Goal: Task Accomplishment & Management: Manage account settings

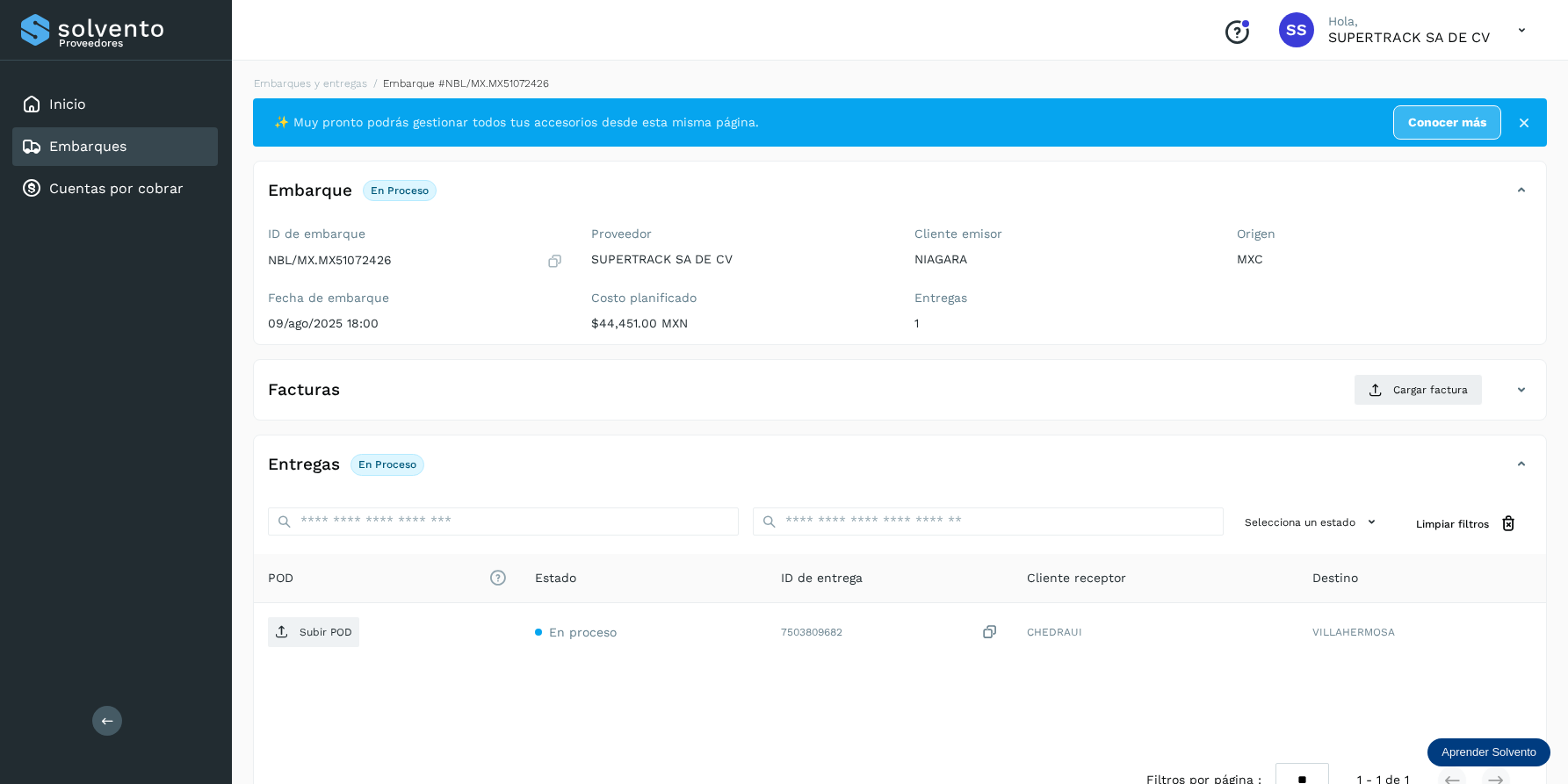
click at [323, 83] on link "Embarques y entregas" at bounding box center [310, 83] width 113 height 12
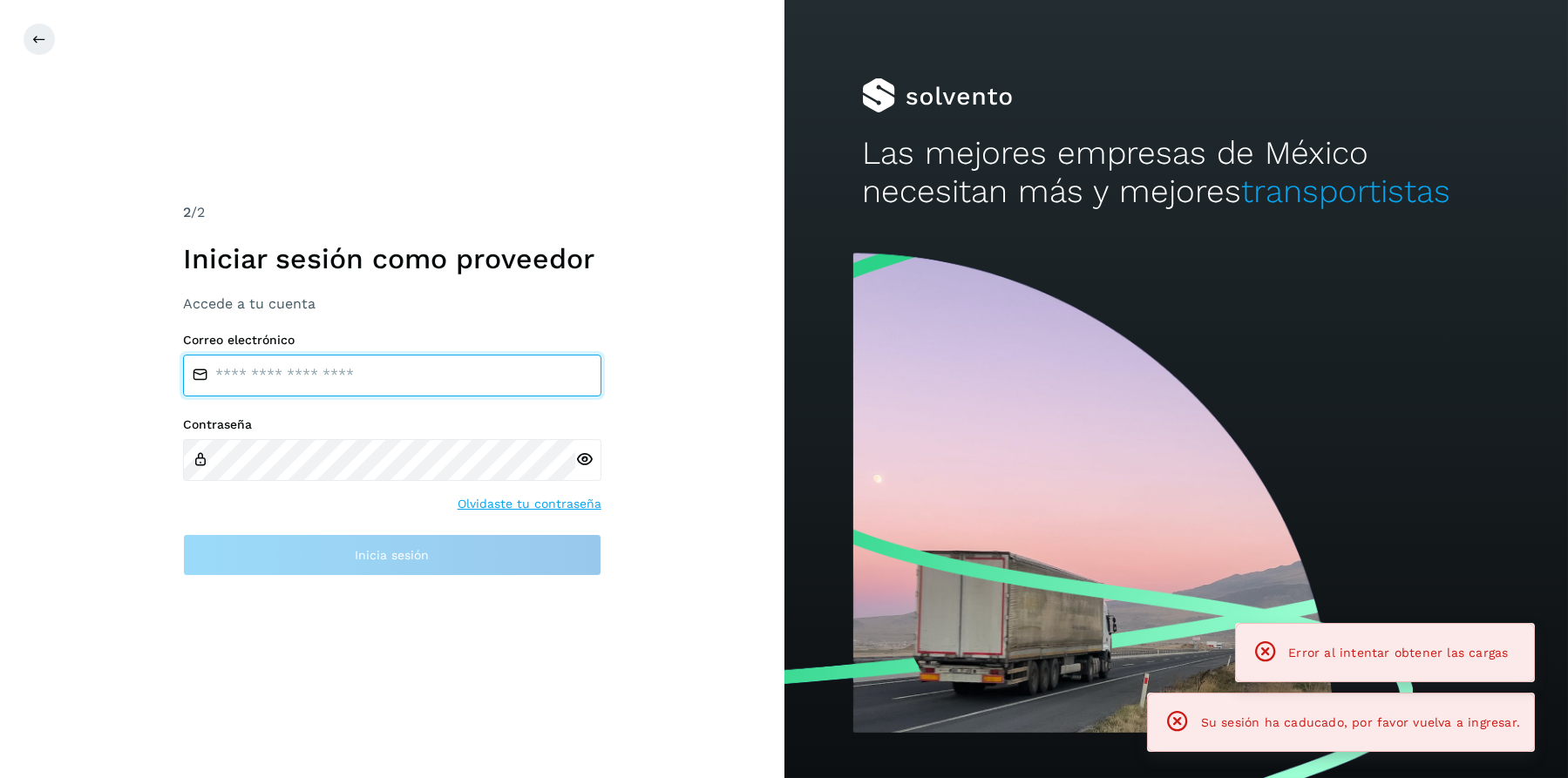
type input "**********"
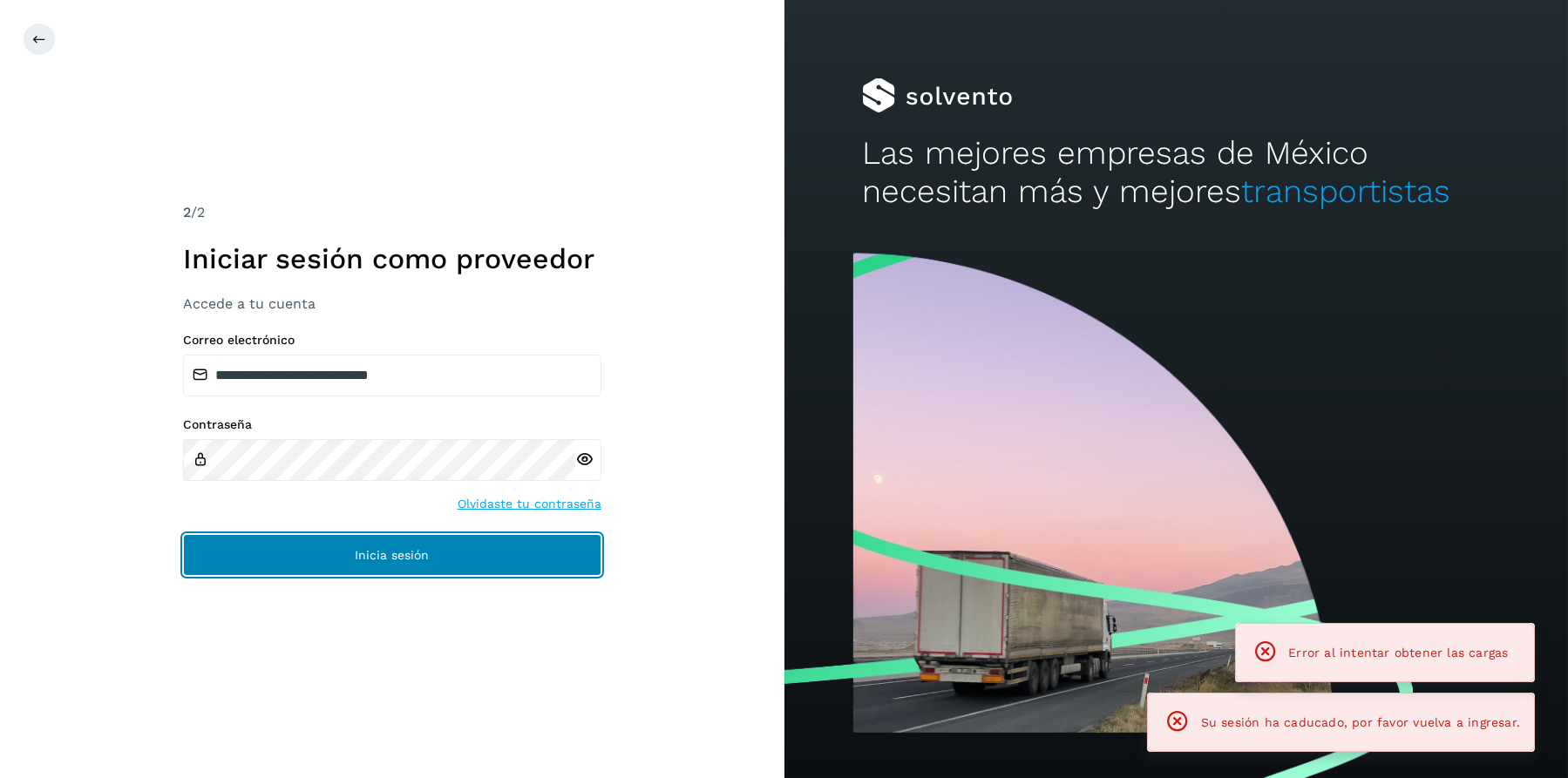
click at [440, 550] on button "Inicia sesión" at bounding box center [392, 554] width 418 height 42
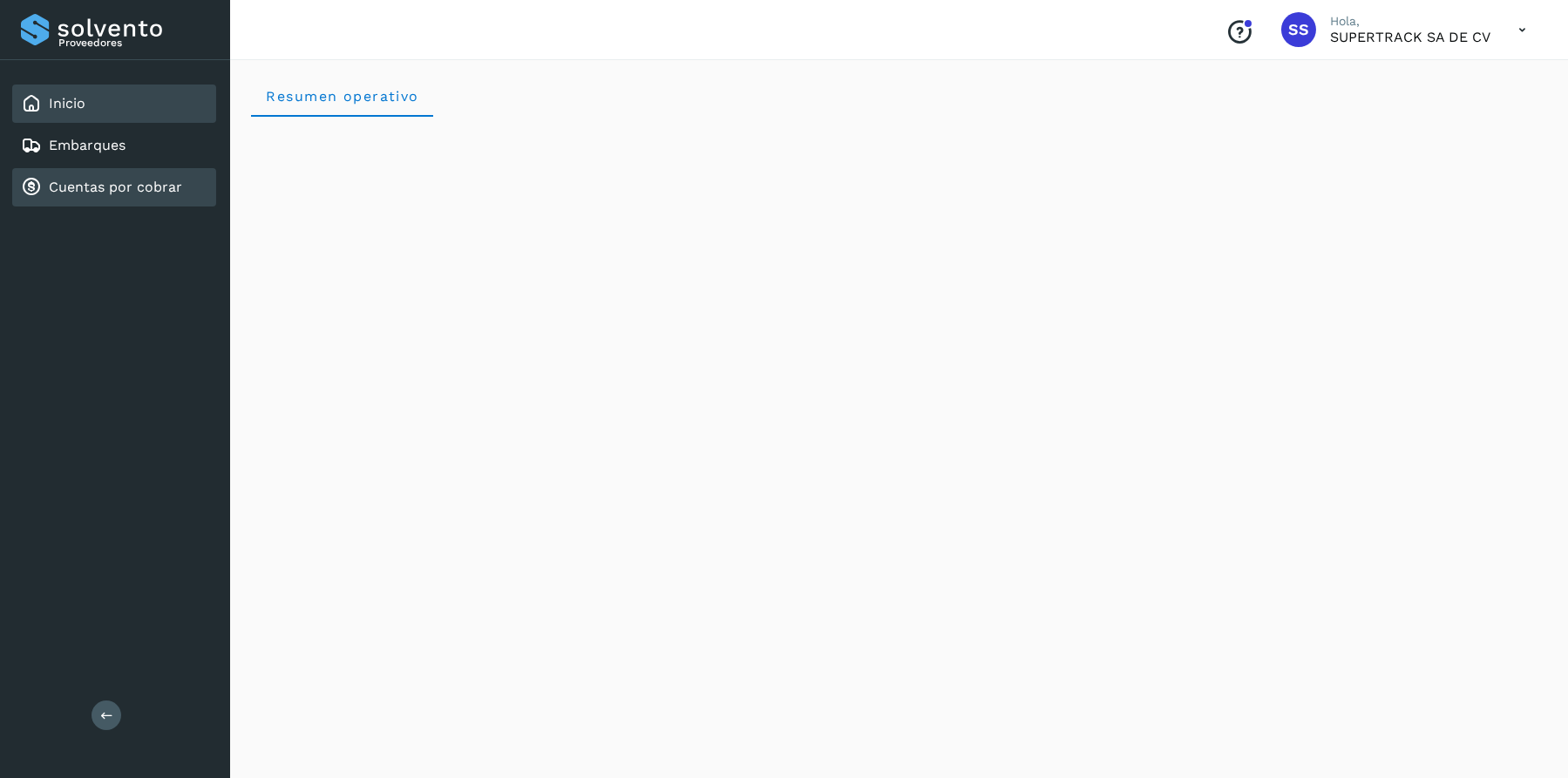
click at [88, 184] on link "Cuentas por cobrar" at bounding box center [116, 187] width 133 height 17
click at [121, 141] on link "Embarques" at bounding box center [87, 145] width 77 height 17
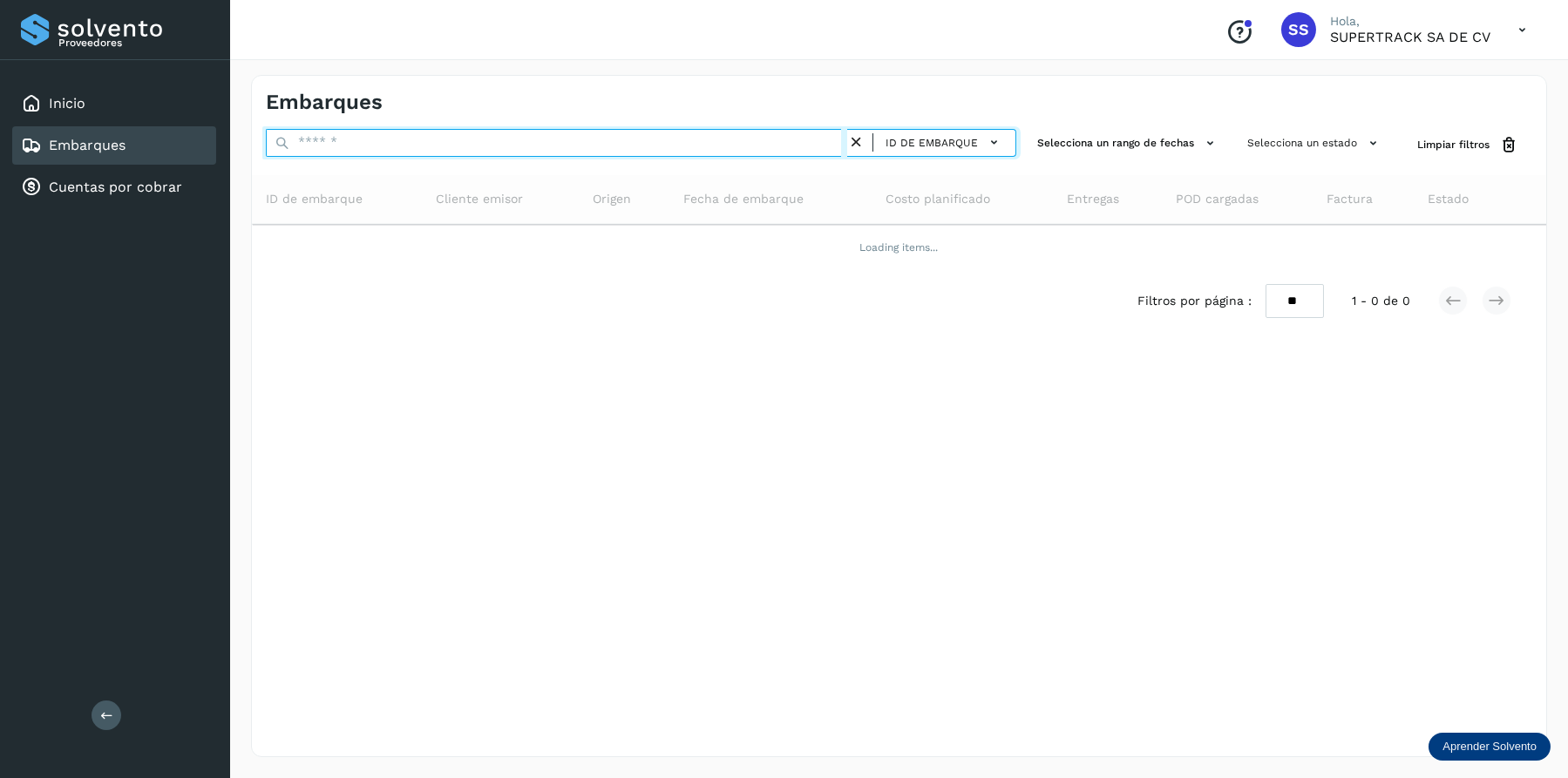
click at [367, 138] on input "text" at bounding box center [556, 142] width 581 height 28
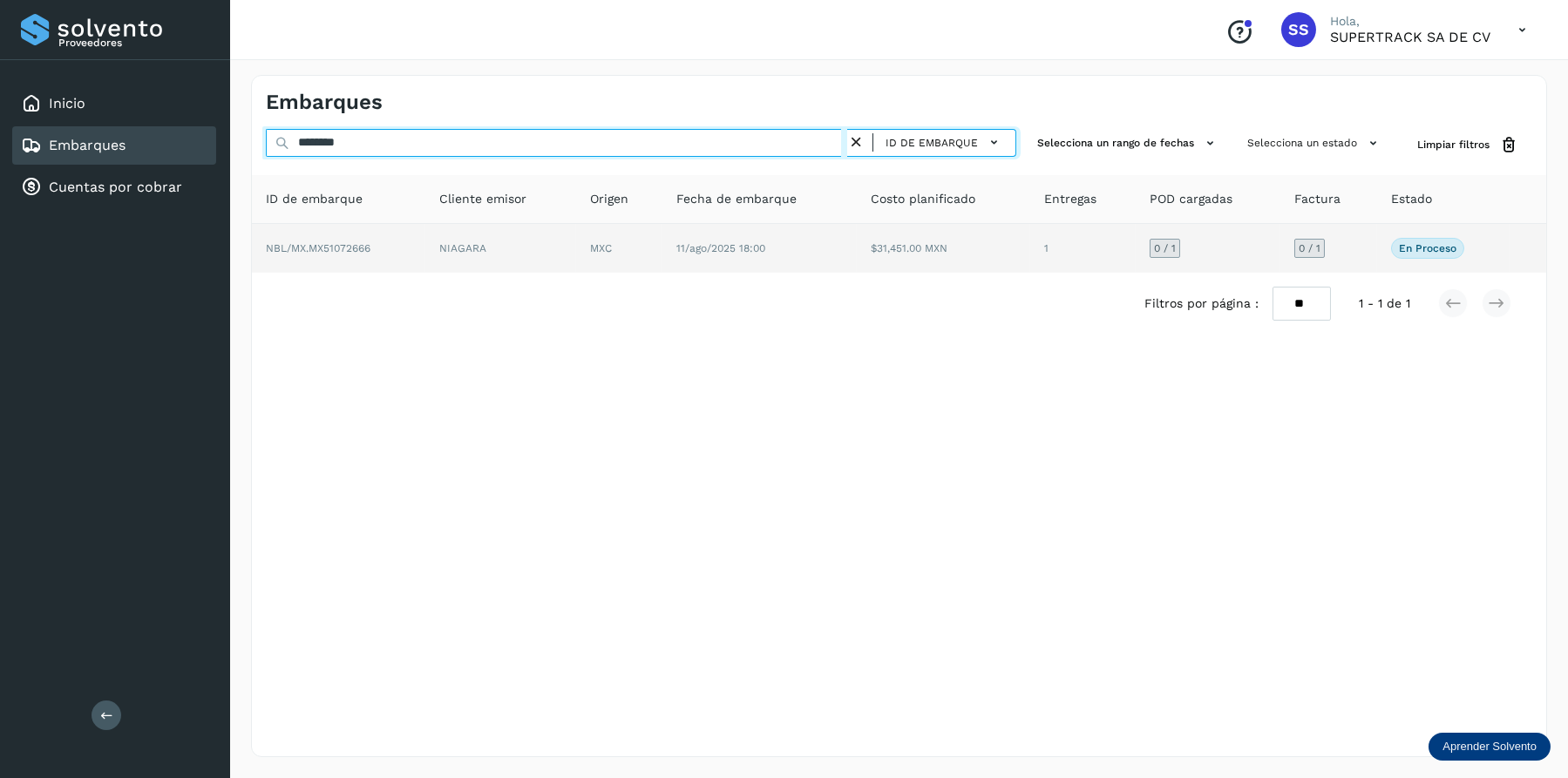
type input "********"
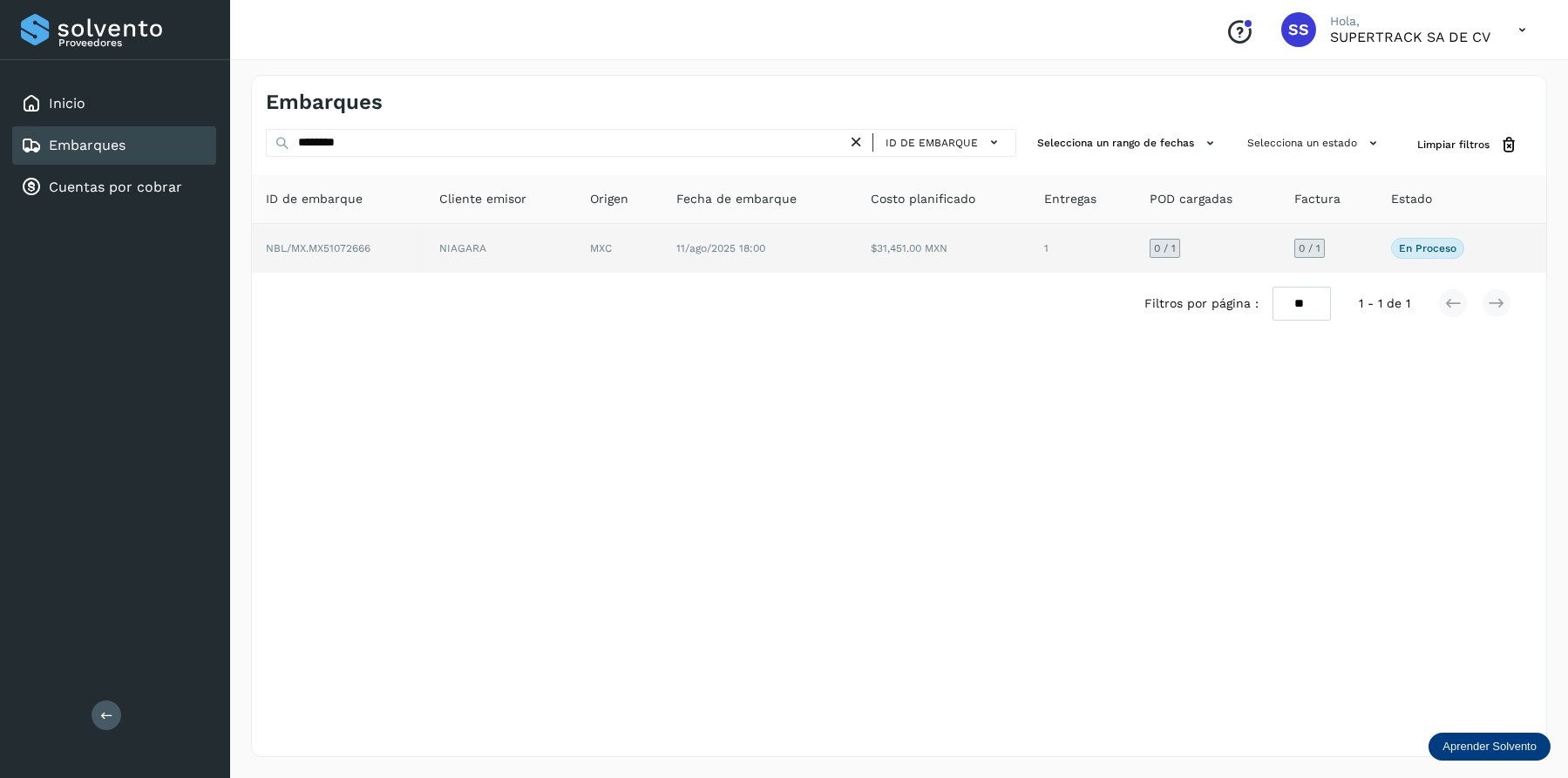
click at [576, 245] on td "NIAGARA" at bounding box center [619, 248] width 87 height 49
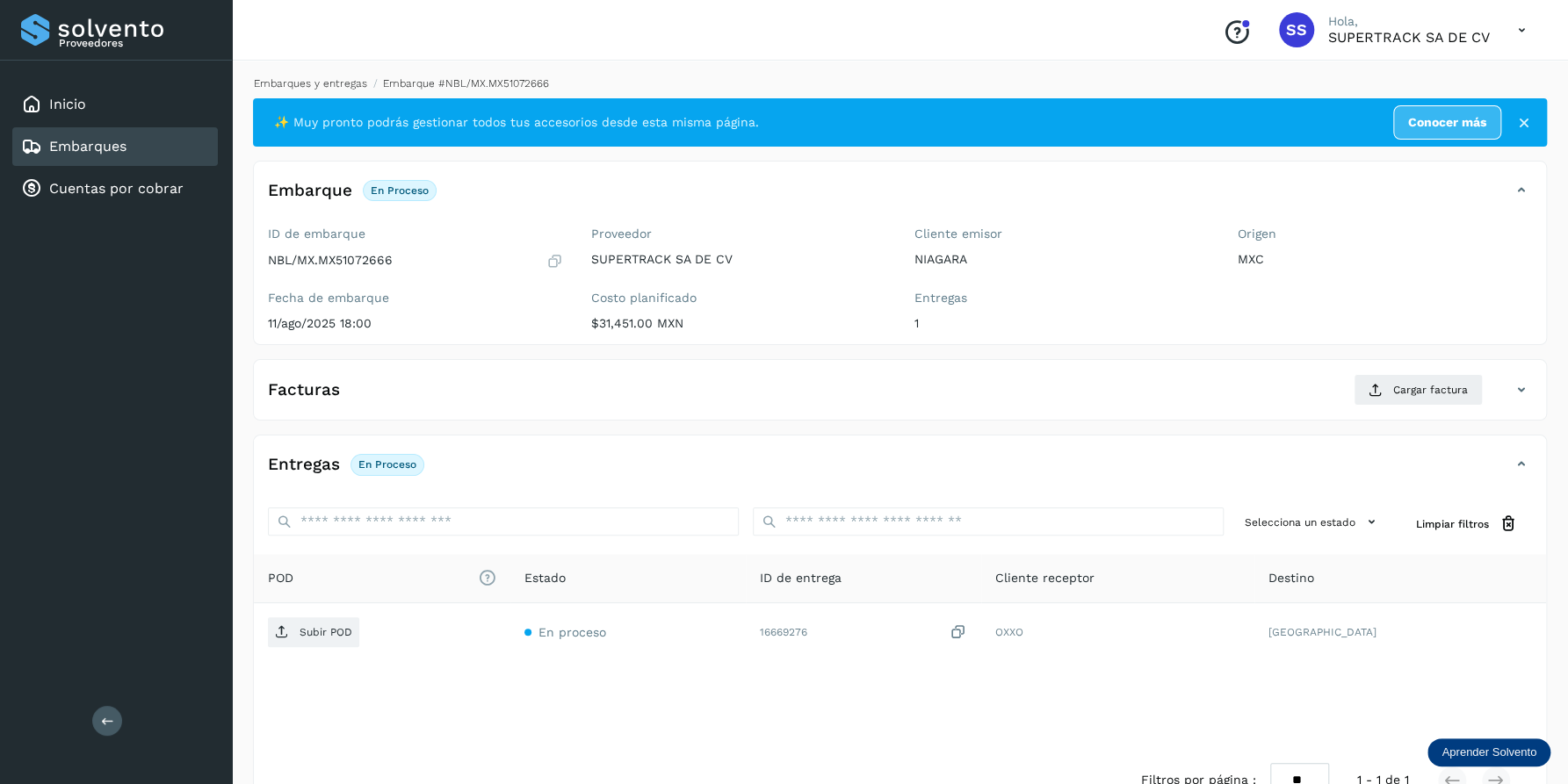
click at [305, 84] on link "Embarques y entregas" at bounding box center [310, 83] width 113 height 12
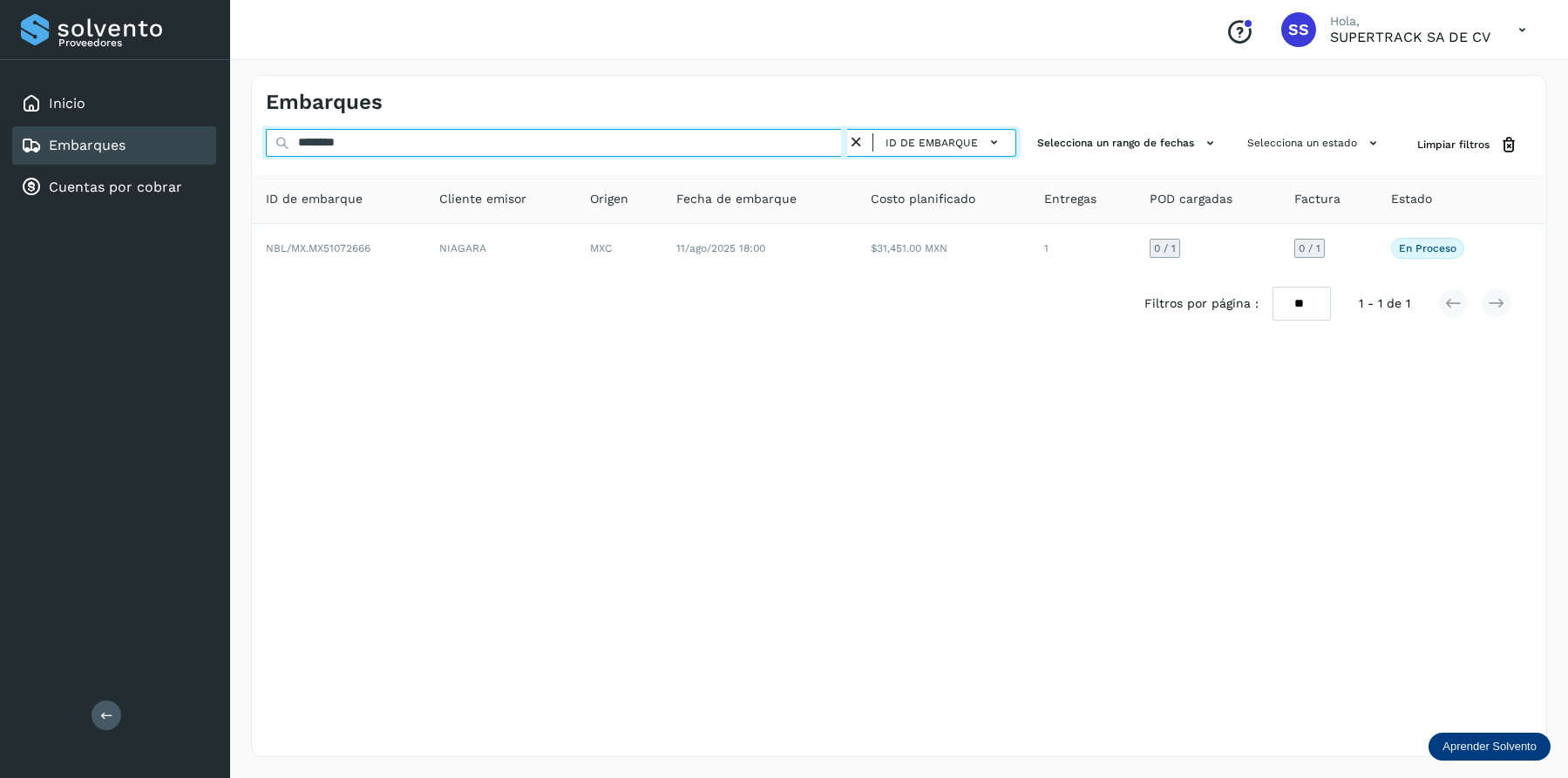
drag, startPoint x: 379, startPoint y: 134, endPoint x: 113, endPoint y: 134, distance: 266.0
click at [113, 134] on div "Proveedores Inicio Embarques Cuentas por cobrar Salir Conoce nuestros beneficio…" at bounding box center [784, 389] width 1568 height 778
type input "*"
type input "********"
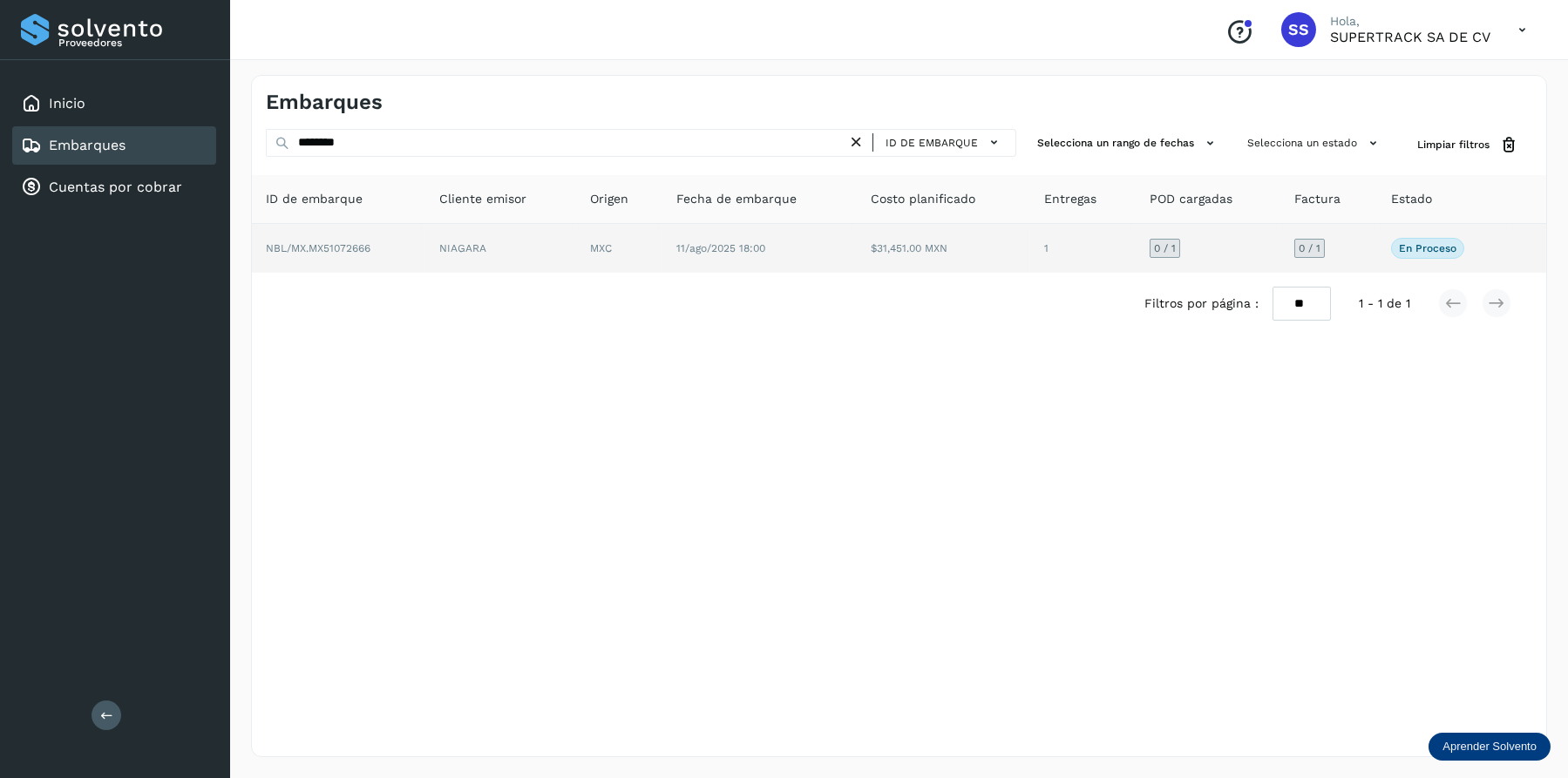
click at [856, 266] on td "11/ago/2025 18:00" at bounding box center [942, 248] width 173 height 49
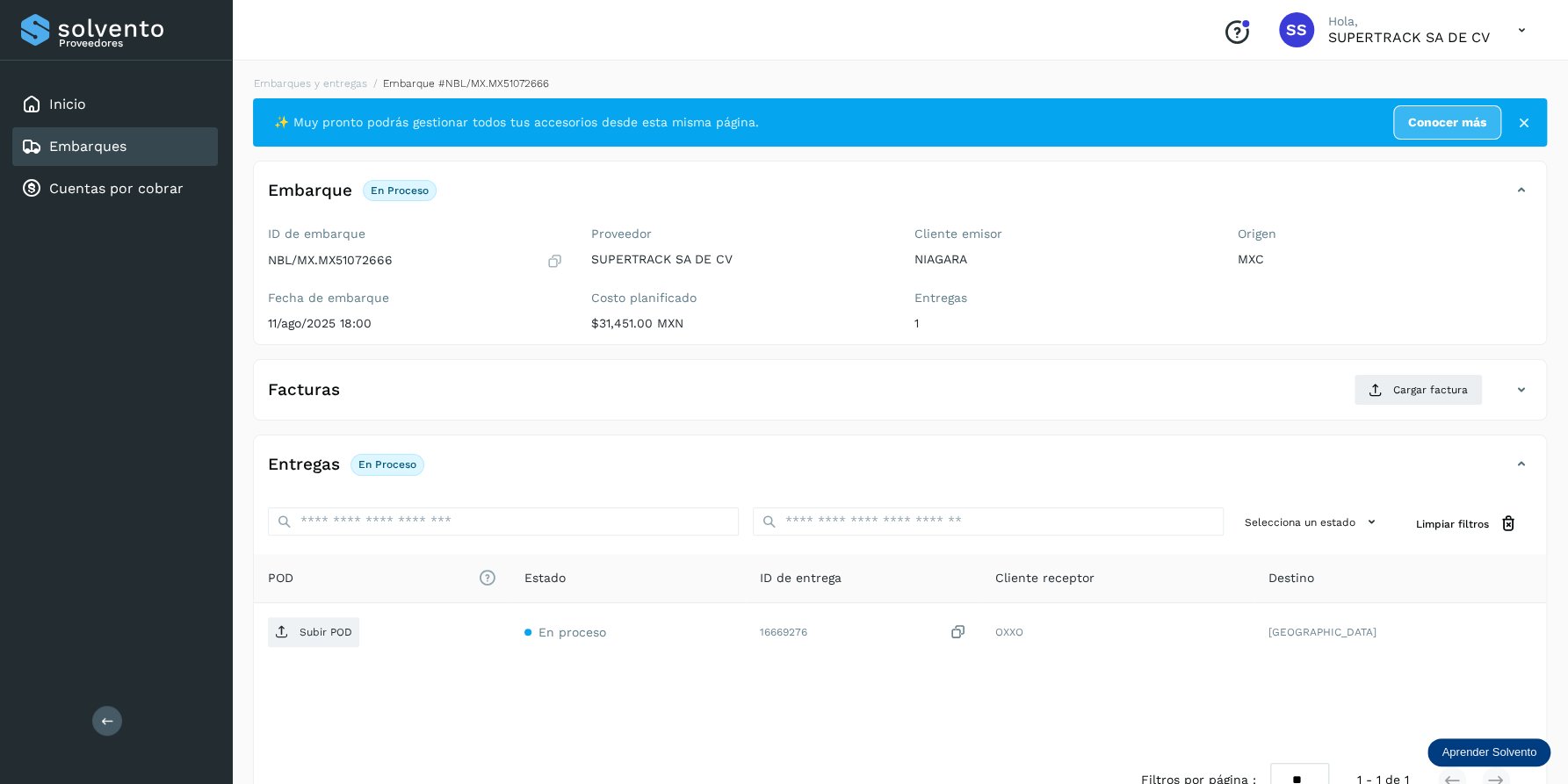
scroll to position [48, 0]
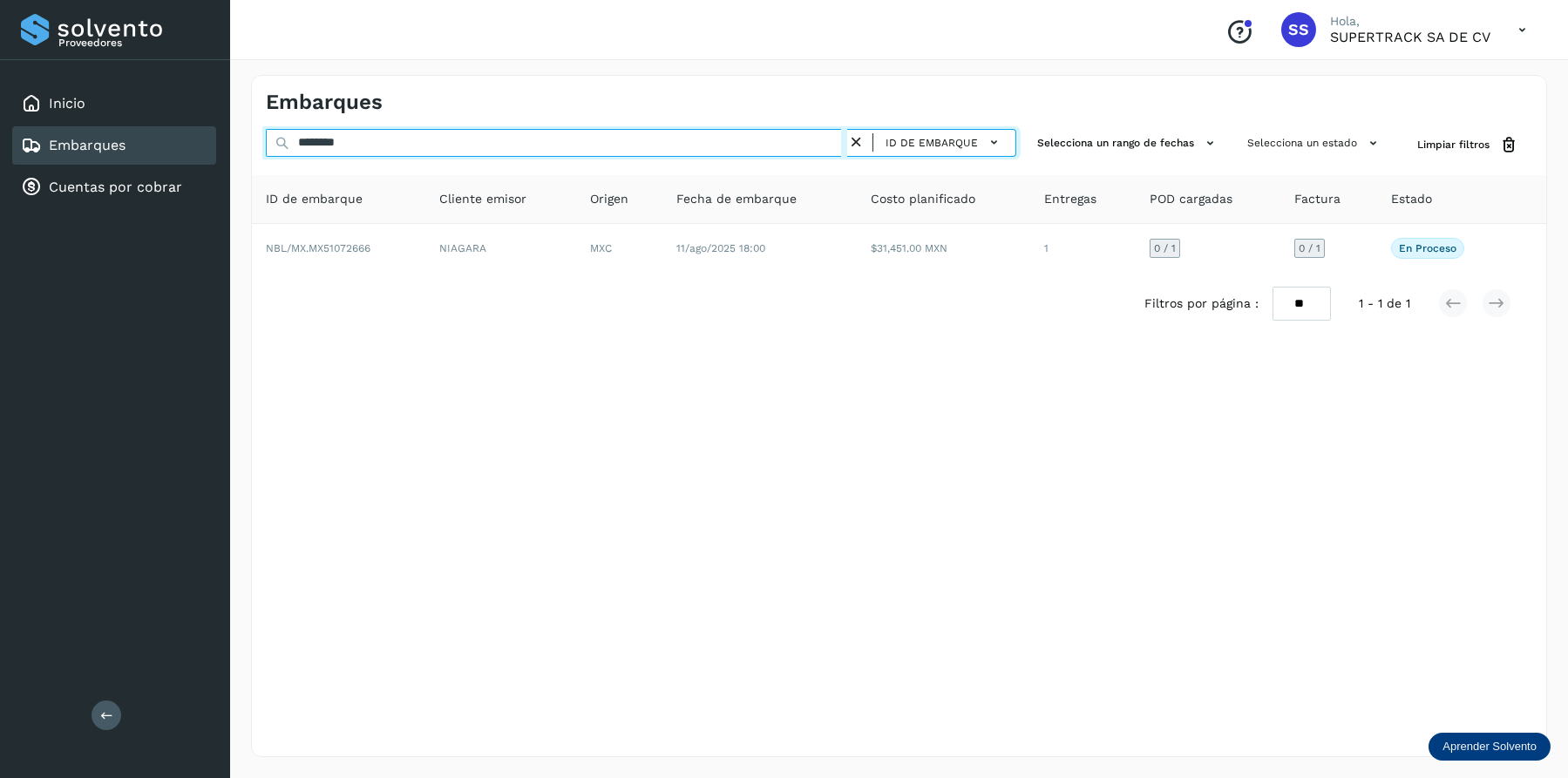
drag, startPoint x: 368, startPoint y: 150, endPoint x: 118, endPoint y: 133, distance: 250.6
click at [122, 145] on div "Proveedores Inicio Embarques Cuentas por cobrar Salir Conoce nuestros beneficio…" at bounding box center [784, 389] width 1568 height 778
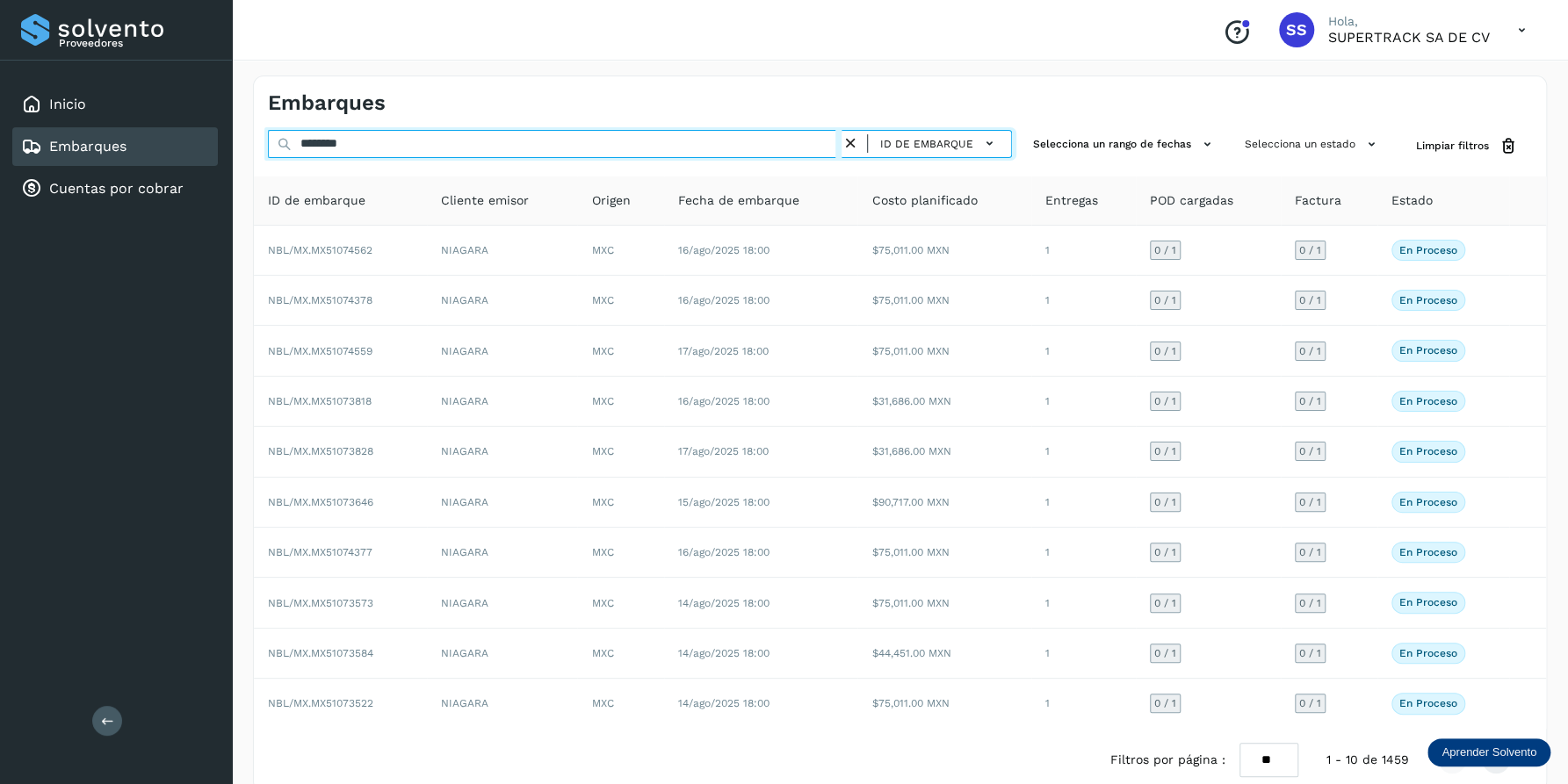
drag, startPoint x: 368, startPoint y: 147, endPoint x: 151, endPoint y: 152, distance: 217.1
click at [152, 158] on div "Proveedores Inicio Embarques Cuentas por cobrar Salir Conoce nuestros beneficio…" at bounding box center [784, 406] width 1568 height 813
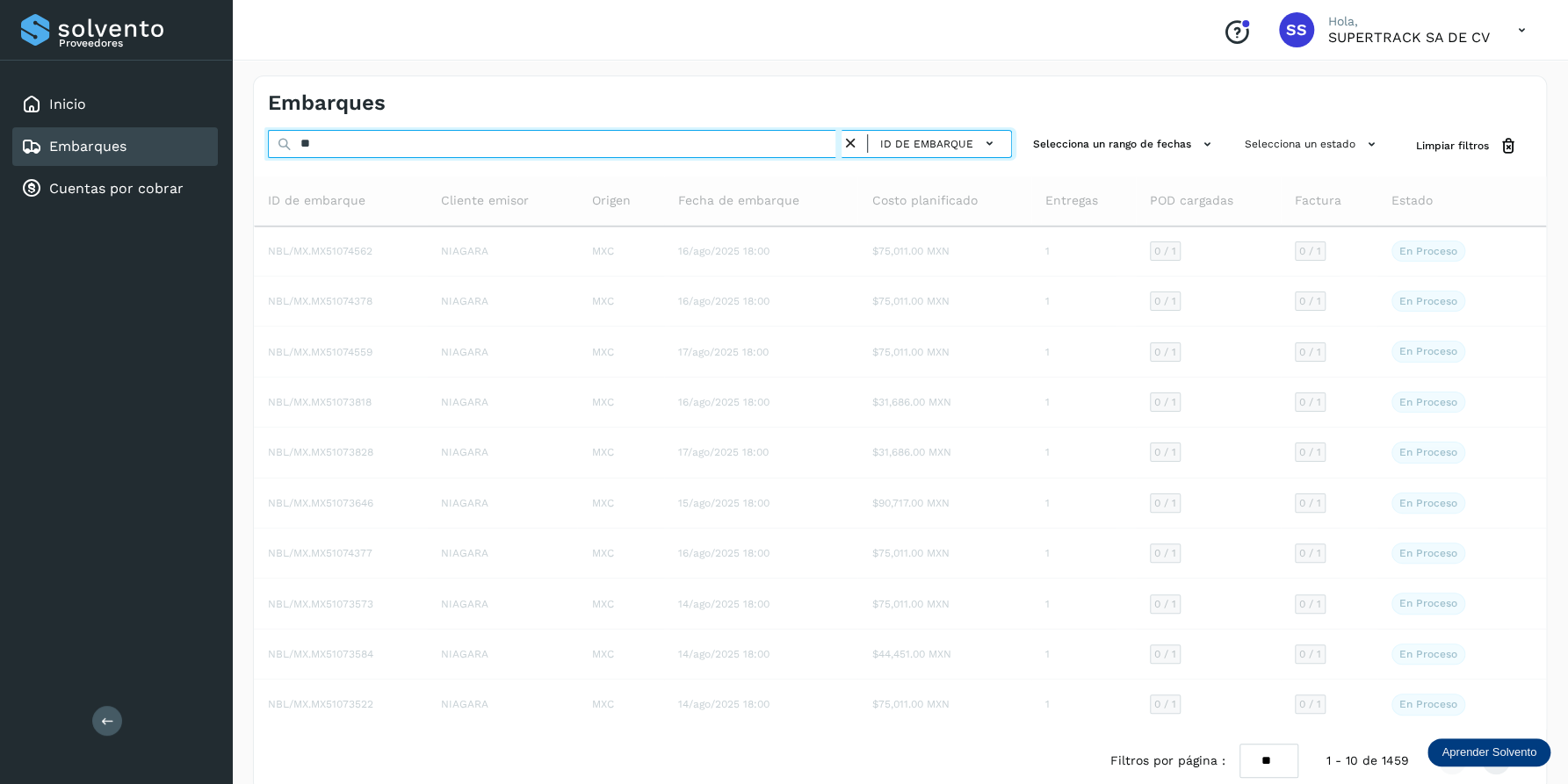
type input "*"
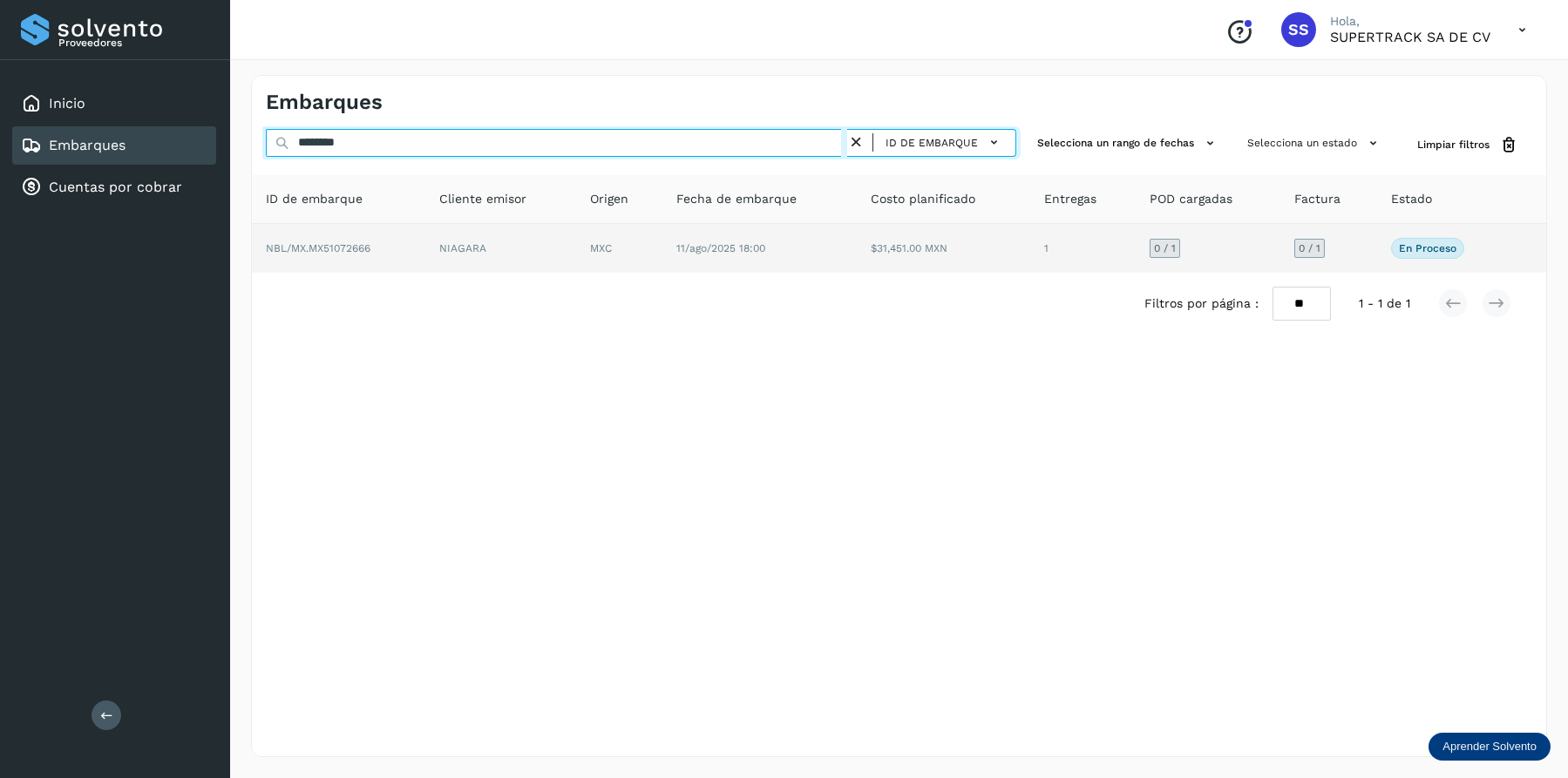
type input "********"
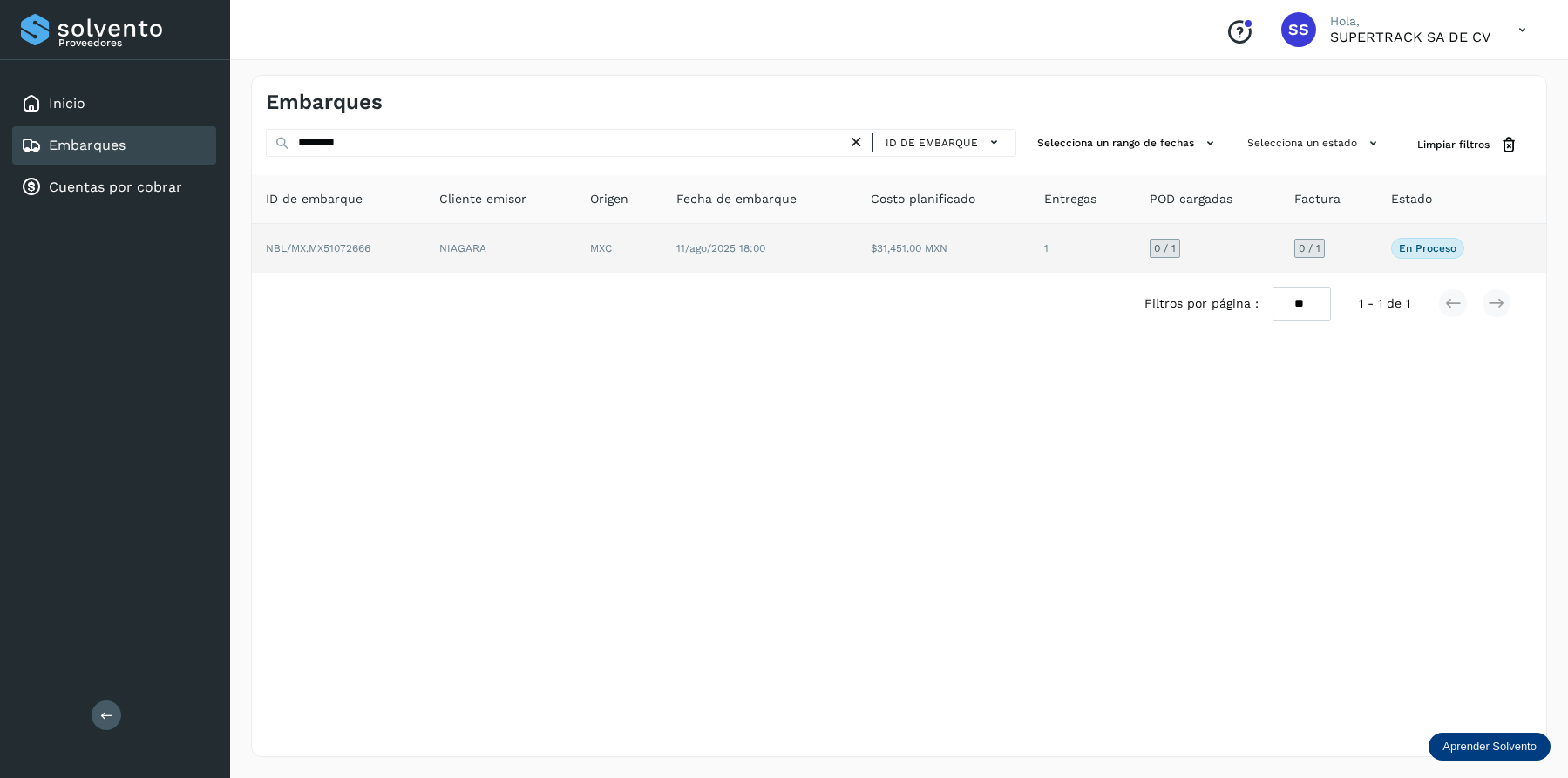
click at [663, 248] on td "MXC" at bounding box center [760, 248] width 194 height 49
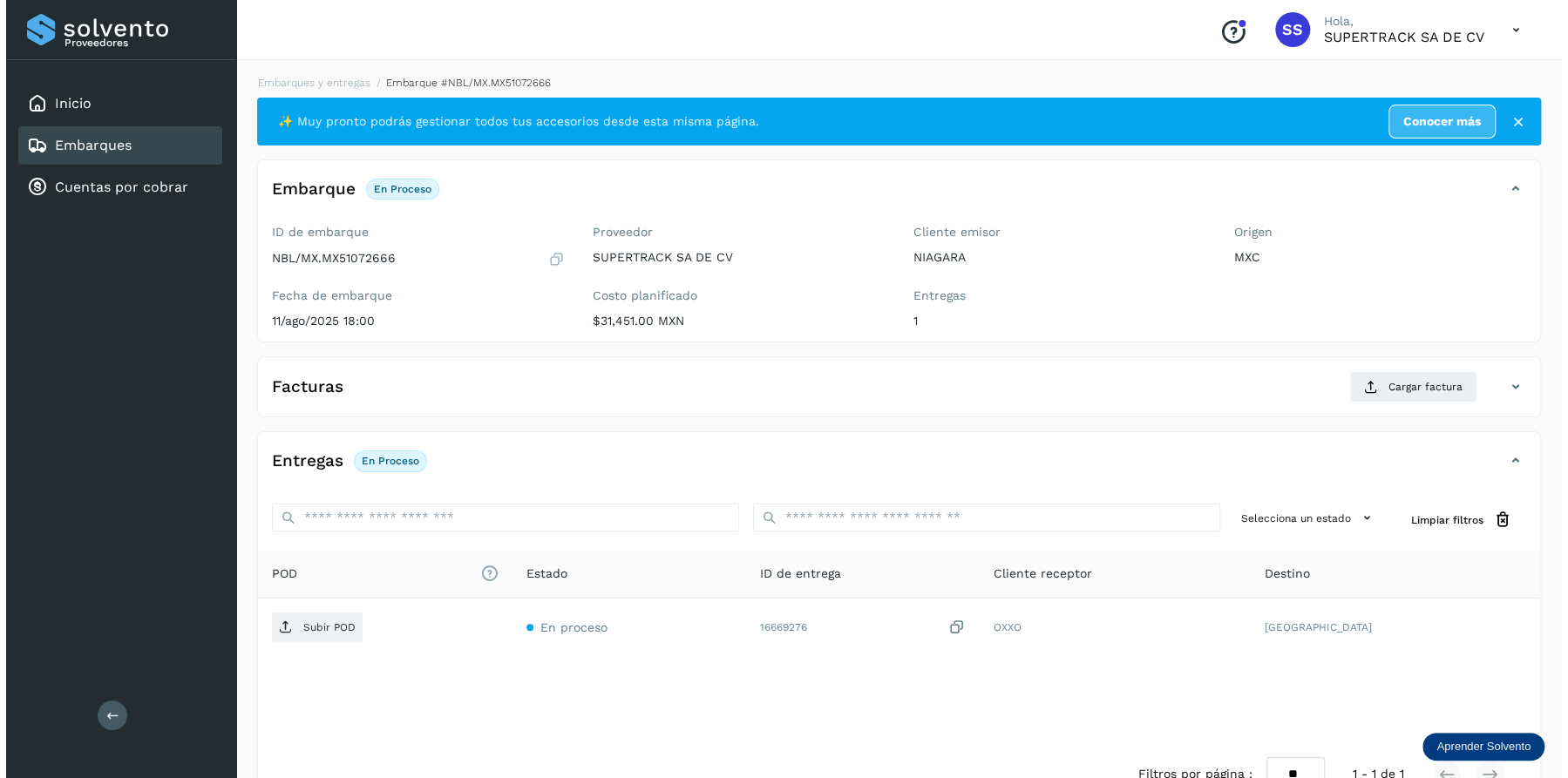
scroll to position [47, 0]
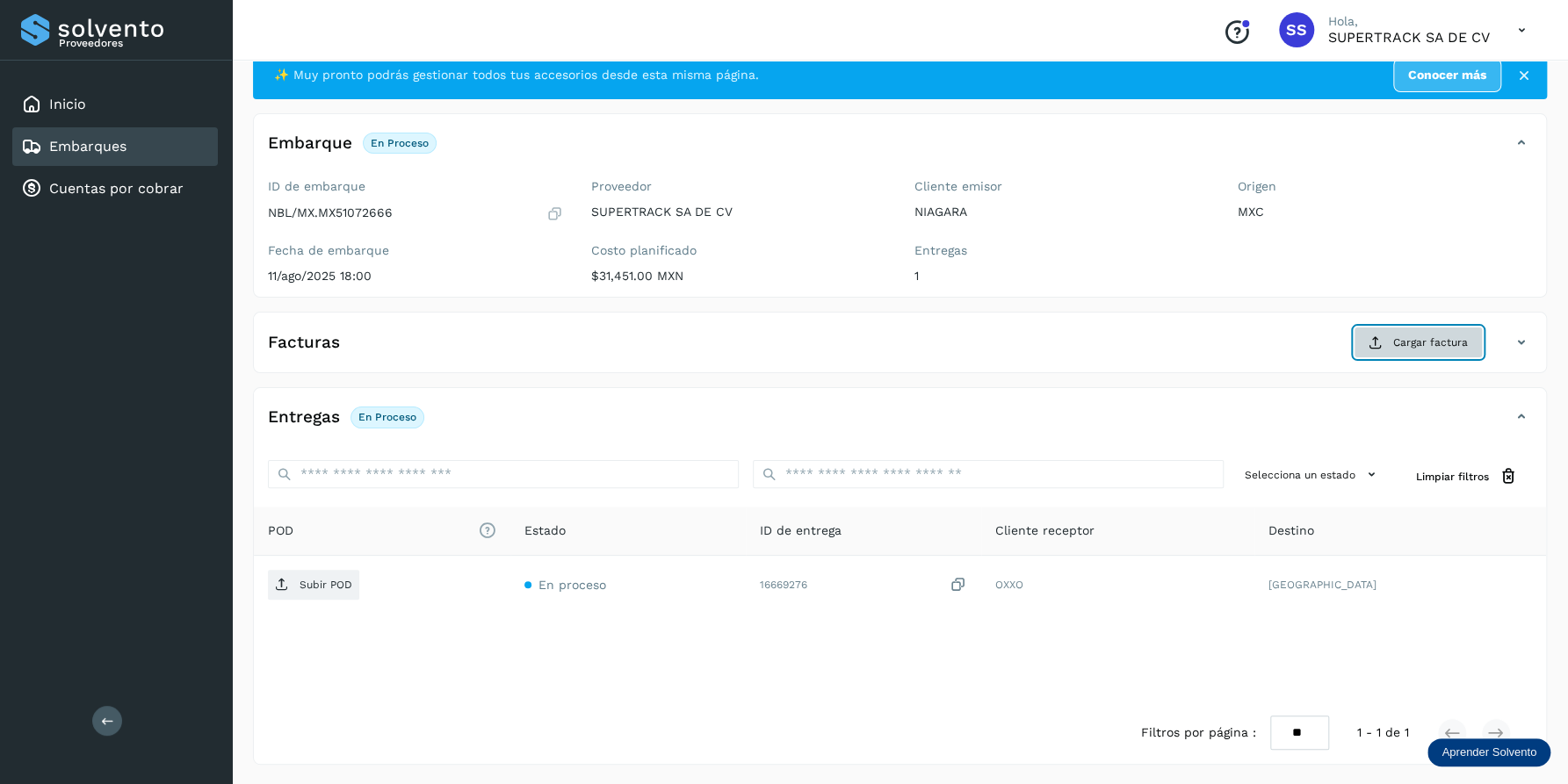
click at [1429, 342] on span "Cargar factura" at bounding box center [1430, 342] width 75 height 16
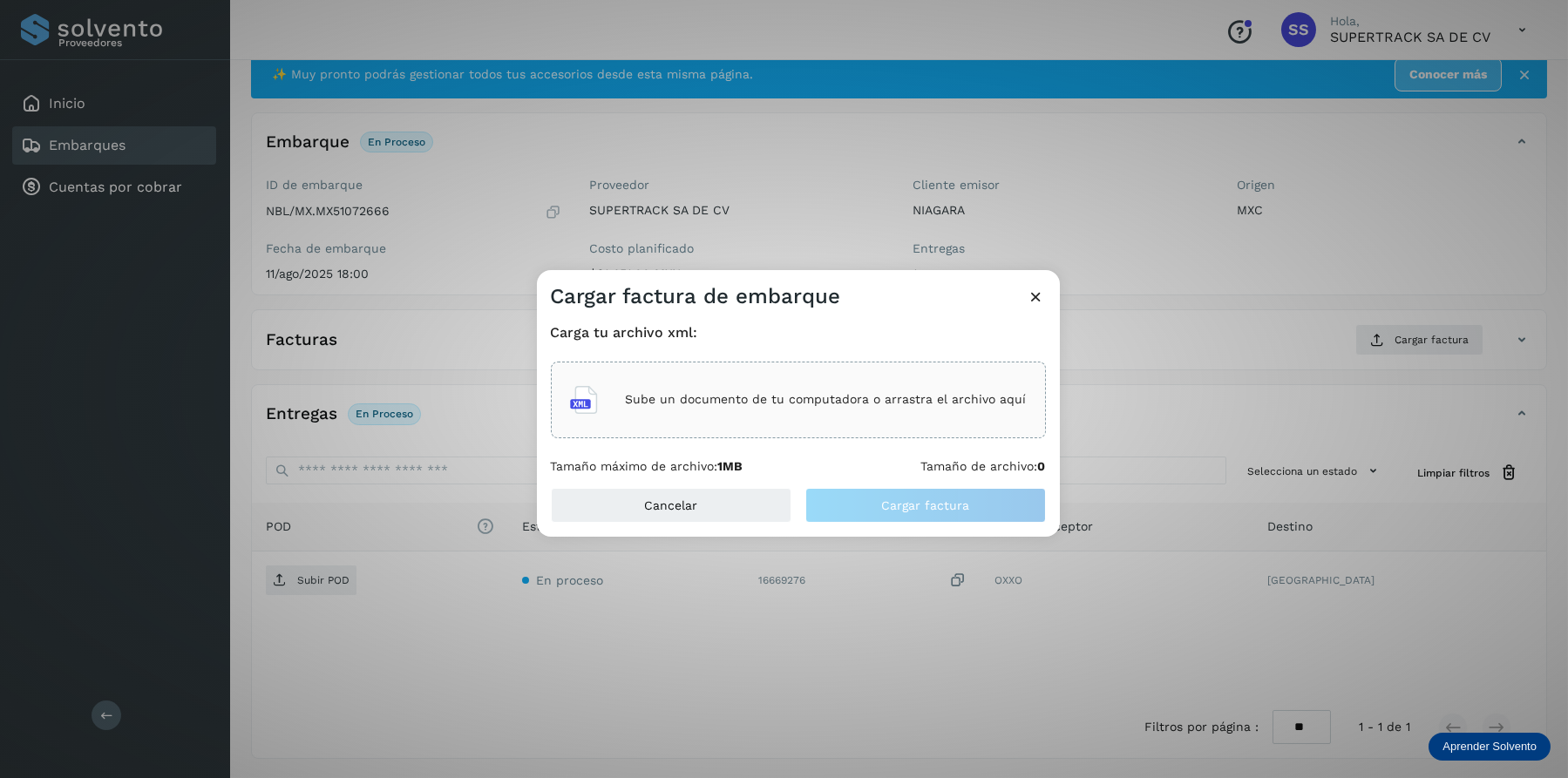
click at [817, 398] on p "Sube un documento de tu computadora o arrastra el archivo aquí" at bounding box center [826, 400] width 401 height 15
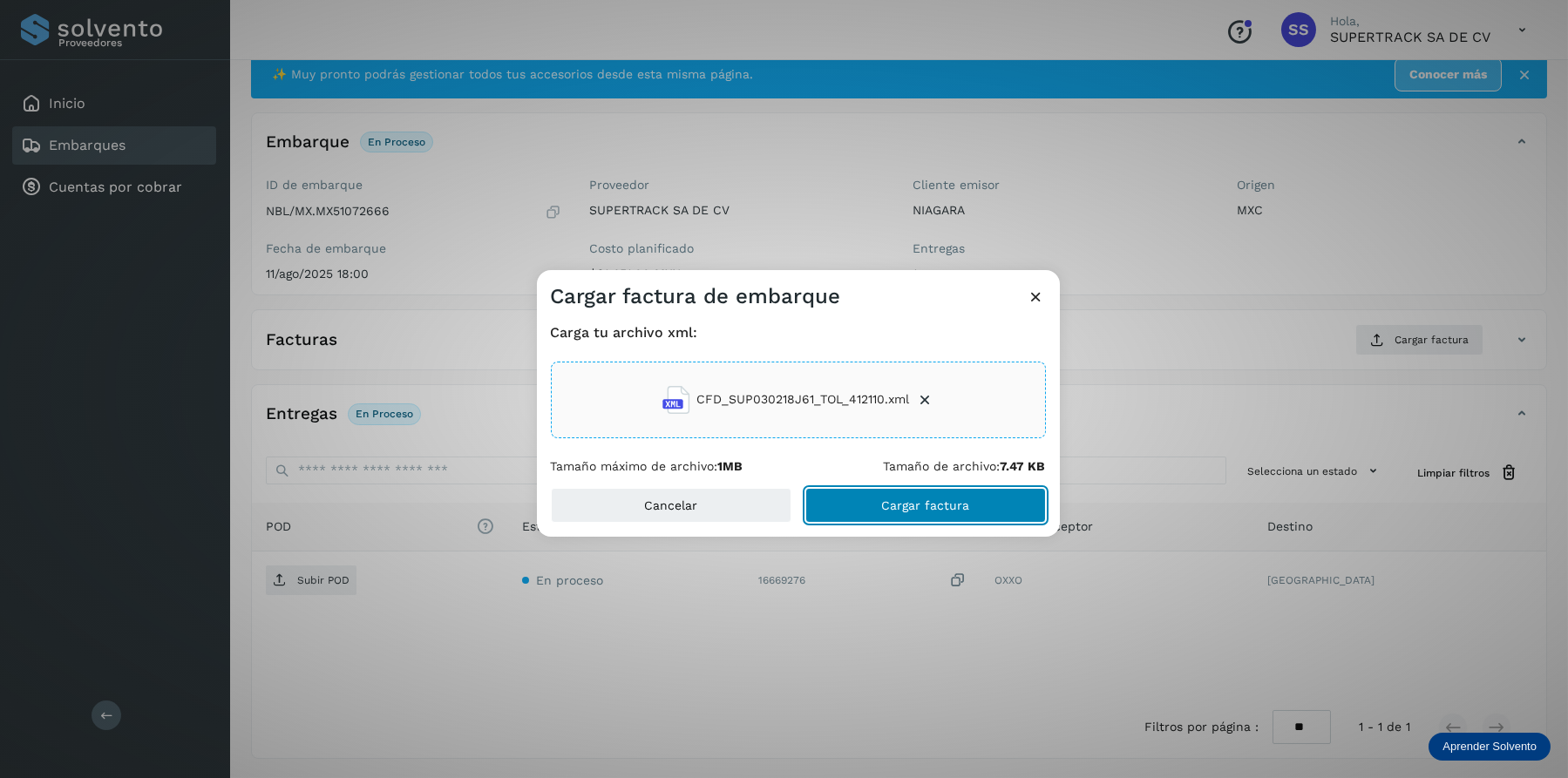
click at [954, 490] on button "Cargar factura" at bounding box center [926, 505] width 241 height 35
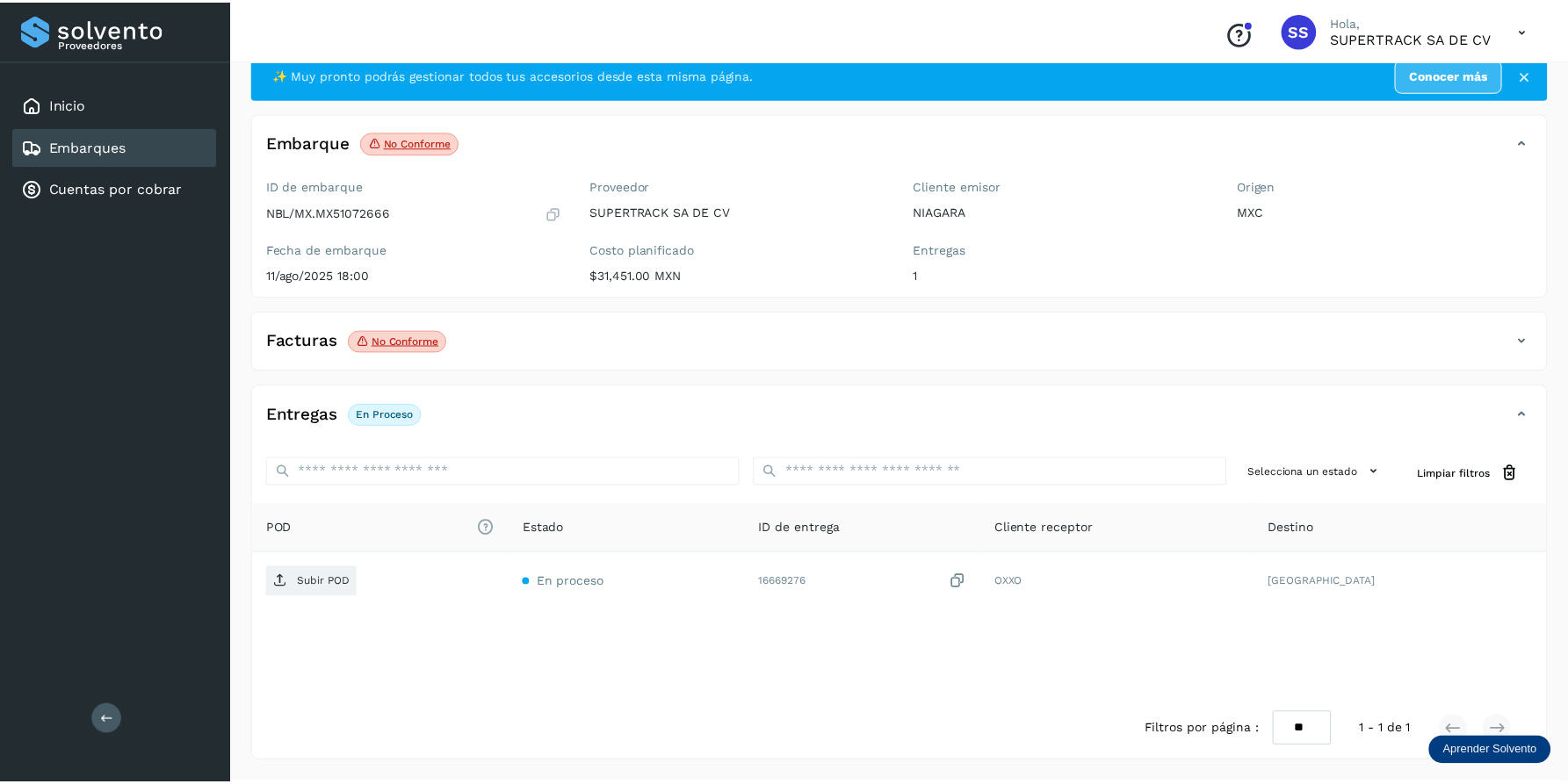
scroll to position [46, 0]
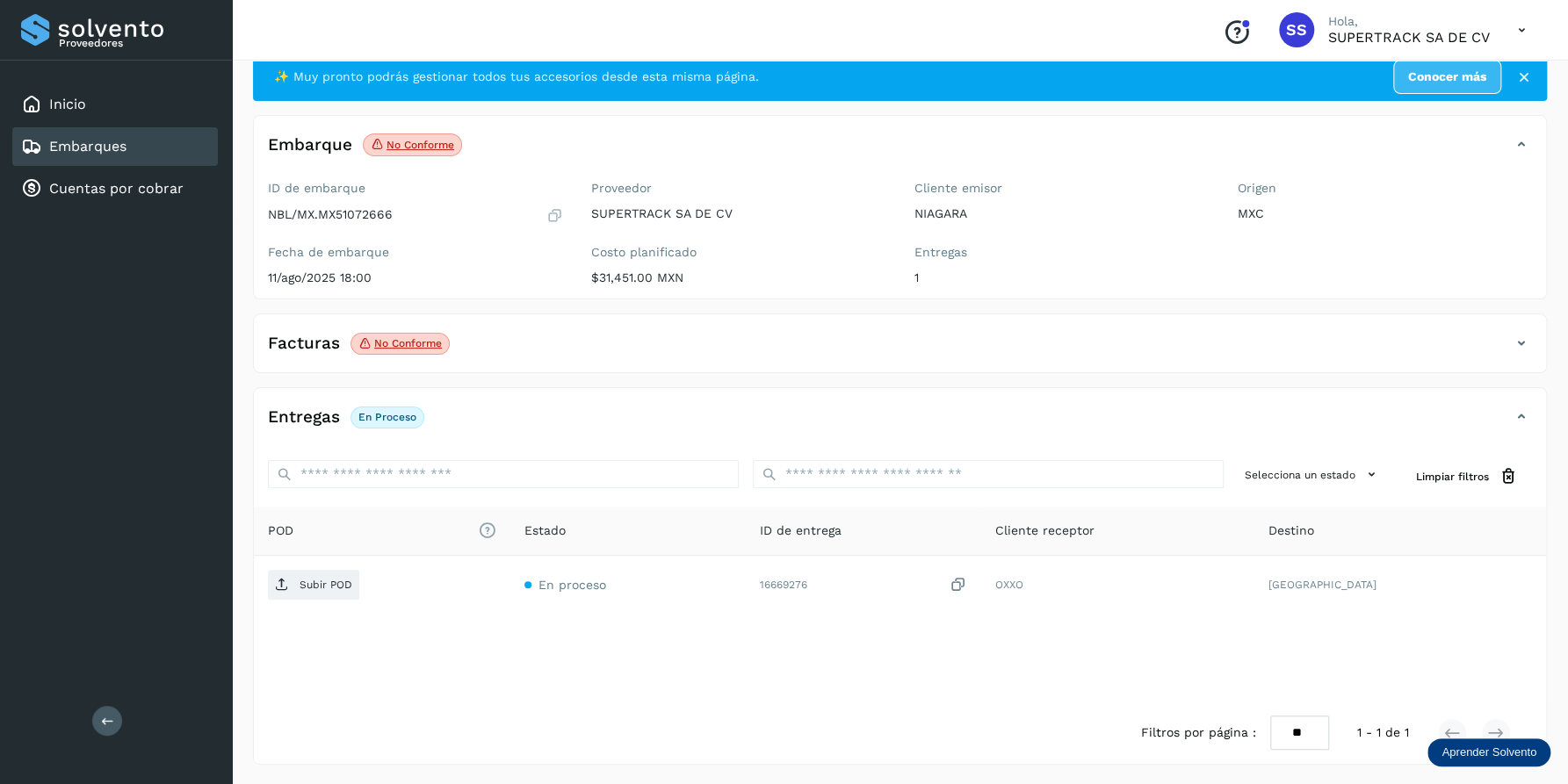
click at [388, 344] on p "No conforme" at bounding box center [408, 343] width 67 height 12
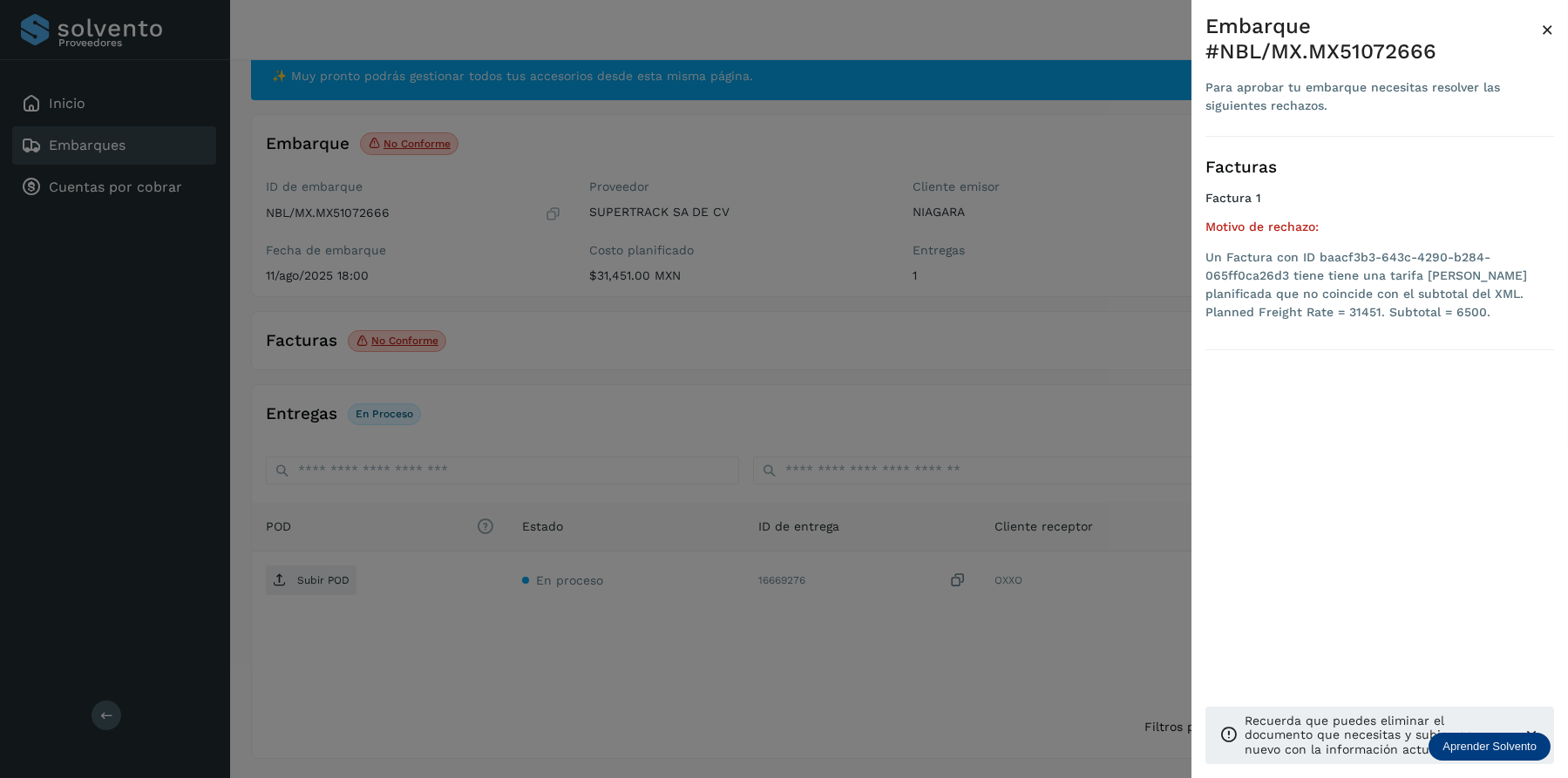
drag, startPoint x: 937, startPoint y: 364, endPoint x: 951, endPoint y: 377, distance: 19.1
click at [937, 364] on div at bounding box center [784, 389] width 1568 height 778
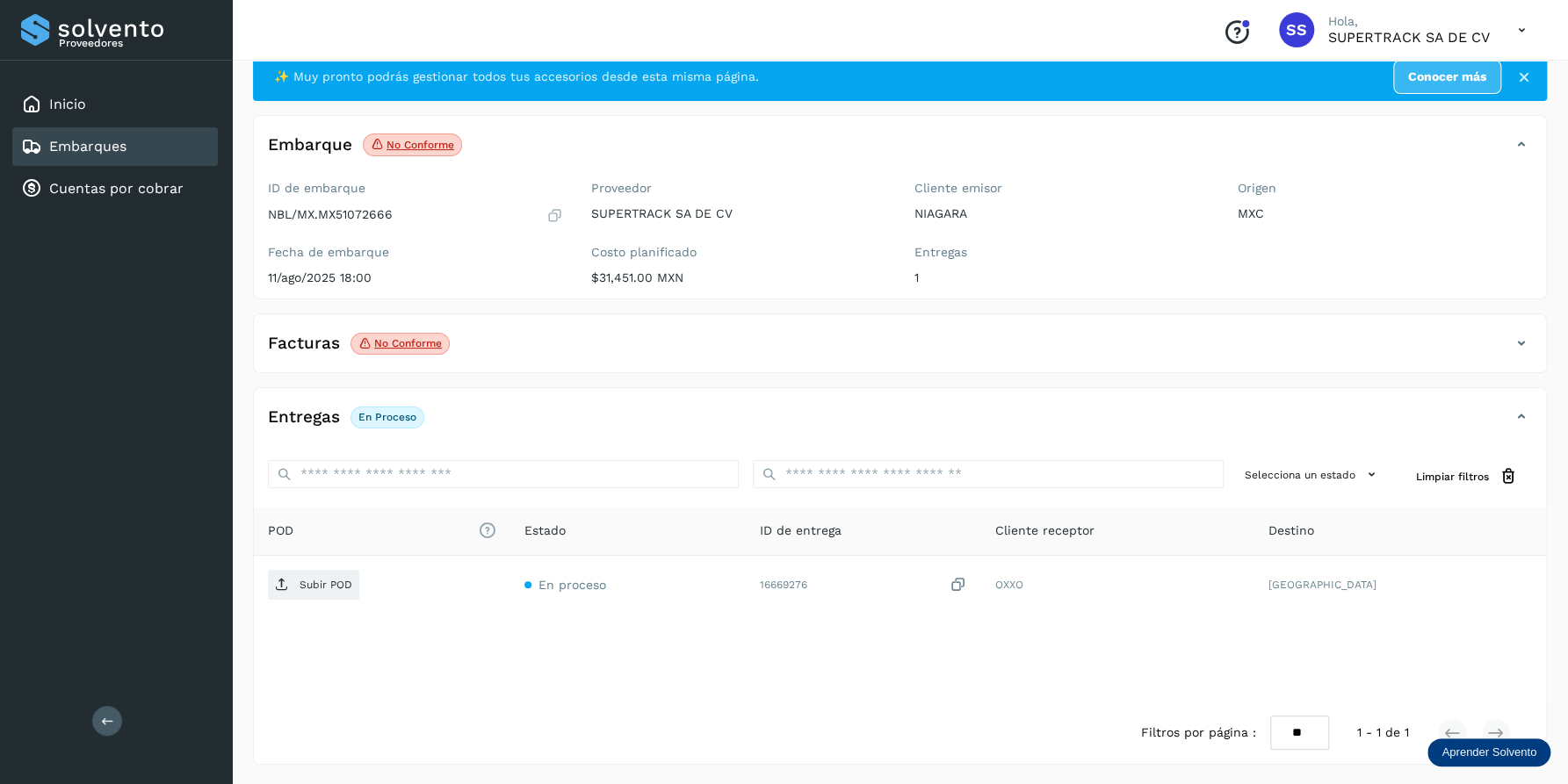
click at [562, 352] on div "Facturas No conforme" at bounding box center [881, 343] width 1256 height 30
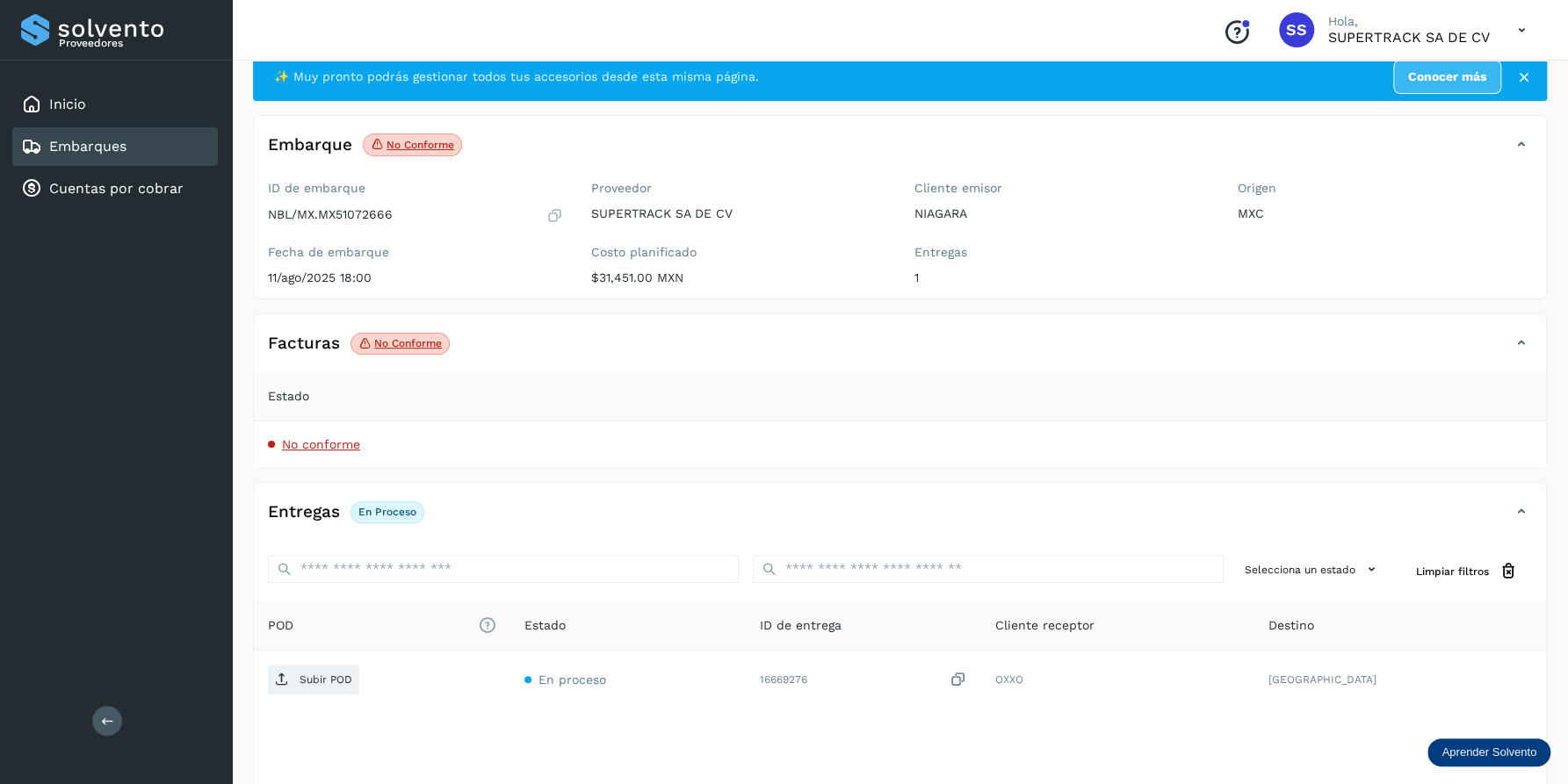
click at [410, 333] on span "No conforme" at bounding box center [400, 344] width 99 height 22
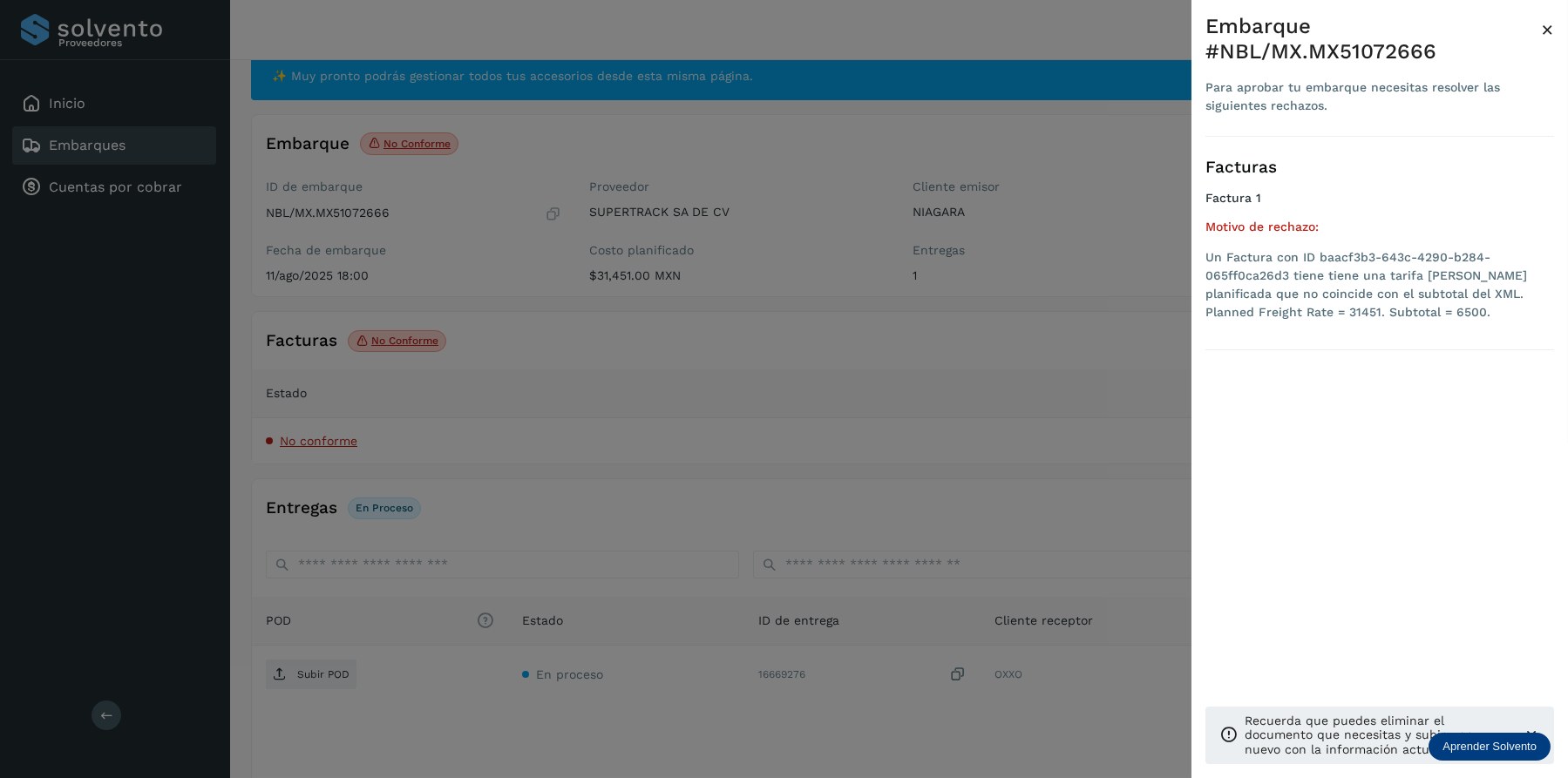
click at [1005, 338] on div at bounding box center [784, 389] width 1568 height 778
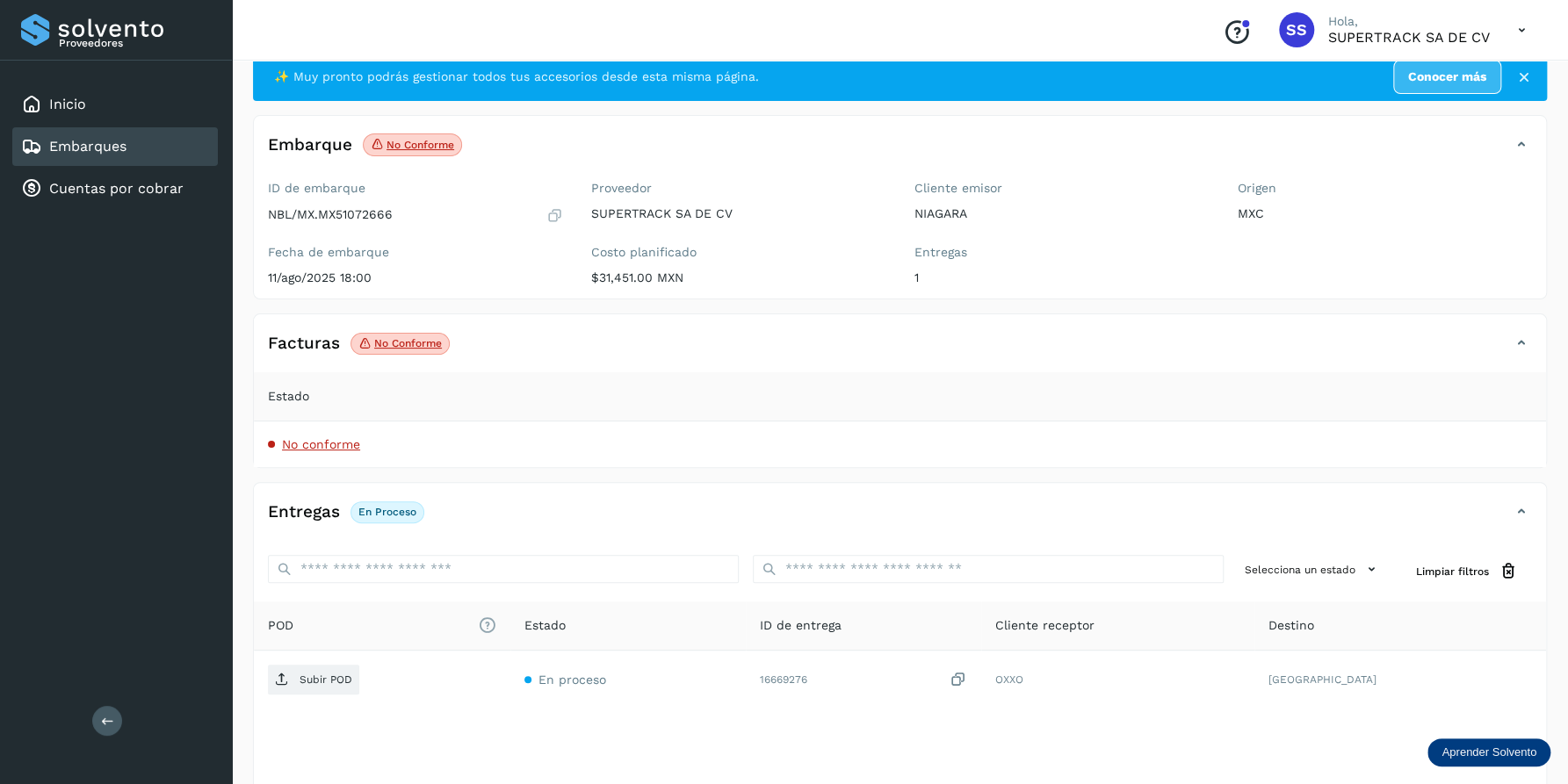
scroll to position [142, 0]
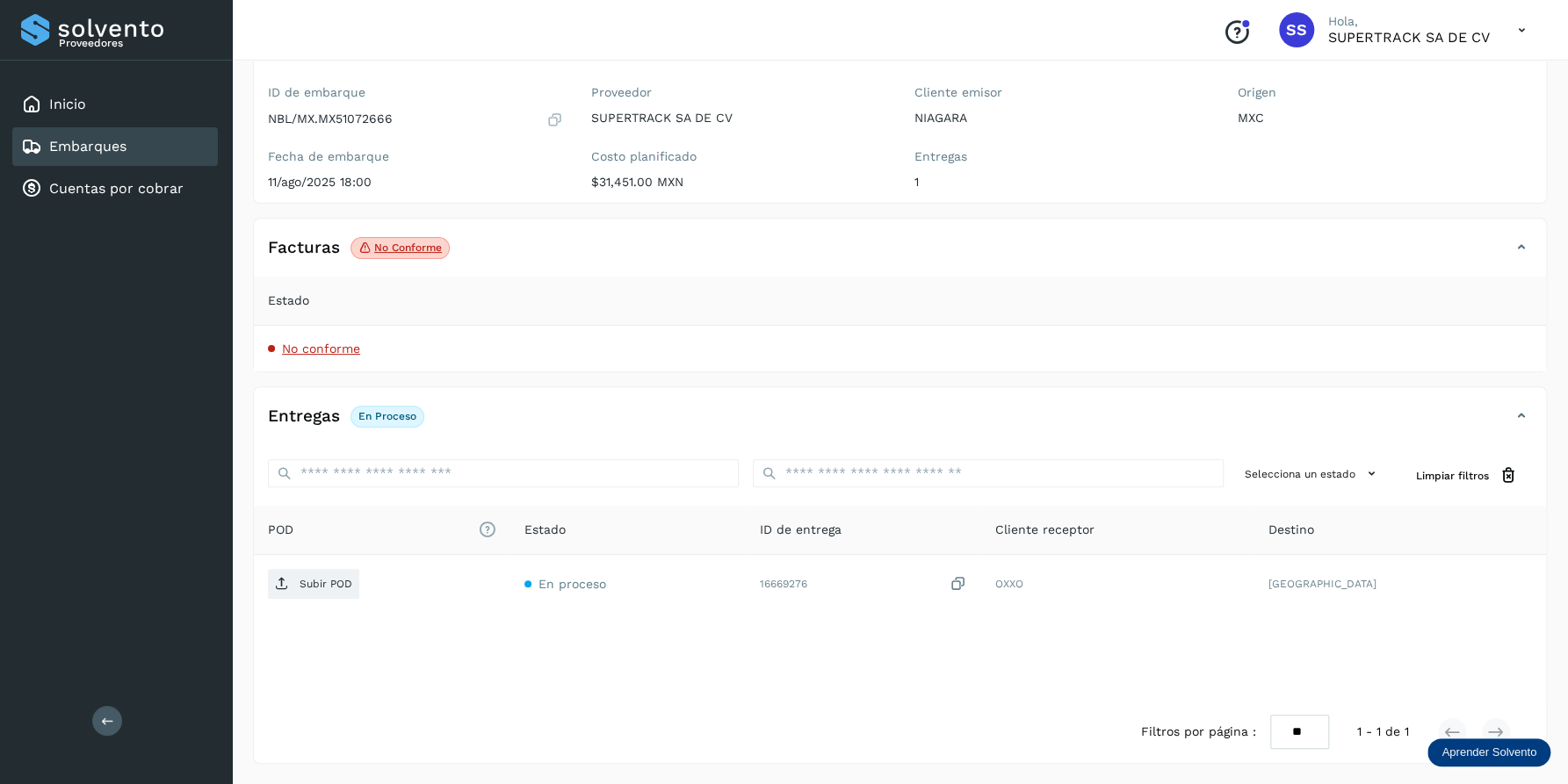
click at [278, 296] on span "Estado" at bounding box center [288, 301] width 41 height 19
click at [303, 341] on span "No conforme" at bounding box center [321, 348] width 78 height 14
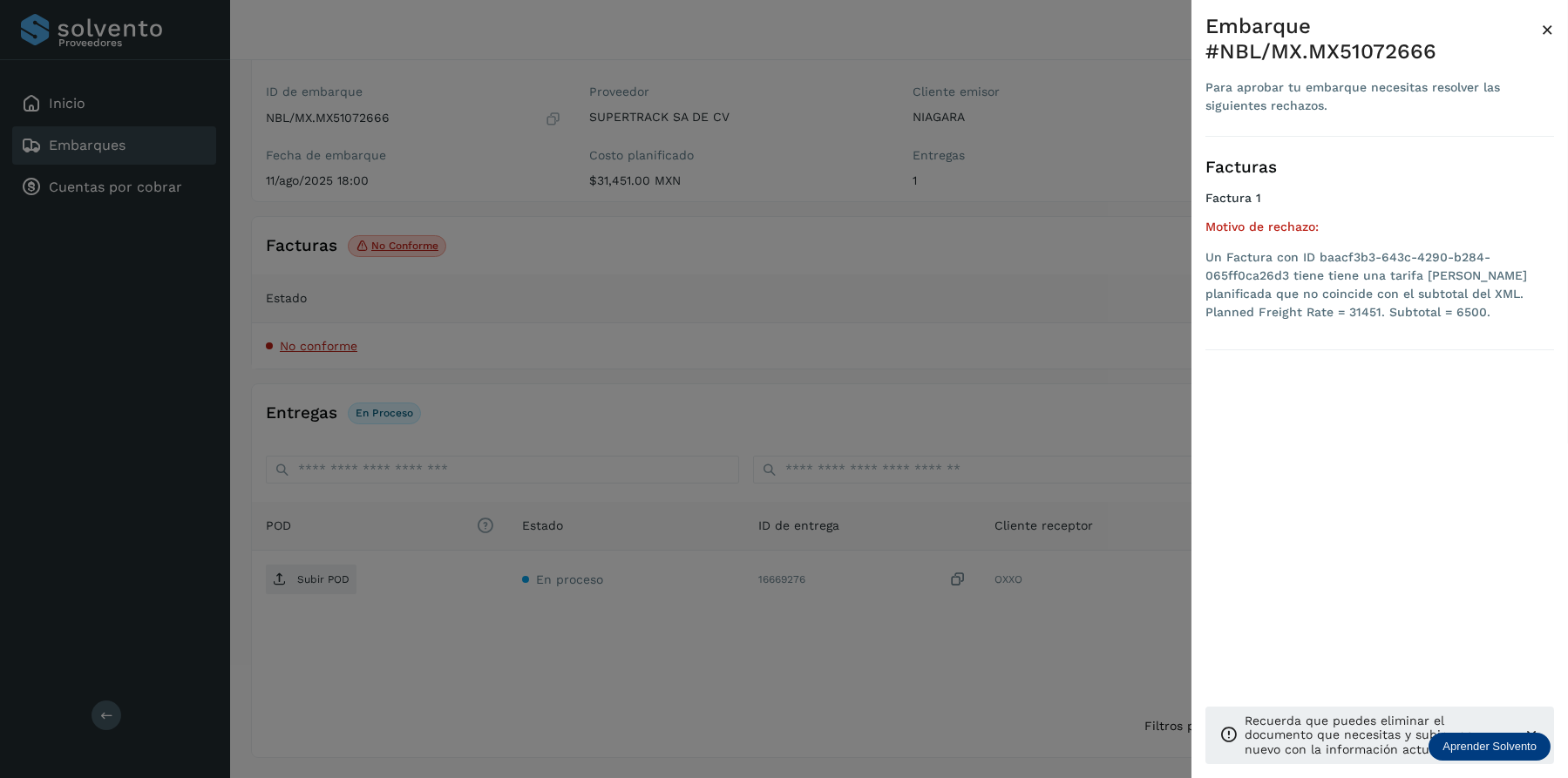
click at [1391, 319] on li "Un Factura con ID baacf3b3-643c-4290-b284-065ff0ca26d3 tiene tiene una tarifa […" at bounding box center [1379, 284] width 349 height 73
click at [852, 397] on div at bounding box center [784, 389] width 1568 height 778
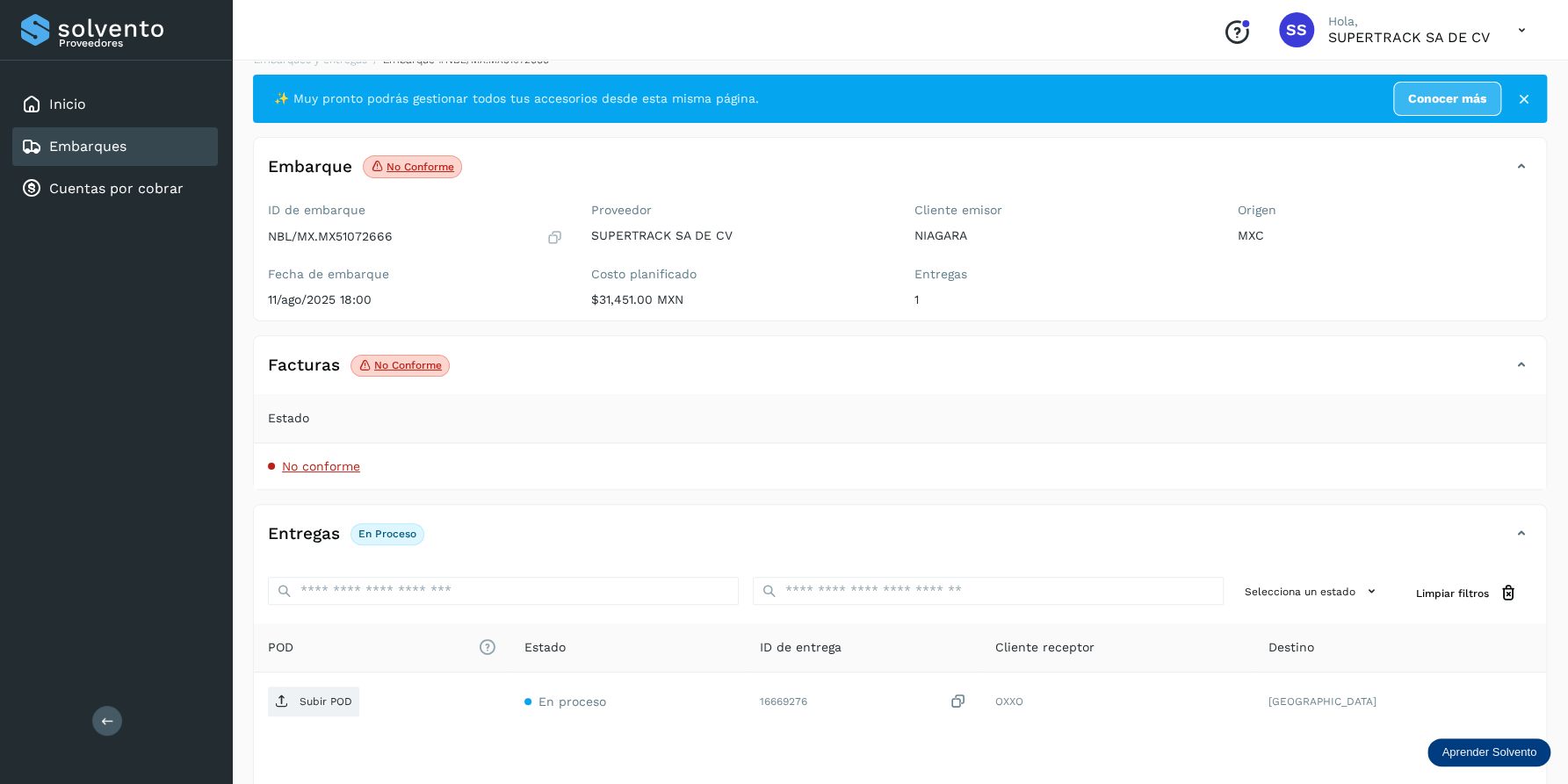
scroll to position [0, 0]
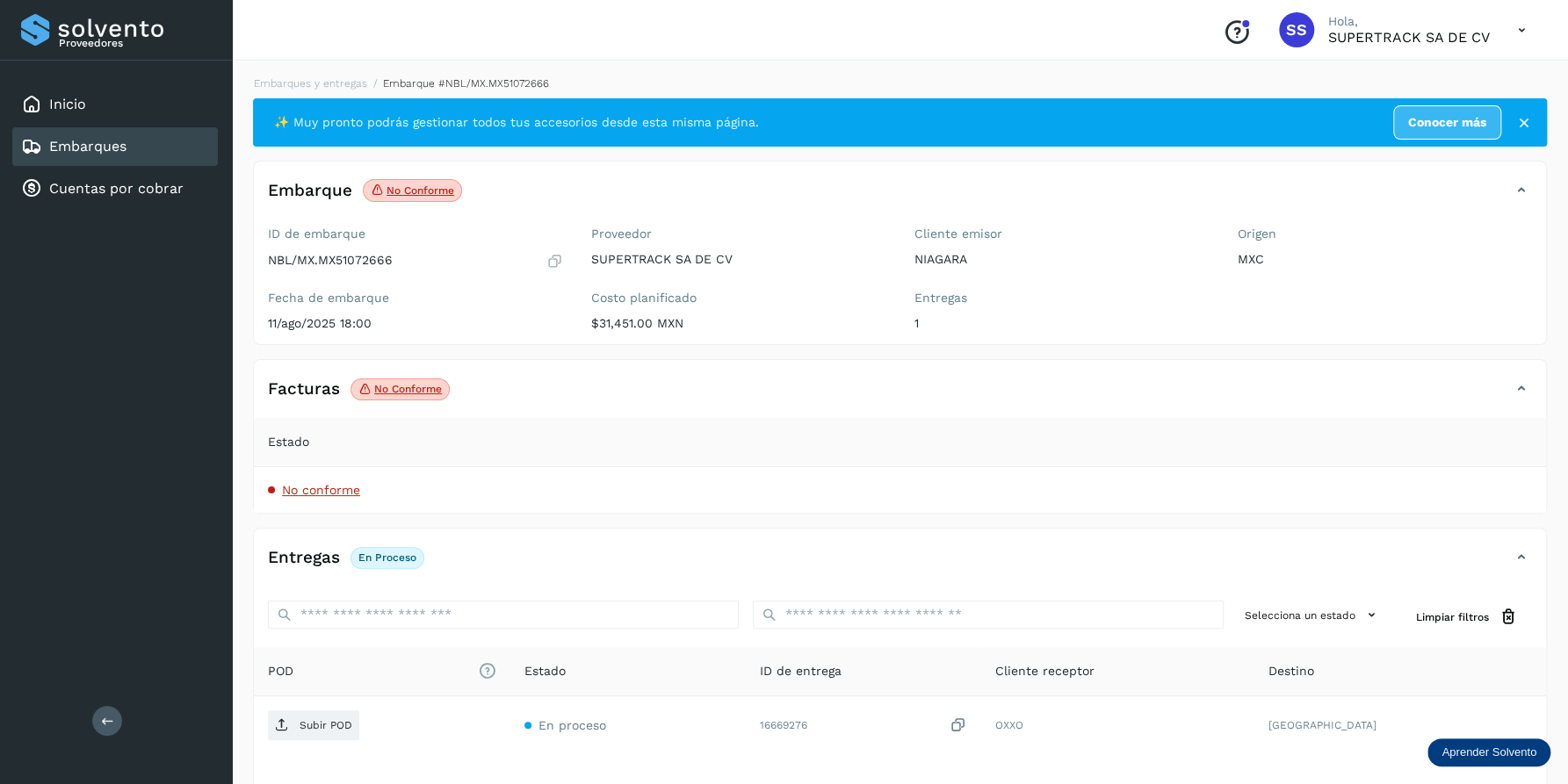
click at [1527, 532] on div "Entregas En proceso Selecciona un estado Limpiar filtros POD El tamaño máximo d…" at bounding box center [899, 716] width 1294 height 378
click at [1520, 382] on icon at bounding box center [1520, 389] width 21 height 21
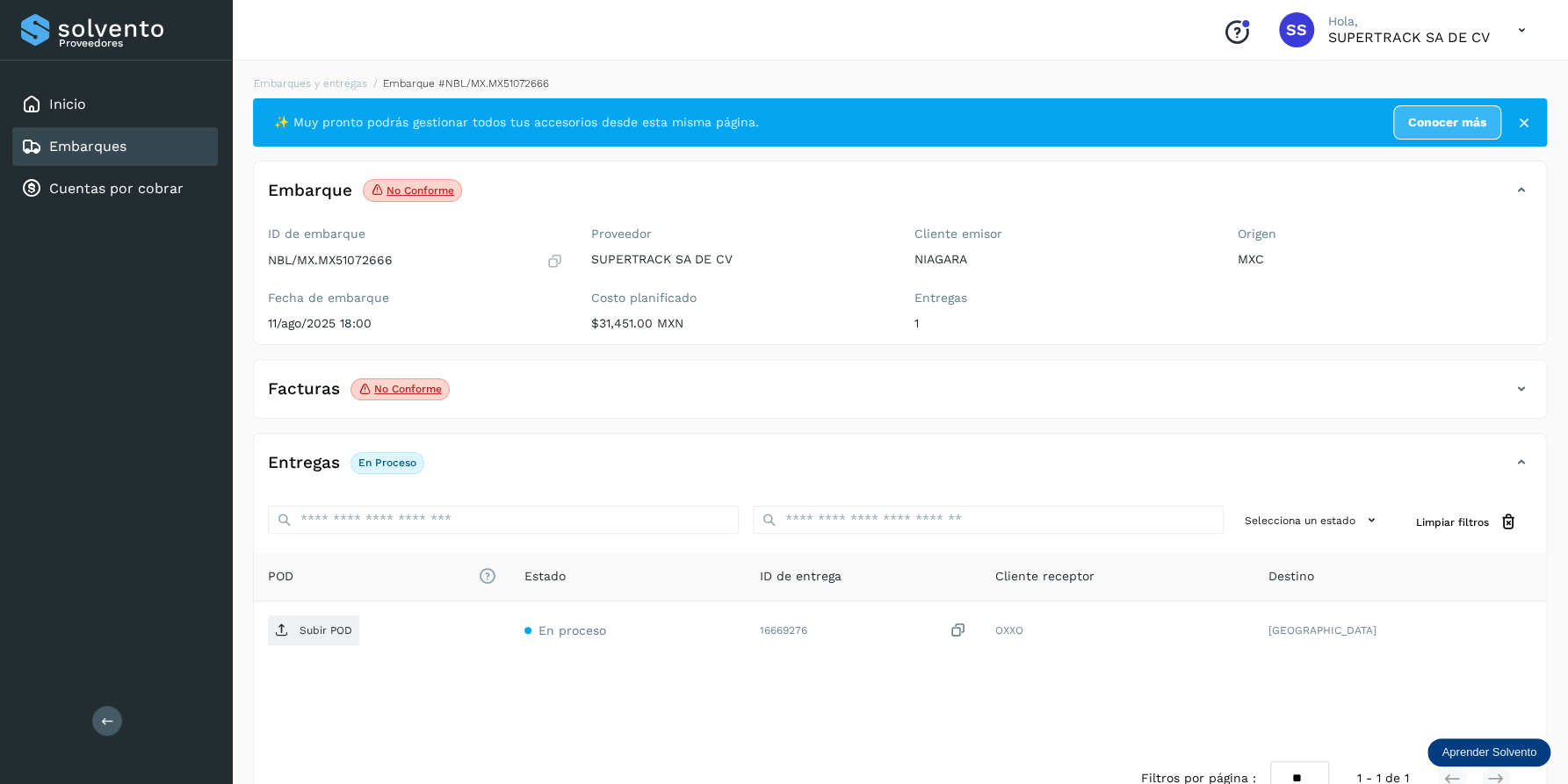
click at [1520, 385] on icon at bounding box center [1520, 389] width 21 height 21
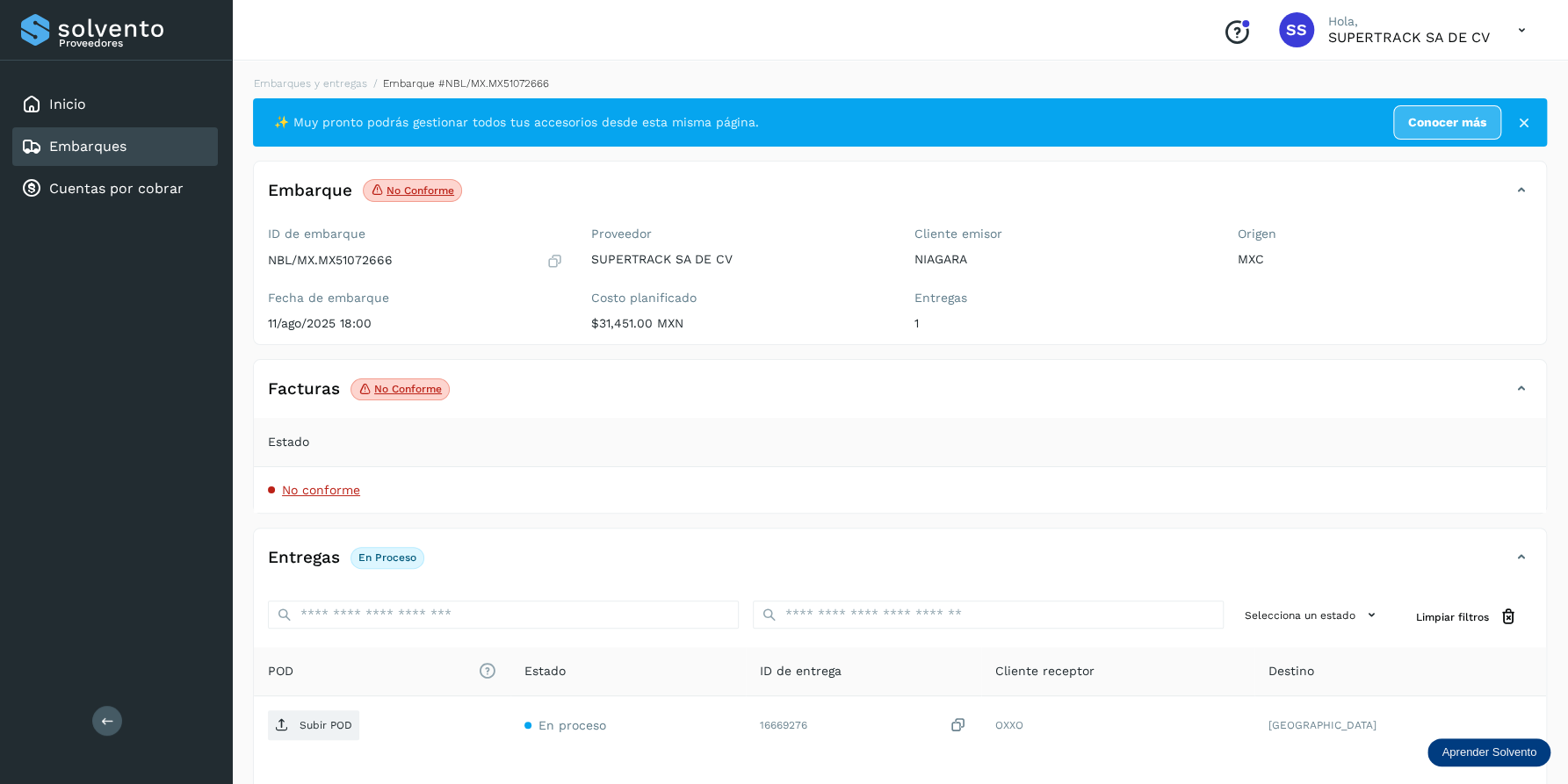
click at [1521, 385] on icon at bounding box center [1520, 389] width 21 height 21
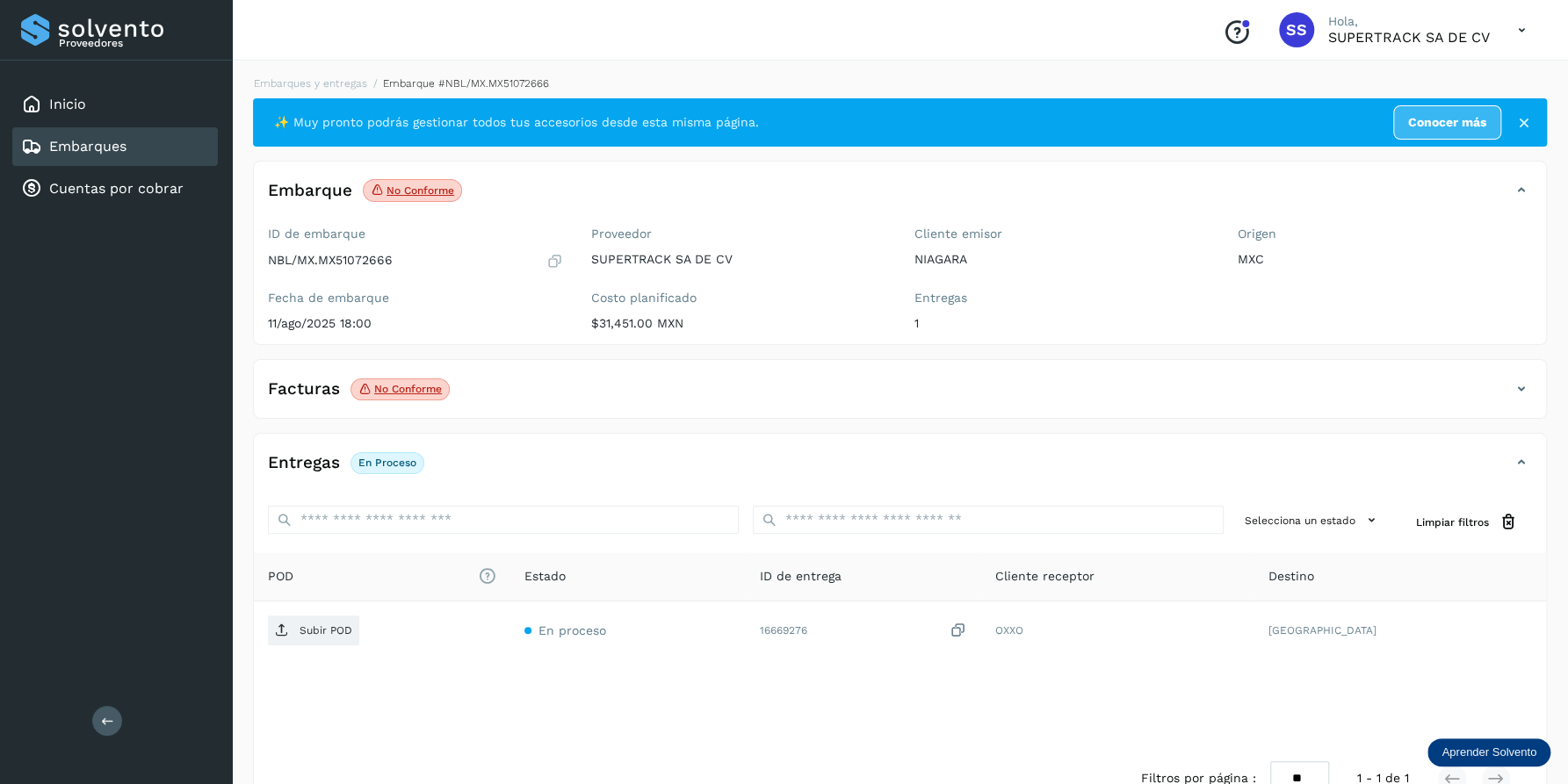
click at [1523, 385] on icon at bounding box center [1520, 389] width 21 height 21
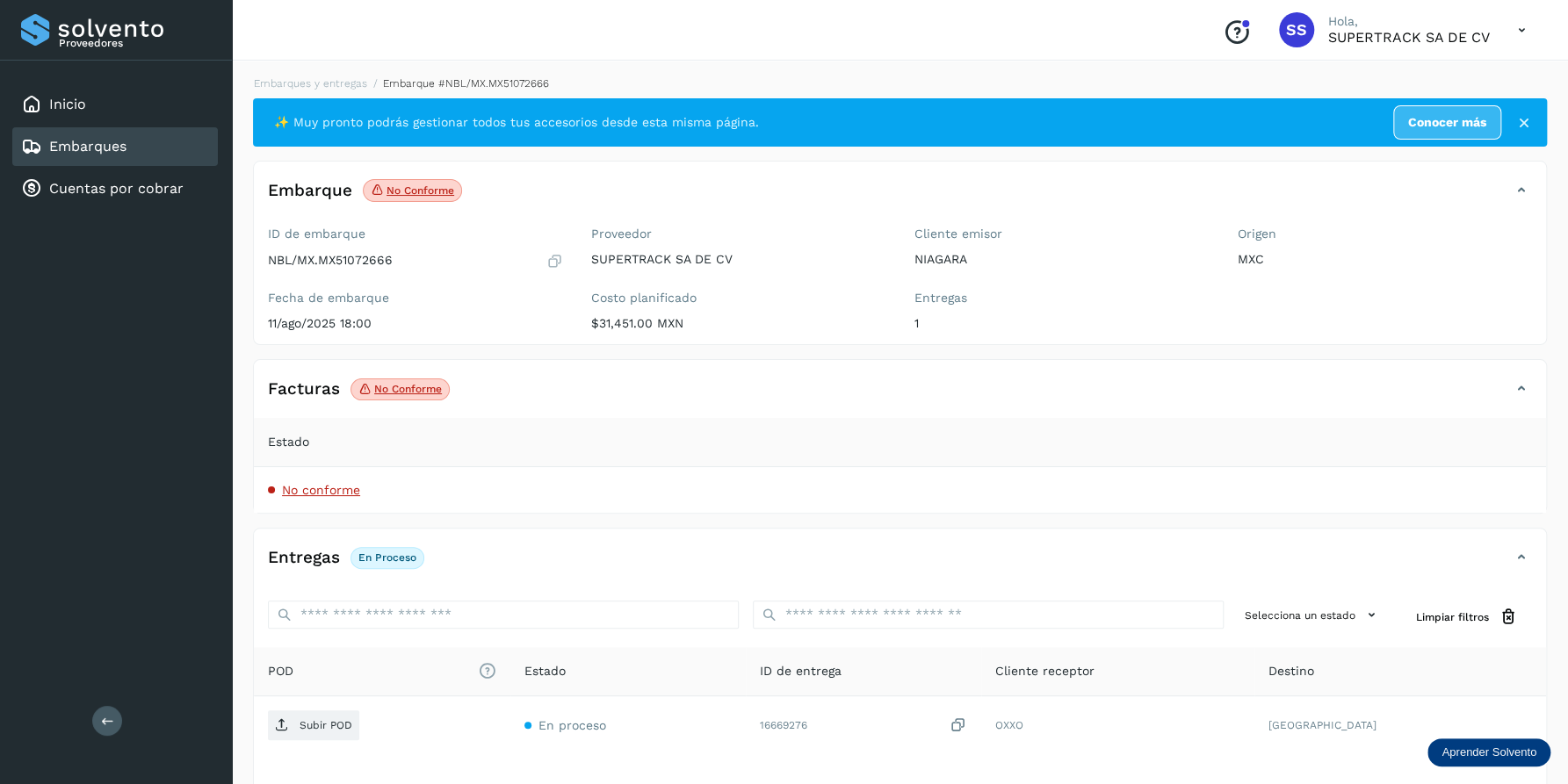
click at [1523, 385] on icon at bounding box center [1520, 389] width 21 height 21
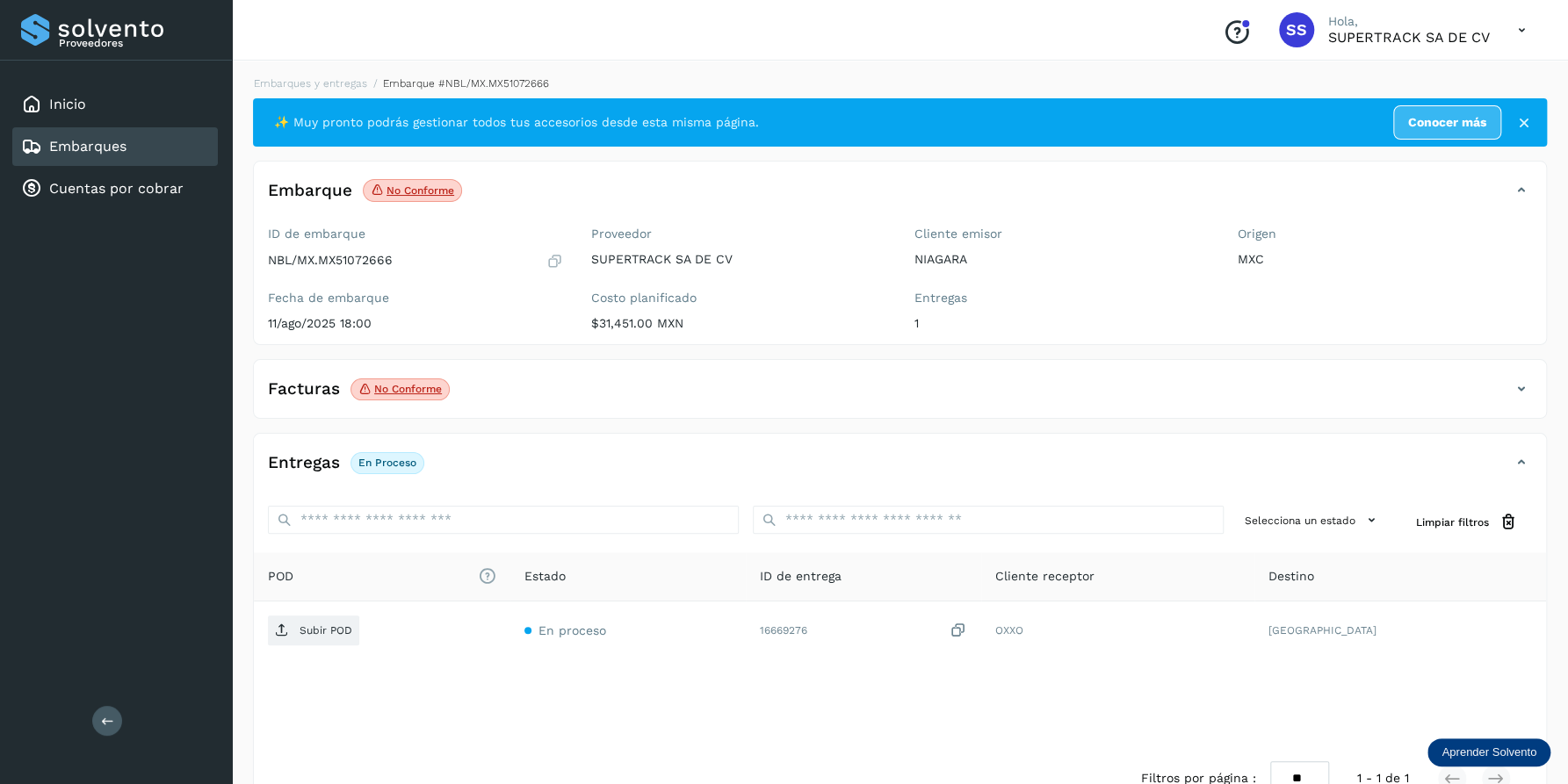
click at [1523, 385] on icon at bounding box center [1520, 389] width 21 height 21
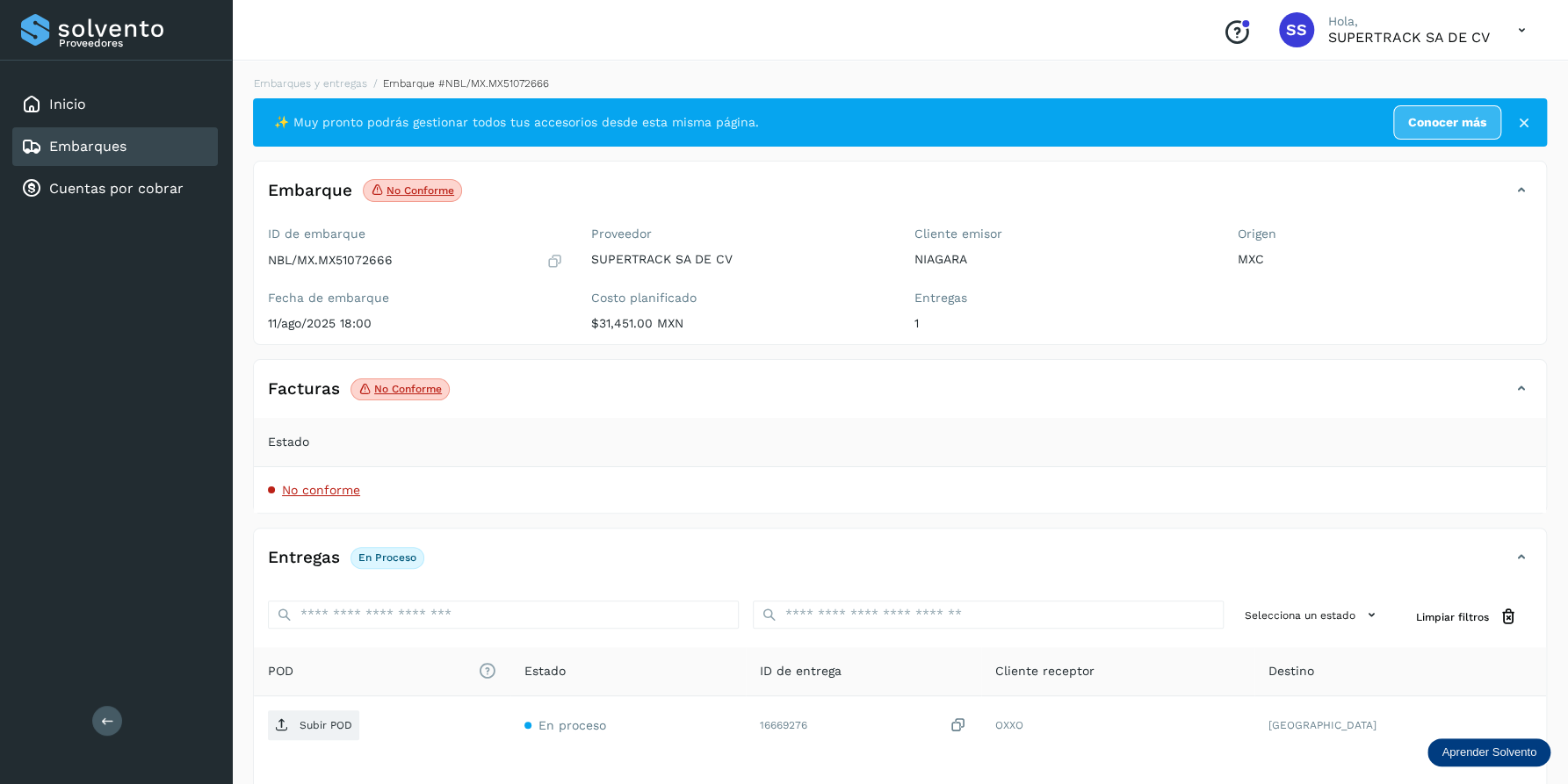
click at [1523, 385] on icon at bounding box center [1520, 389] width 21 height 21
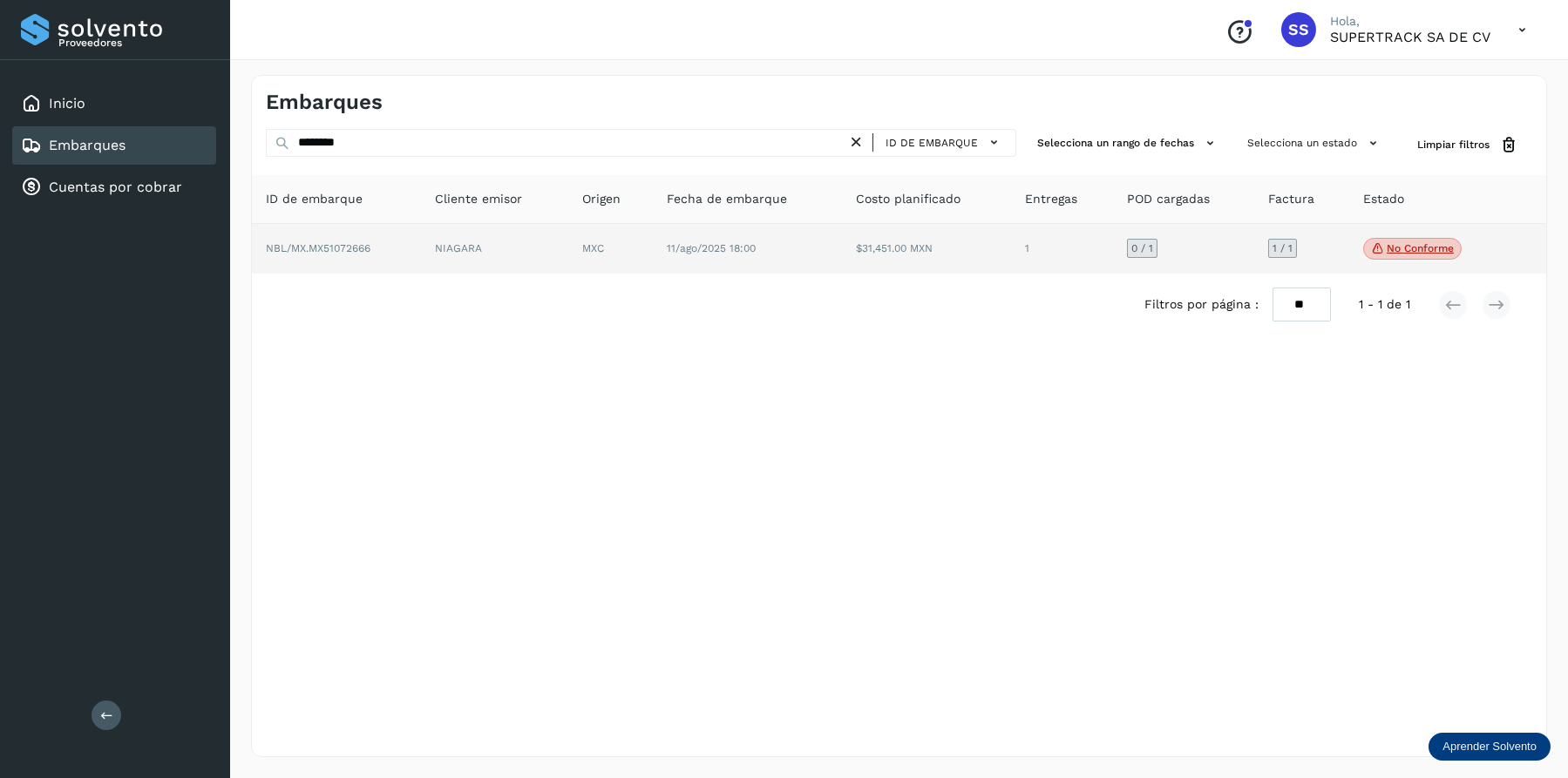
click at [1363, 249] on span "No conforme" at bounding box center [1412, 249] width 98 height 22
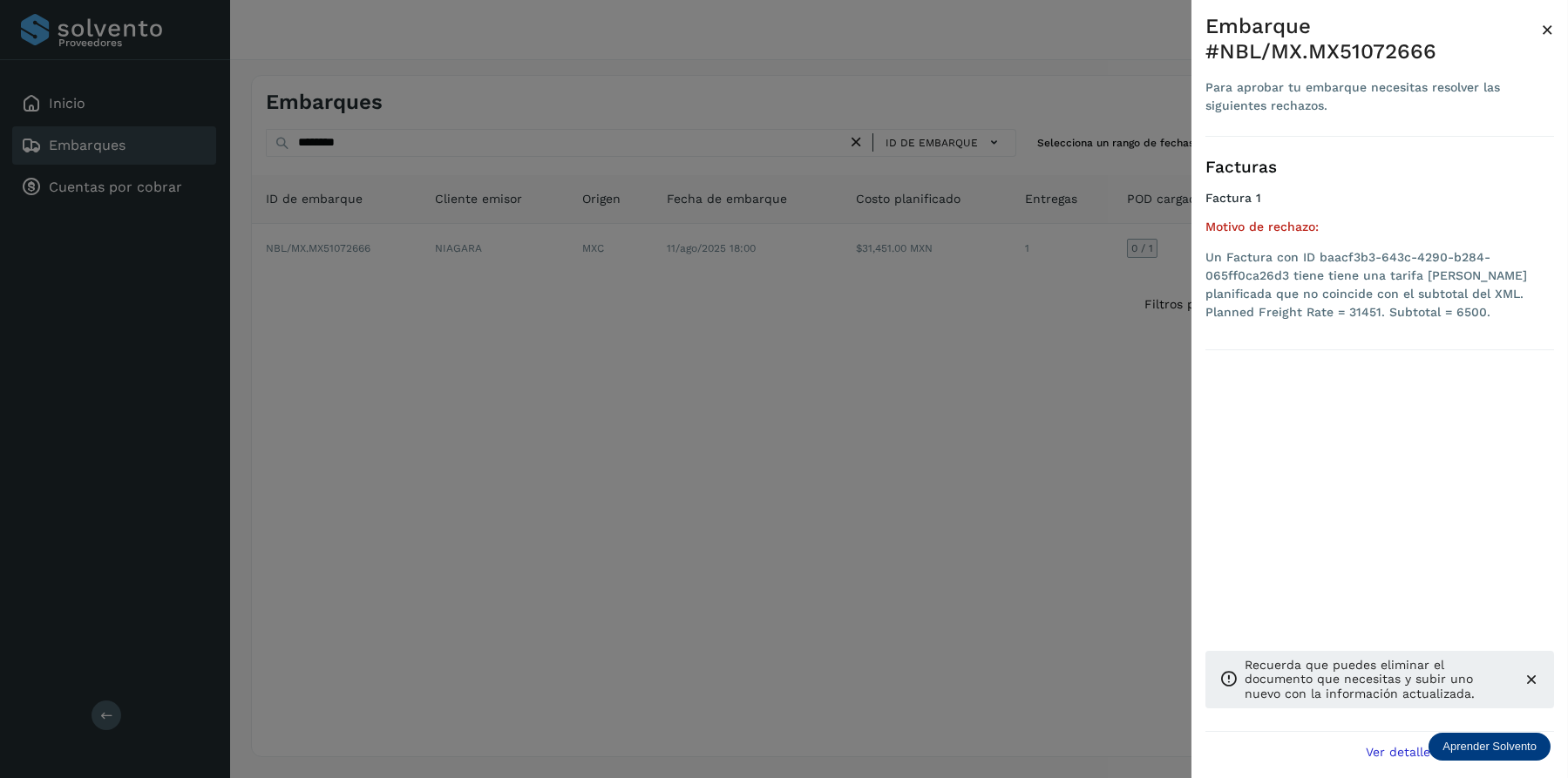
click at [945, 316] on div at bounding box center [784, 389] width 1568 height 778
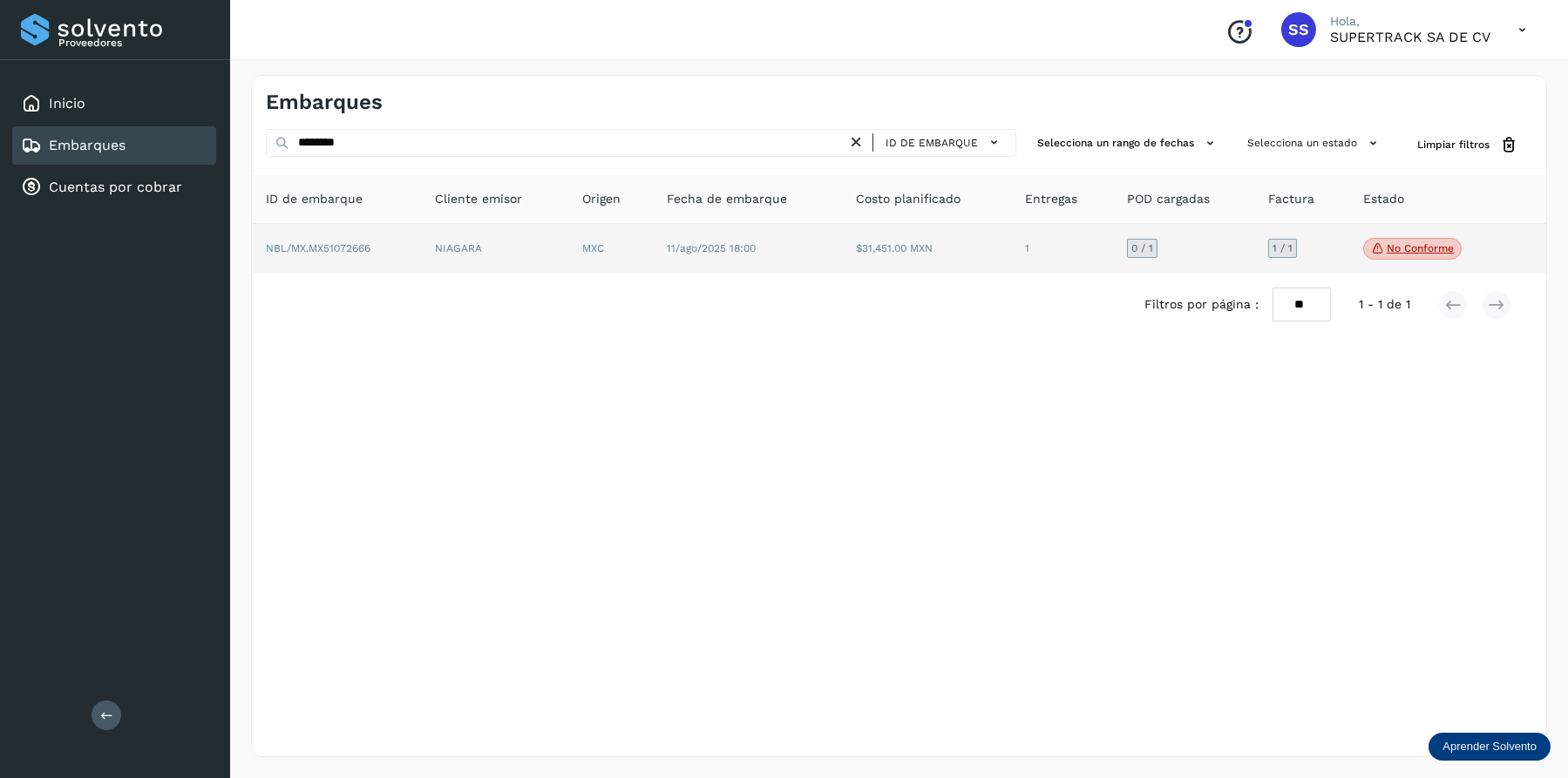
click at [841, 261] on td "11/ago/2025 18:00" at bounding box center [926, 249] width 169 height 51
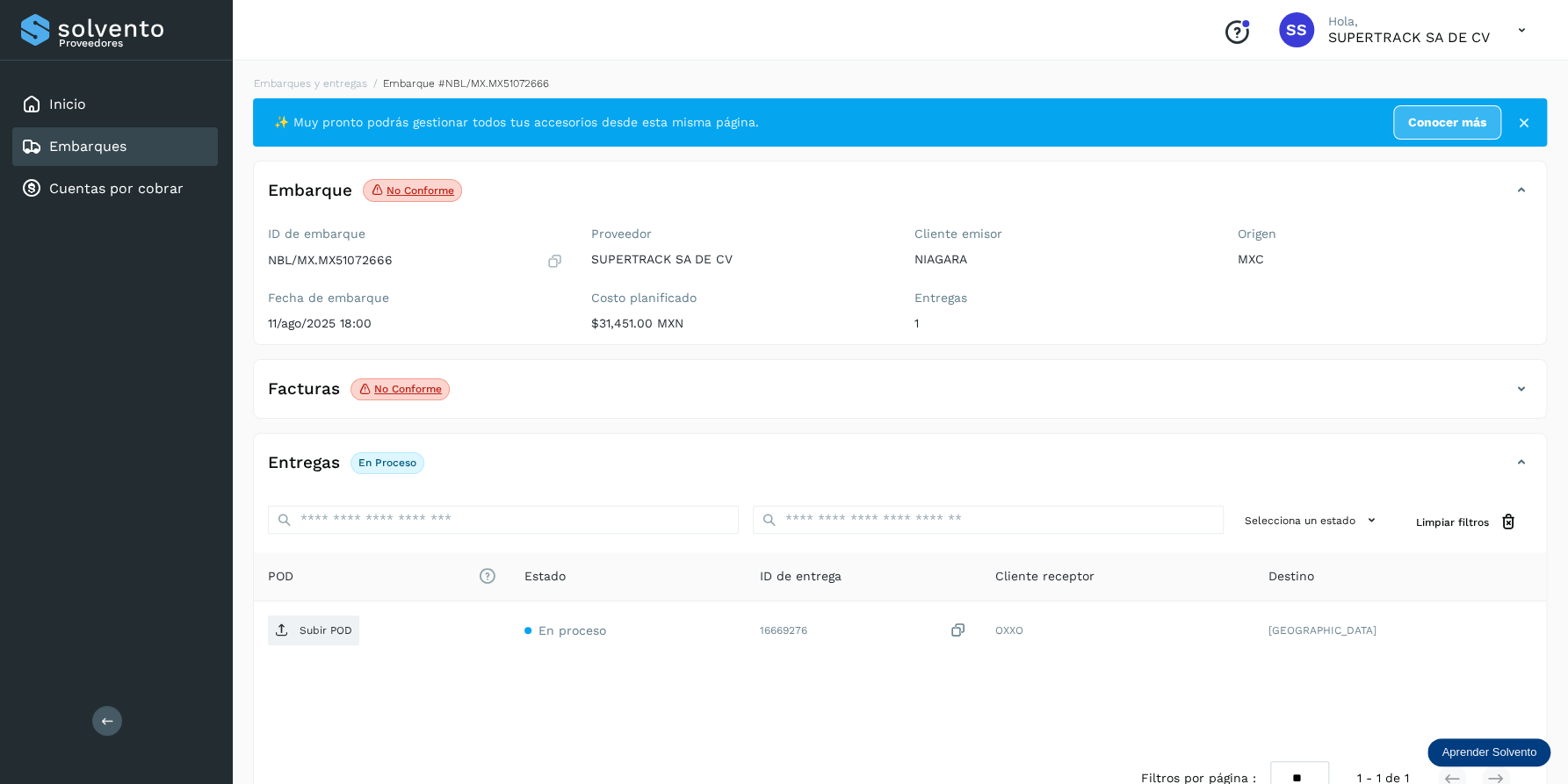
scroll to position [46, 0]
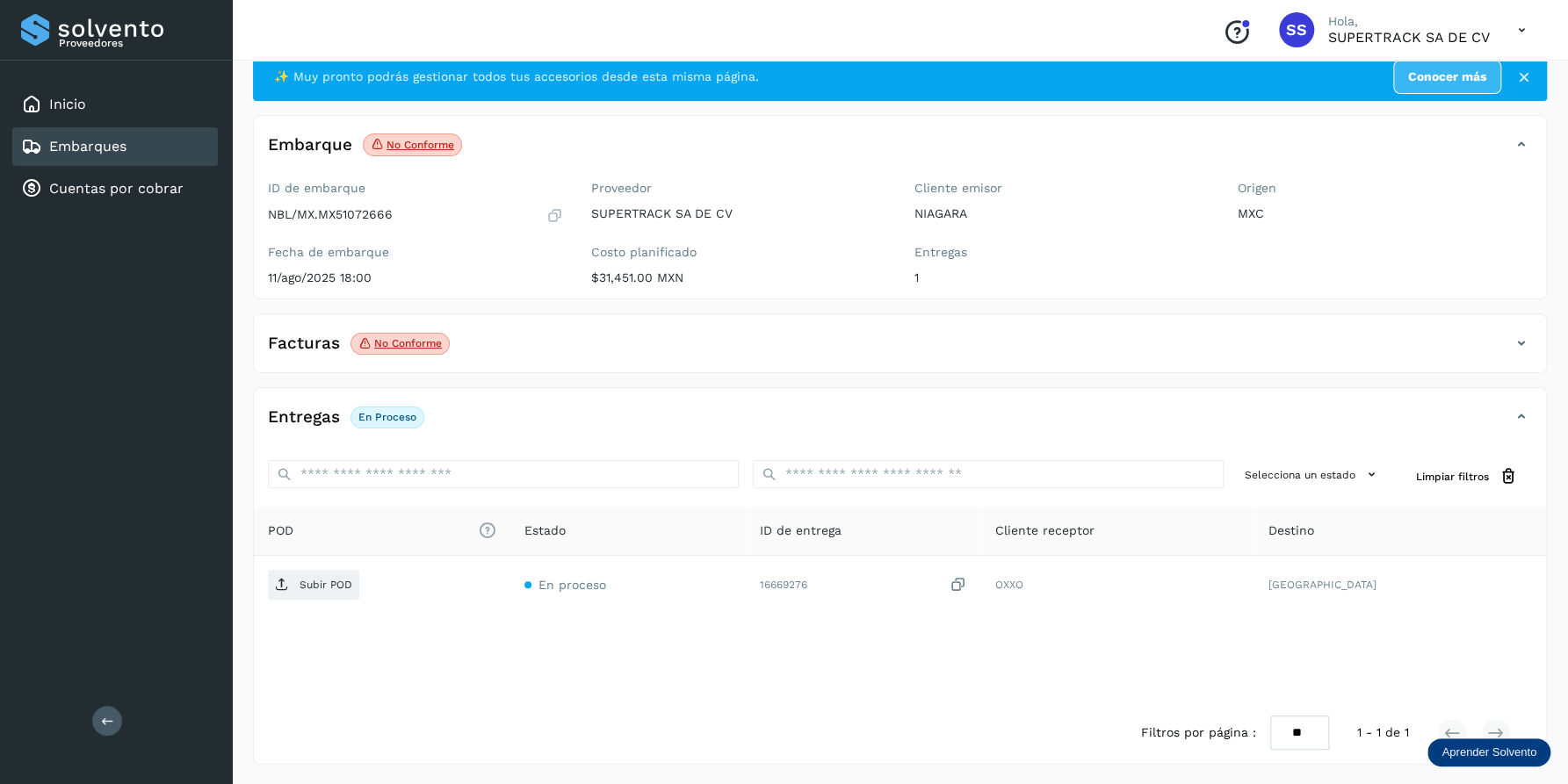
click at [417, 348] on p "No conforme" at bounding box center [408, 343] width 67 height 12
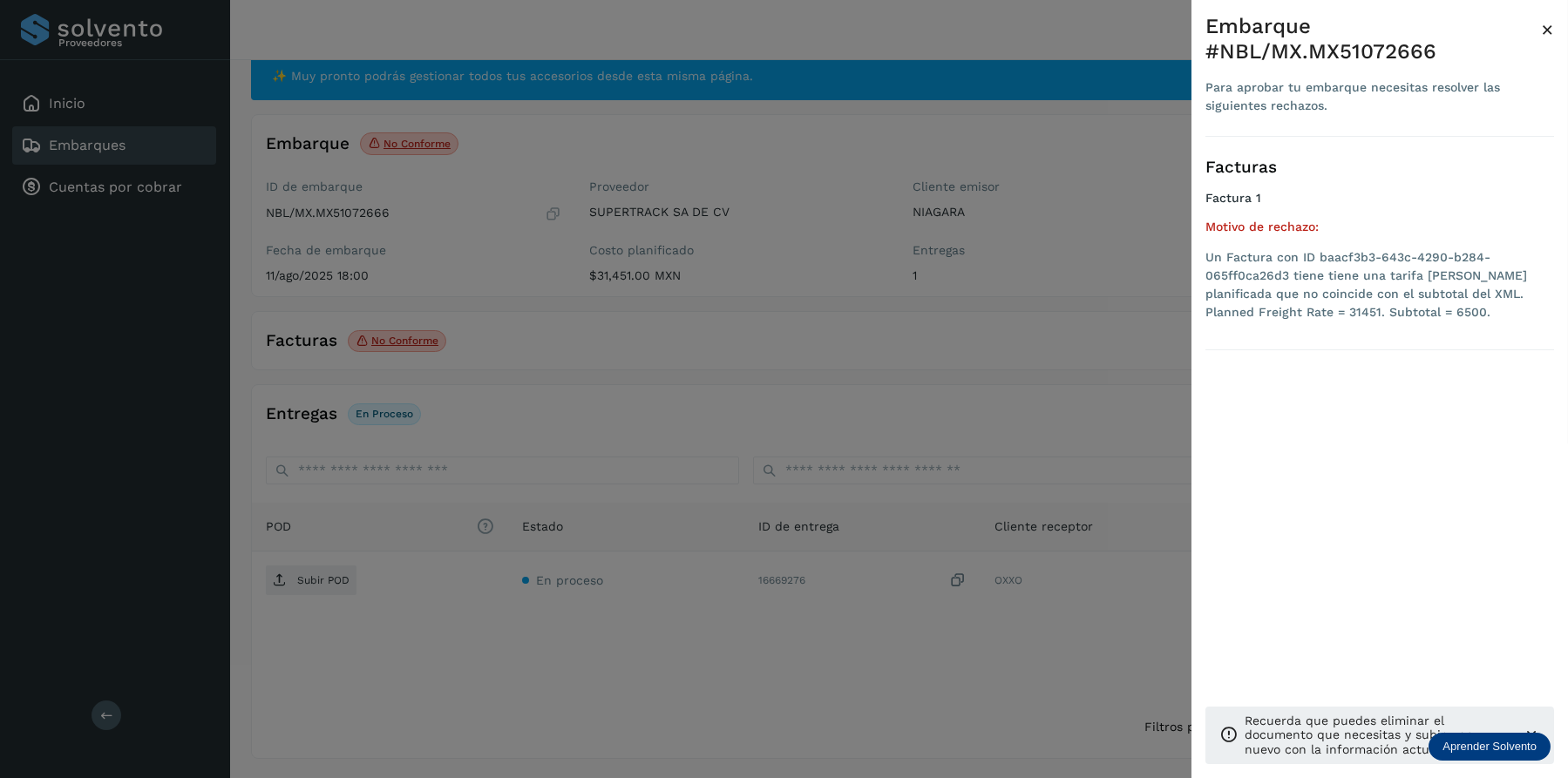
click at [952, 320] on div at bounding box center [784, 389] width 1568 height 778
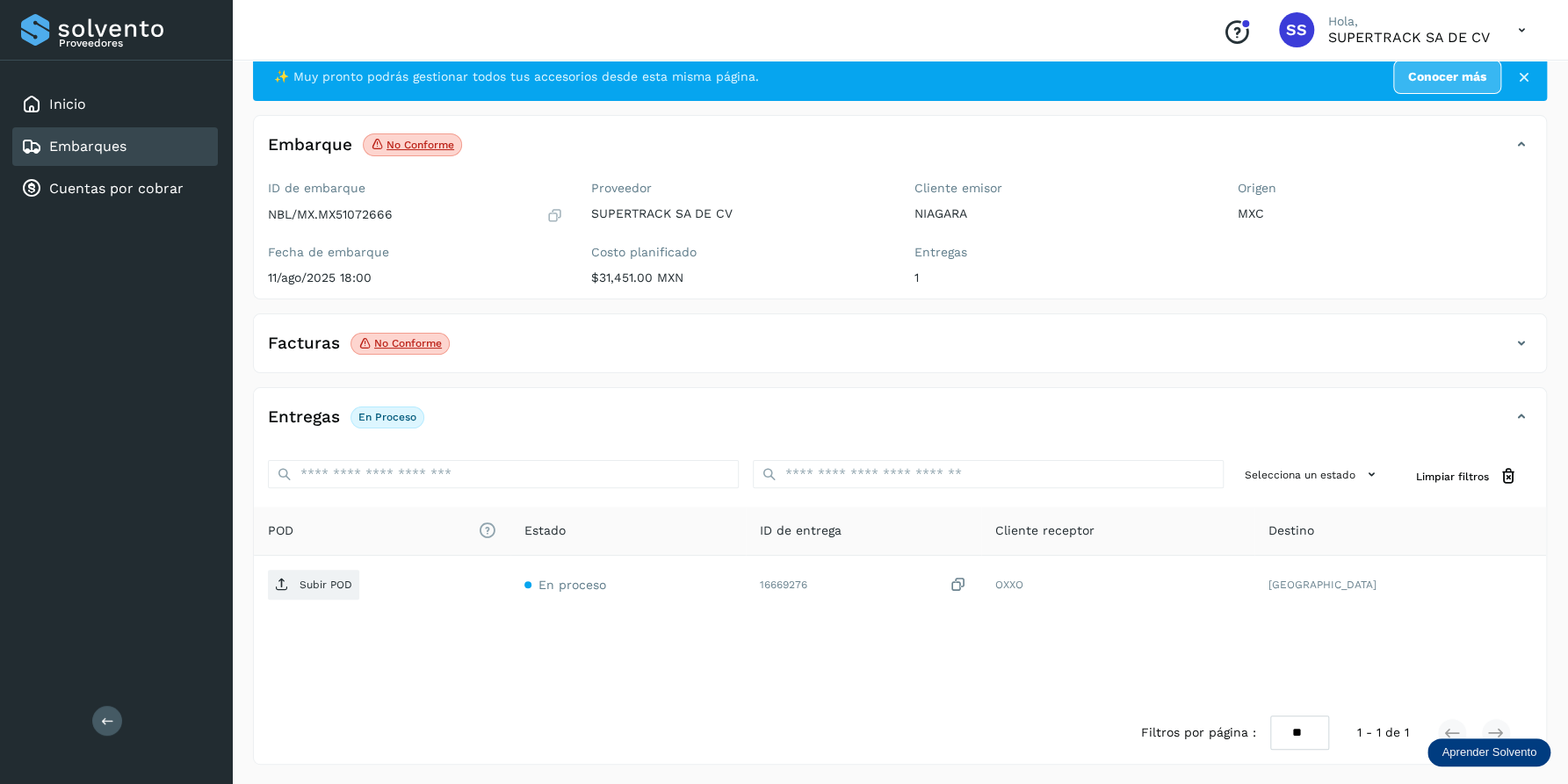
click at [1367, 343] on div "Facturas No conforme" at bounding box center [881, 343] width 1256 height 30
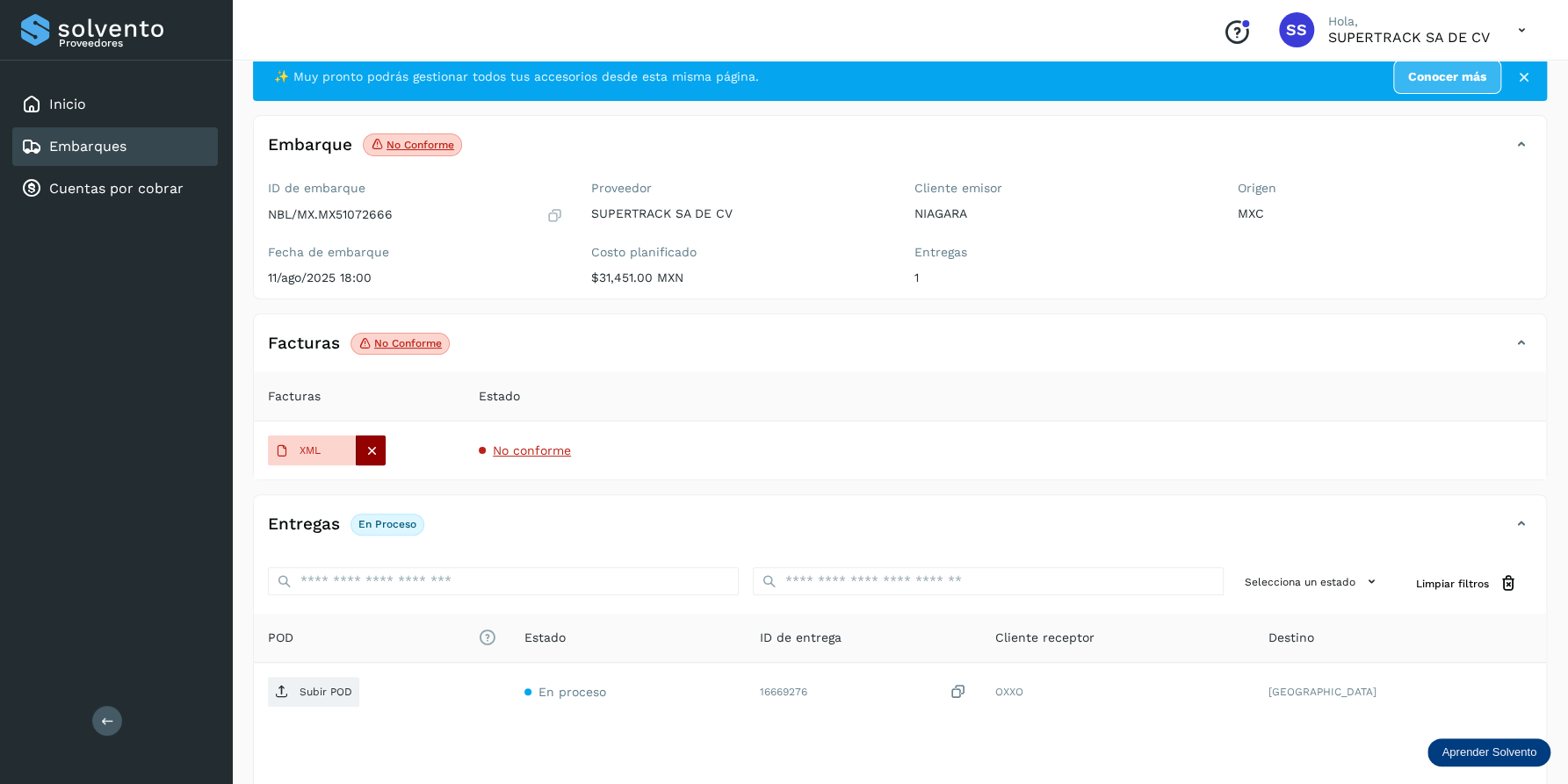
click at [366, 444] on icon at bounding box center [371, 450] width 16 height 16
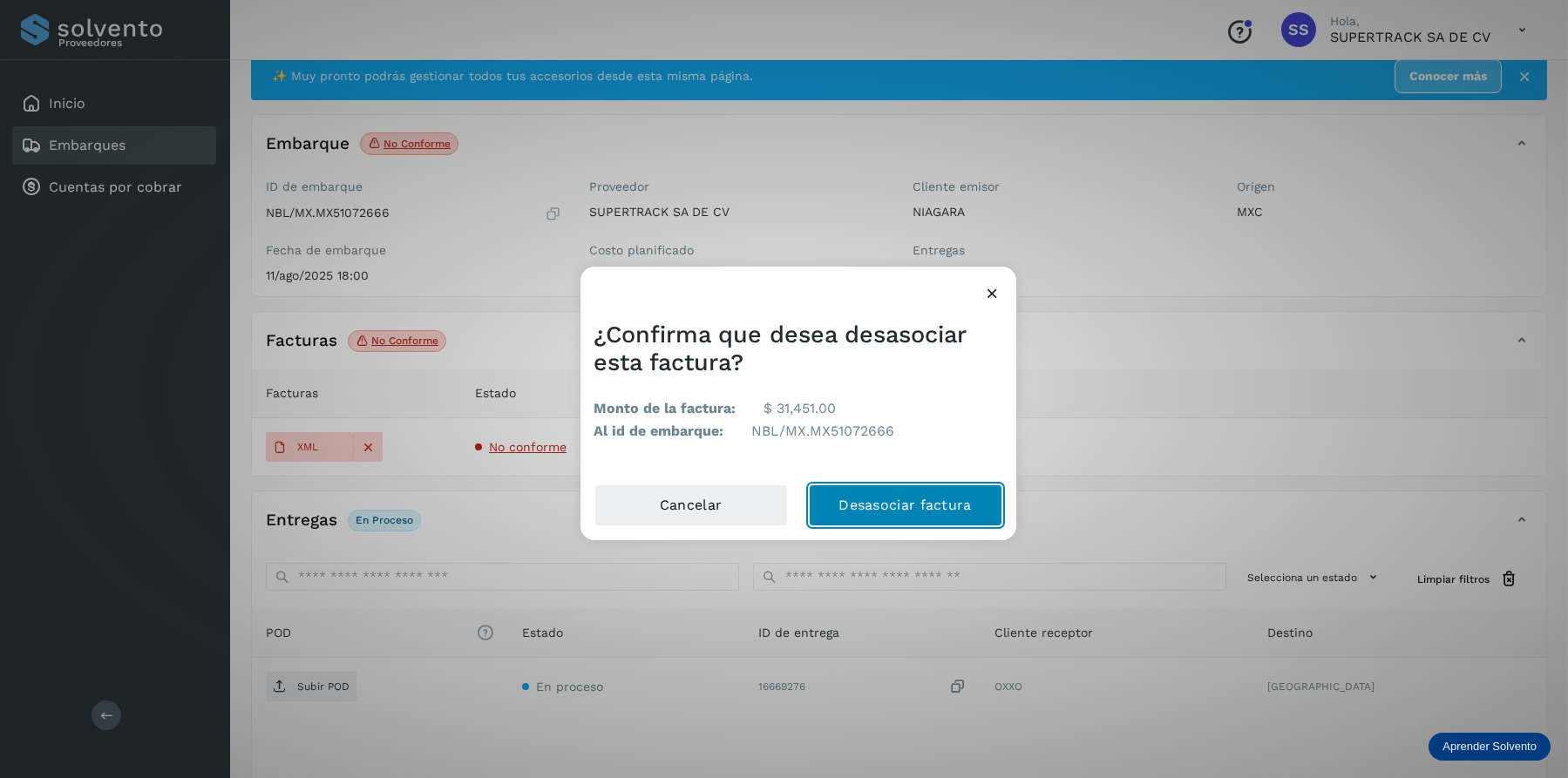
click at [921, 500] on button "Desasociar factura" at bounding box center [905, 504] width 193 height 42
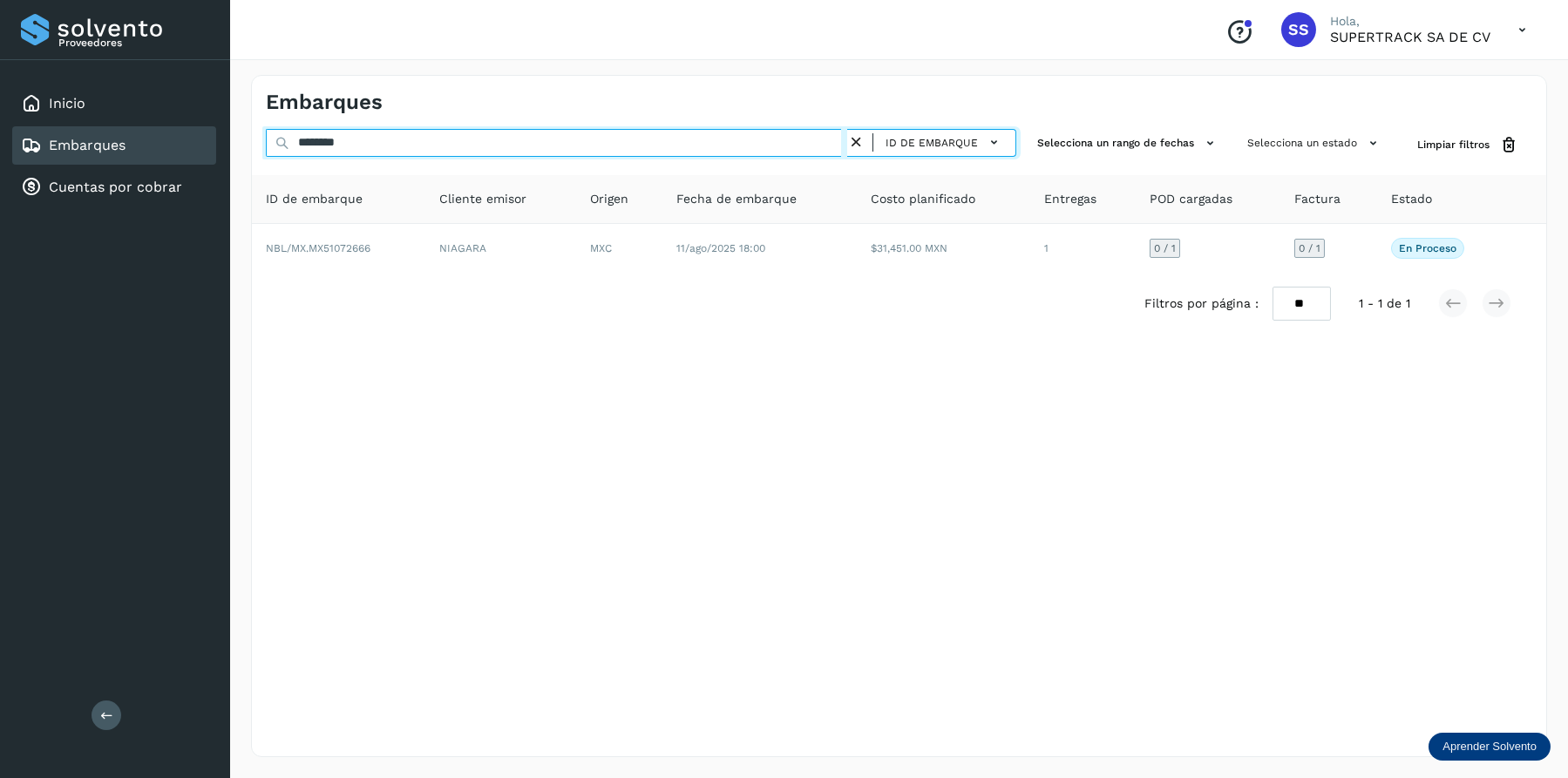
drag, startPoint x: 380, startPoint y: 155, endPoint x: 156, endPoint y: 142, distance: 224.4
click at [156, 142] on div "Proveedores Inicio Embarques Cuentas por cobrar Salir Conoce nuestros beneficio…" at bounding box center [784, 389] width 1568 height 778
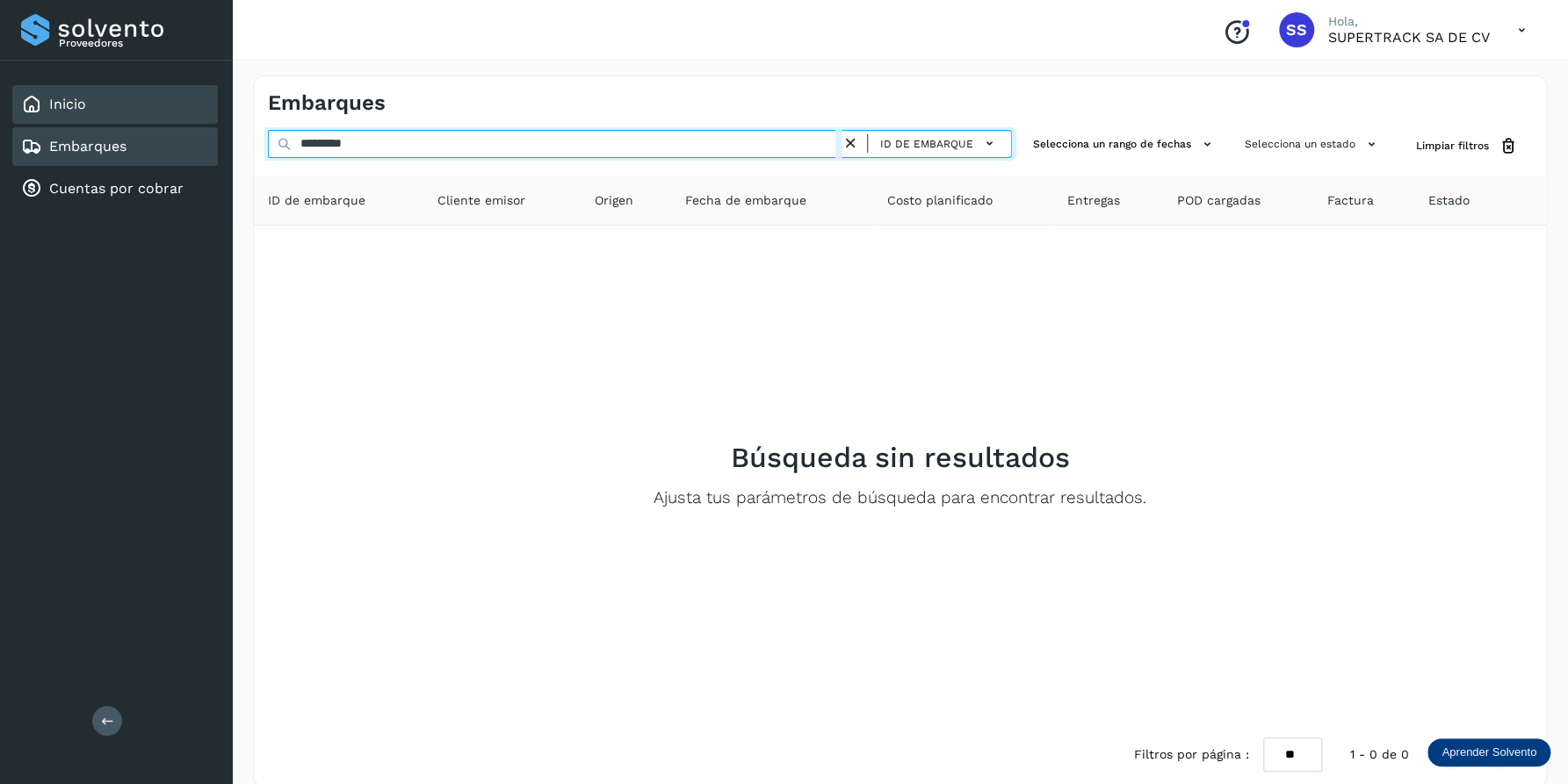
drag, startPoint x: 404, startPoint y: 154, endPoint x: 82, endPoint y: 103, distance: 326.0
click at [84, 101] on div "Proveedores Inicio Embarques Cuentas por cobrar Salir Conoce nuestros beneficio…" at bounding box center [784, 404] width 1568 height 807
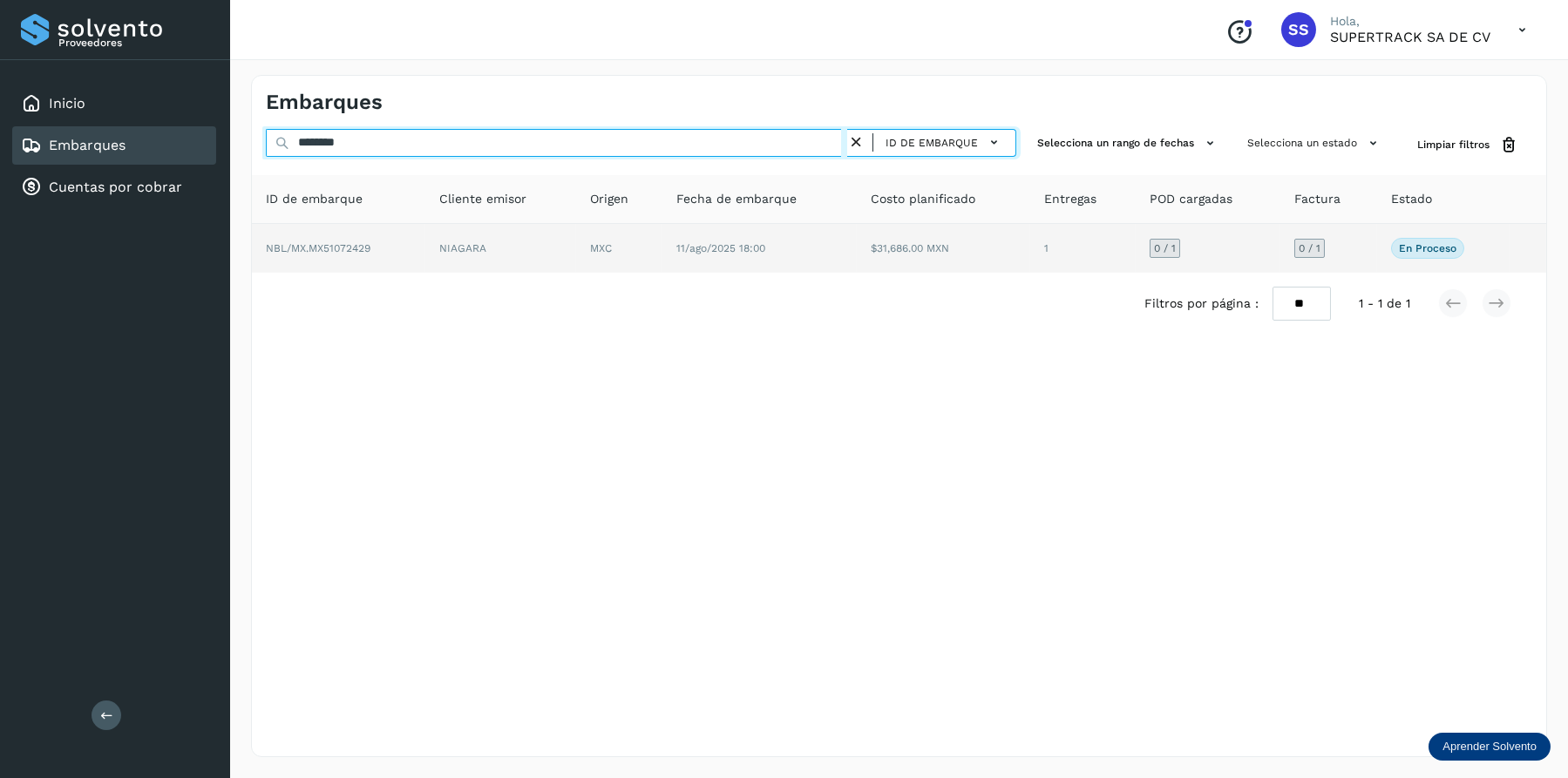
type input "********"
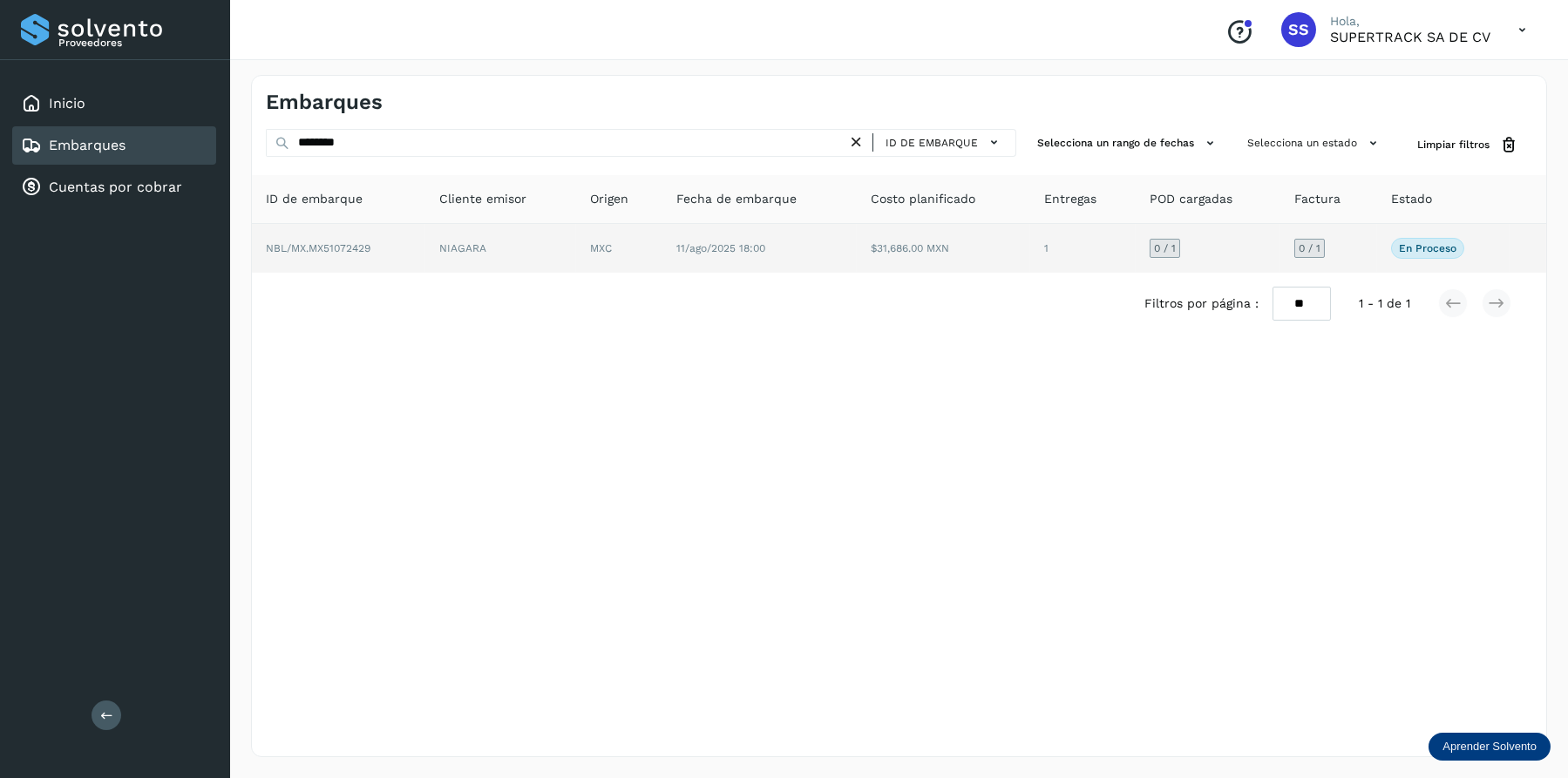
click at [688, 251] on span "11/ago/2025 18:00" at bounding box center [721, 248] width 89 height 12
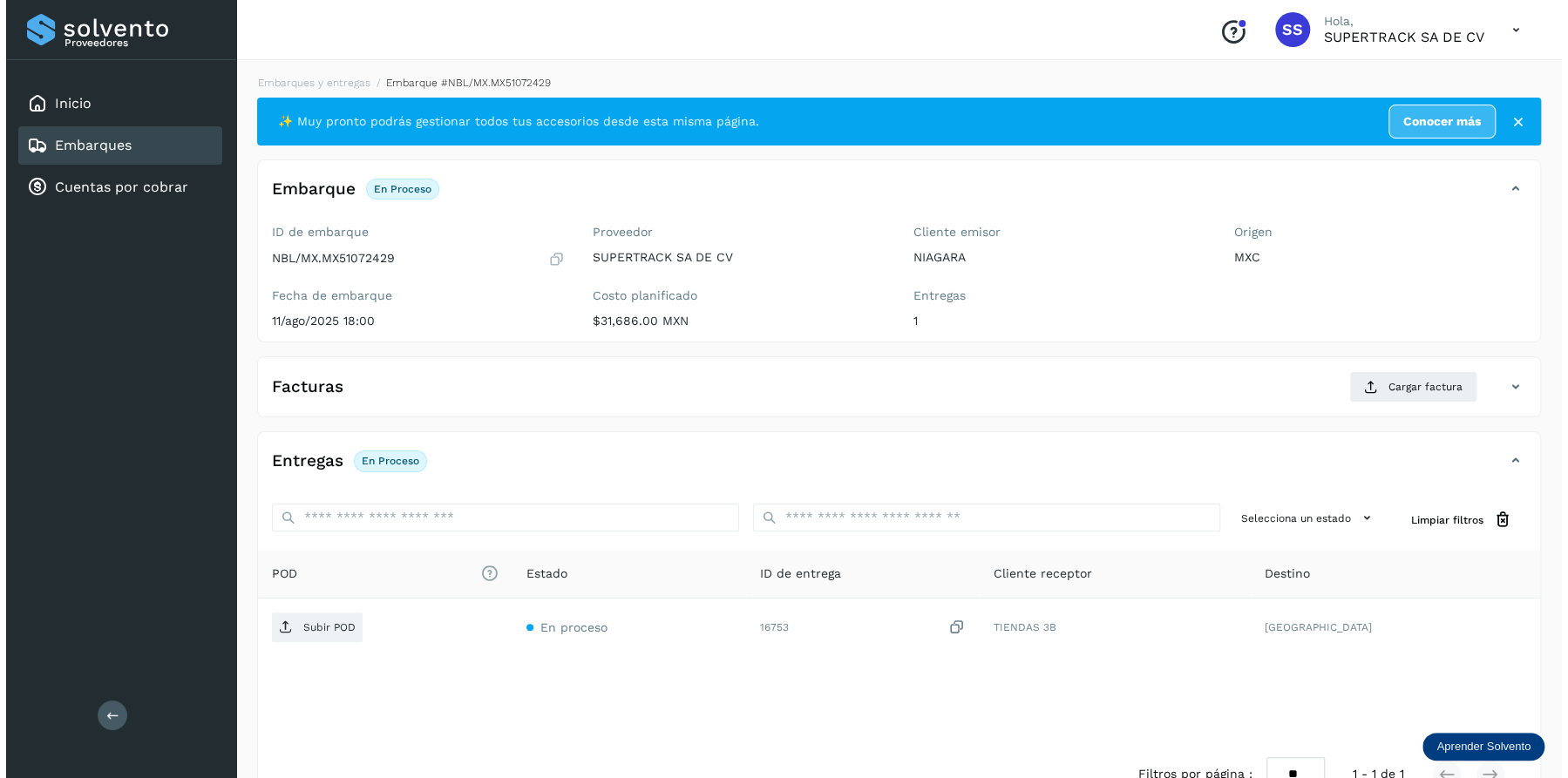
scroll to position [47, 0]
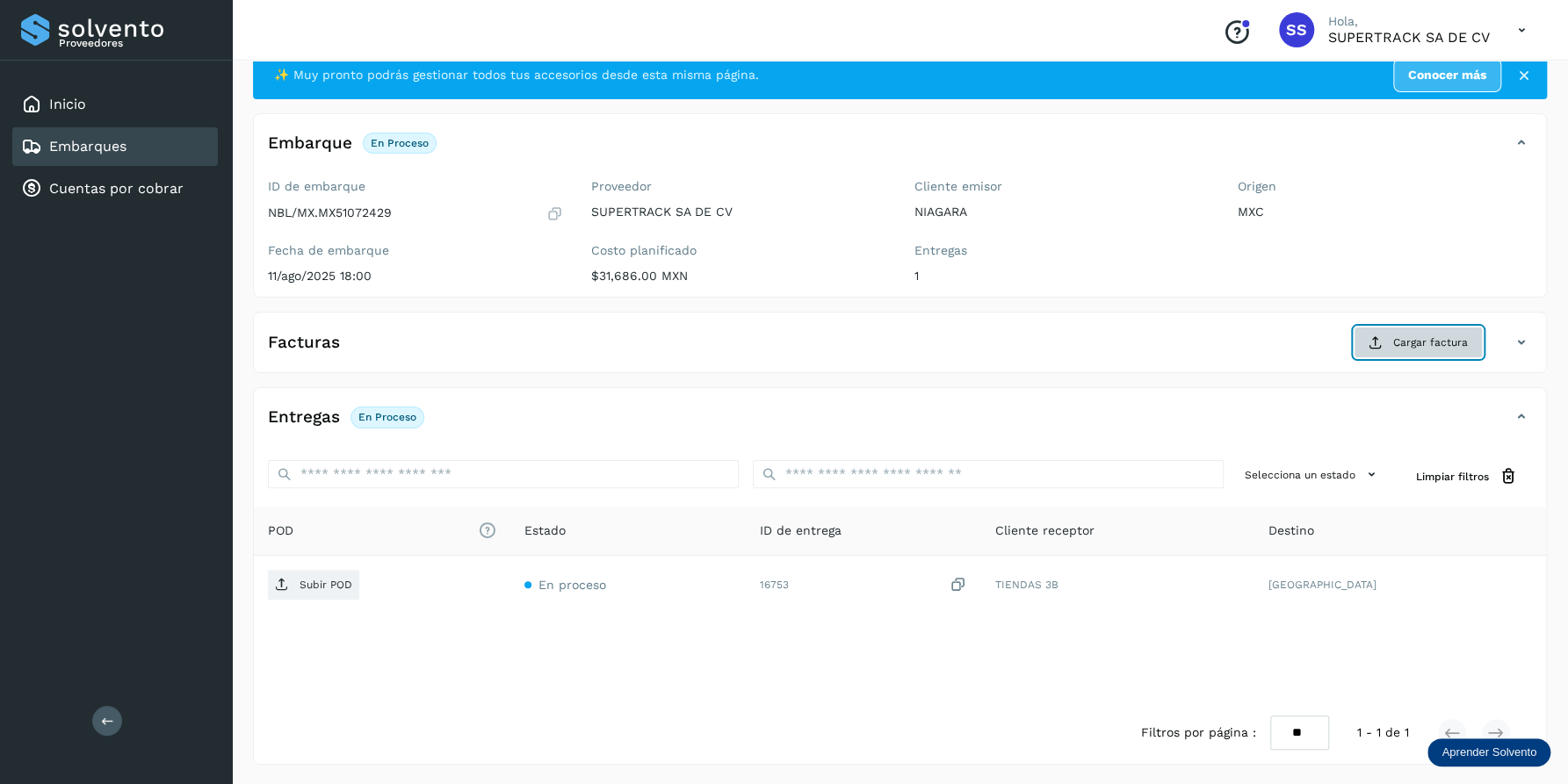
click at [1405, 341] on span "Cargar factura" at bounding box center [1430, 342] width 75 height 16
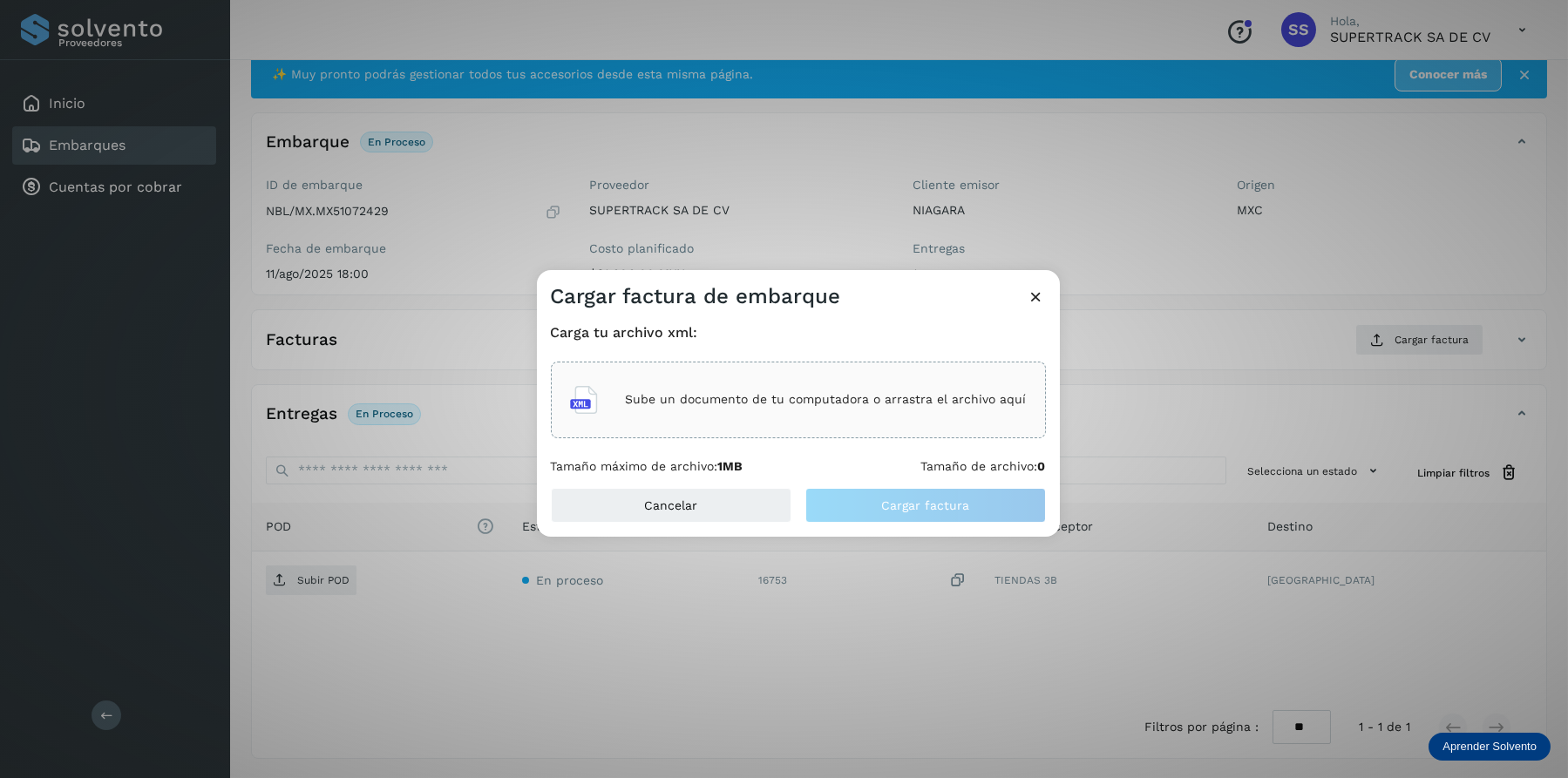
click at [757, 407] on p "Sube un documento de tu computadora o arrastra el archivo aquí" at bounding box center [826, 400] width 401 height 15
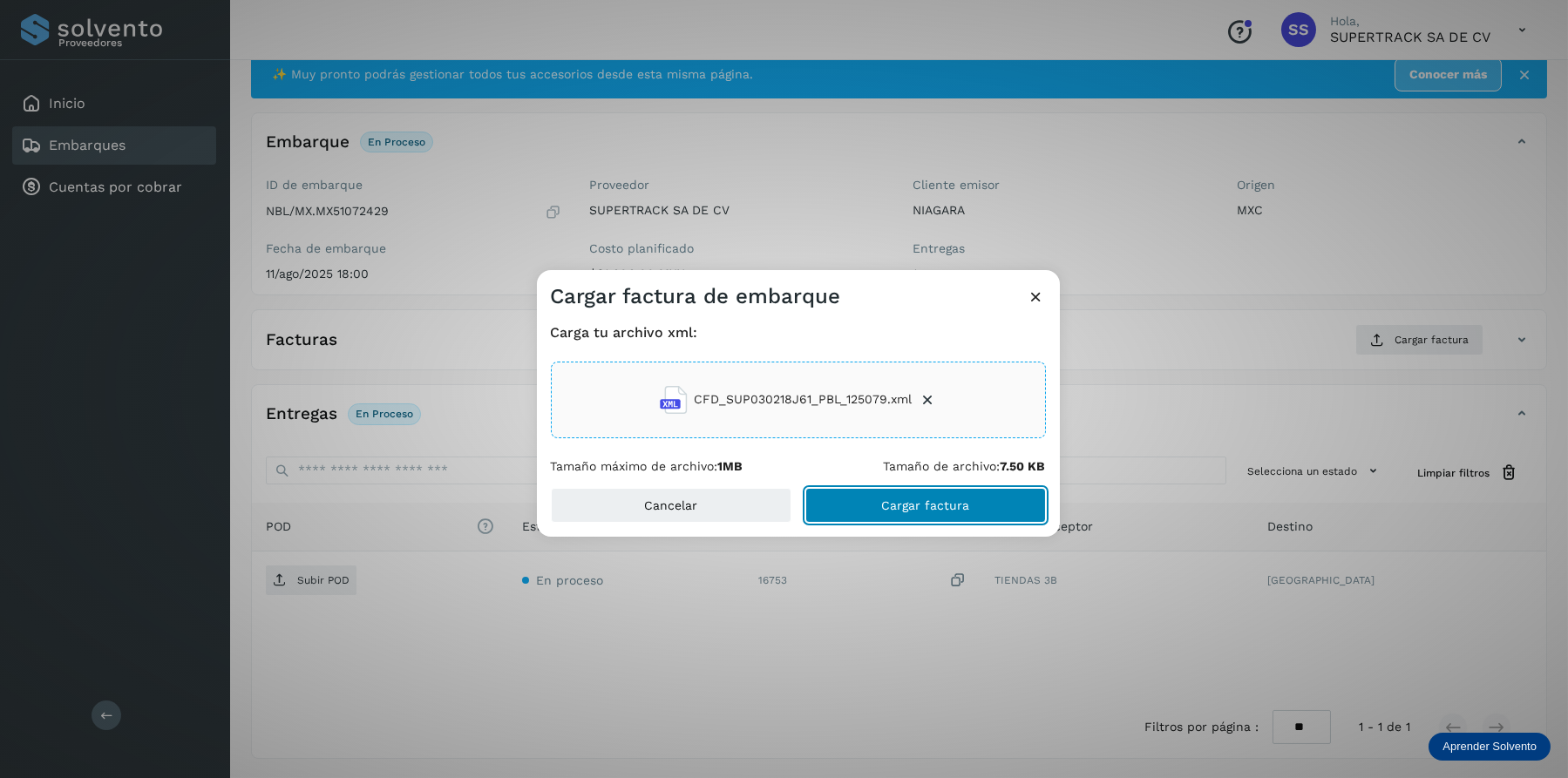
click at [966, 496] on button "Cargar factura" at bounding box center [926, 505] width 241 height 35
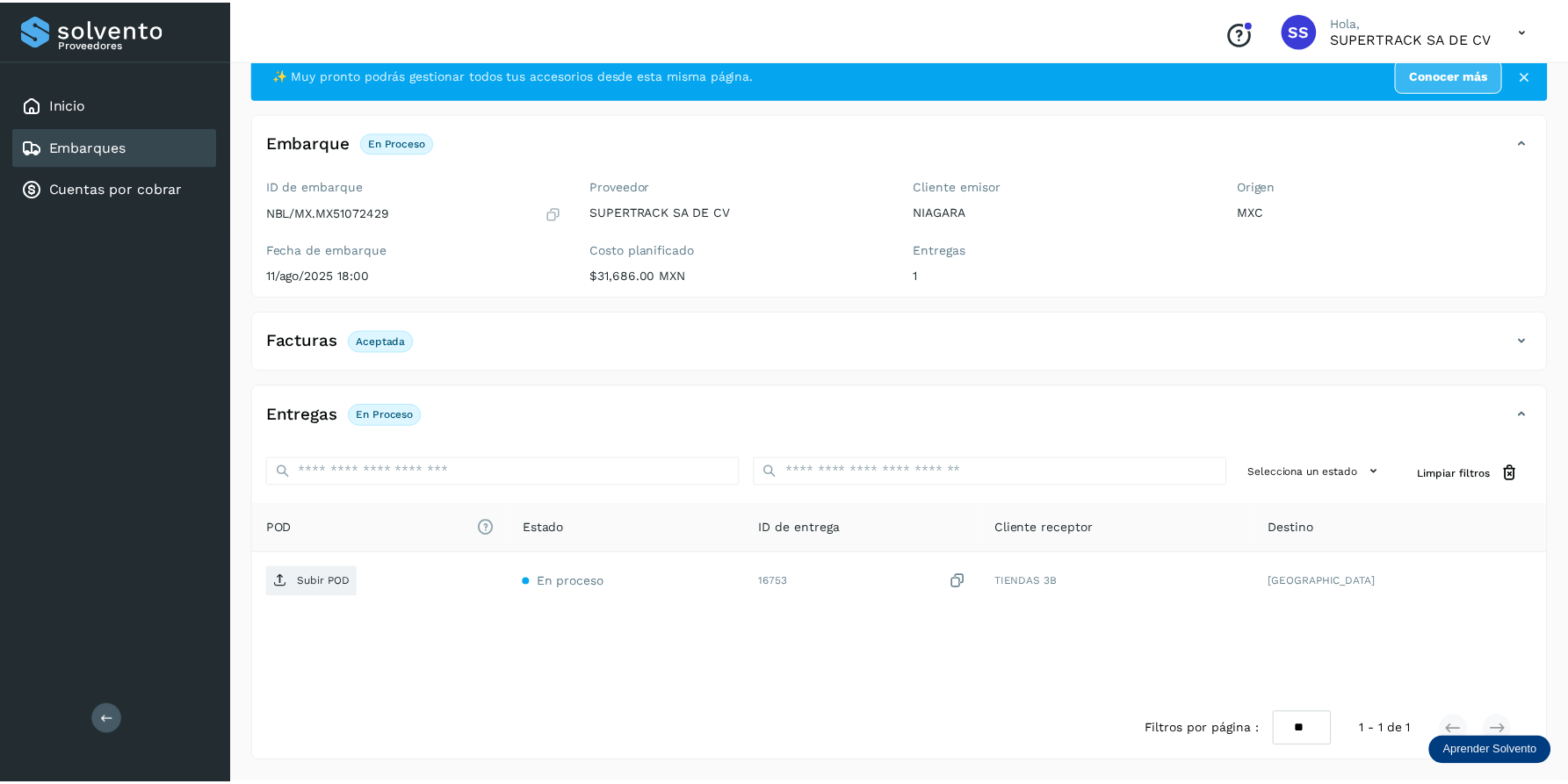
scroll to position [46, 0]
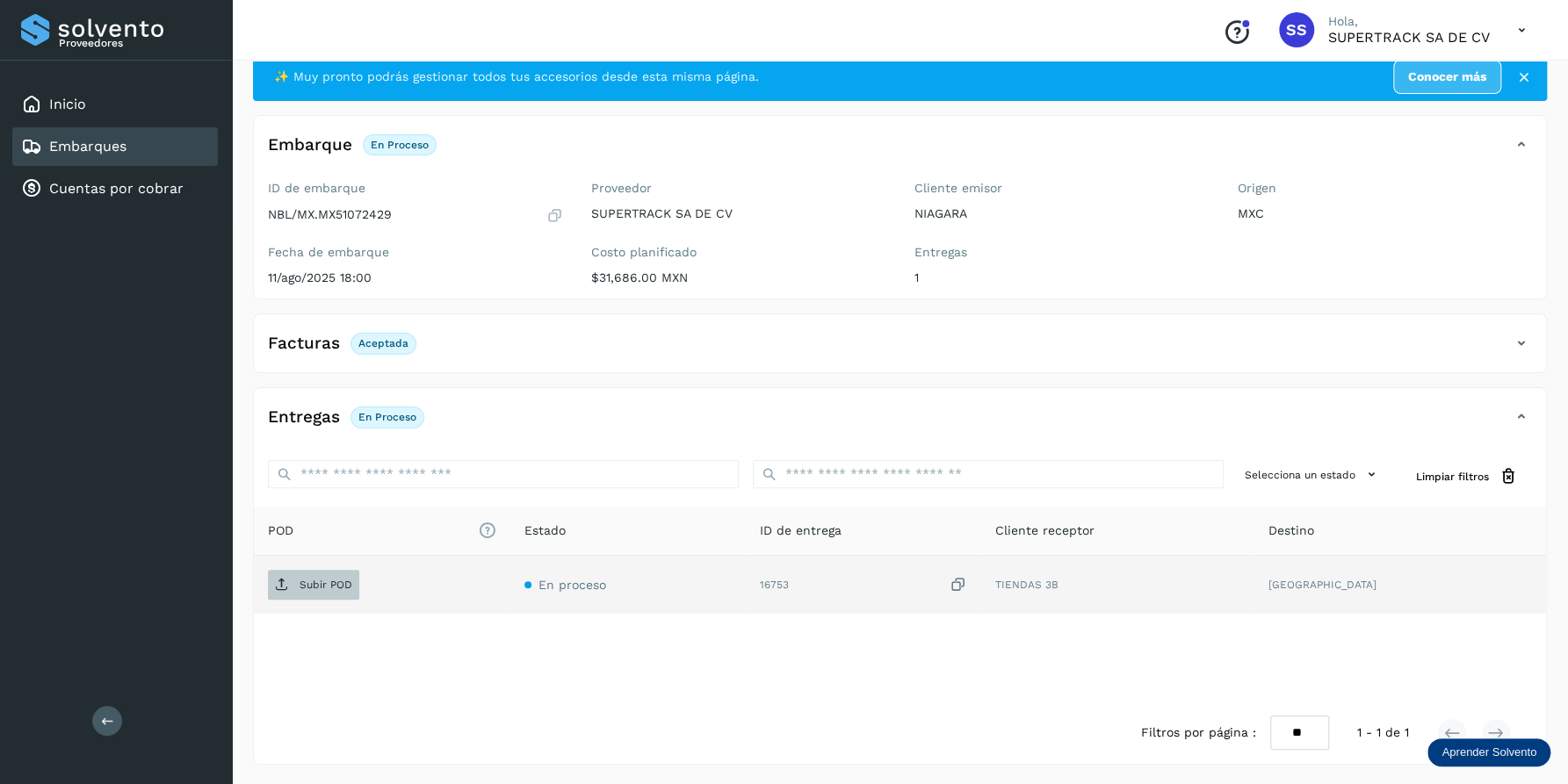
click at [315, 578] on p "Subir POD" at bounding box center [326, 584] width 52 height 12
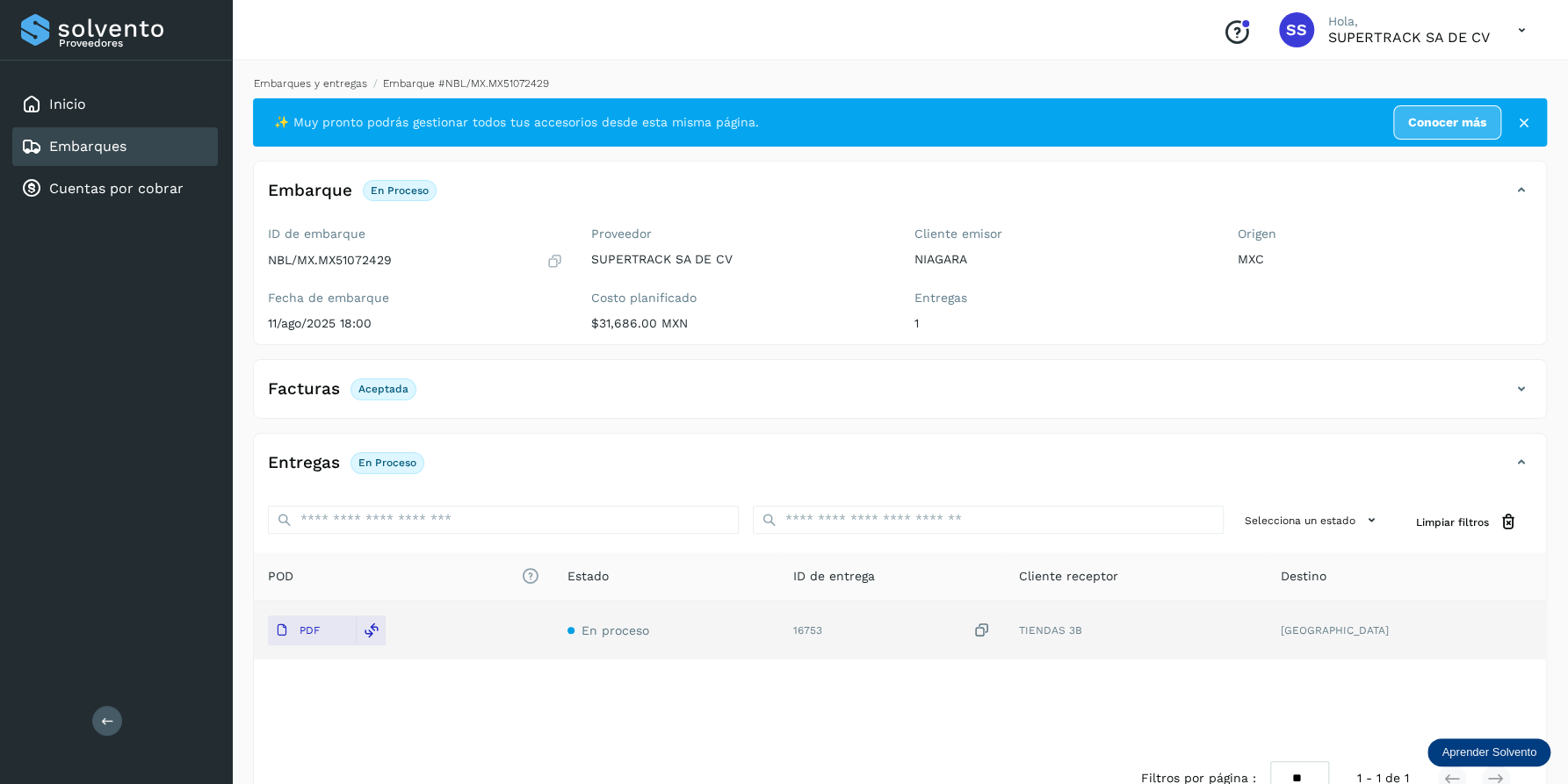
click at [326, 84] on link "Embarques y entregas" at bounding box center [310, 83] width 113 height 12
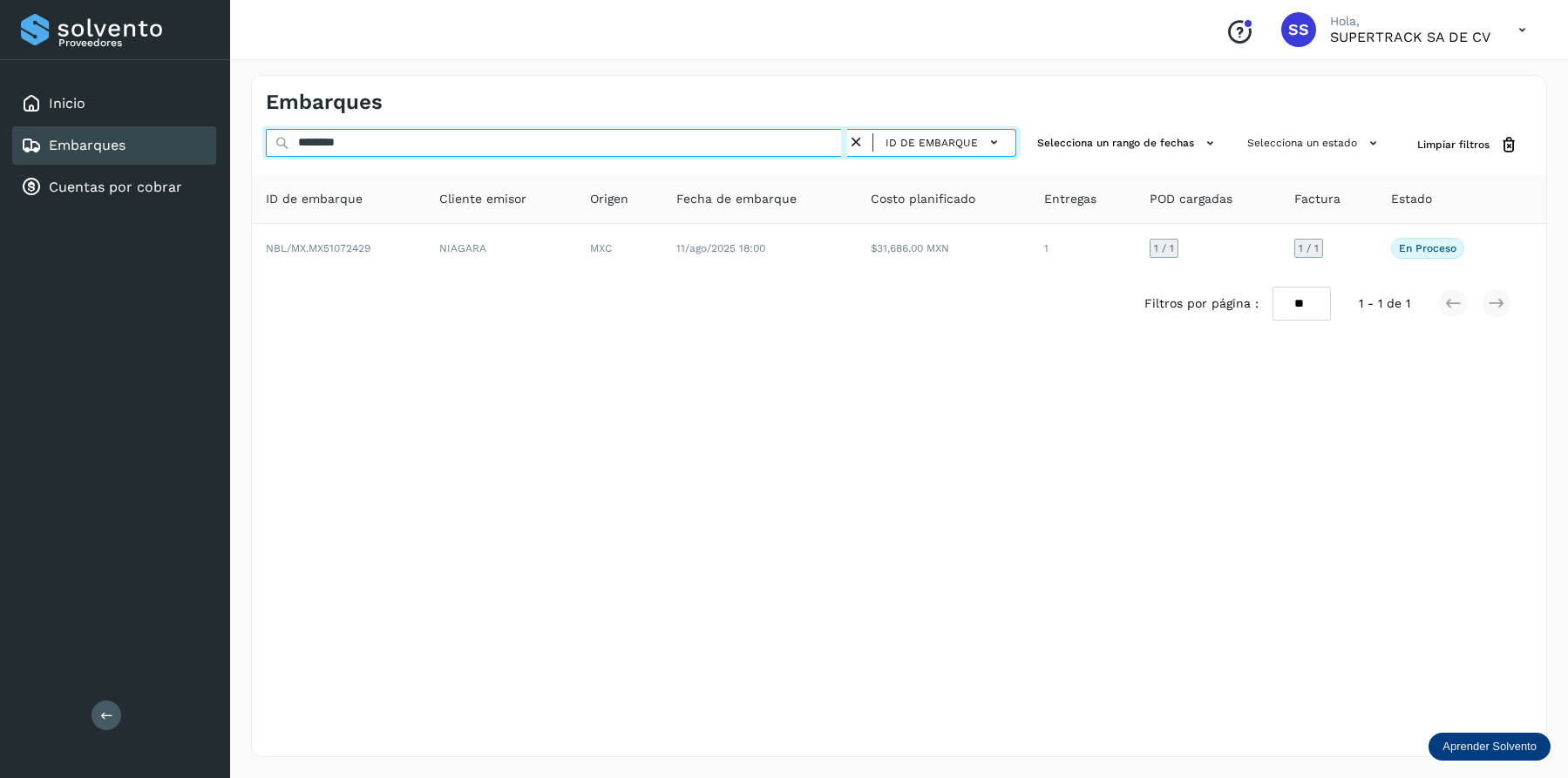
click at [404, 147] on input "********" at bounding box center [556, 142] width 581 height 28
drag, startPoint x: 414, startPoint y: 141, endPoint x: 180, endPoint y: 106, distance: 236.6
click at [149, 113] on div "Proveedores Inicio Embarques Cuentas por cobrar Salir Conoce nuestros beneficio…" at bounding box center [784, 389] width 1568 height 778
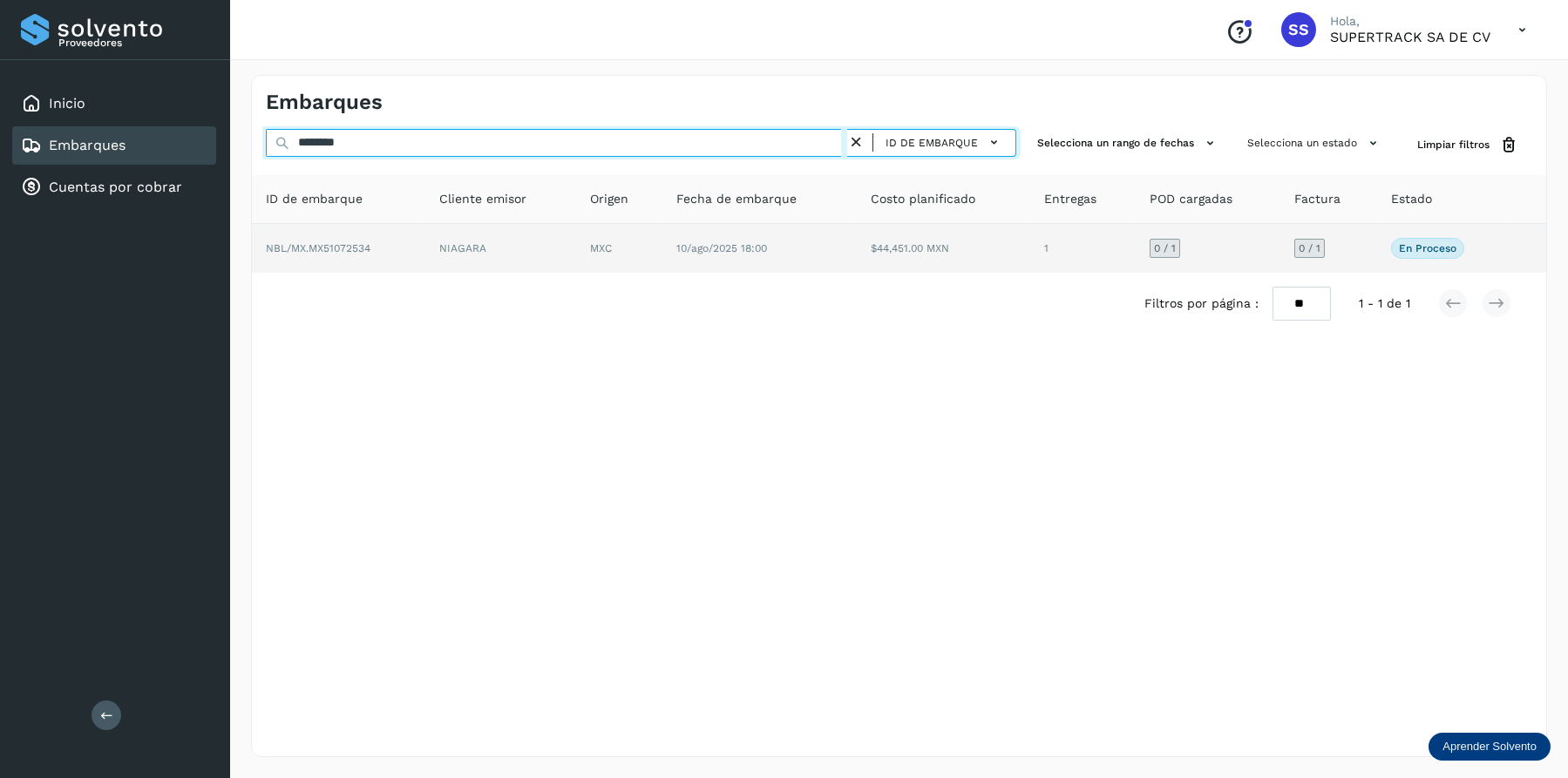
type input "********"
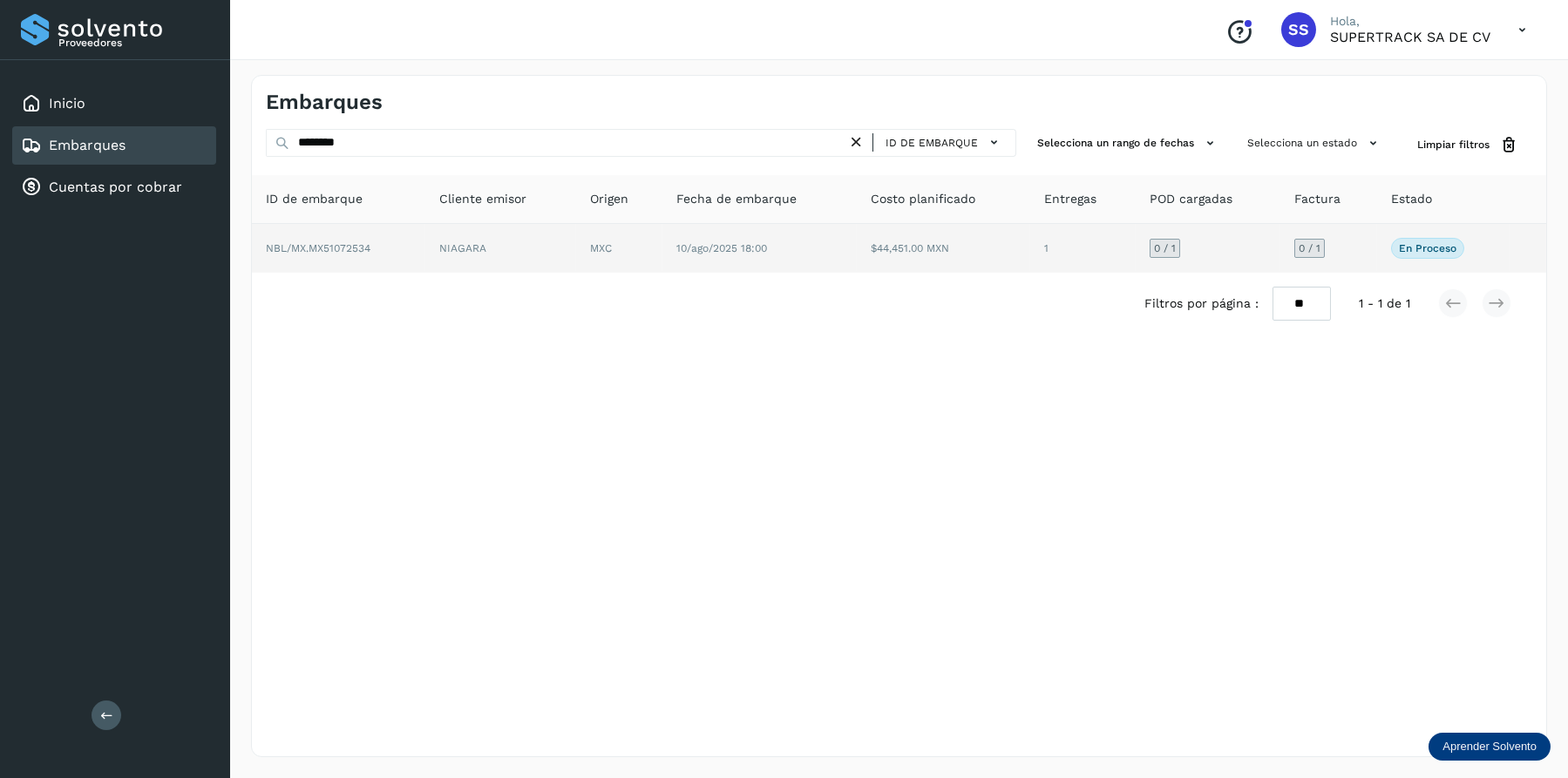
click at [663, 241] on td "MXC" at bounding box center [760, 248] width 194 height 49
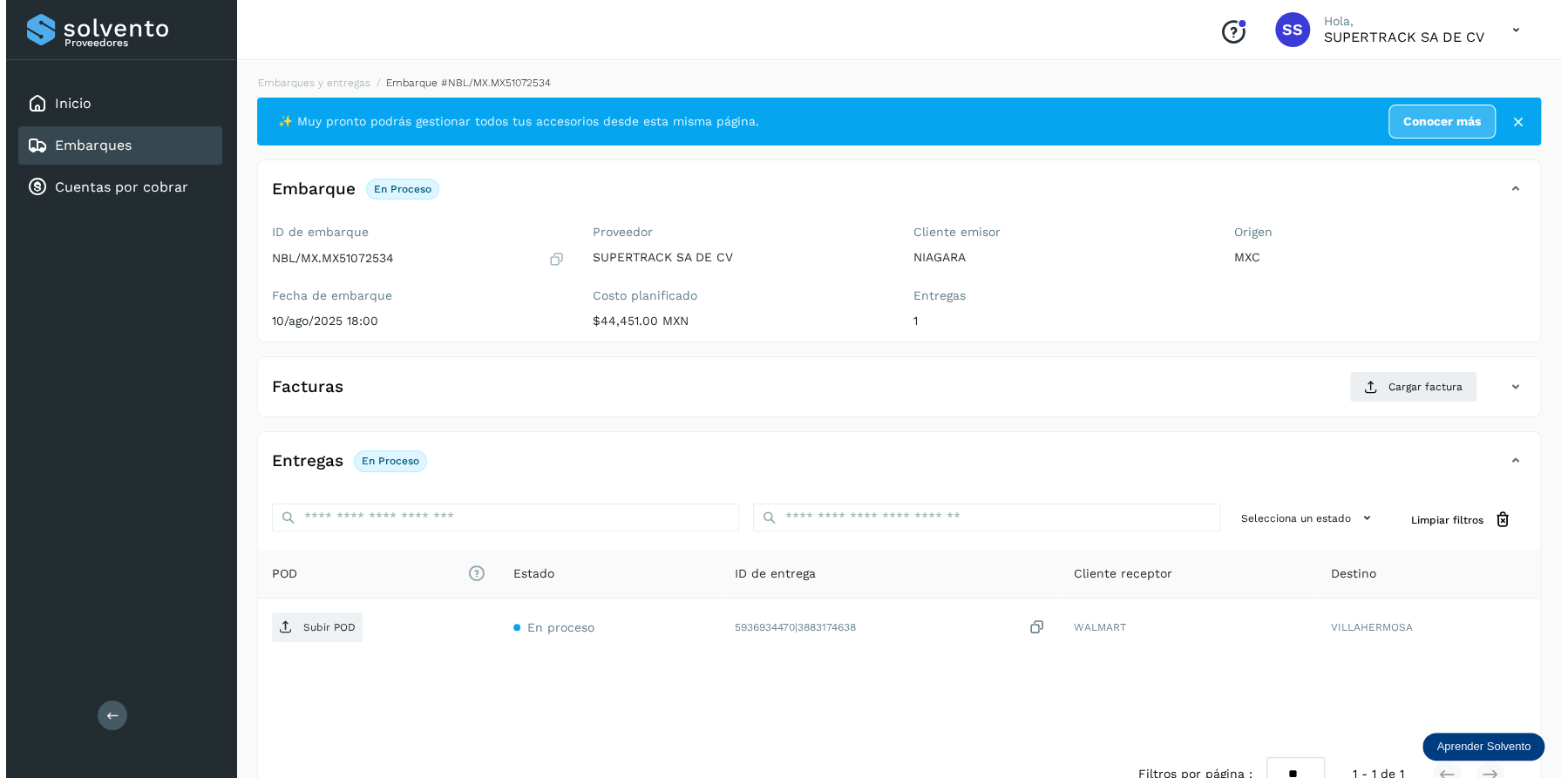
scroll to position [47, 0]
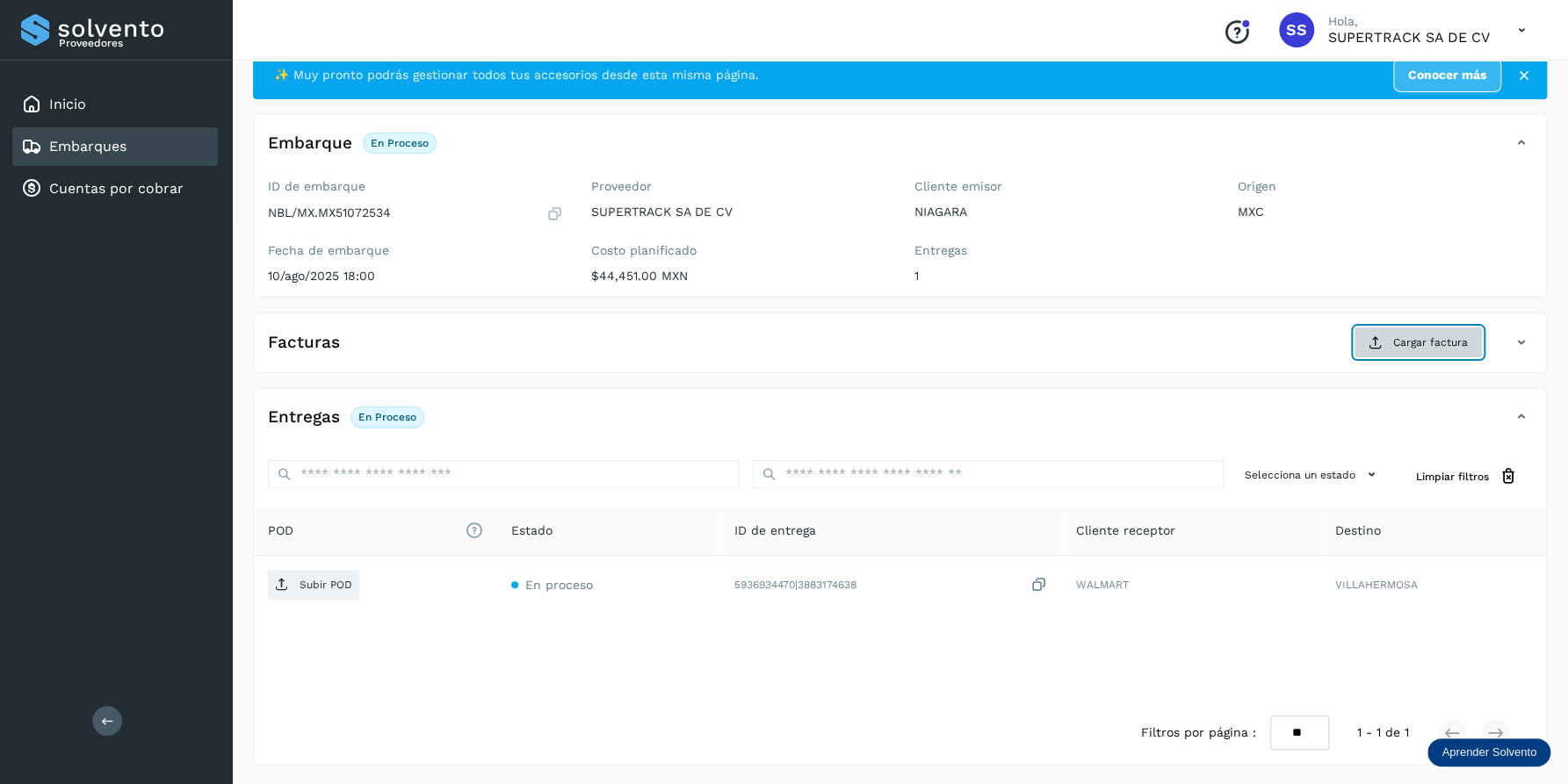
click at [1428, 337] on span "Cargar factura" at bounding box center [1430, 342] width 75 height 16
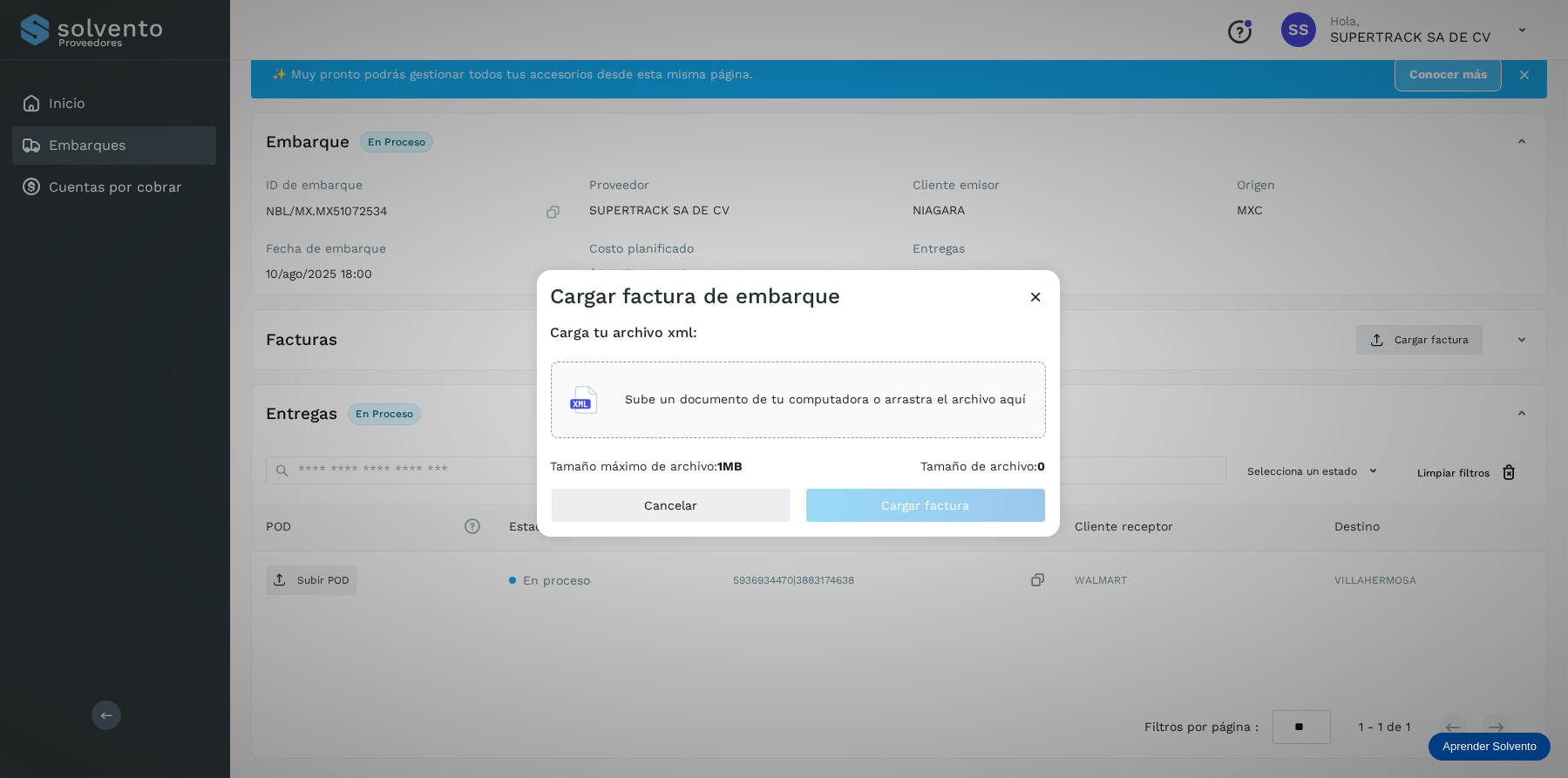
click at [863, 407] on p "Sube un documento de tu computadora o arrastra el archivo aquí" at bounding box center [826, 400] width 401 height 15
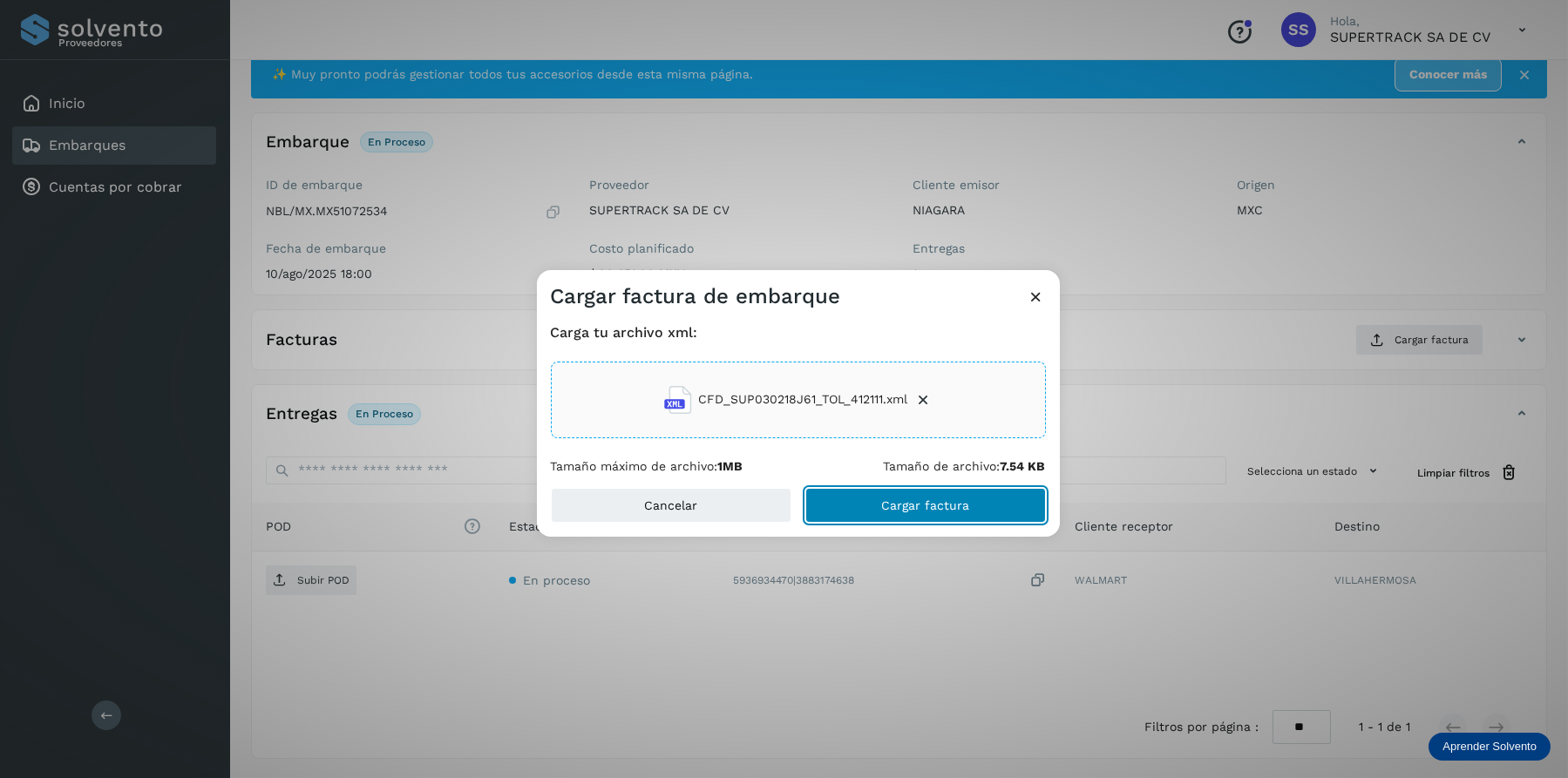
click at [931, 496] on button "Cargar factura" at bounding box center [926, 505] width 241 height 35
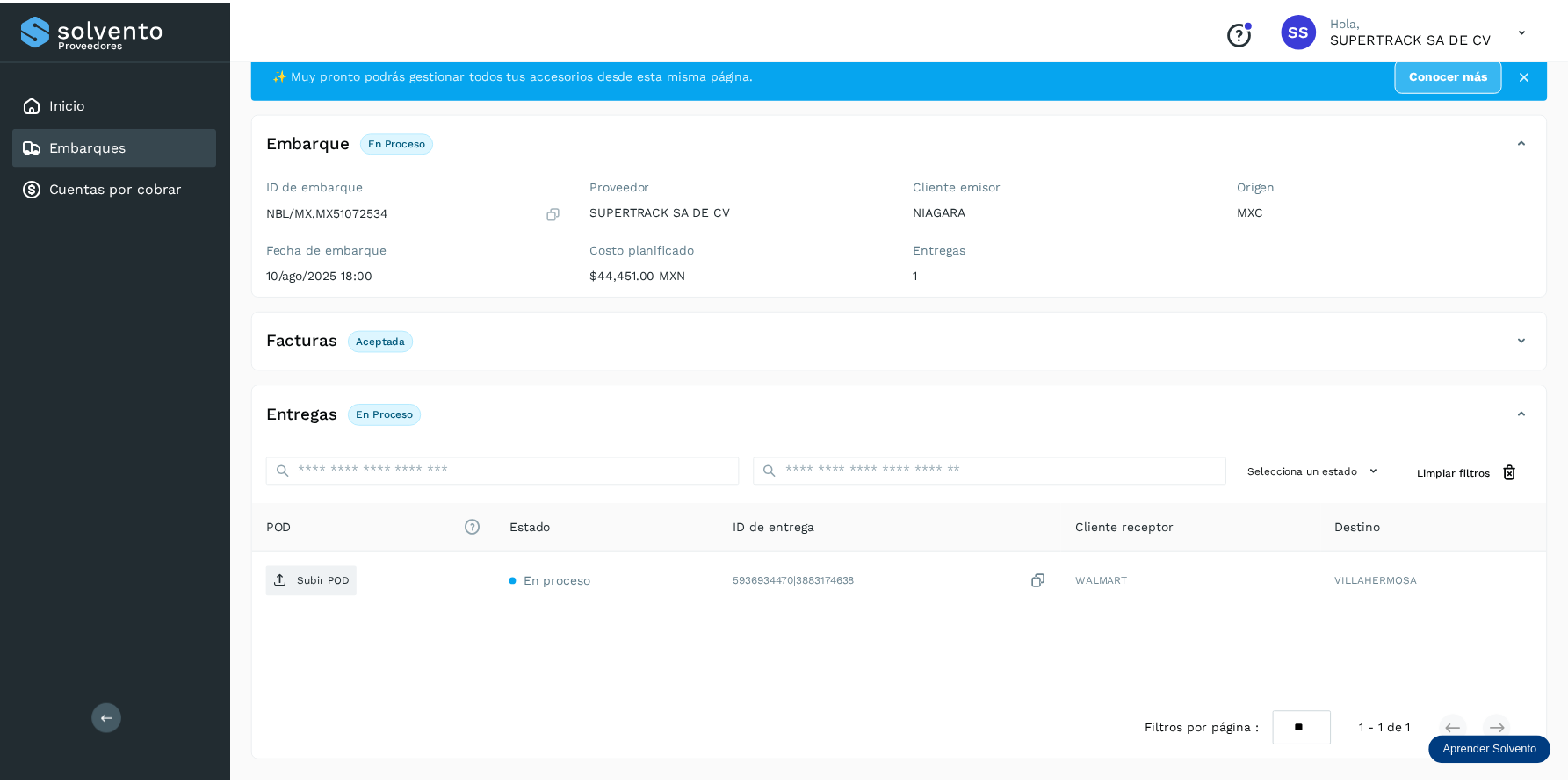
scroll to position [46, 0]
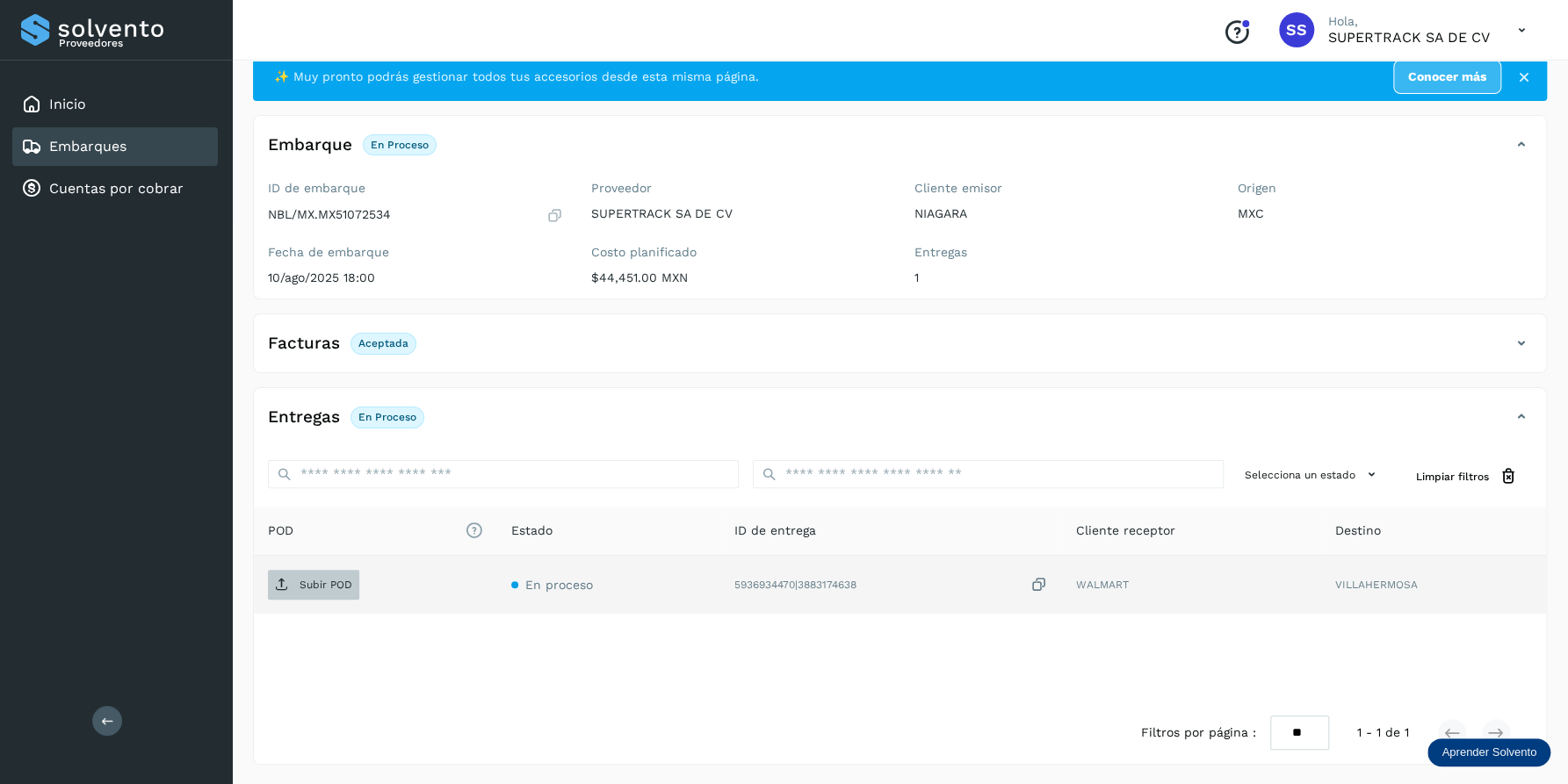
click at [308, 578] on p "Subir POD" at bounding box center [326, 584] width 52 height 12
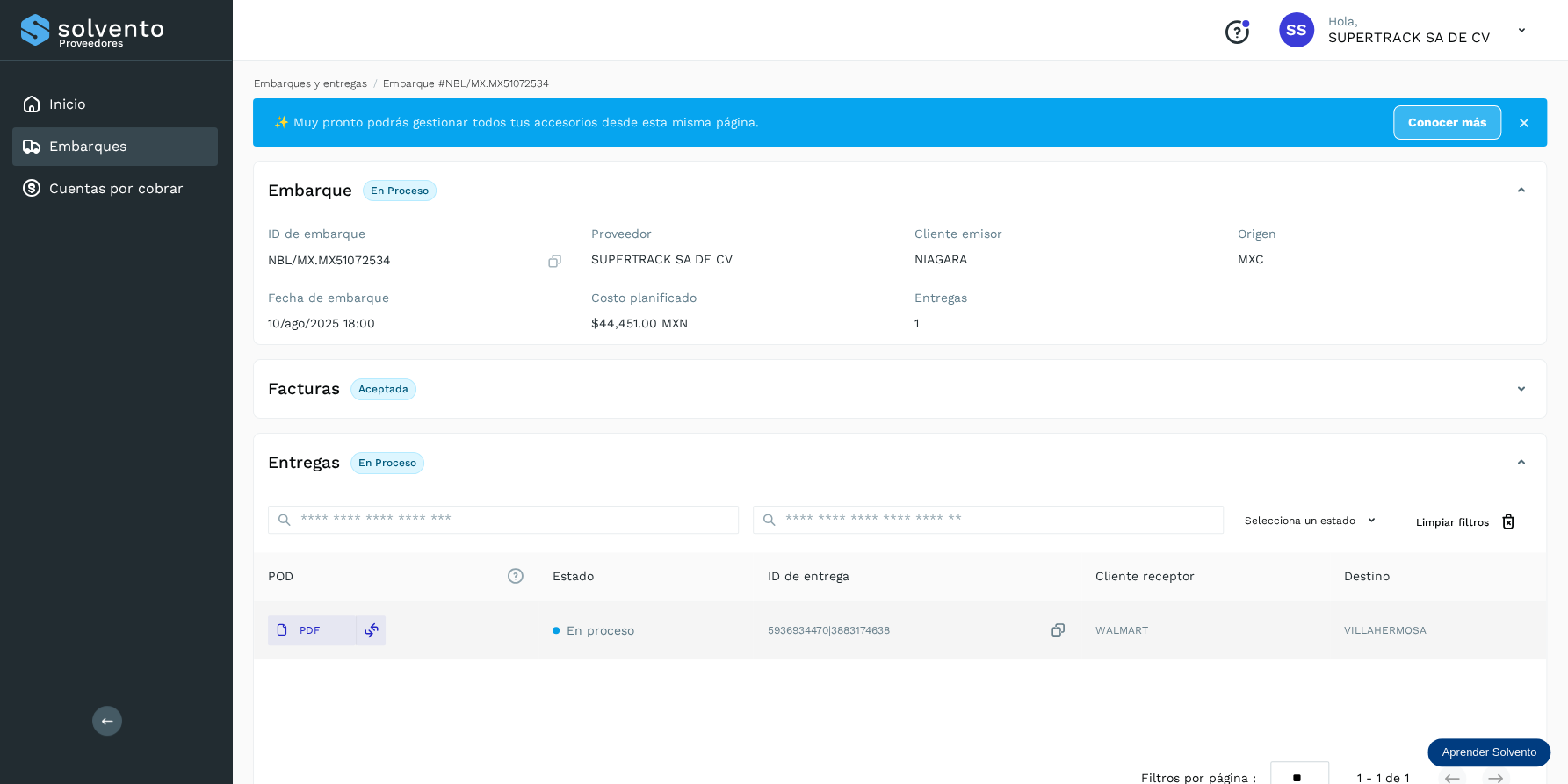
click at [305, 80] on link "Embarques y entregas" at bounding box center [310, 83] width 113 height 12
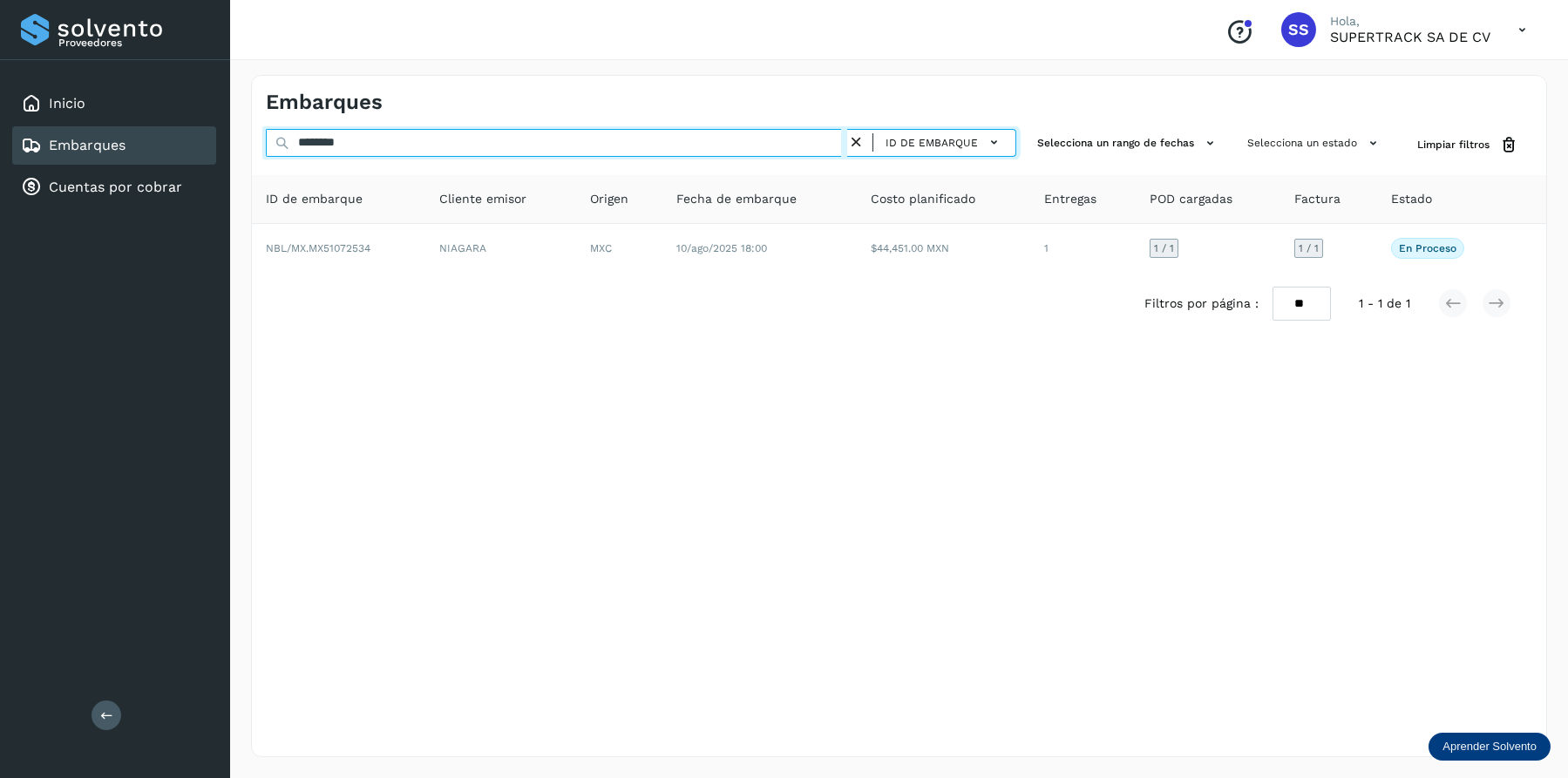
drag, startPoint x: 390, startPoint y: 149, endPoint x: 181, endPoint y: 149, distance: 209.0
click at [181, 149] on div "Proveedores Inicio Embarques Cuentas por cobrar Salir Conoce nuestros beneficio…" at bounding box center [784, 389] width 1568 height 778
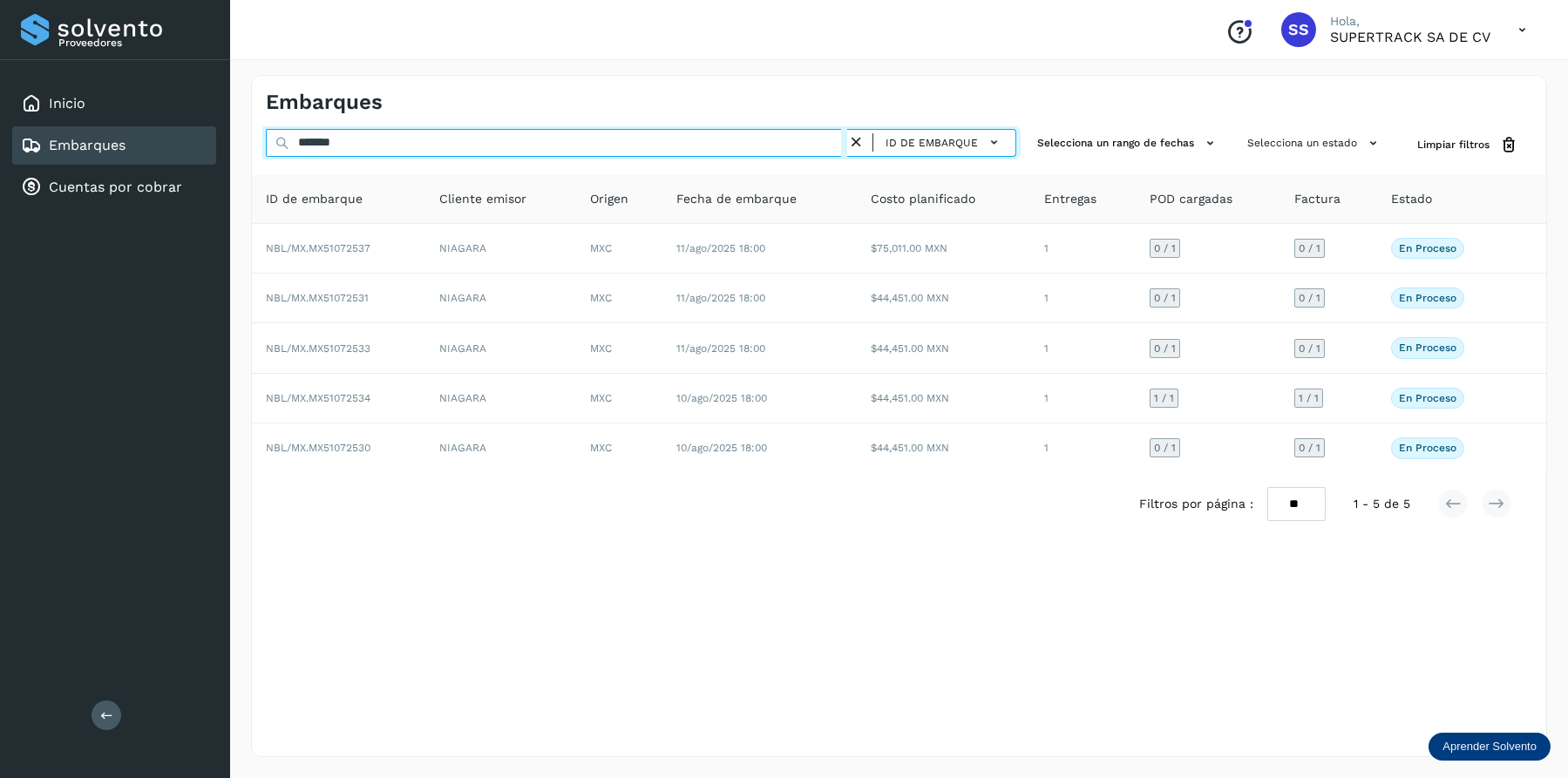
drag, startPoint x: 411, startPoint y: 142, endPoint x: 247, endPoint y: 144, distance: 164.0
click at [247, 144] on div "Embarques ******* ID de embarque Selecciona un rango de fechas Selecciona un es…" at bounding box center [899, 415] width 1338 height 723
click at [378, 144] on input "*******" at bounding box center [556, 142] width 581 height 28
click at [383, 142] on input "*******" at bounding box center [556, 142] width 581 height 28
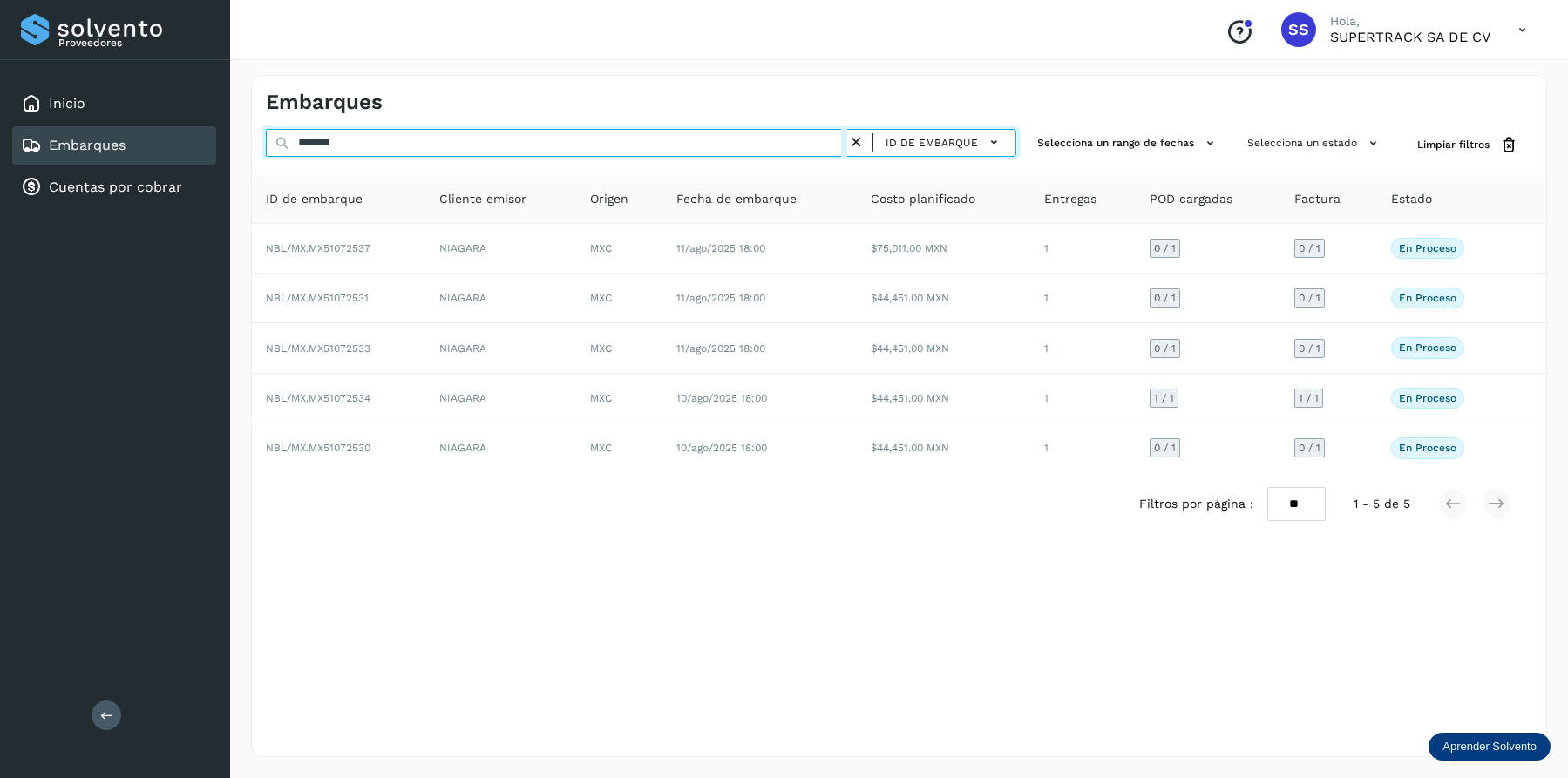
drag, startPoint x: 383, startPoint y: 142, endPoint x: 396, endPoint y: 142, distance: 13.0
click at [383, 142] on input "*******" at bounding box center [556, 142] width 581 height 28
drag, startPoint x: 440, startPoint y: 140, endPoint x: 224, endPoint y: 142, distance: 216.0
click at [224, 142] on div "Proveedores Inicio Embarques Cuentas por cobrar Salir Conoce nuestros beneficio…" at bounding box center [784, 389] width 1568 height 778
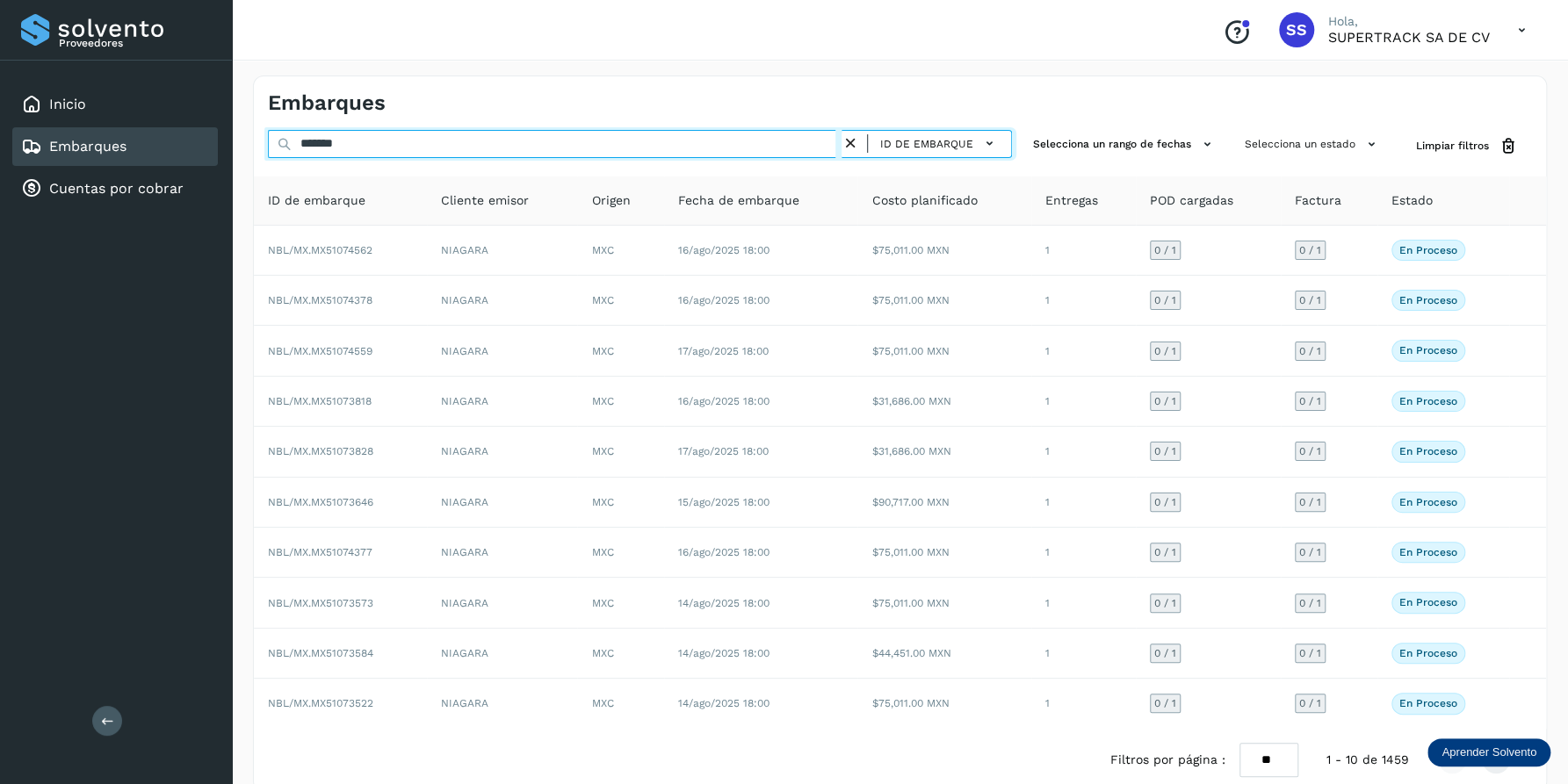
click at [383, 143] on input "*******" at bounding box center [554, 144] width 574 height 28
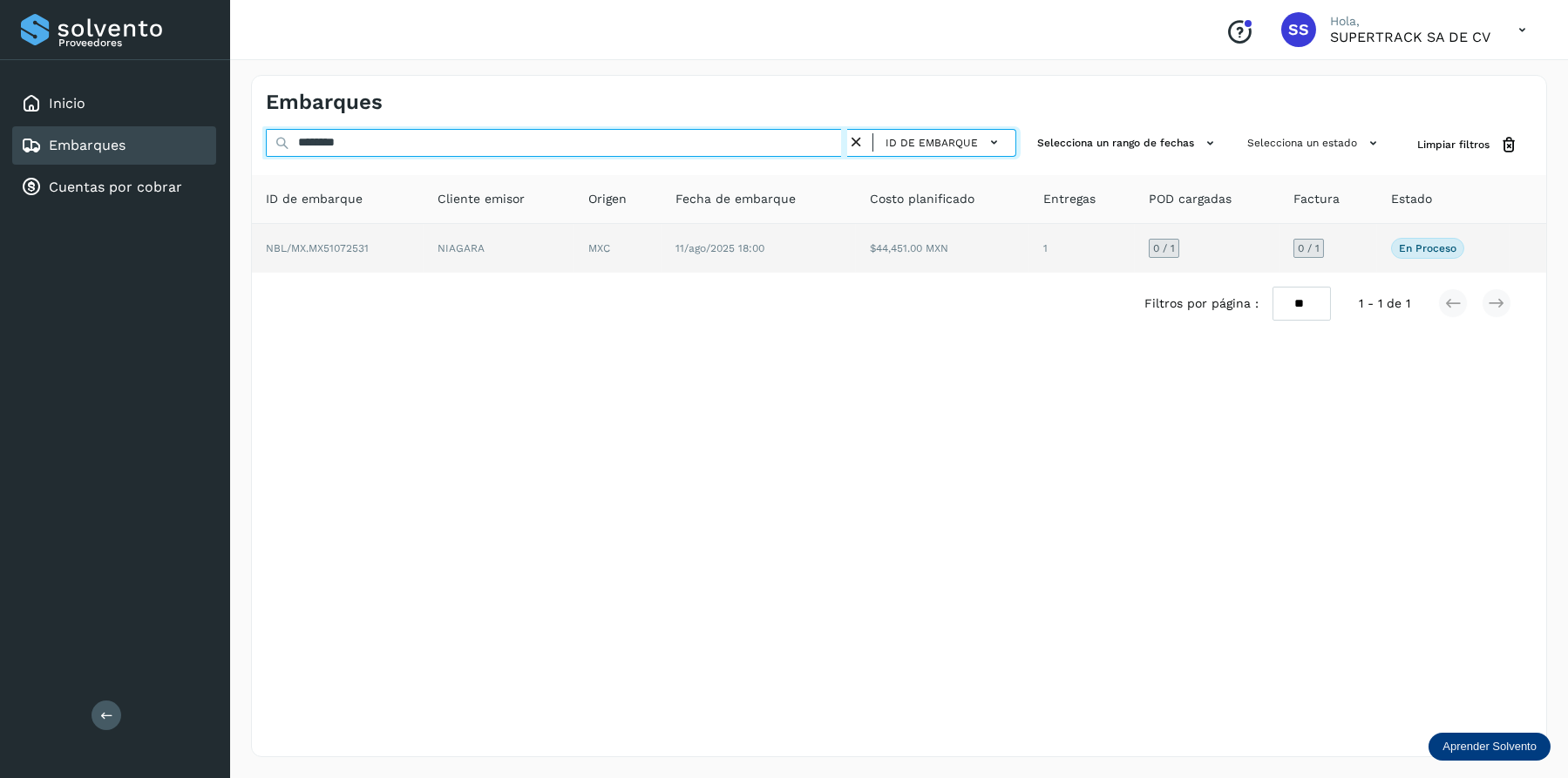
type input "********"
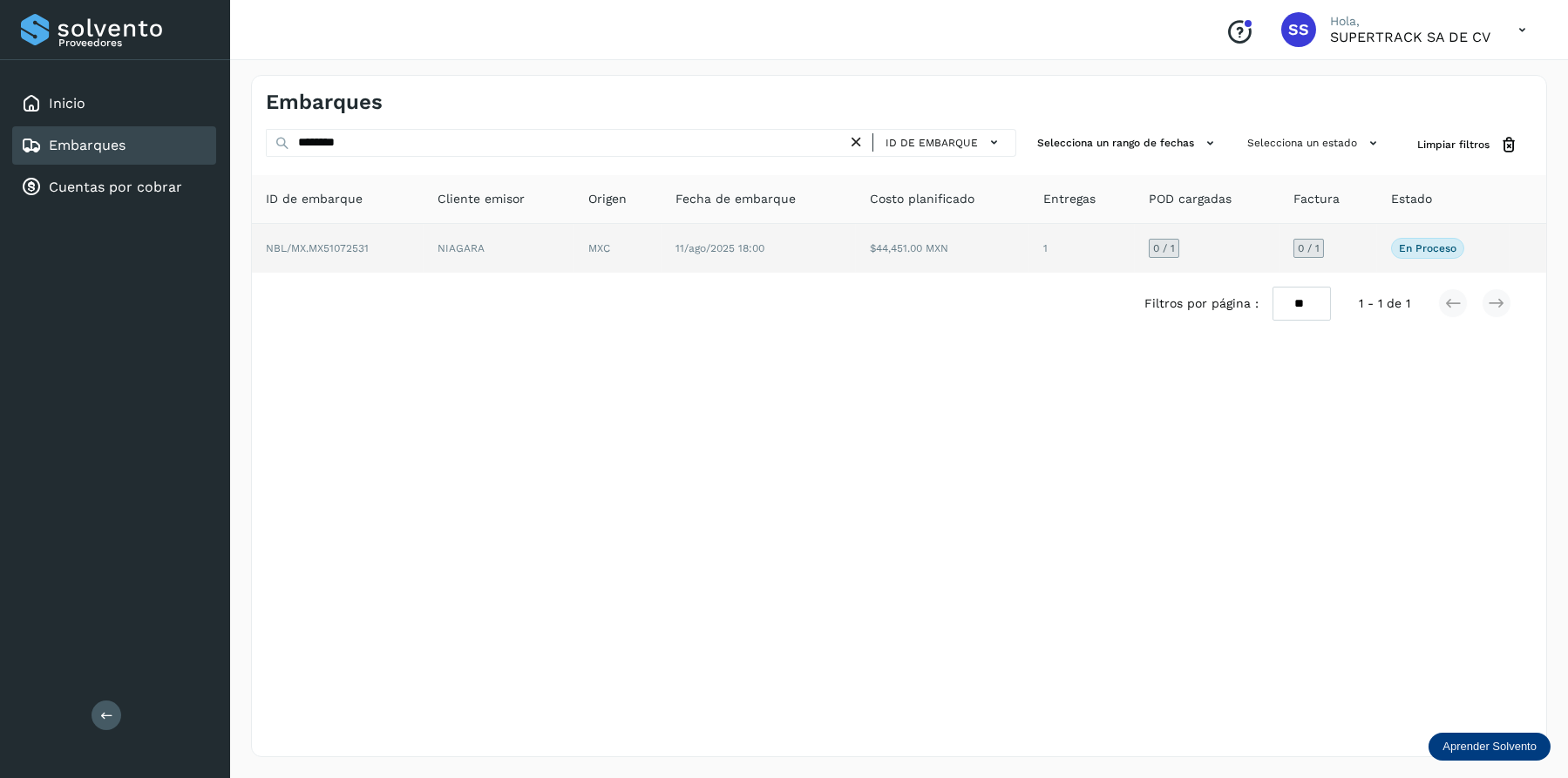
click at [574, 244] on td "NIAGARA" at bounding box center [617, 248] width 87 height 49
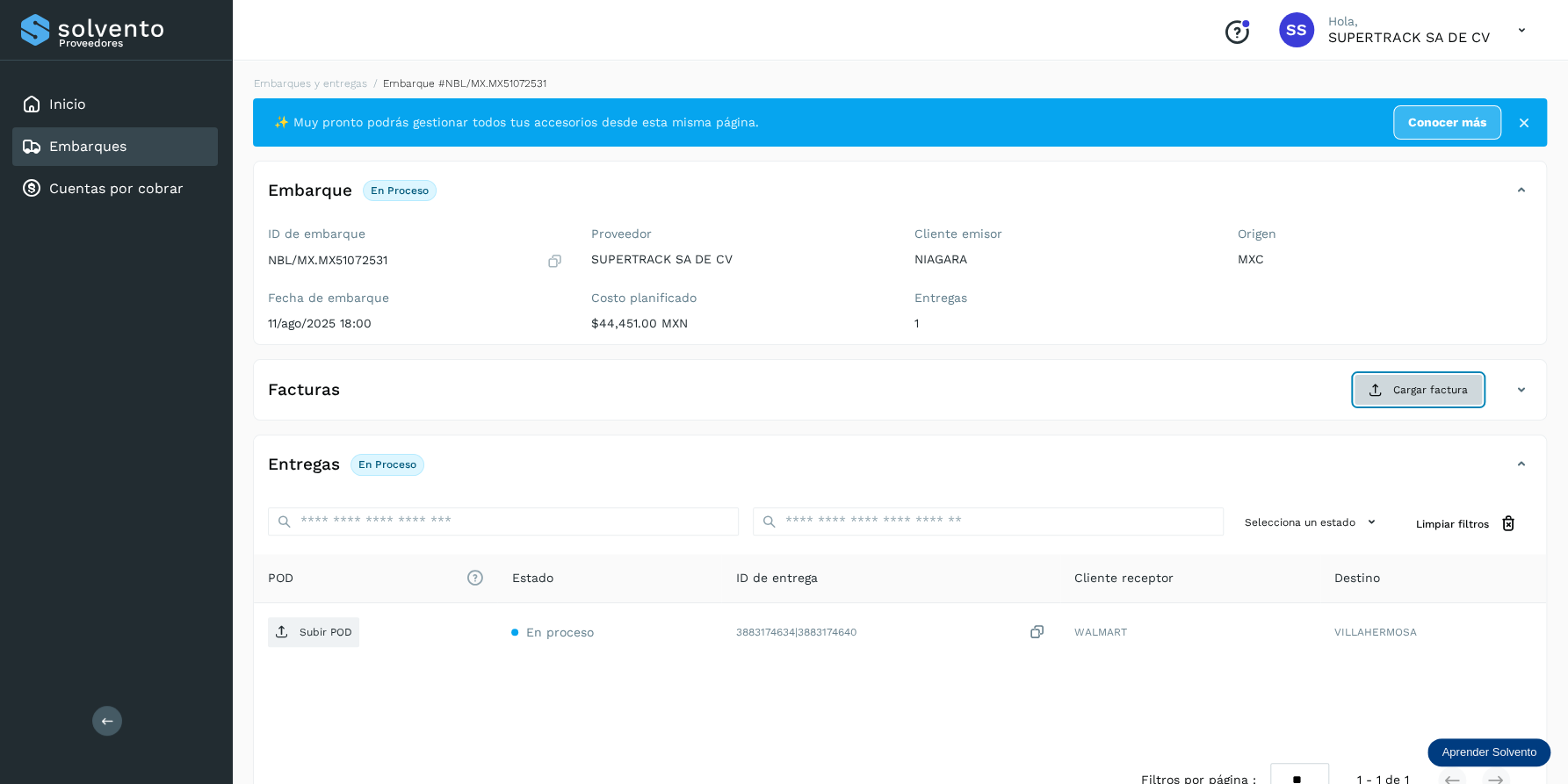
click at [1431, 384] on span "Cargar factura" at bounding box center [1430, 390] width 75 height 16
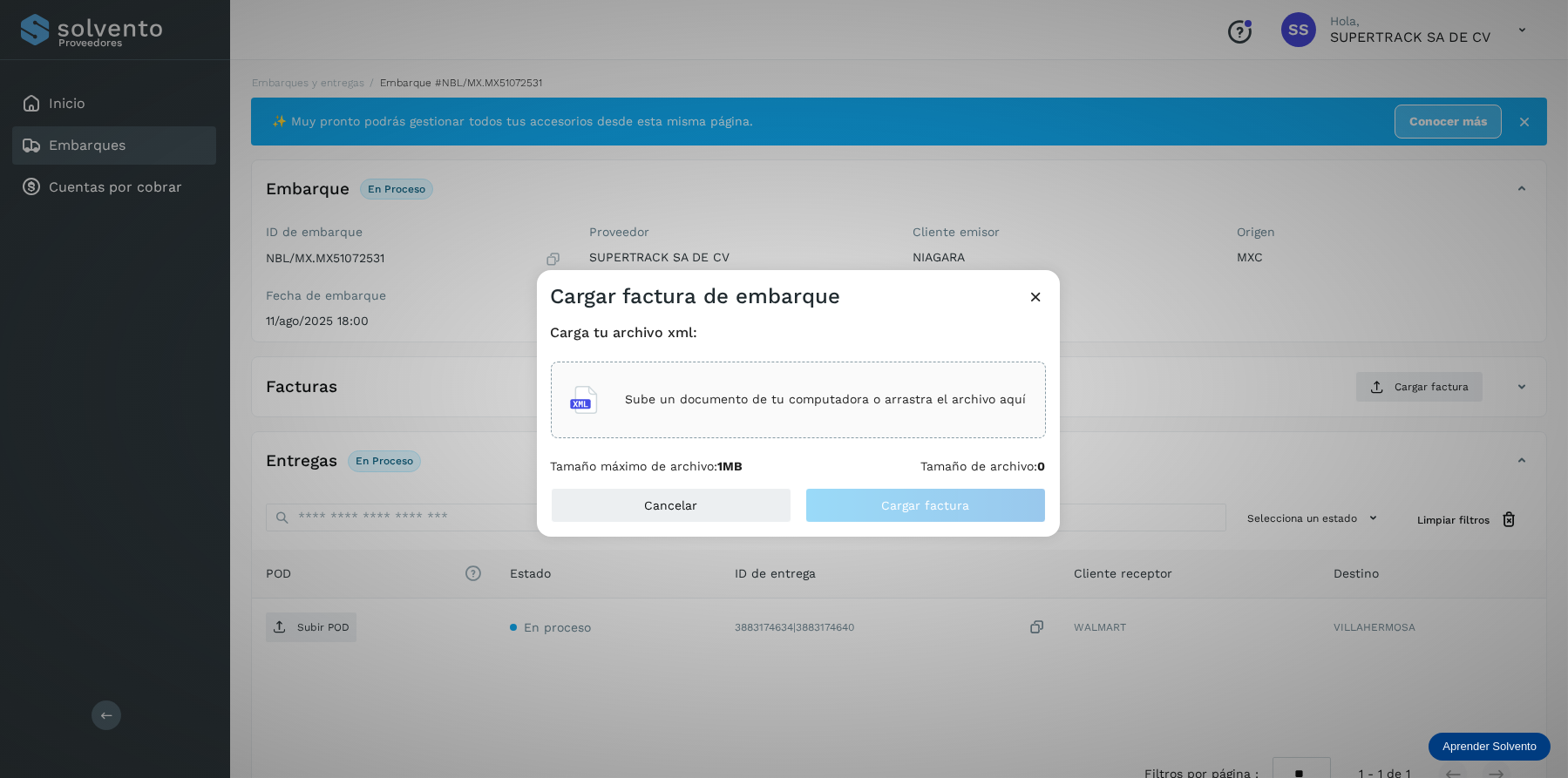
click at [782, 401] on p "Sube un documento de tu computadora o arrastra el archivo aquí" at bounding box center [826, 400] width 401 height 15
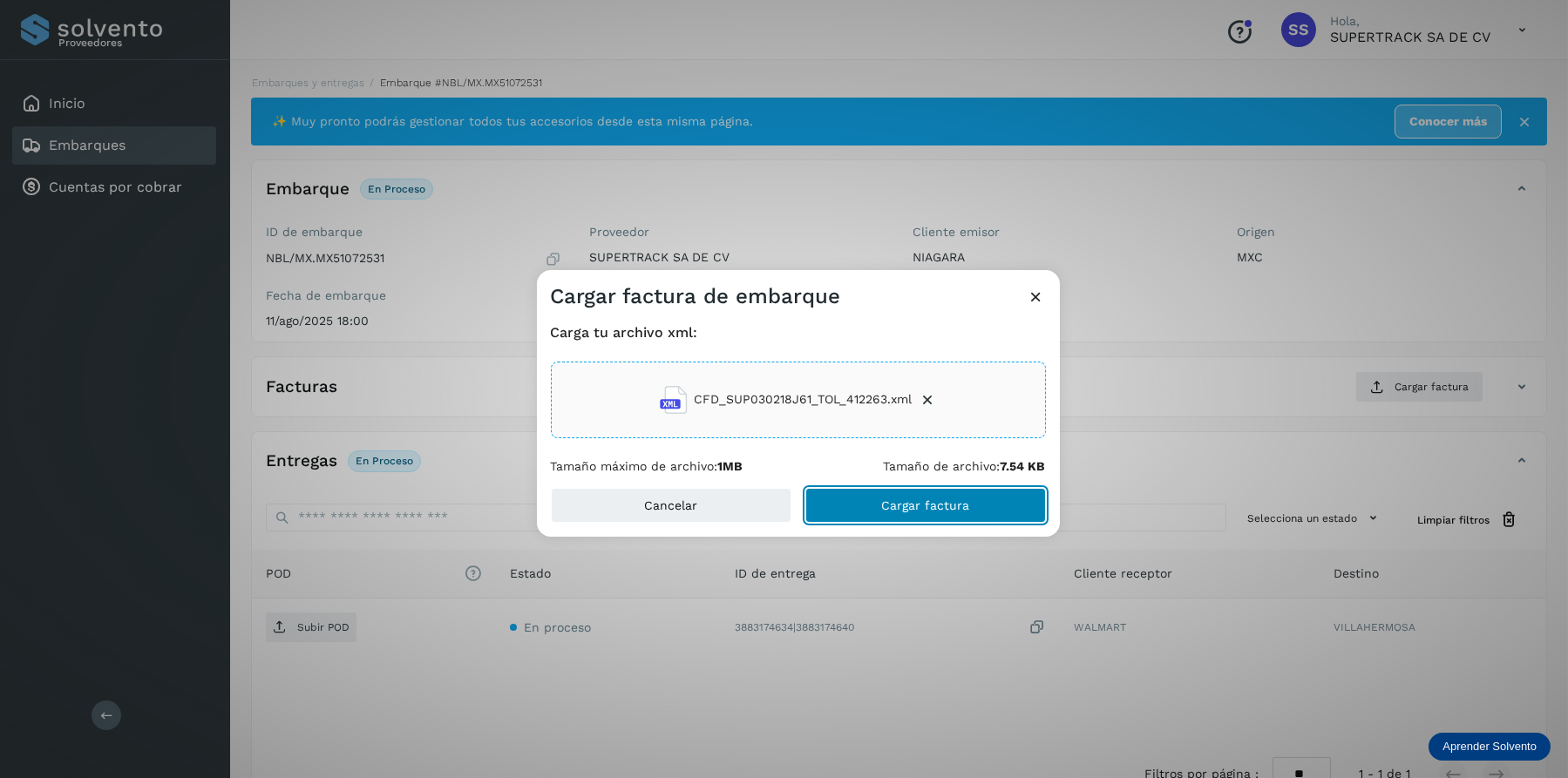
click at [922, 499] on span "Cargar factura" at bounding box center [925, 504] width 88 height 12
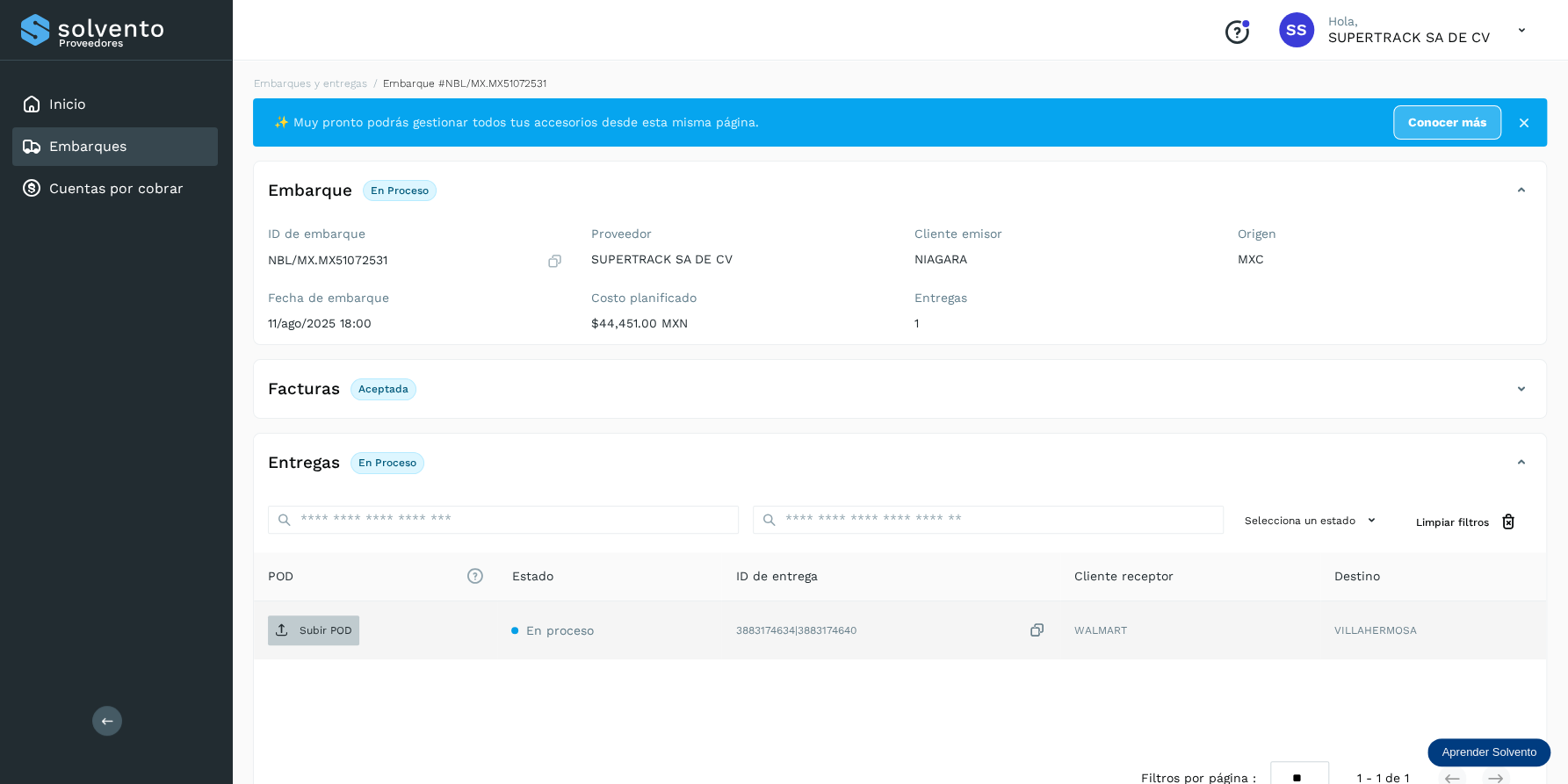
click at [312, 621] on span "Subir POD" at bounding box center [313, 630] width 91 height 28
click at [324, 77] on link "Embarques y entregas" at bounding box center [310, 83] width 113 height 12
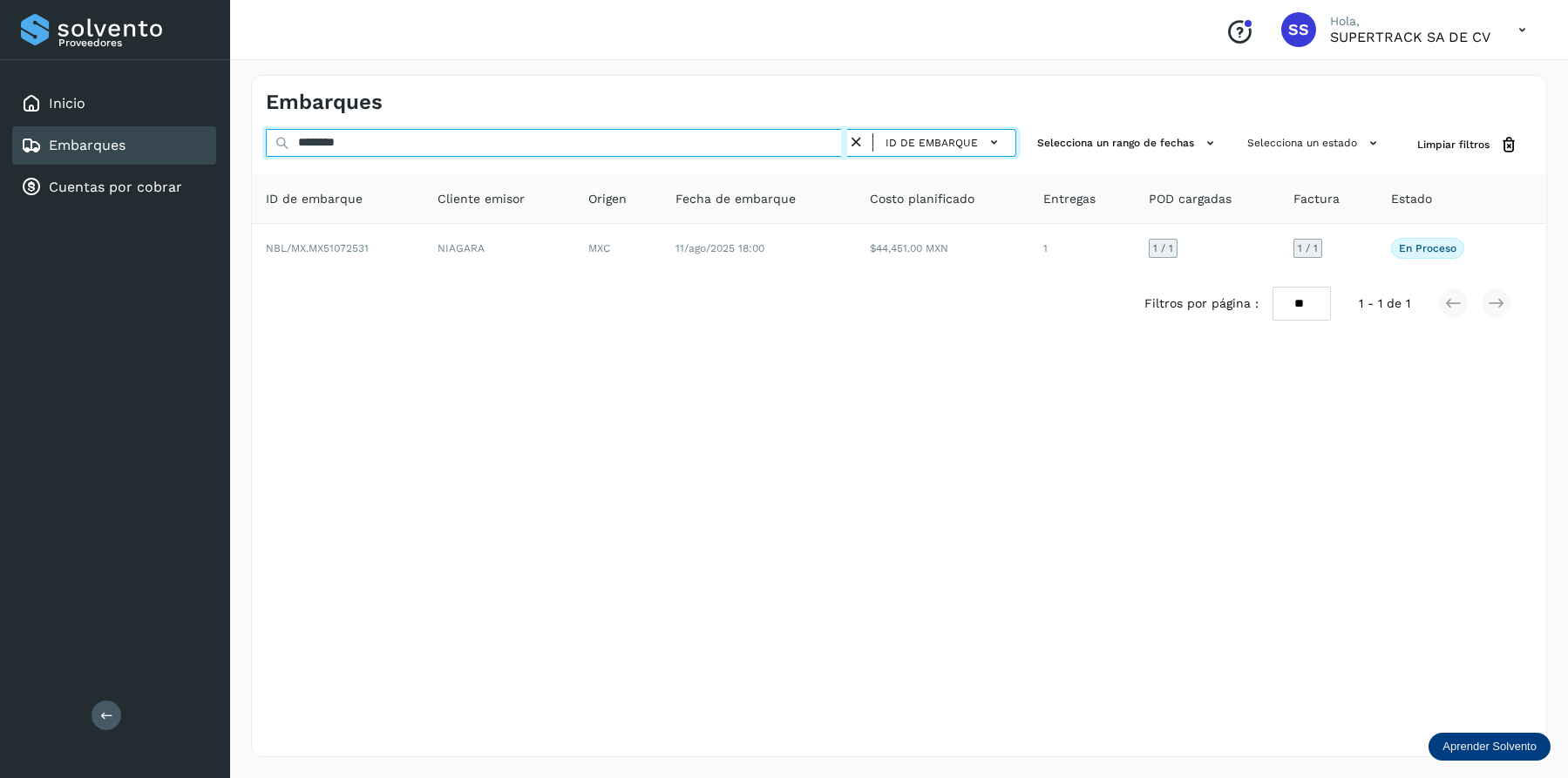
drag, startPoint x: 408, startPoint y: 136, endPoint x: 191, endPoint y: 151, distance: 217.5
click at [191, 151] on div "Proveedores Inicio Embarques Cuentas por cobrar Salir Conoce nuestros beneficio…" at bounding box center [784, 389] width 1568 height 778
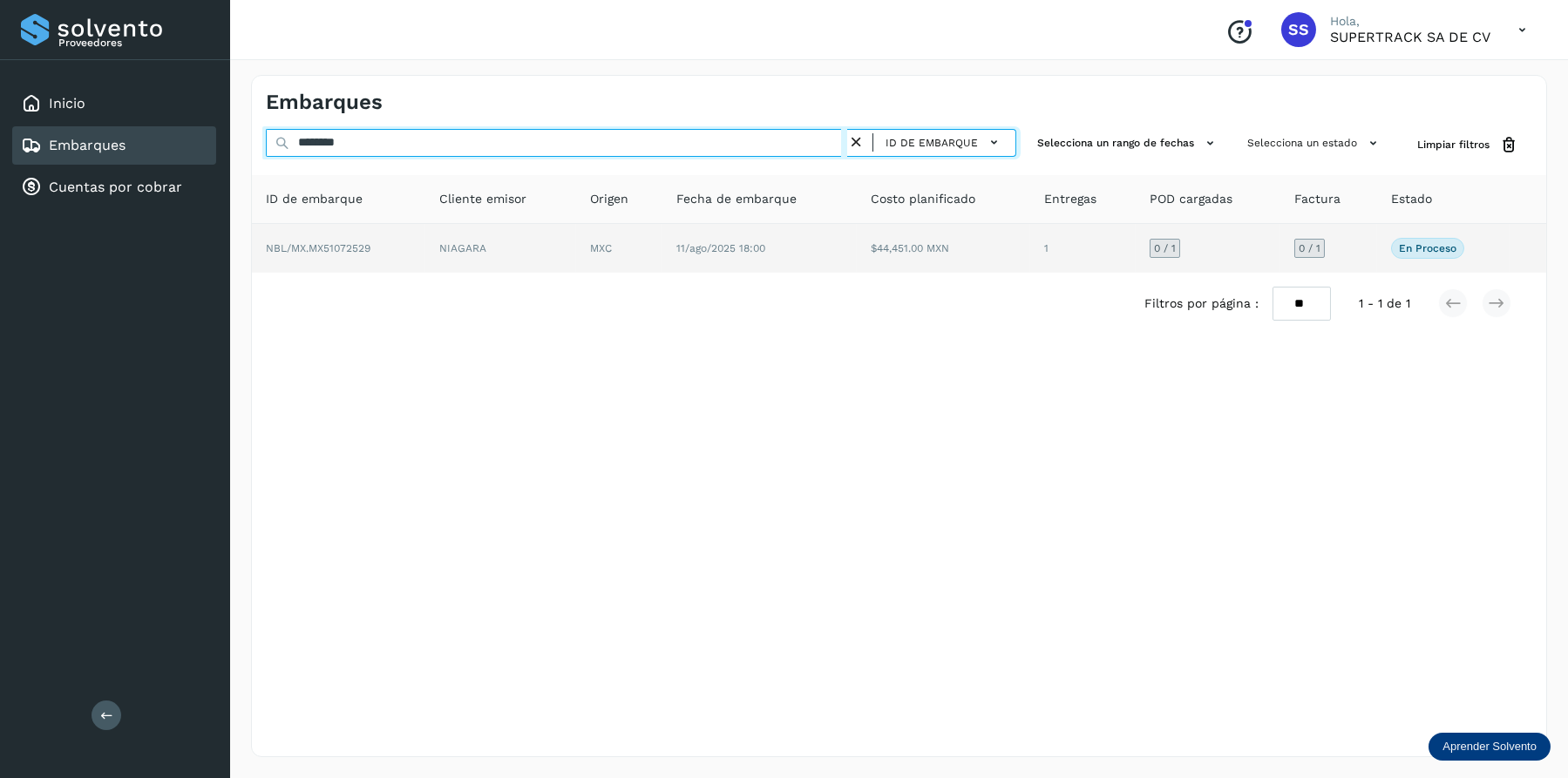
type input "********"
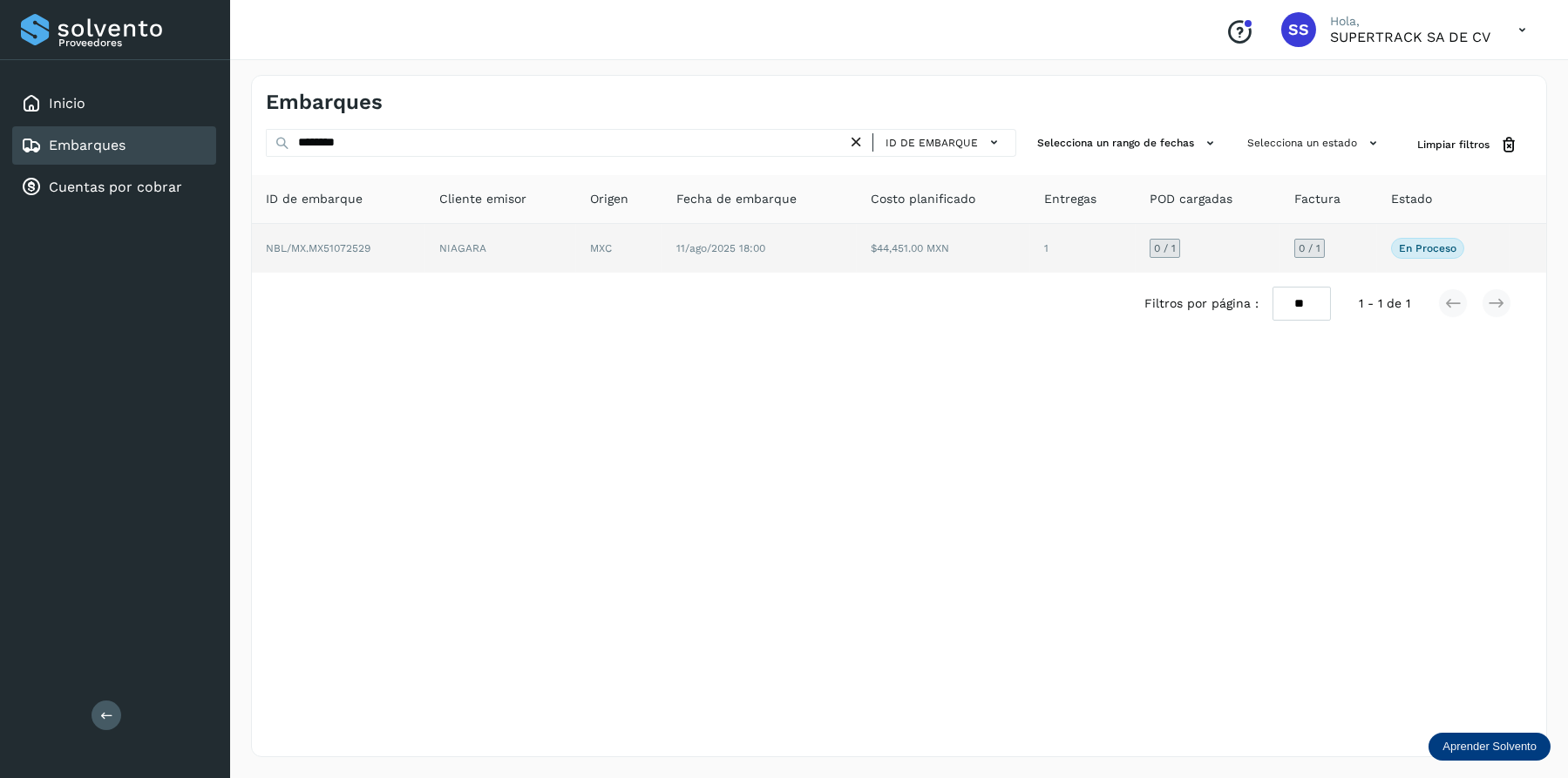
click at [576, 236] on td "NIAGARA" at bounding box center [619, 248] width 87 height 49
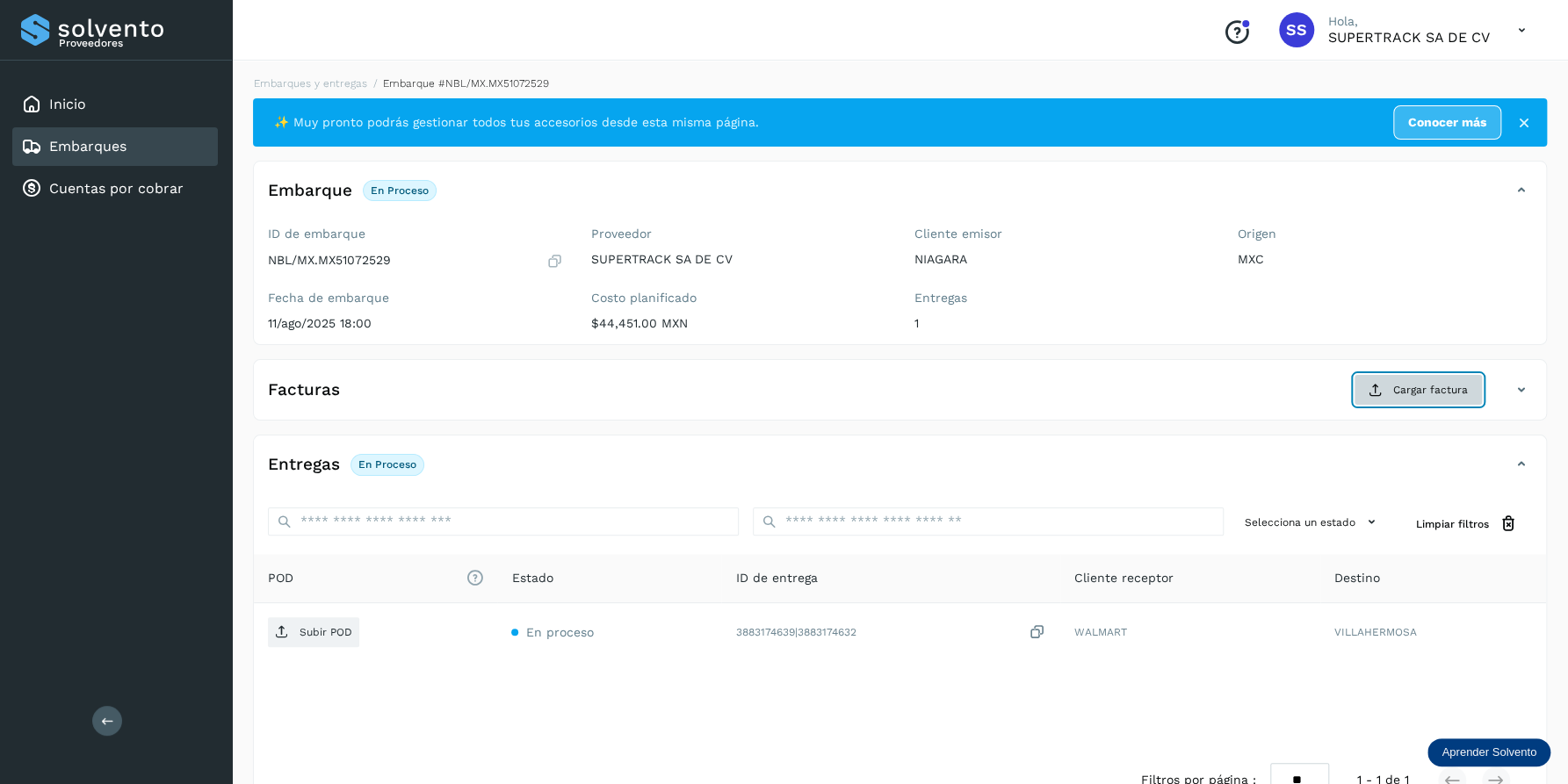
click at [1464, 398] on button "Cargar factura" at bounding box center [1418, 390] width 129 height 32
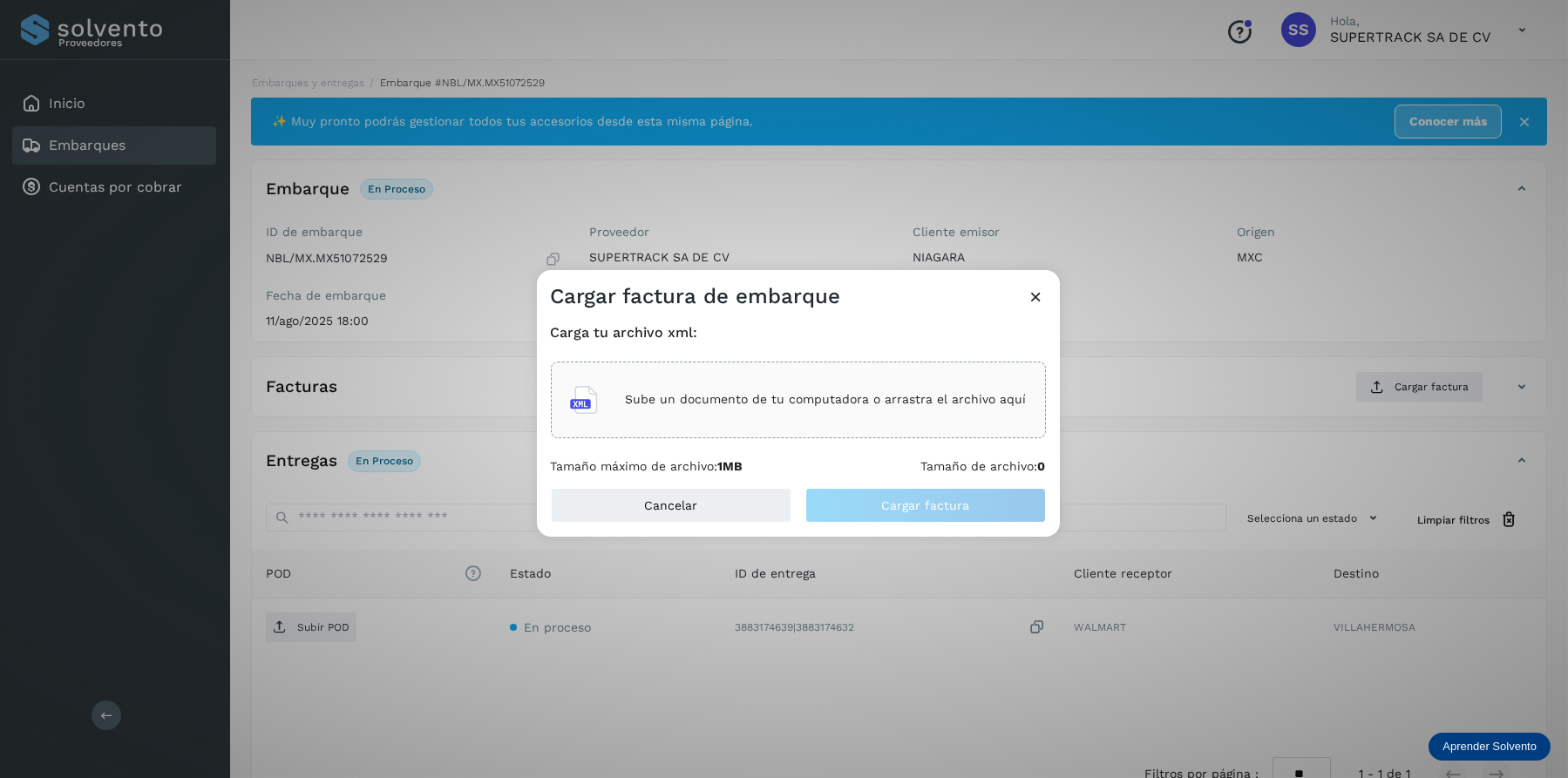
click at [718, 389] on div "Sube un documento de tu computadora o arrastra el archivo aquí" at bounding box center [798, 400] width 456 height 47
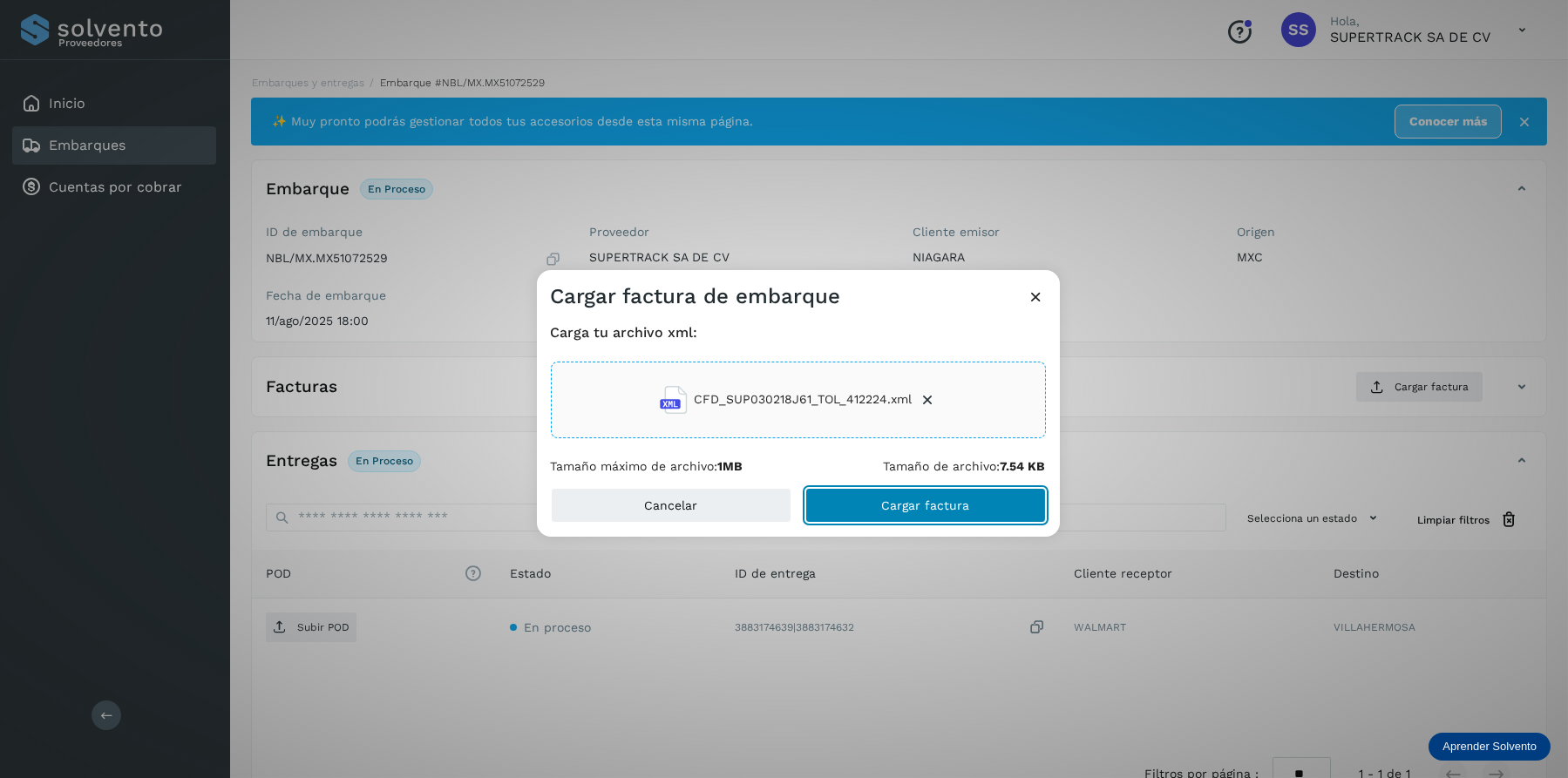
click at [909, 499] on span "Cargar factura" at bounding box center [925, 504] width 88 height 12
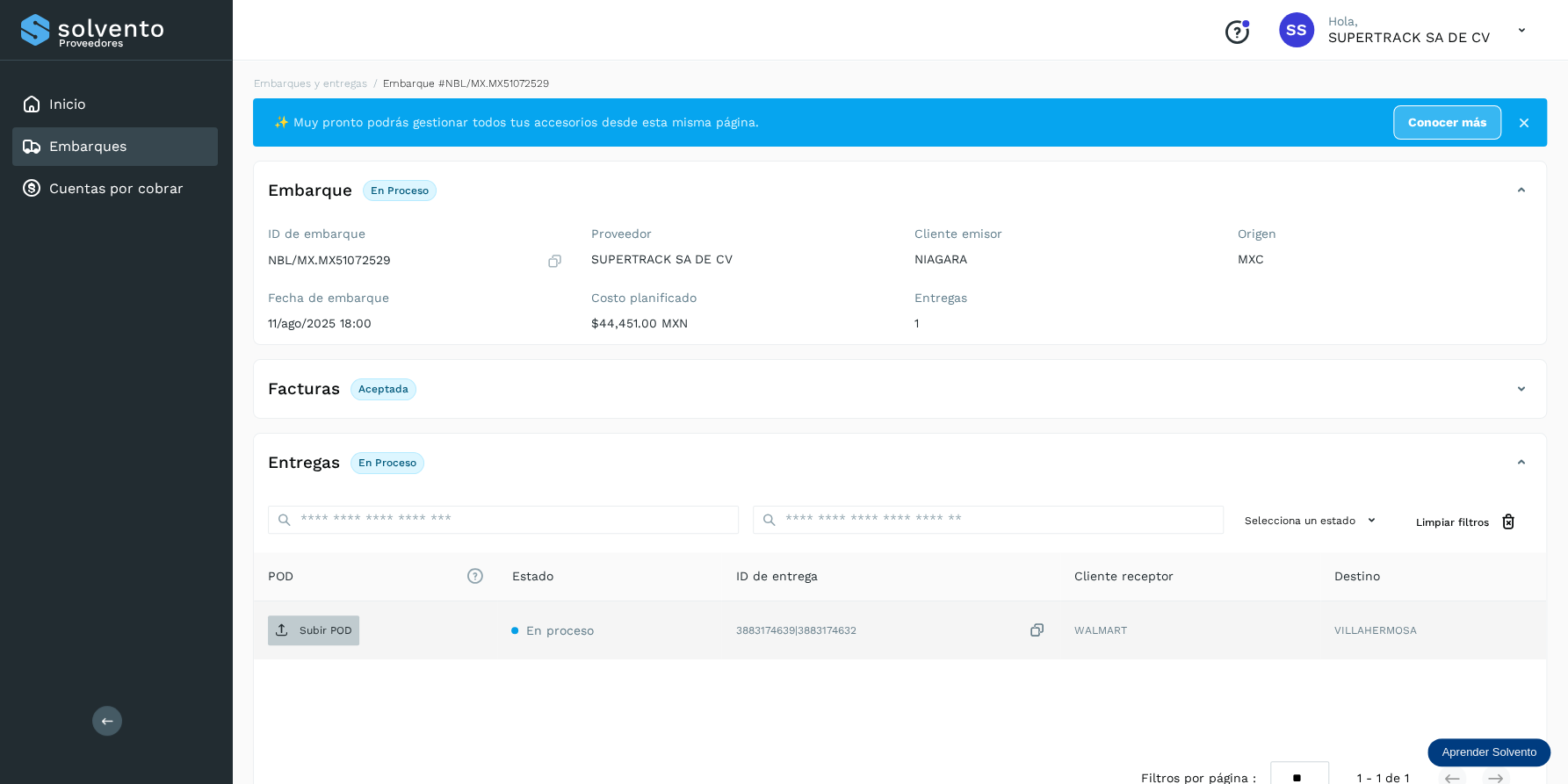
click at [314, 634] on p "Subir POD" at bounding box center [326, 629] width 52 height 12
click at [314, 80] on link "Embarques y entregas" at bounding box center [310, 83] width 113 height 12
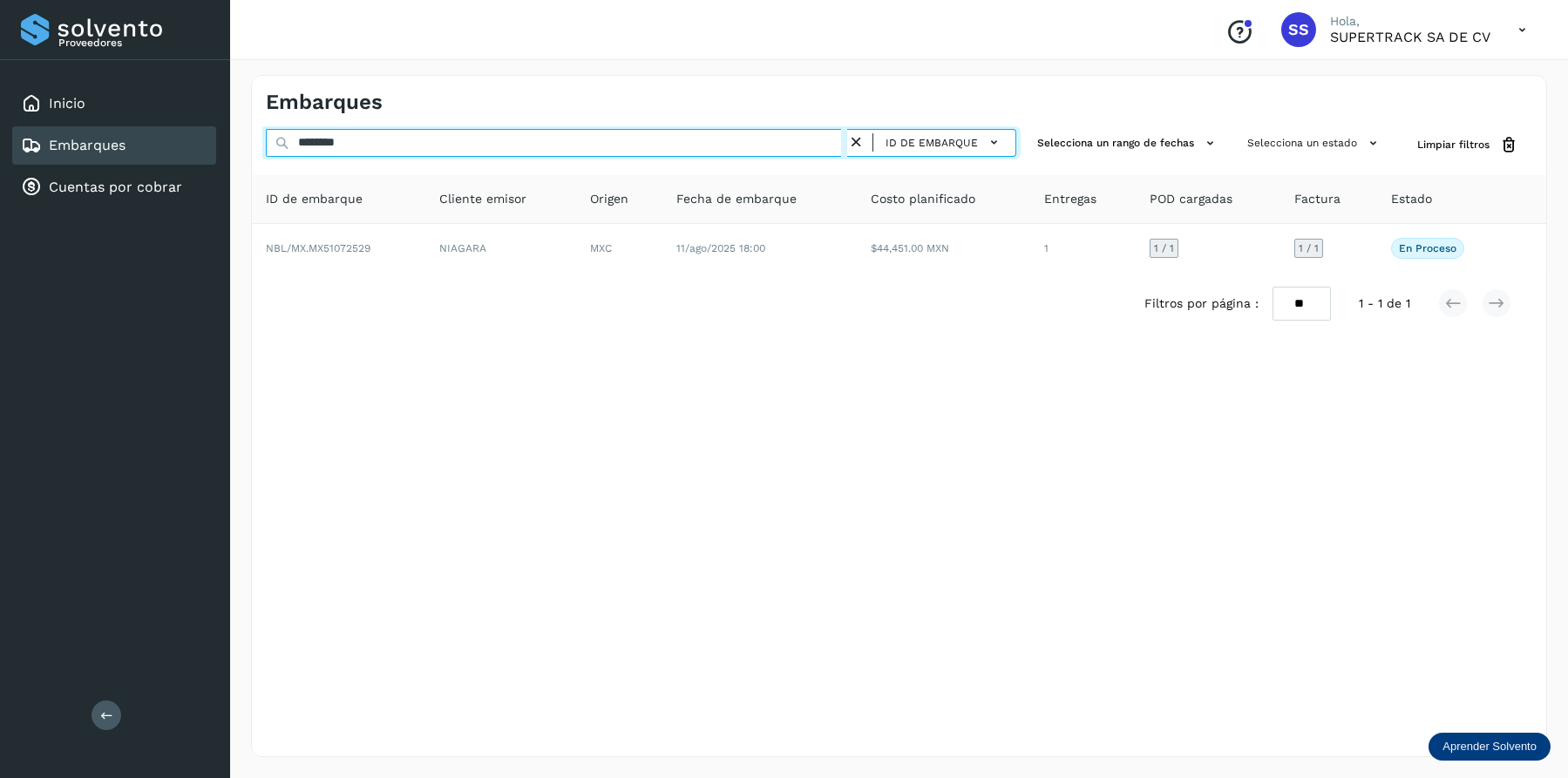
drag, startPoint x: 394, startPoint y: 139, endPoint x: 189, endPoint y: 138, distance: 205.0
click at [190, 139] on div "Proveedores Inicio Embarques Cuentas por cobrar Salir Conoce nuestros beneficio…" at bounding box center [784, 389] width 1568 height 778
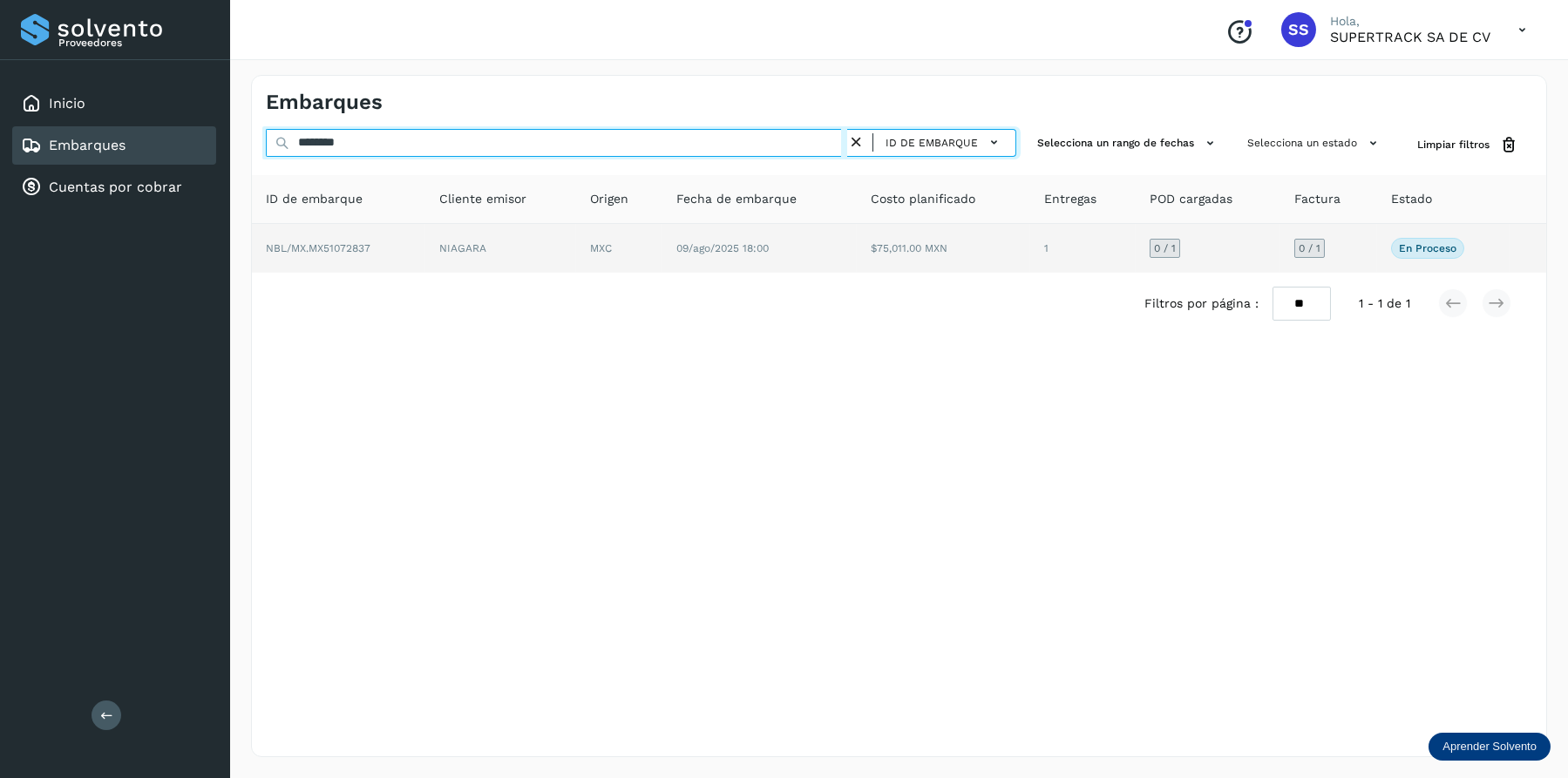
type input "********"
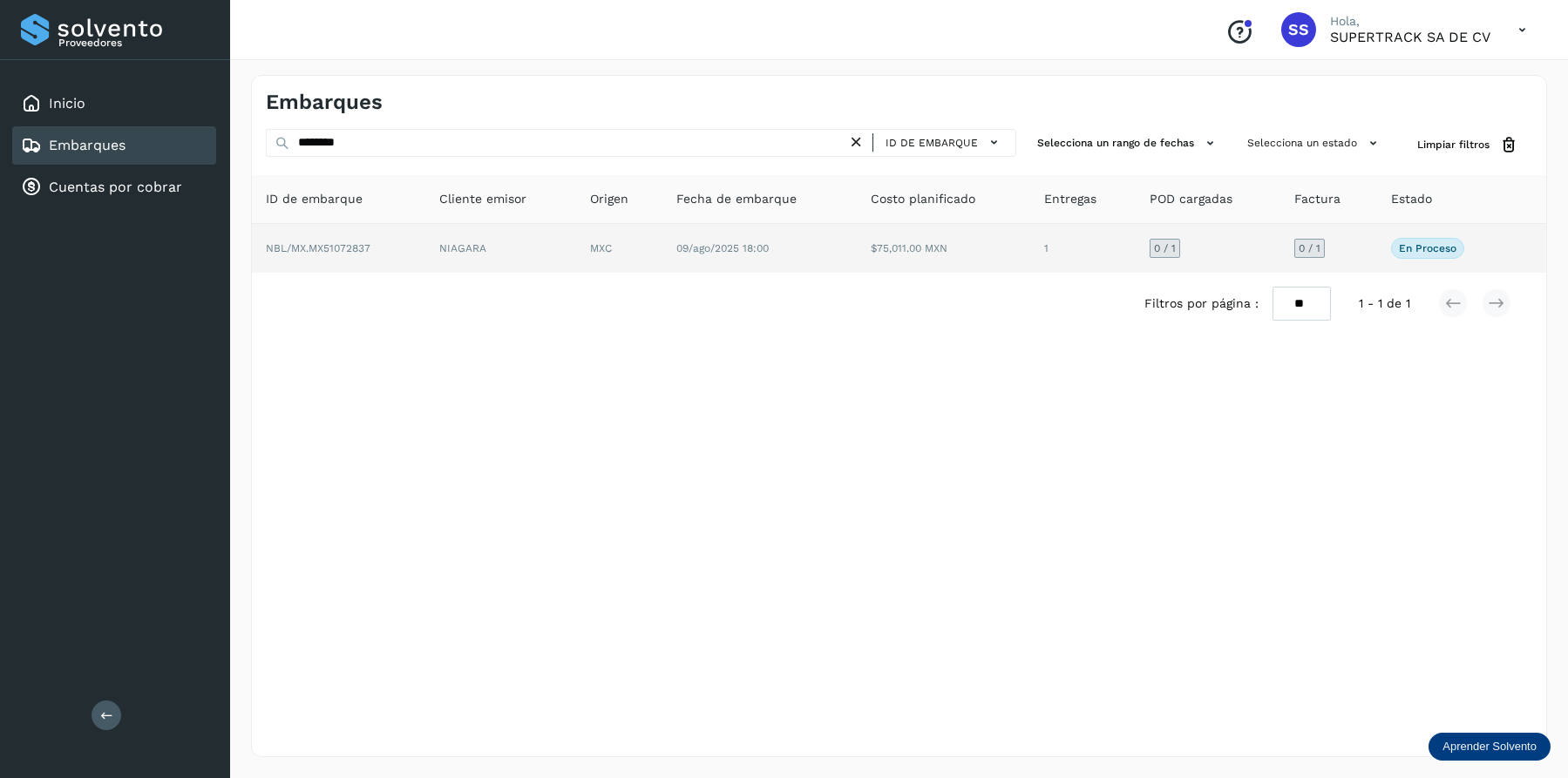
click at [663, 258] on td "MXC" at bounding box center [760, 248] width 194 height 49
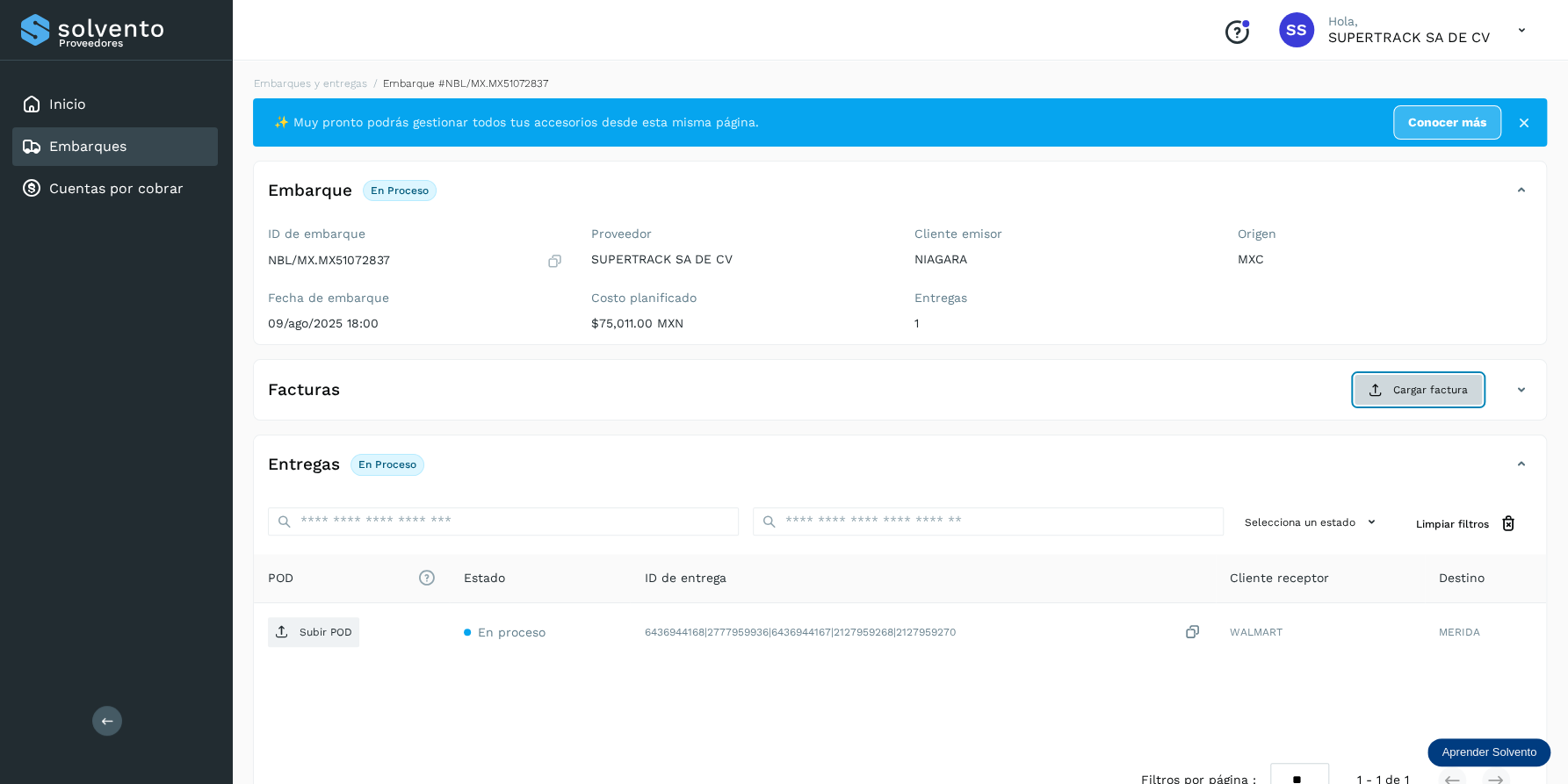
click at [1384, 388] on button "Cargar factura" at bounding box center [1418, 390] width 129 height 32
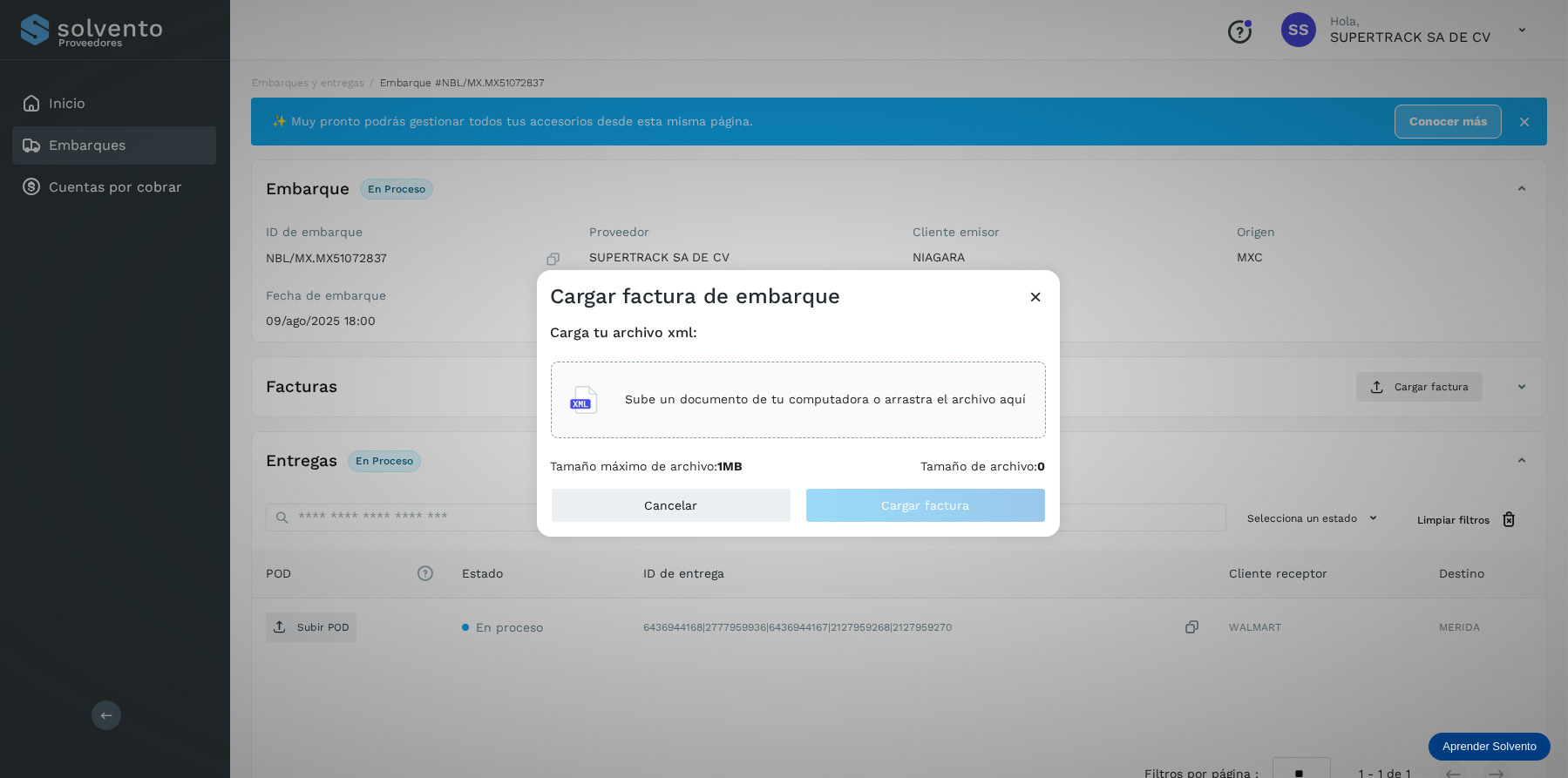
click at [792, 411] on div "Sube un documento de tu computadora o arrastra el archivo aquí" at bounding box center [798, 400] width 456 height 47
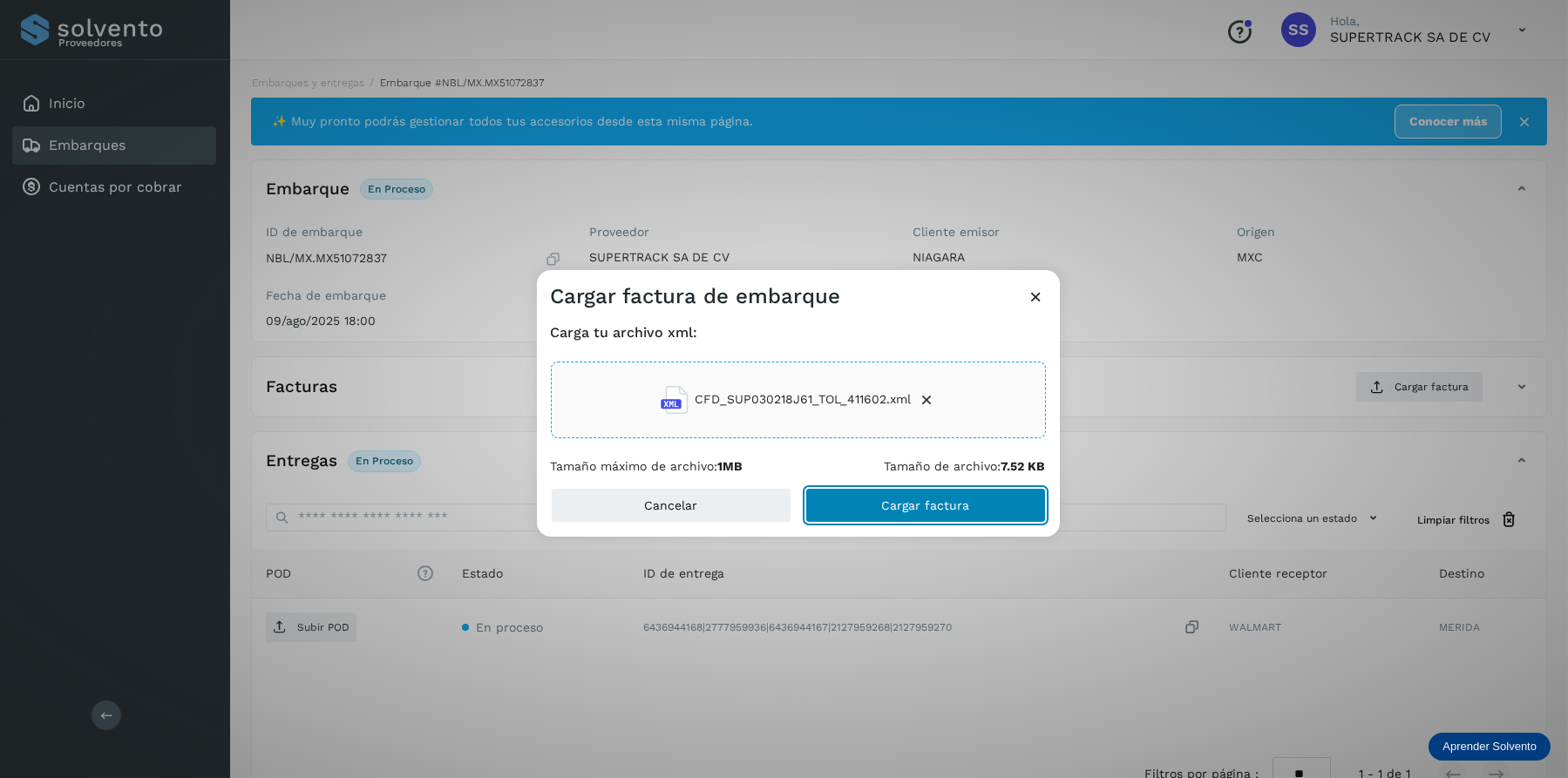
click at [932, 506] on span "Cargar factura" at bounding box center [925, 504] width 88 height 12
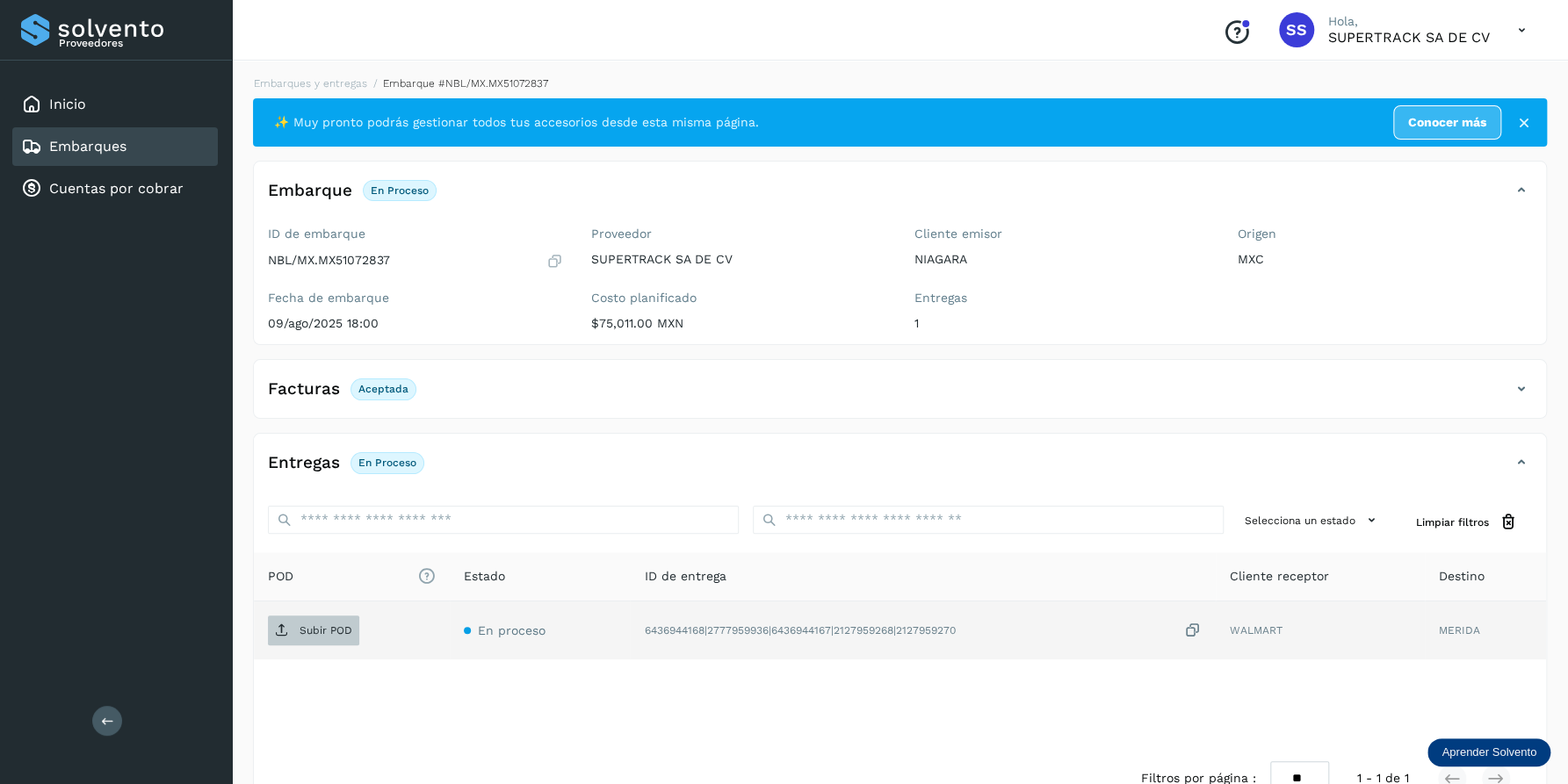
click at [329, 624] on p "Subir POD" at bounding box center [326, 629] width 52 height 12
click at [368, 90] on li "Embarques y entregas" at bounding box center [458, 83] width 181 height 16
click at [349, 84] on link "Embarques y entregas" at bounding box center [310, 83] width 113 height 12
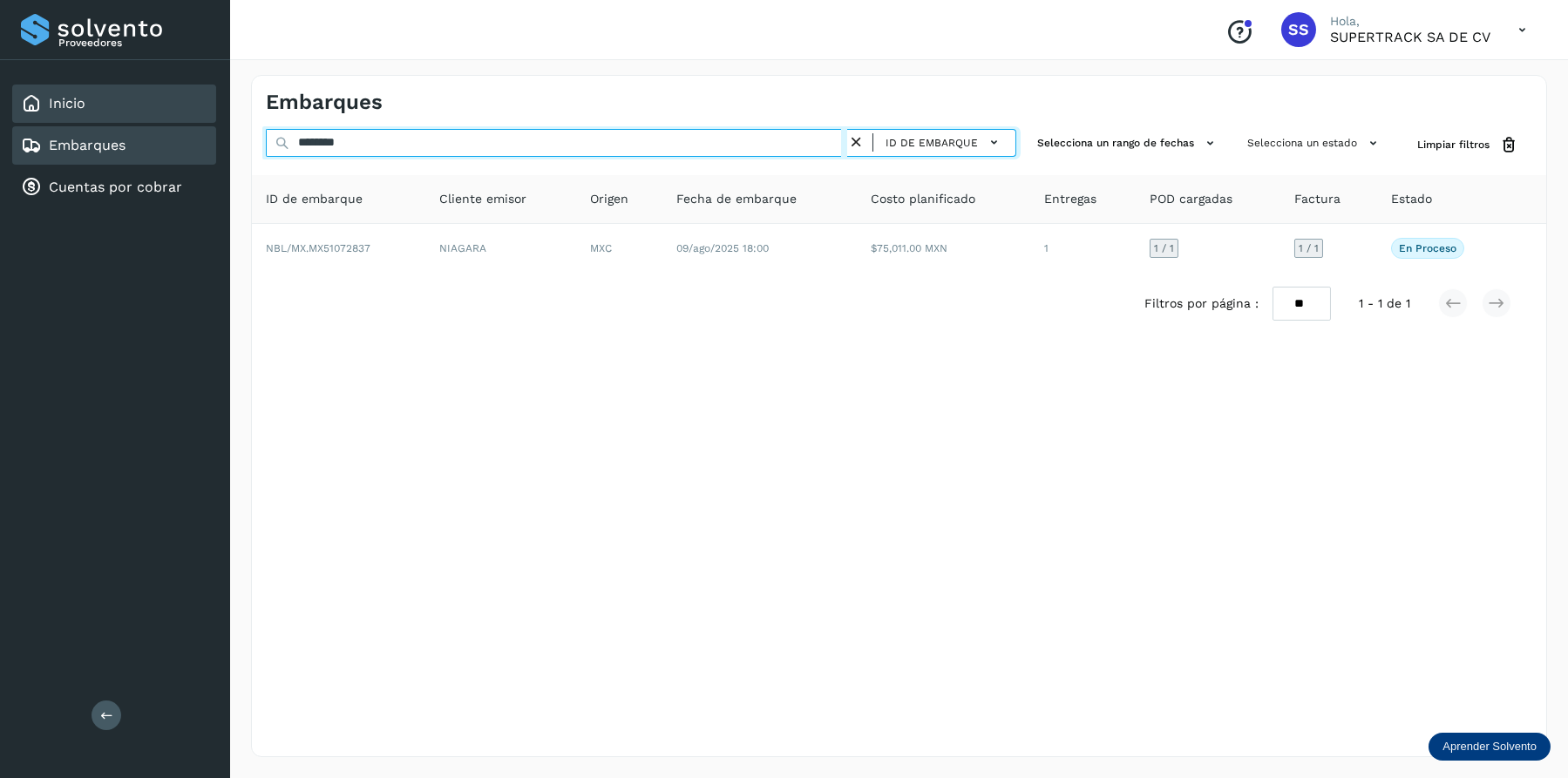
drag, startPoint x: 388, startPoint y: 152, endPoint x: 104, endPoint y: 105, distance: 287.9
click at [95, 116] on div "Proveedores Inicio Embarques Cuentas por cobrar Salir Conoce nuestros beneficio…" at bounding box center [784, 389] width 1568 height 778
drag, startPoint x: 366, startPoint y: 140, endPoint x: 248, endPoint y: 140, distance: 118.0
click at [248, 140] on div "Embarques ******** ID de embarque Selecciona un rango de fechas Selecciona un e…" at bounding box center [899, 415] width 1338 height 723
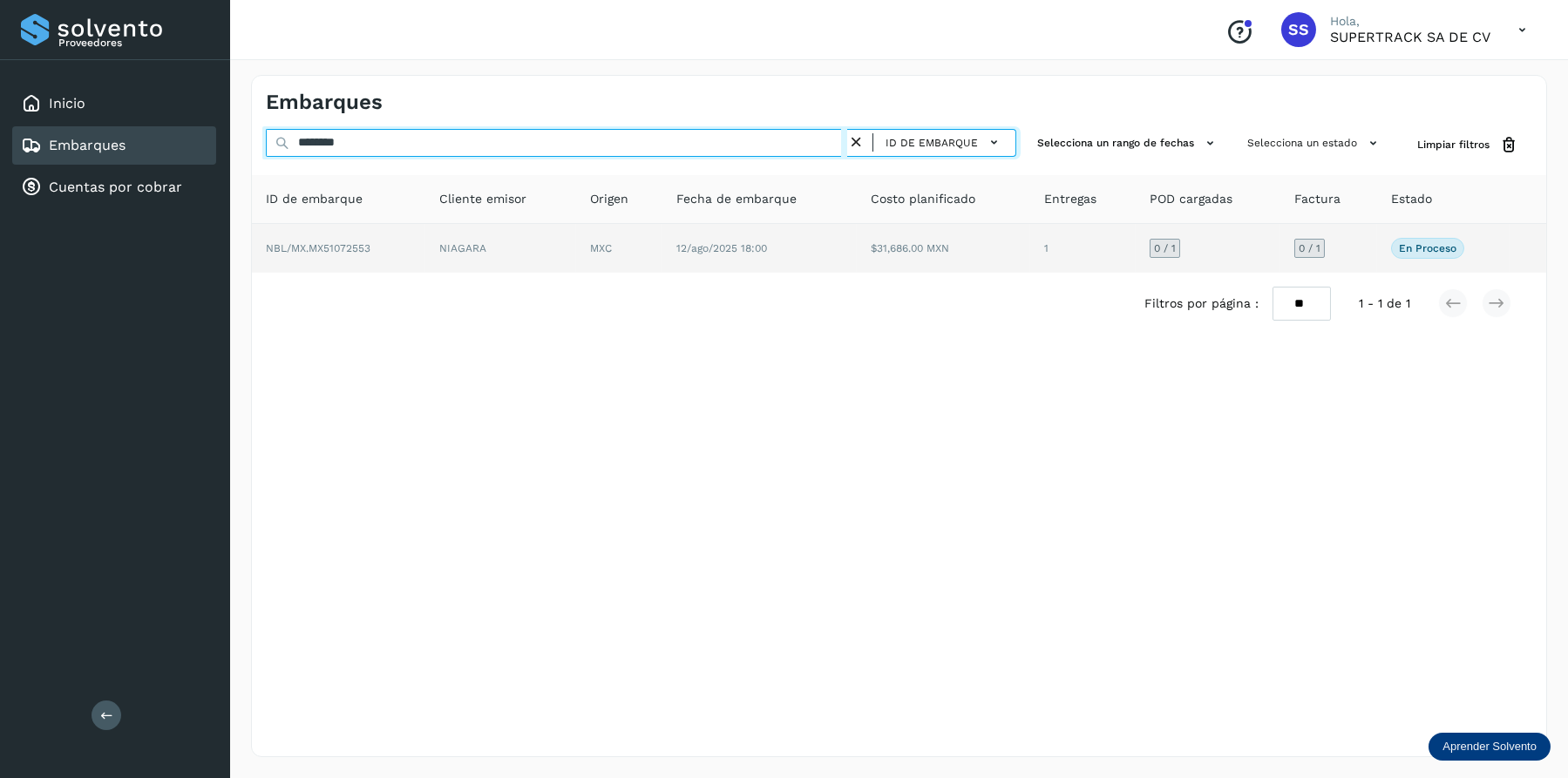
type input "********"
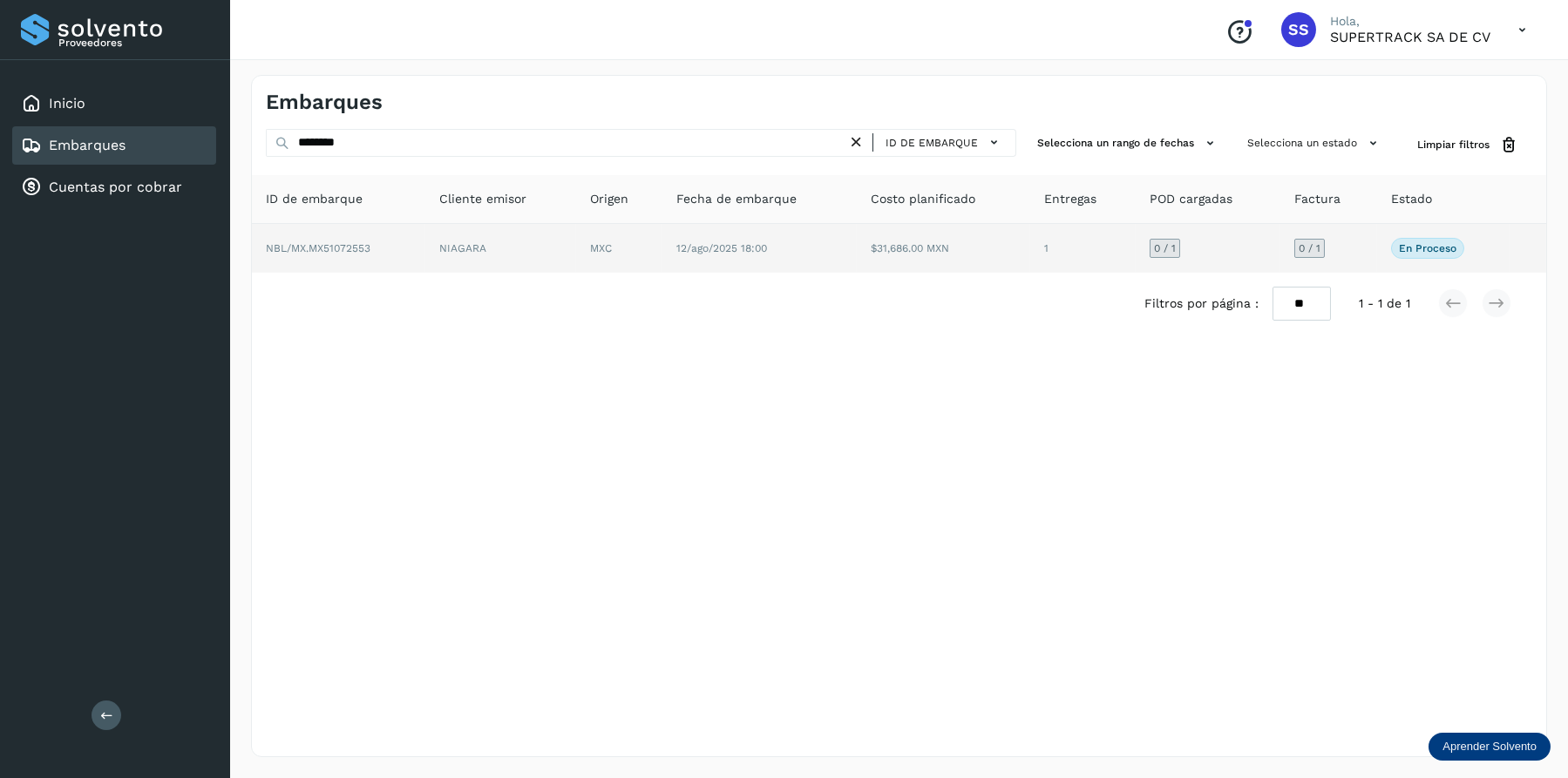
click at [576, 258] on td "NIAGARA" at bounding box center [619, 248] width 87 height 49
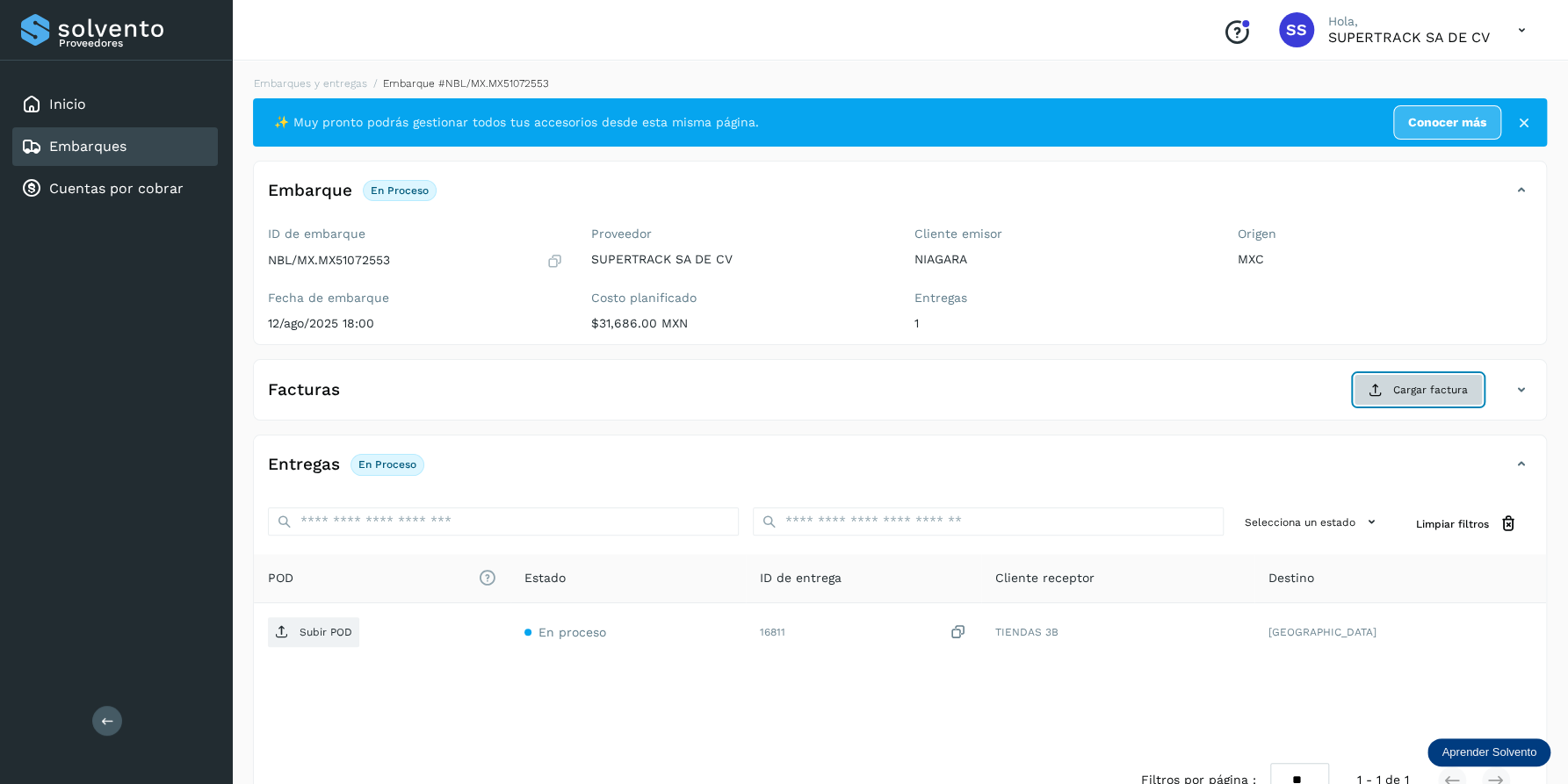
click at [1436, 380] on button "Cargar factura" at bounding box center [1418, 390] width 129 height 32
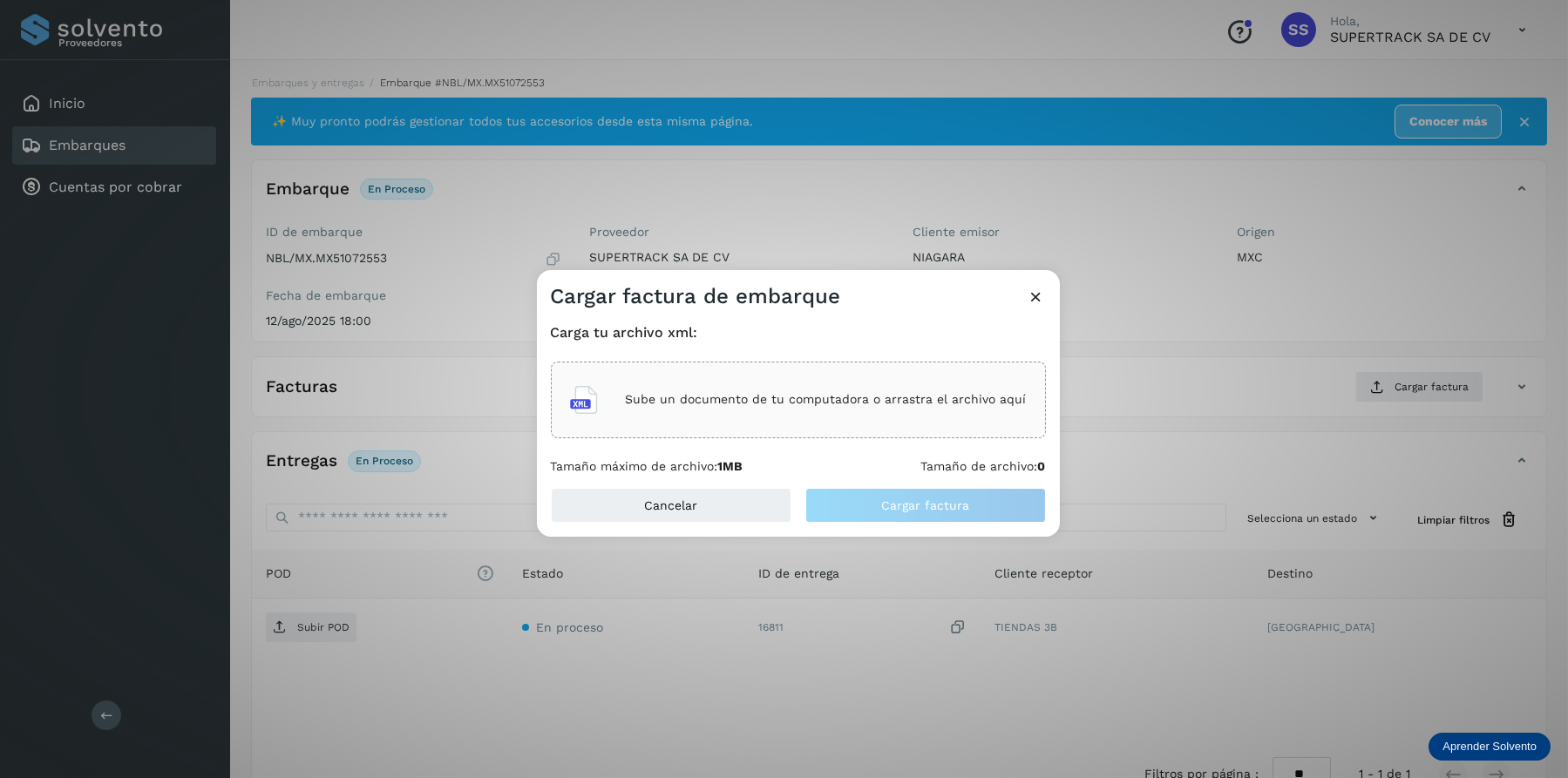
click at [809, 396] on p "Sube un documento de tu computadora o arrastra el archivo aquí" at bounding box center [826, 400] width 401 height 15
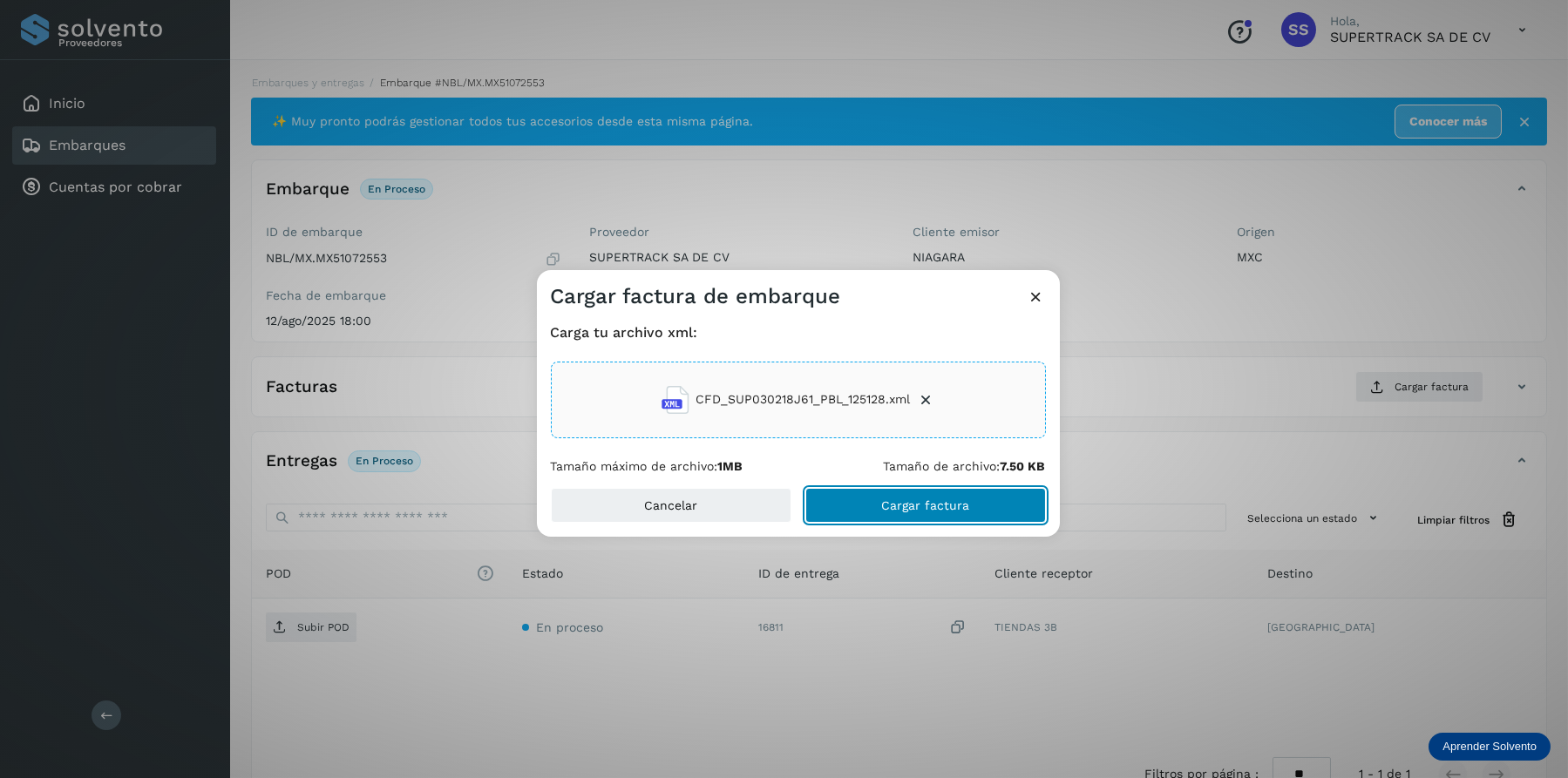
click at [914, 513] on button "Cargar factura" at bounding box center [926, 505] width 241 height 35
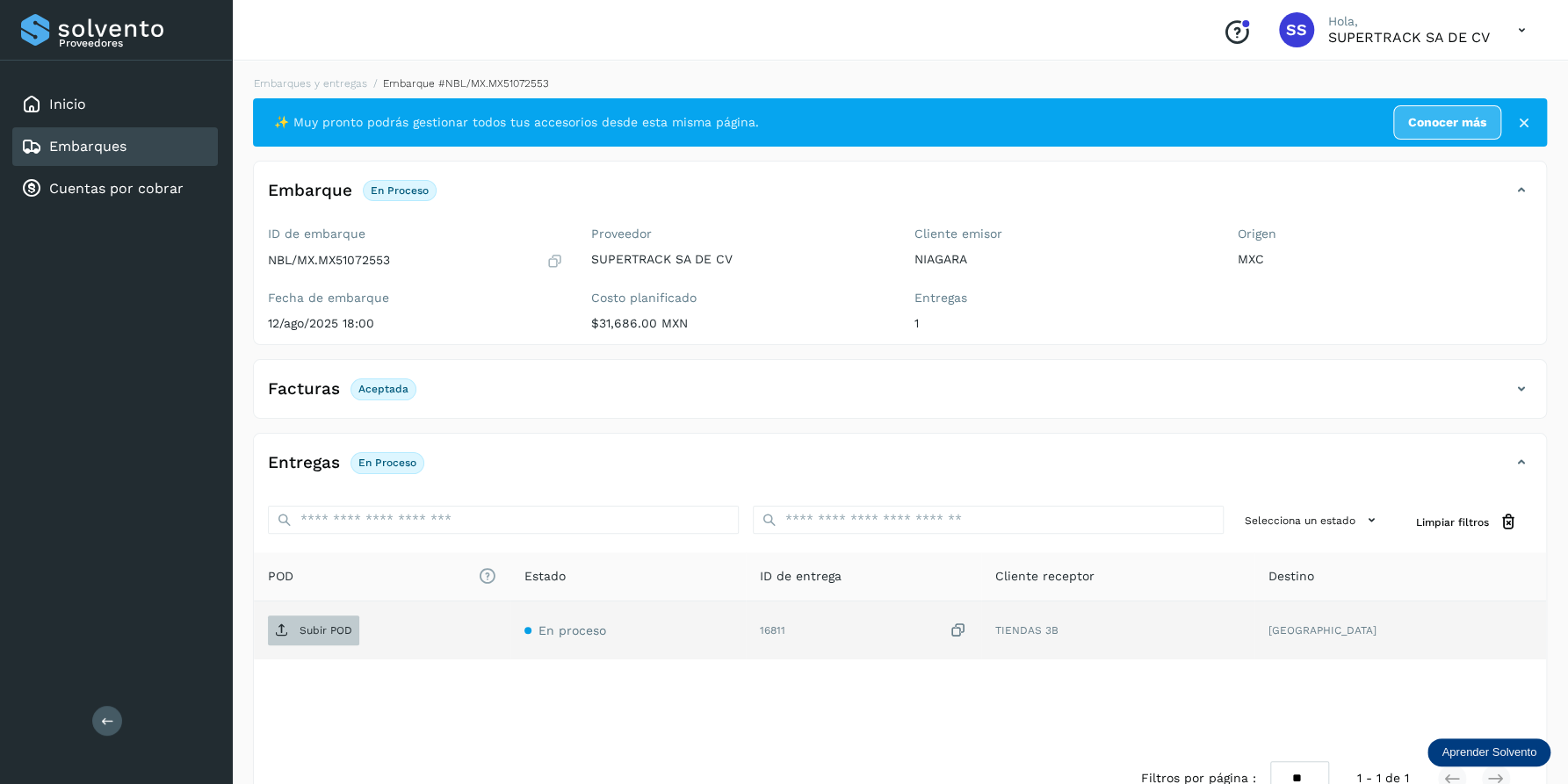
click at [283, 623] on icon at bounding box center [282, 629] width 14 height 14
click at [326, 77] on link "Embarques y entregas" at bounding box center [310, 83] width 113 height 12
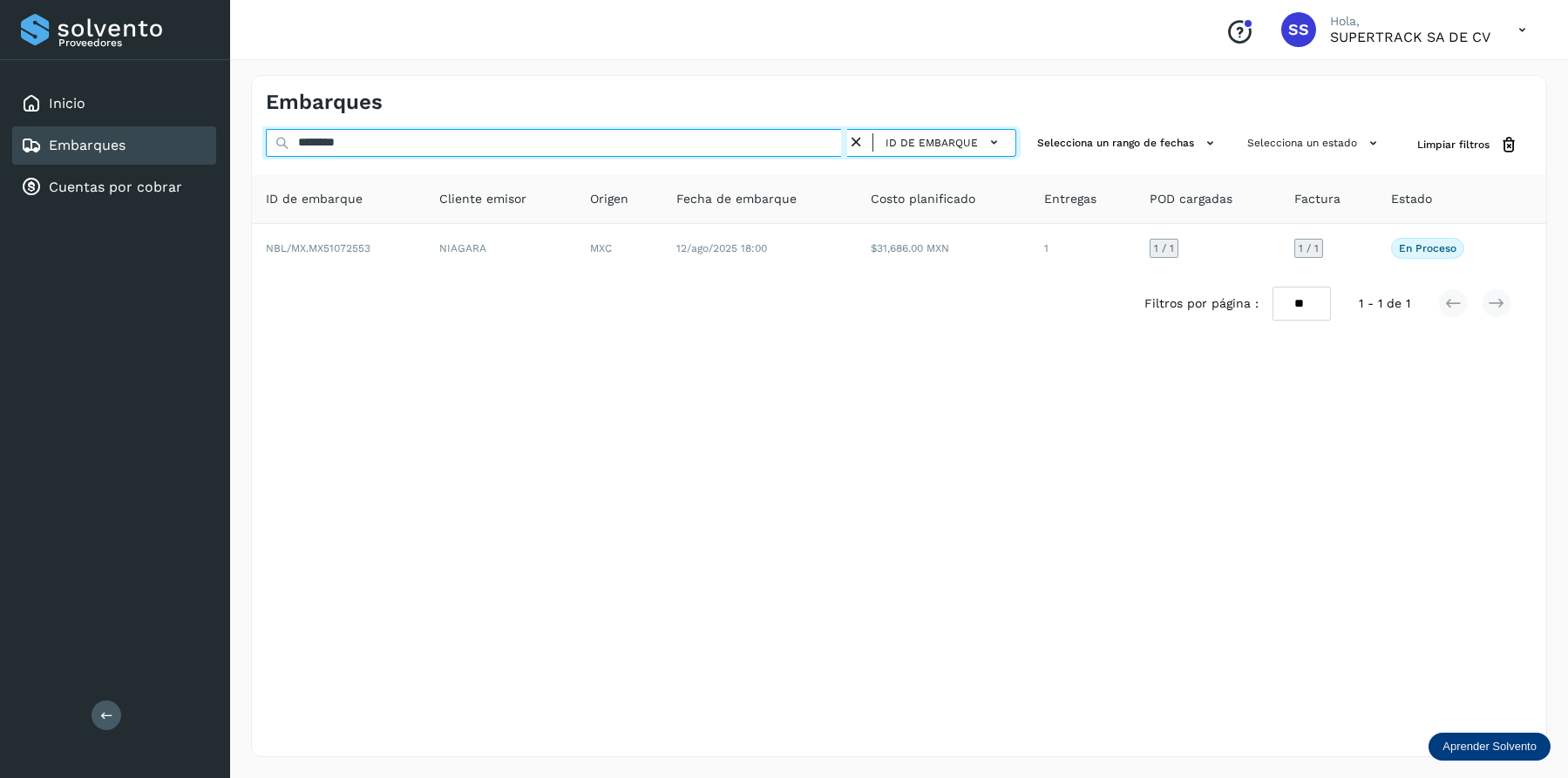
drag, startPoint x: 360, startPoint y: 145, endPoint x: -4, endPoint y: 96, distance: 367.3
click at [0, 96] on html "Proveedores Inicio Embarques Cuentas por cobrar Salir Conoce nuestros beneficio…" at bounding box center [784, 389] width 1568 height 778
drag, startPoint x: 377, startPoint y: 148, endPoint x: 261, endPoint y: 148, distance: 116.0
click at [261, 148] on div "******** ID de embarque Selecciona un rango de fechas Selecciona un estado Limp…" at bounding box center [899, 144] width 1294 height 32
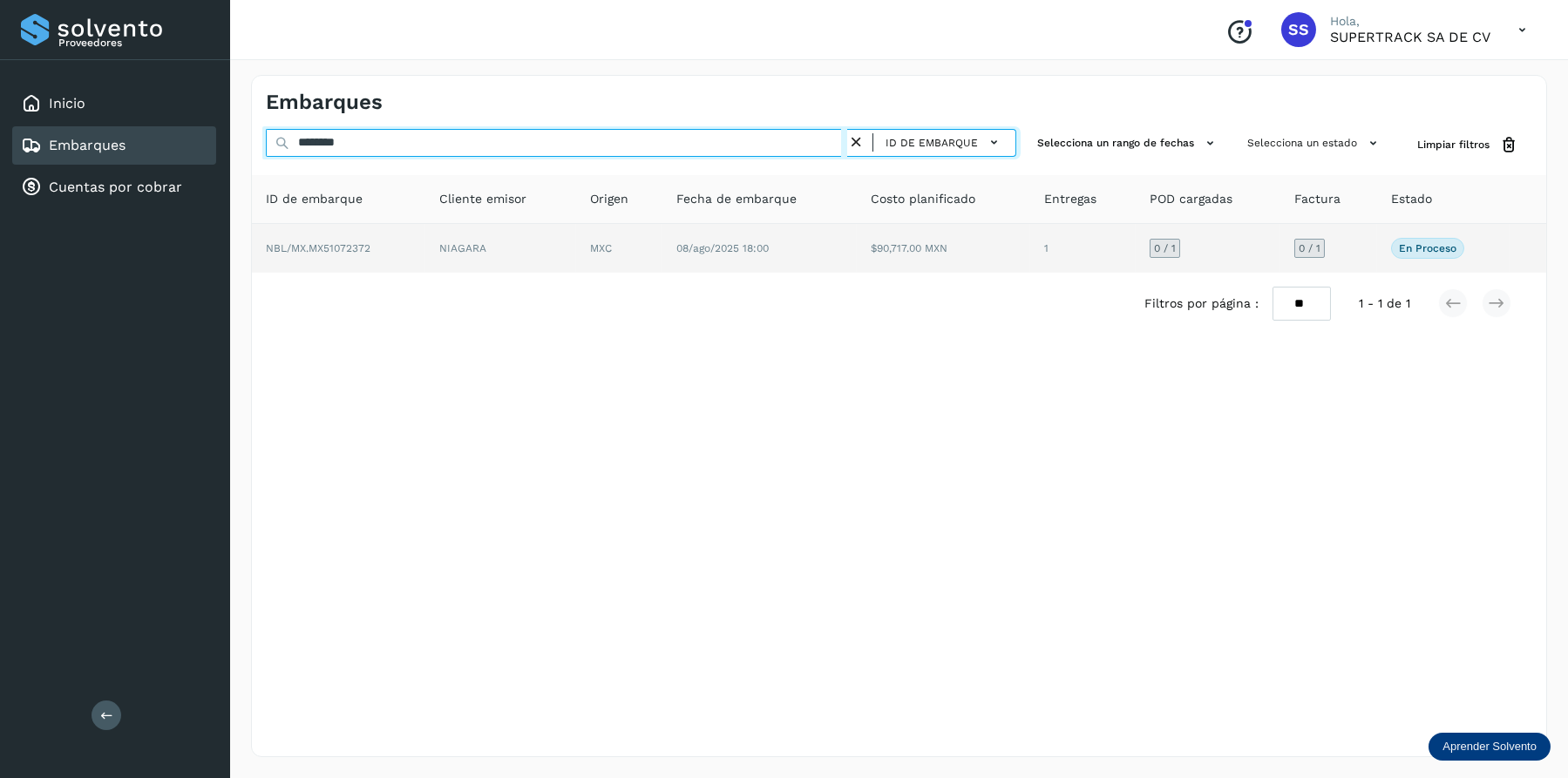
type input "********"
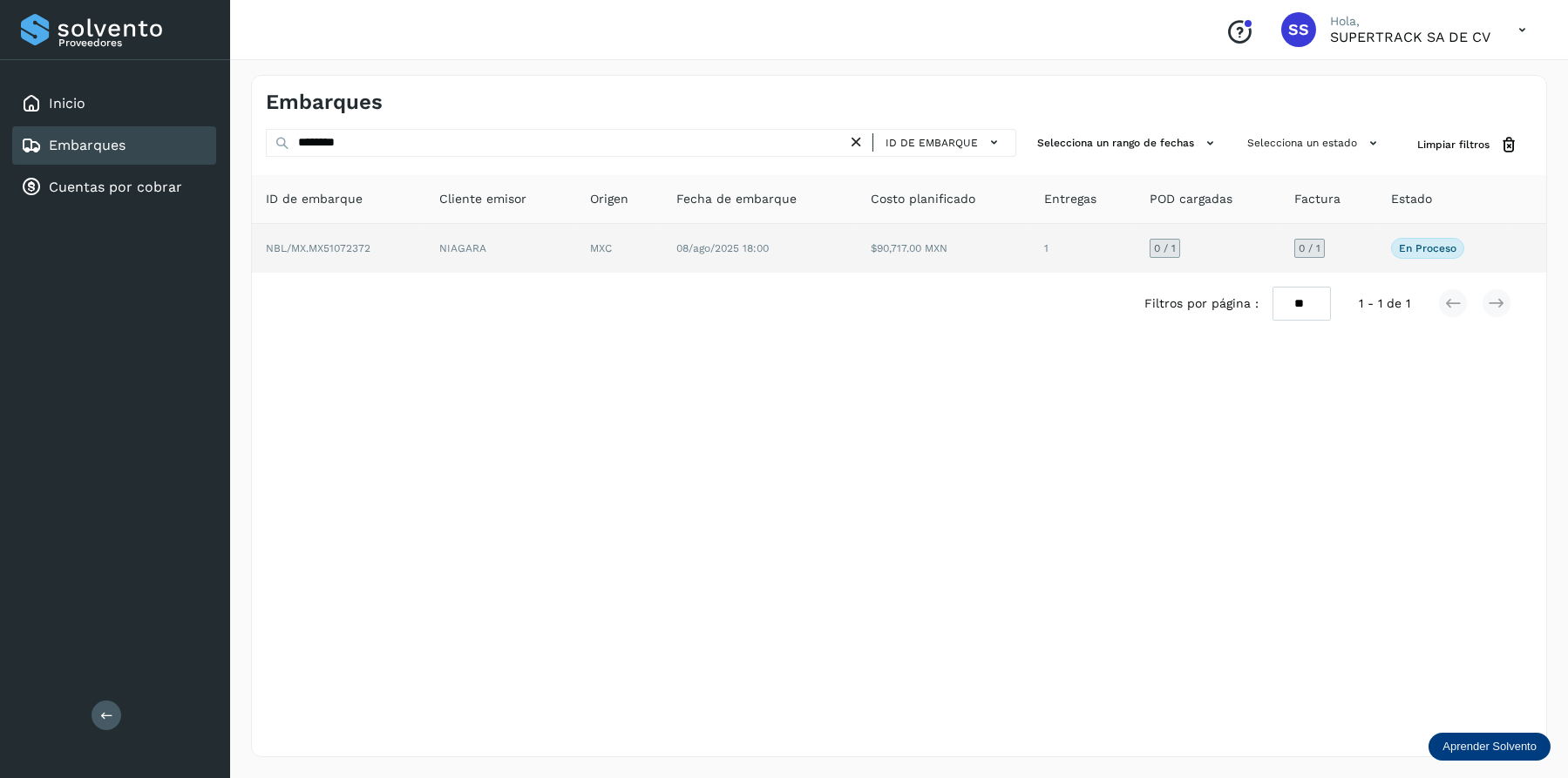
click at [576, 240] on td "NIAGARA" at bounding box center [619, 248] width 87 height 49
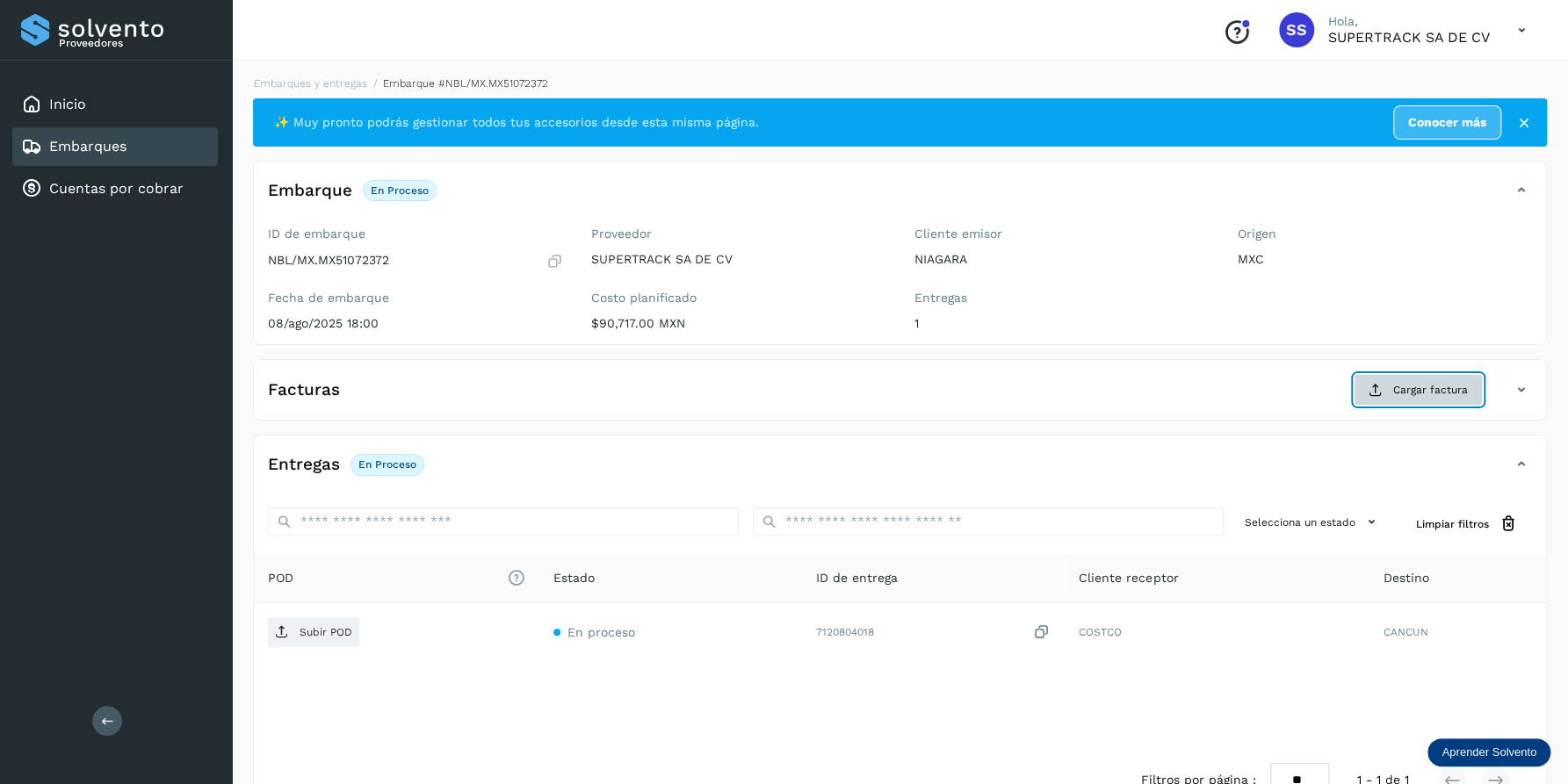
click at [1454, 397] on span "Cargar factura" at bounding box center [1430, 390] width 75 height 16
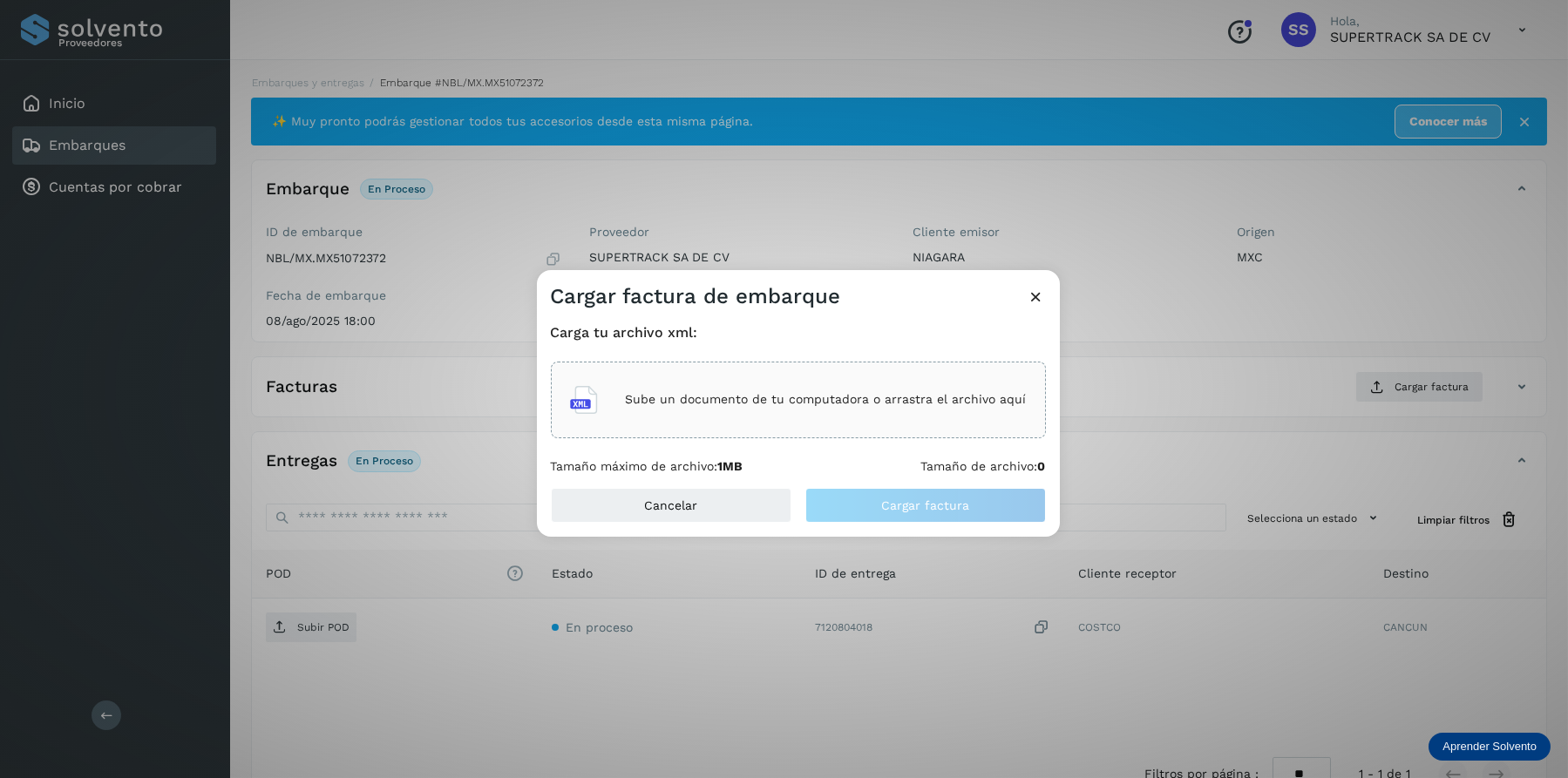
click at [859, 422] on div "Sube un documento de tu computadora o arrastra el archivo aquí" at bounding box center [798, 400] width 456 height 47
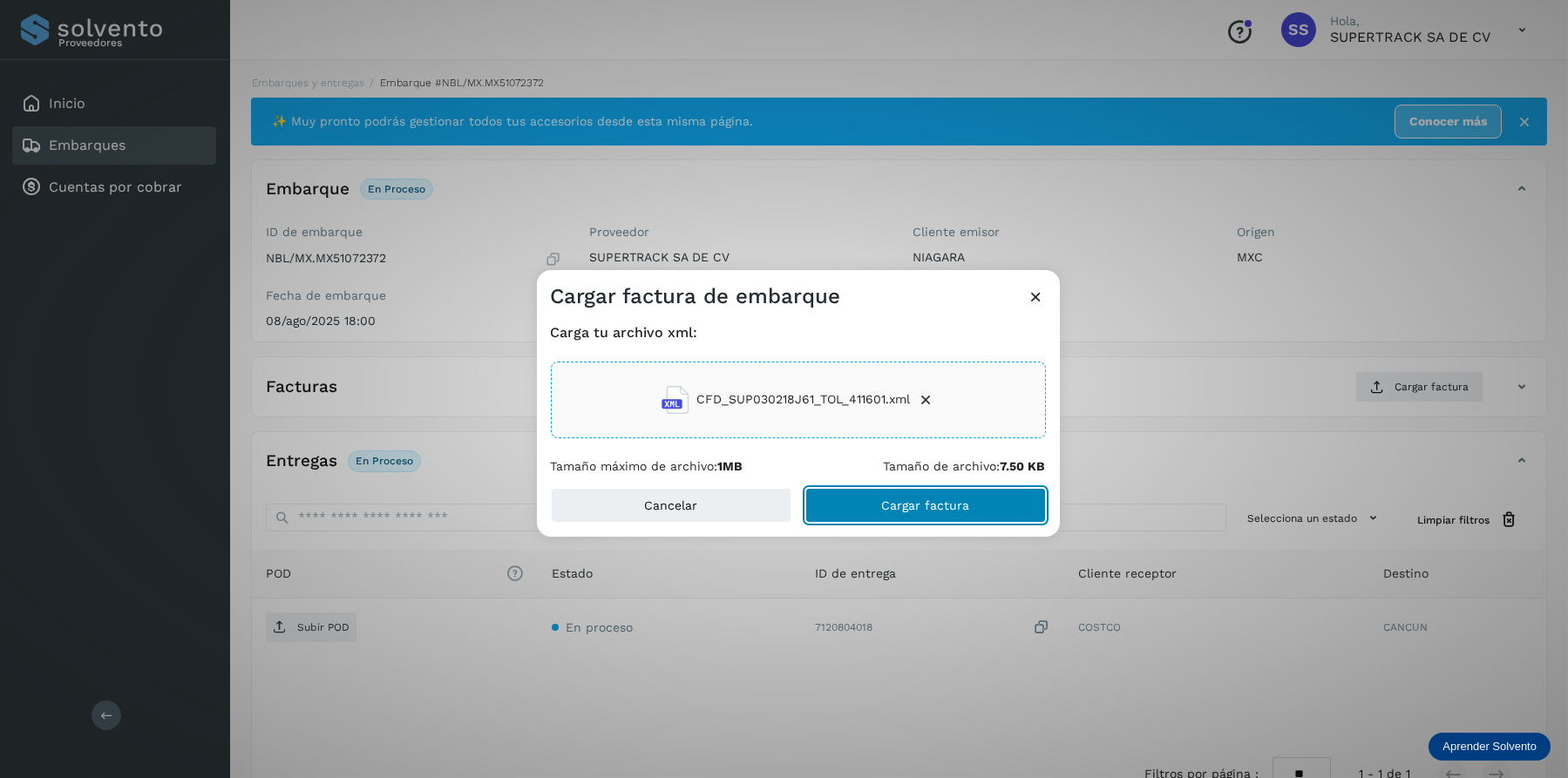
click at [906, 499] on span "Cargar factura" at bounding box center [925, 504] width 88 height 12
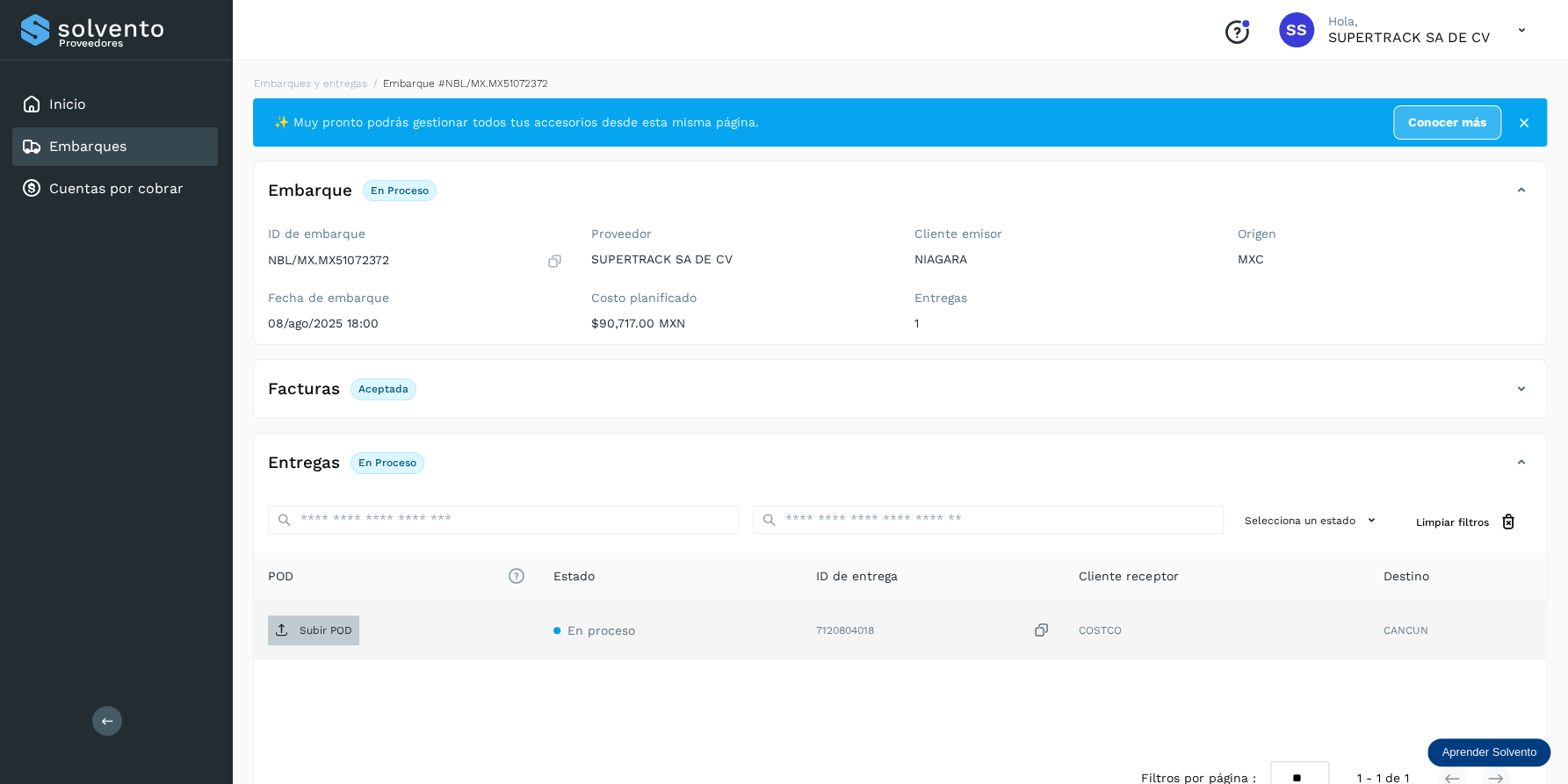
click at [321, 633] on p "Subir POD" at bounding box center [326, 629] width 52 height 12
click at [322, 82] on link "Embarques y entregas" at bounding box center [310, 83] width 113 height 12
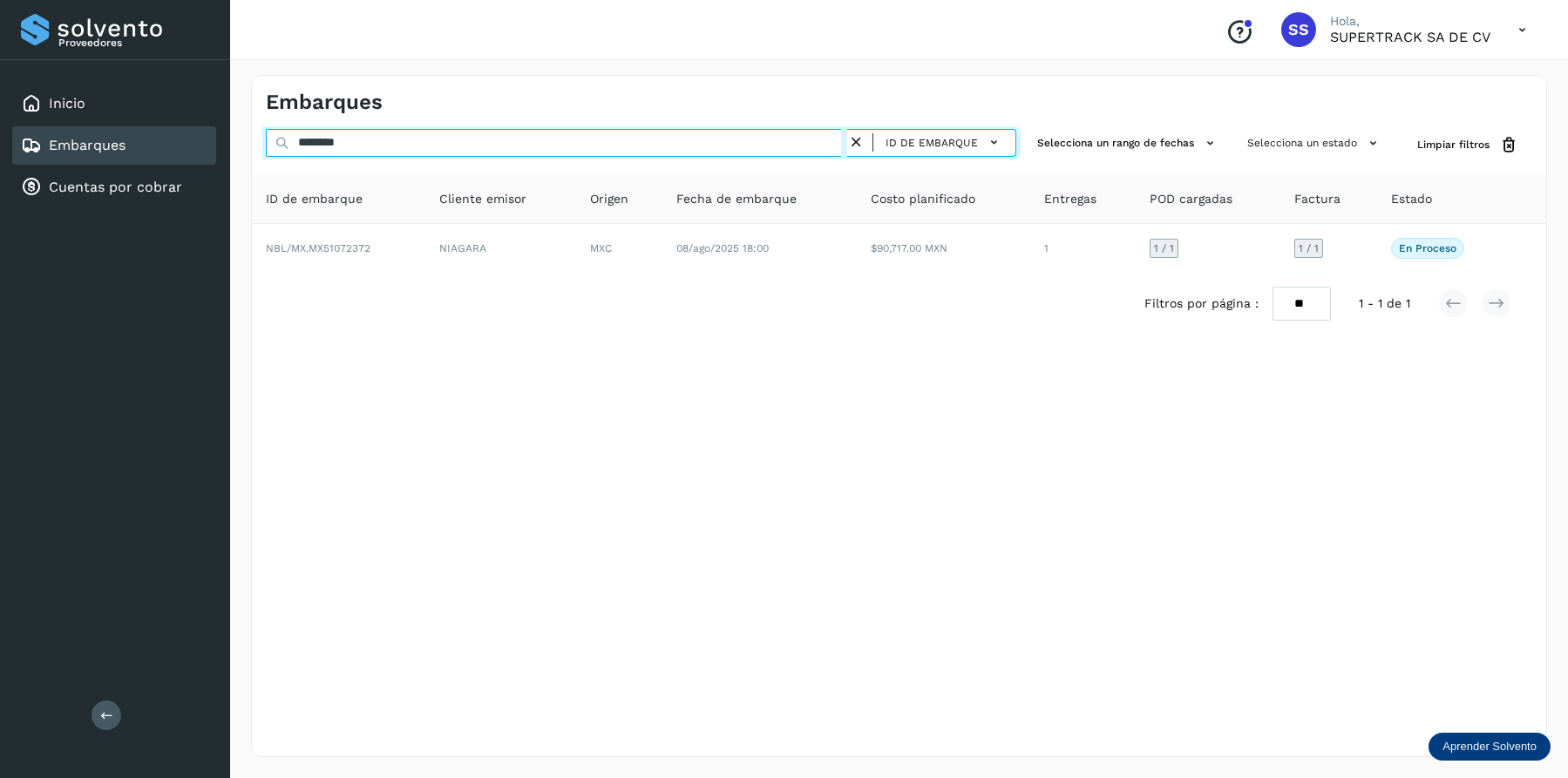
drag, startPoint x: 389, startPoint y: 156, endPoint x: 139, endPoint y: 129, distance: 251.5
click at [139, 129] on div "Proveedores Inicio Embarques Cuentas por cobrar Salir Conoce nuestros beneficio…" at bounding box center [784, 389] width 1568 height 778
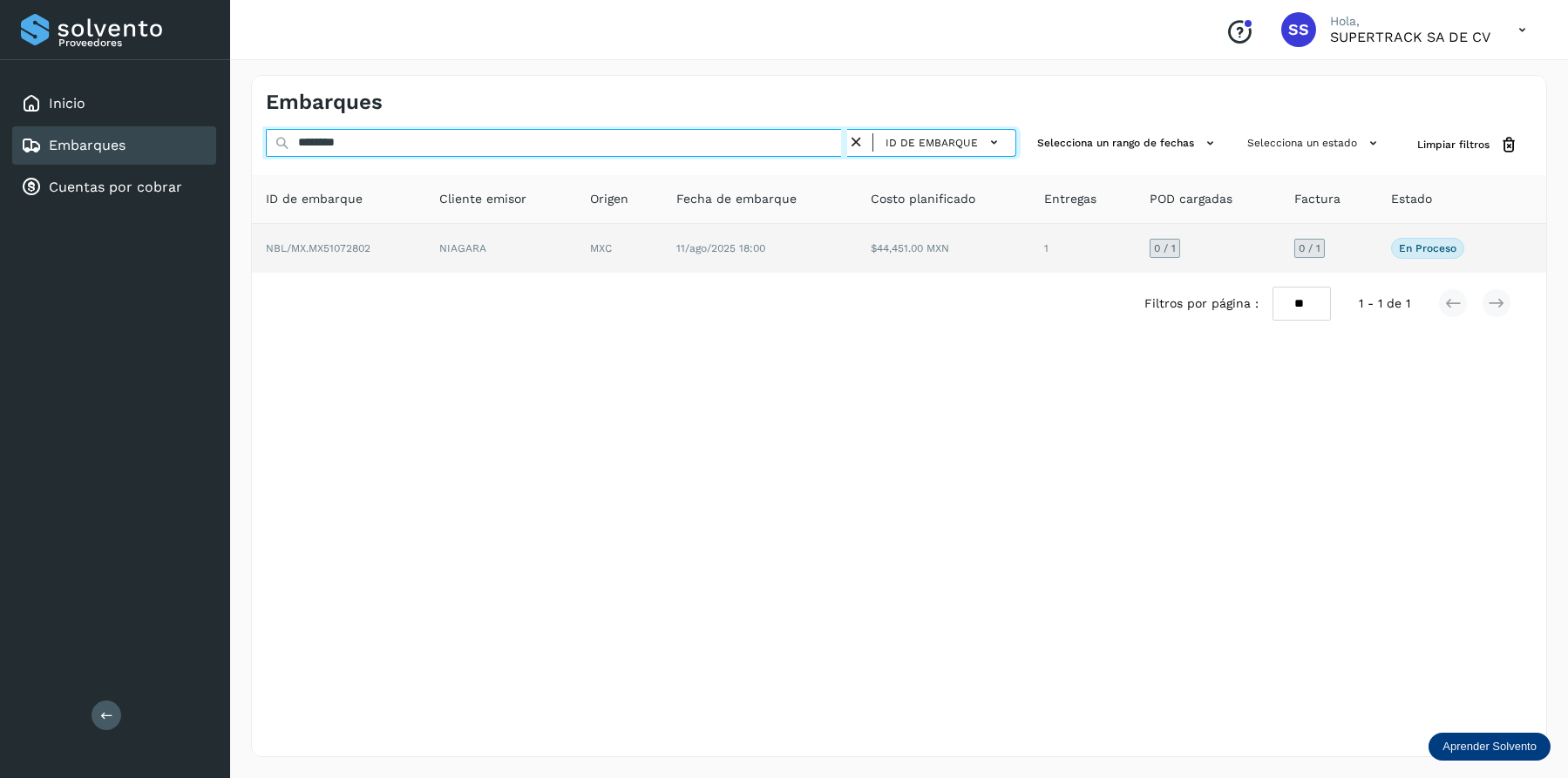
type input "********"
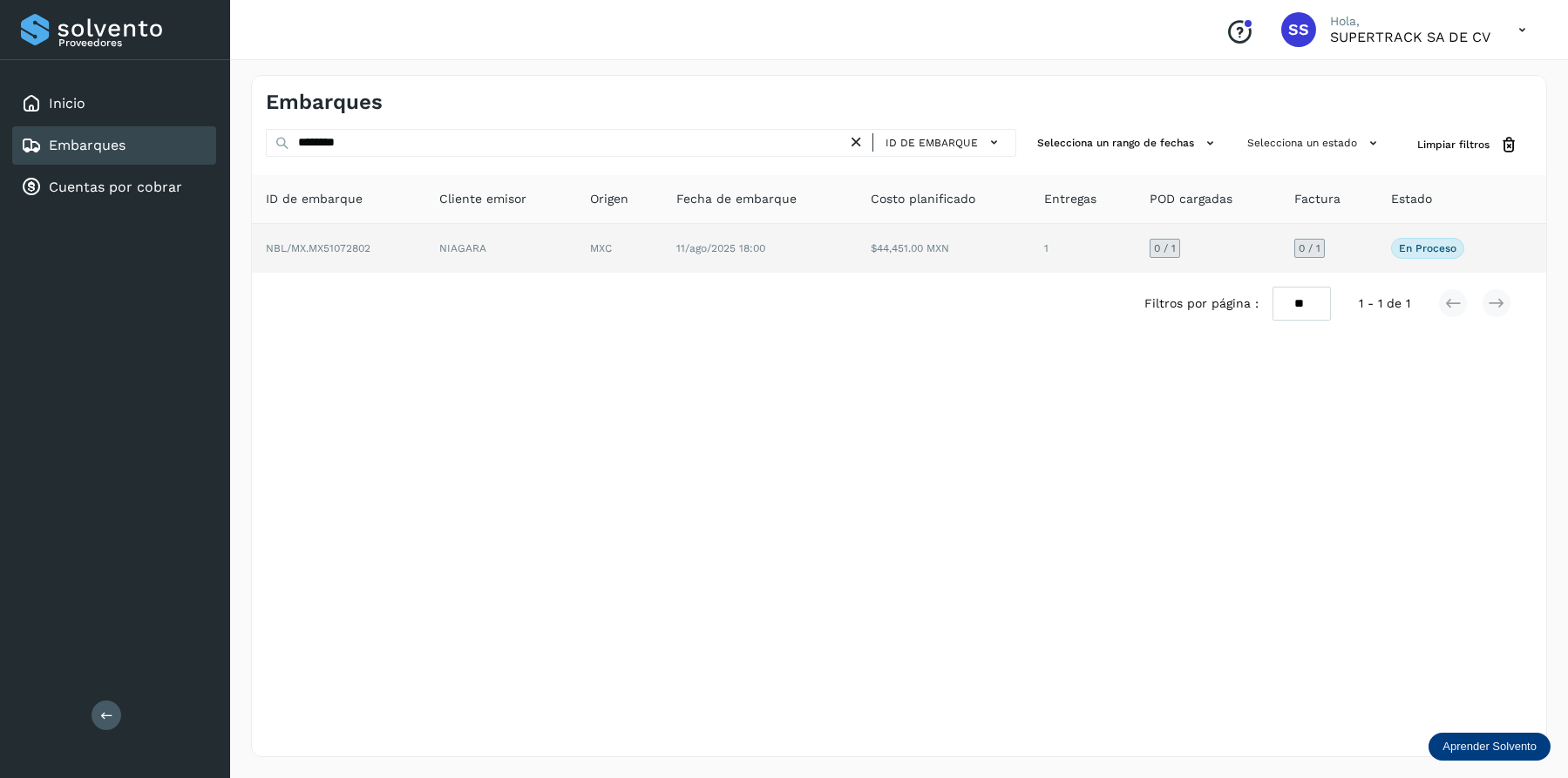
click at [425, 268] on td "NBL/MX.MX51072802" at bounding box center [500, 248] width 151 height 49
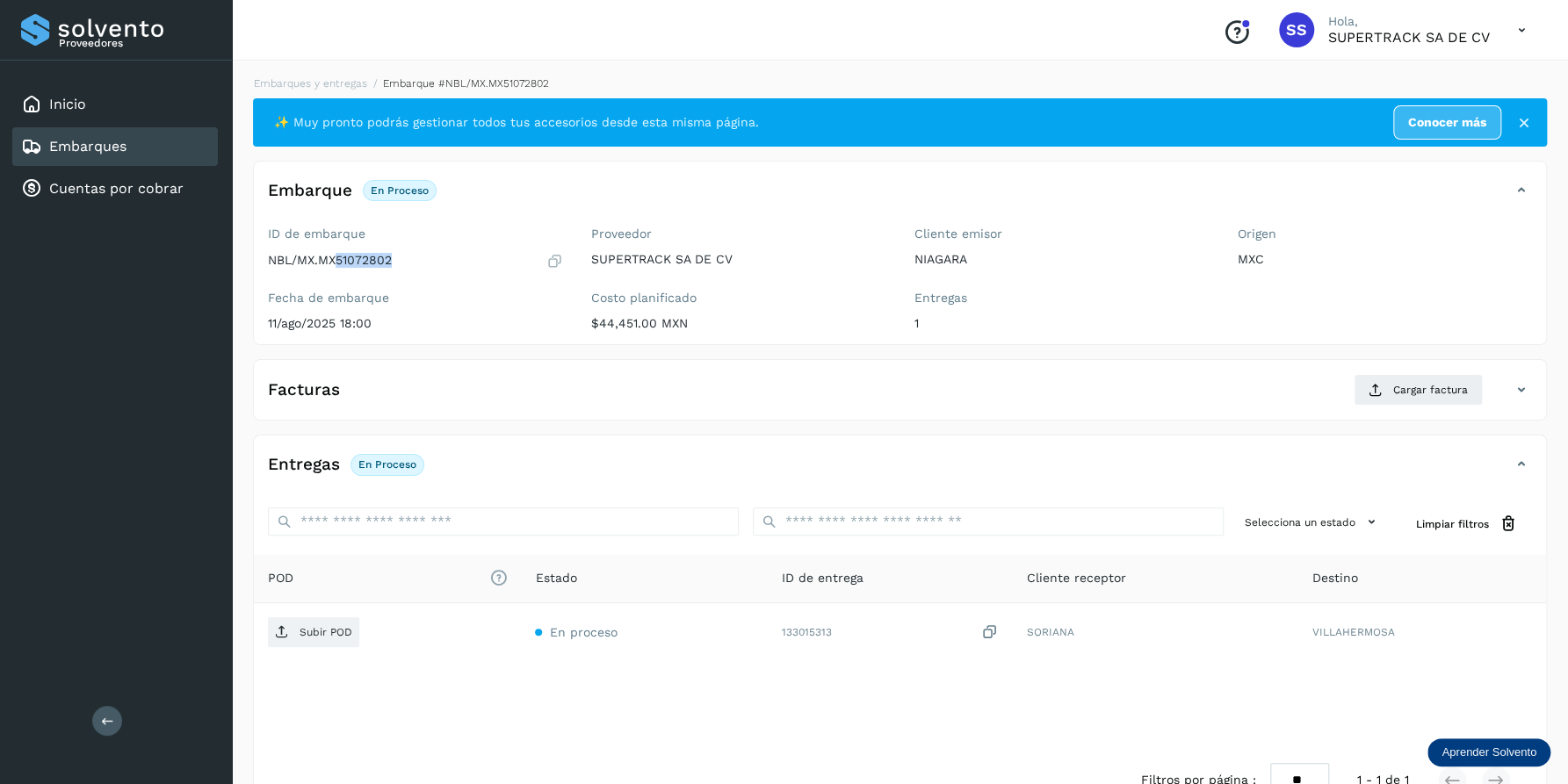
drag, startPoint x: 392, startPoint y: 260, endPoint x: 338, endPoint y: 262, distance: 54.0
click at [338, 262] on p "NBL/MX.MX51072802" at bounding box center [329, 260] width 124 height 15
copy p "51072802"
click at [1399, 406] on div "Facturas Cargar factura" at bounding box center [899, 396] width 1292 height 46
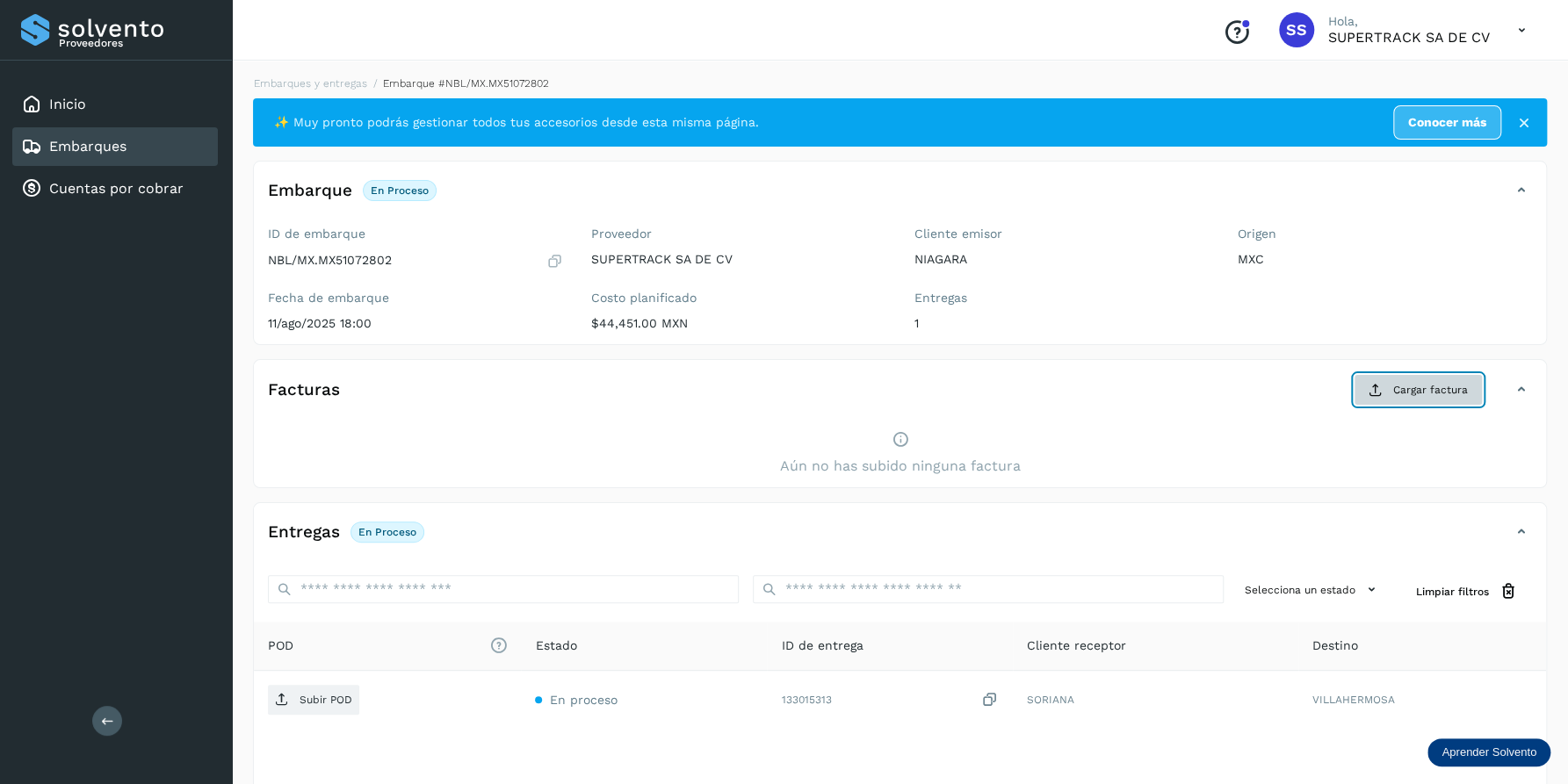
click at [1408, 394] on span "Cargar factura" at bounding box center [1430, 390] width 75 height 16
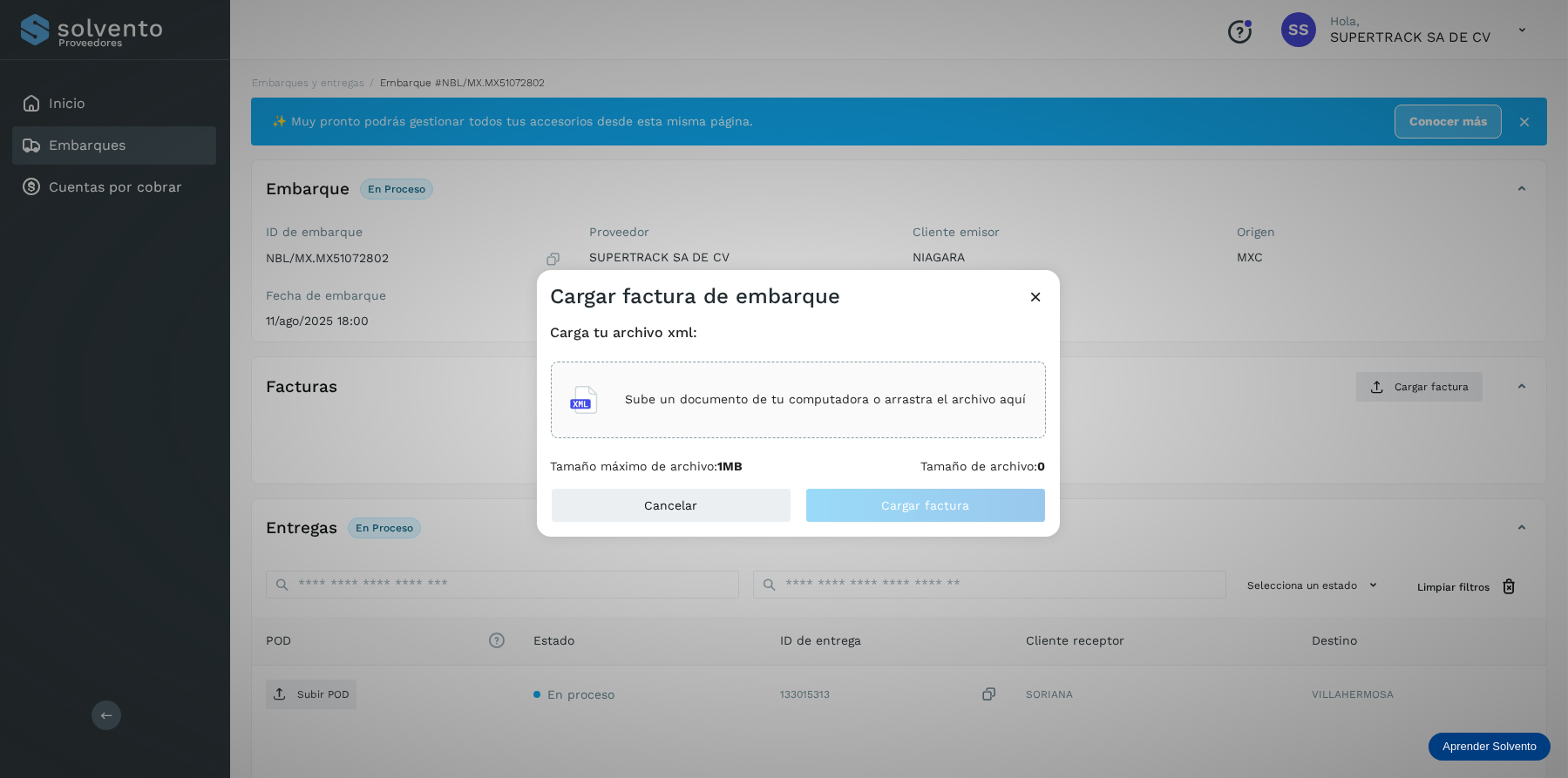
click at [717, 404] on p "Sube un documento de tu computadora o arrastra el archivo aquí" at bounding box center [826, 400] width 401 height 15
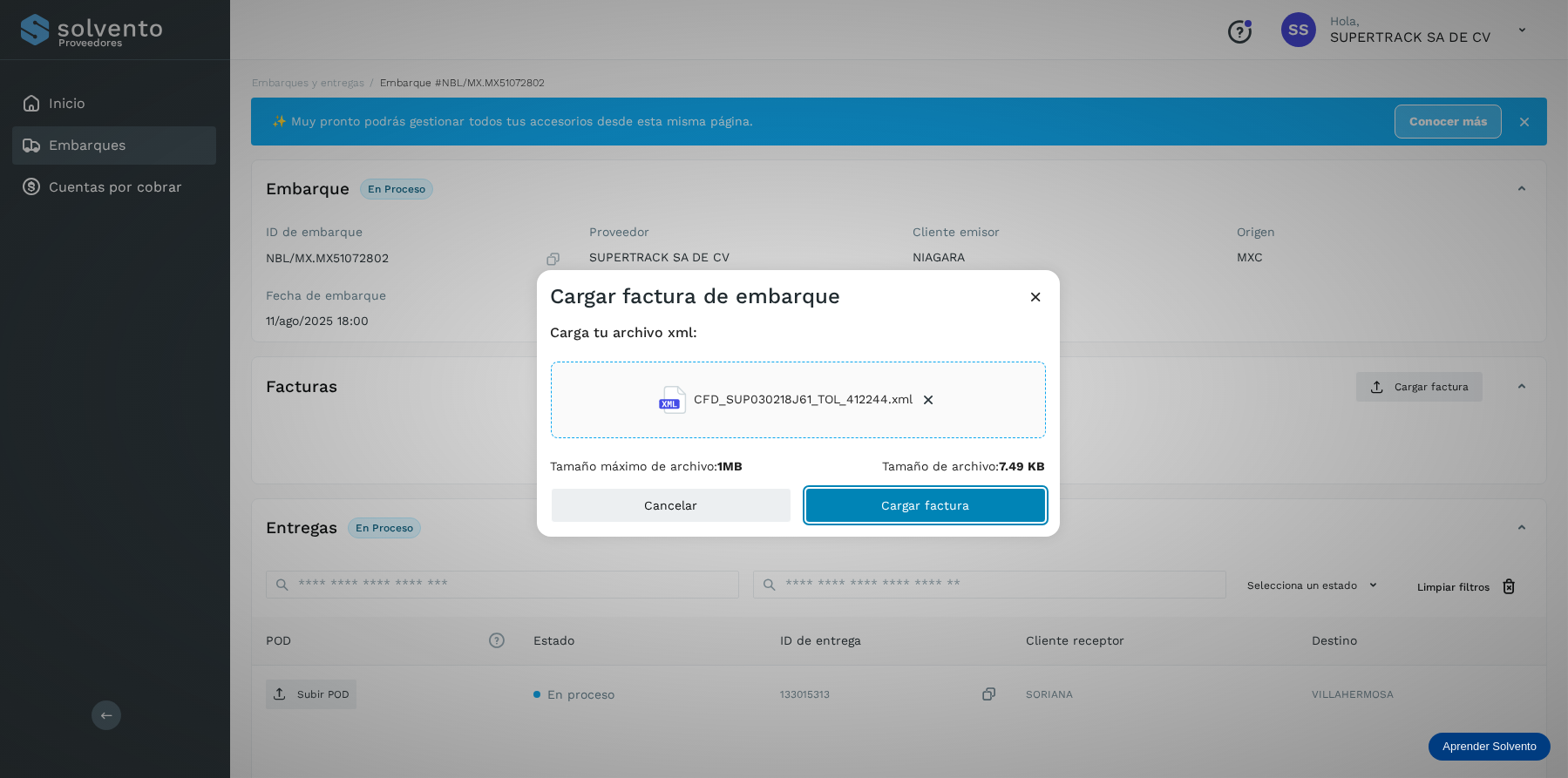
click at [898, 512] on button "Cargar factura" at bounding box center [926, 505] width 241 height 35
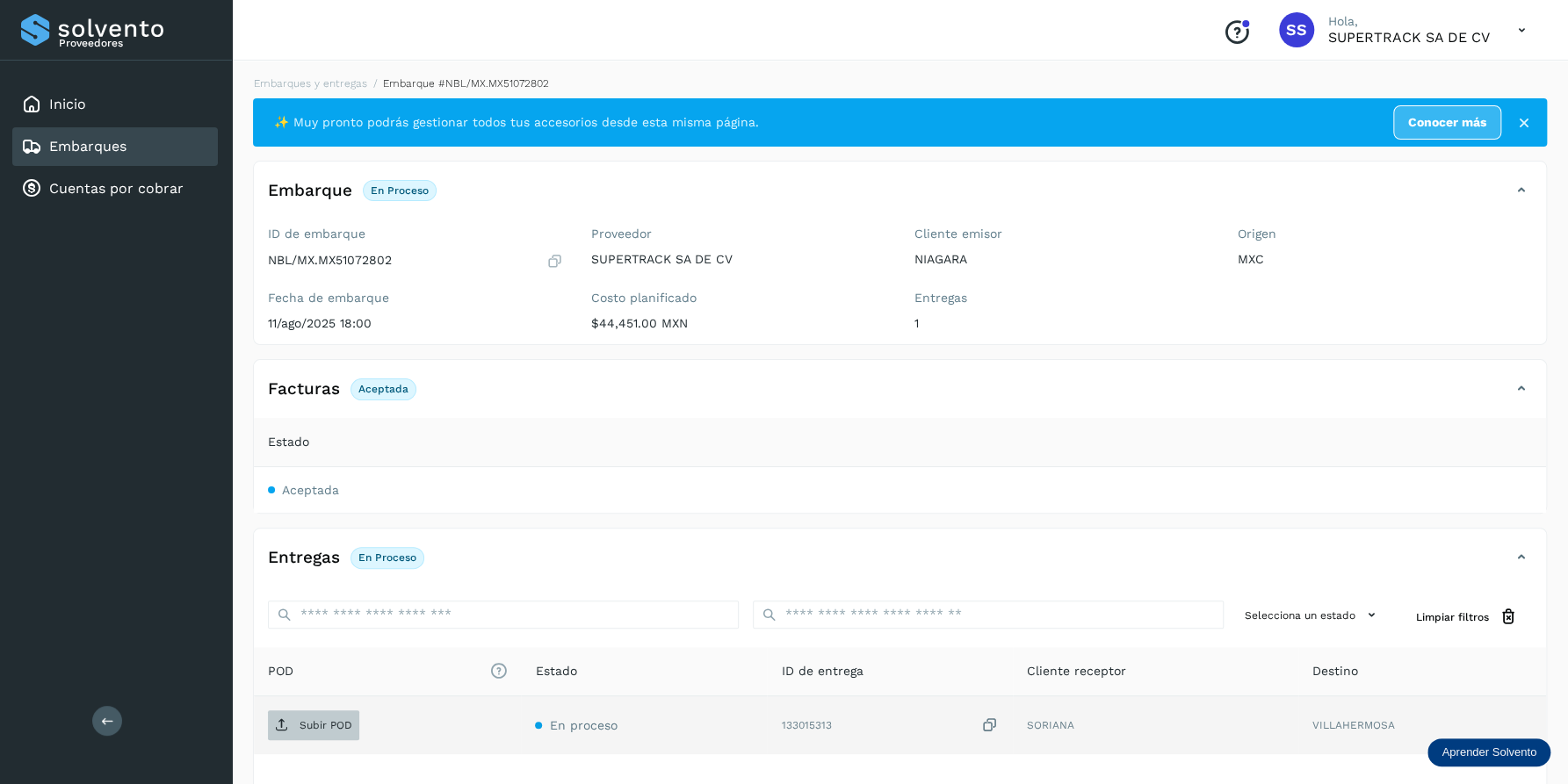
click at [303, 729] on p "Subir POD" at bounding box center [326, 724] width 52 height 12
click at [328, 88] on link "Embarques y entregas" at bounding box center [310, 83] width 113 height 12
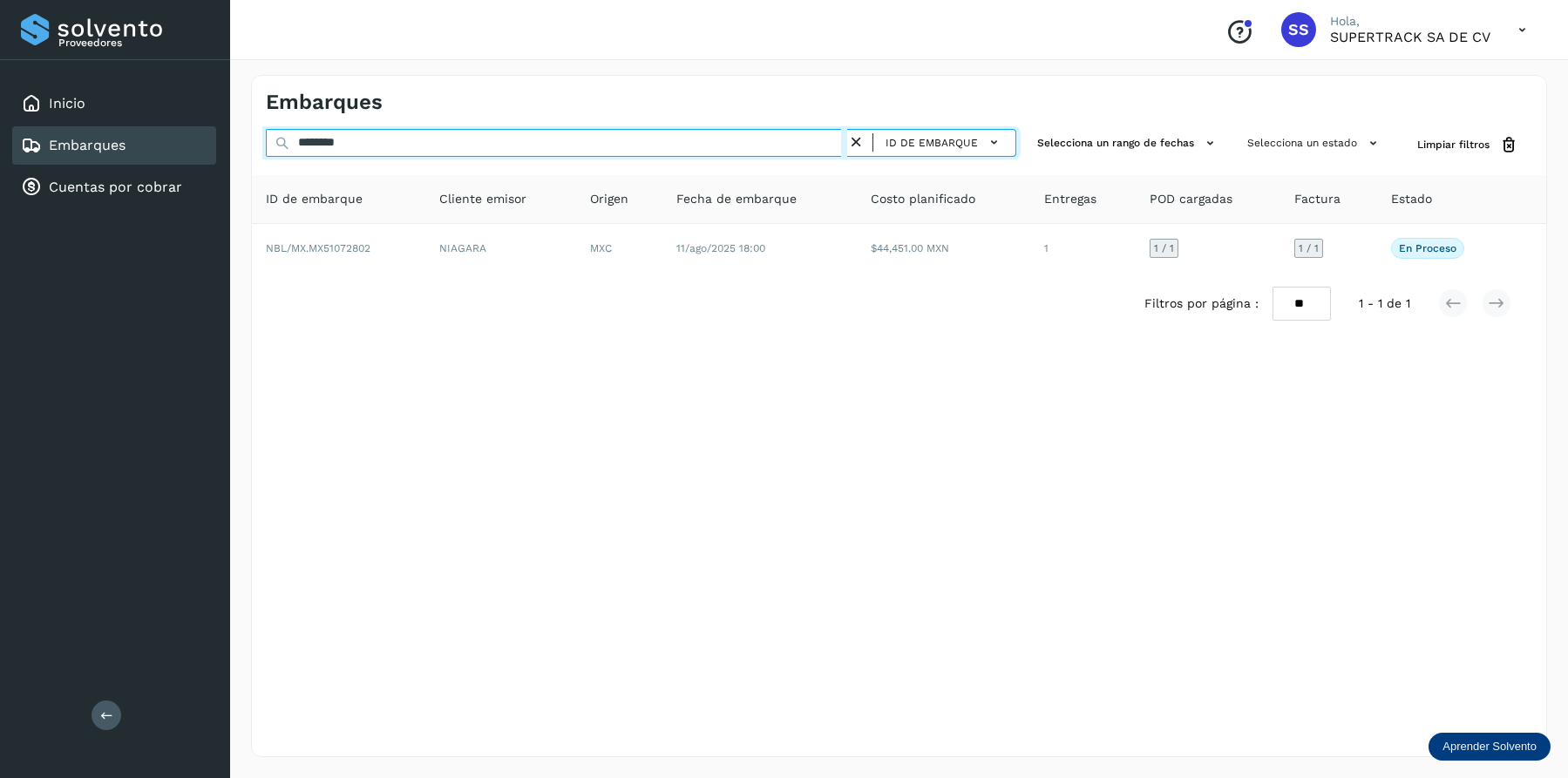
drag, startPoint x: 143, startPoint y: 122, endPoint x: -4, endPoint y: 98, distance: 148.9
click at [0, 98] on html "Proveedores Inicio Embarques Cuentas por cobrar Salir Conoce nuestros beneficio…" at bounding box center [784, 389] width 1568 height 778
drag, startPoint x: 364, startPoint y: 150, endPoint x: 262, endPoint y: 150, distance: 102.0
click at [262, 150] on div "******** ID de embarque Selecciona un rango de fechas Selecciona un estado Limp…" at bounding box center [899, 144] width 1294 height 32
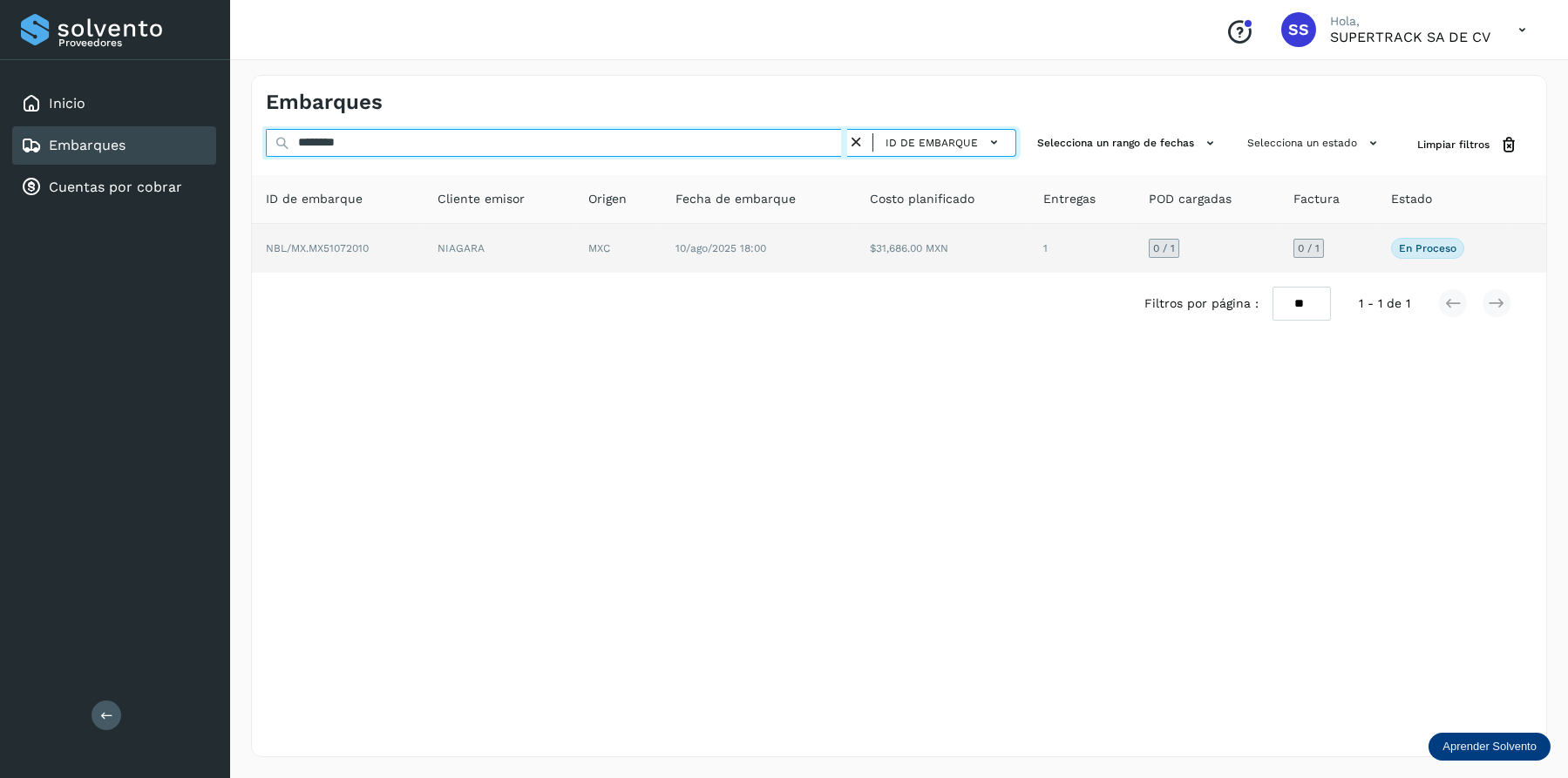
type input "********"
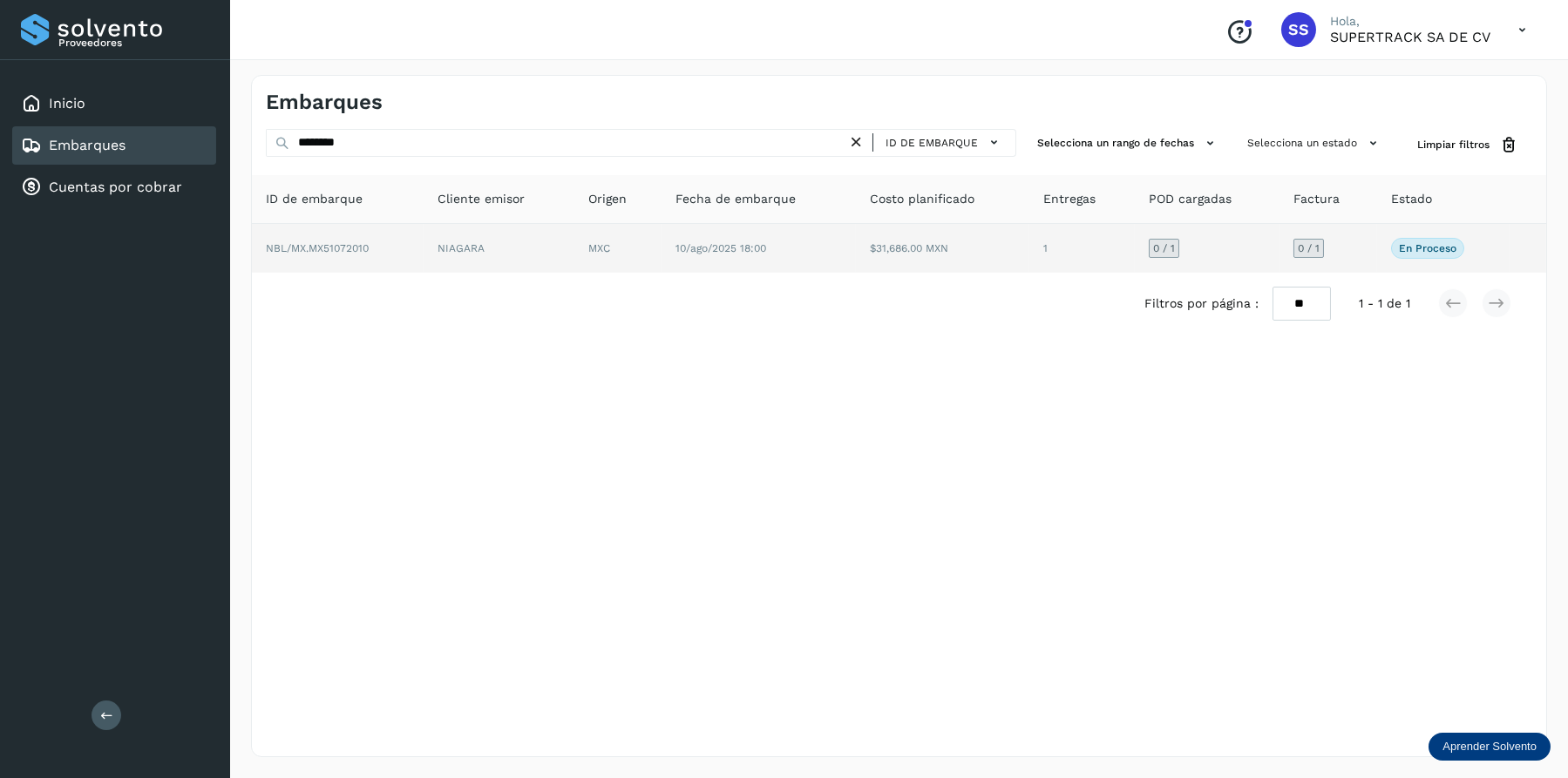
click at [574, 259] on td "NIAGARA" at bounding box center [617, 248] width 87 height 49
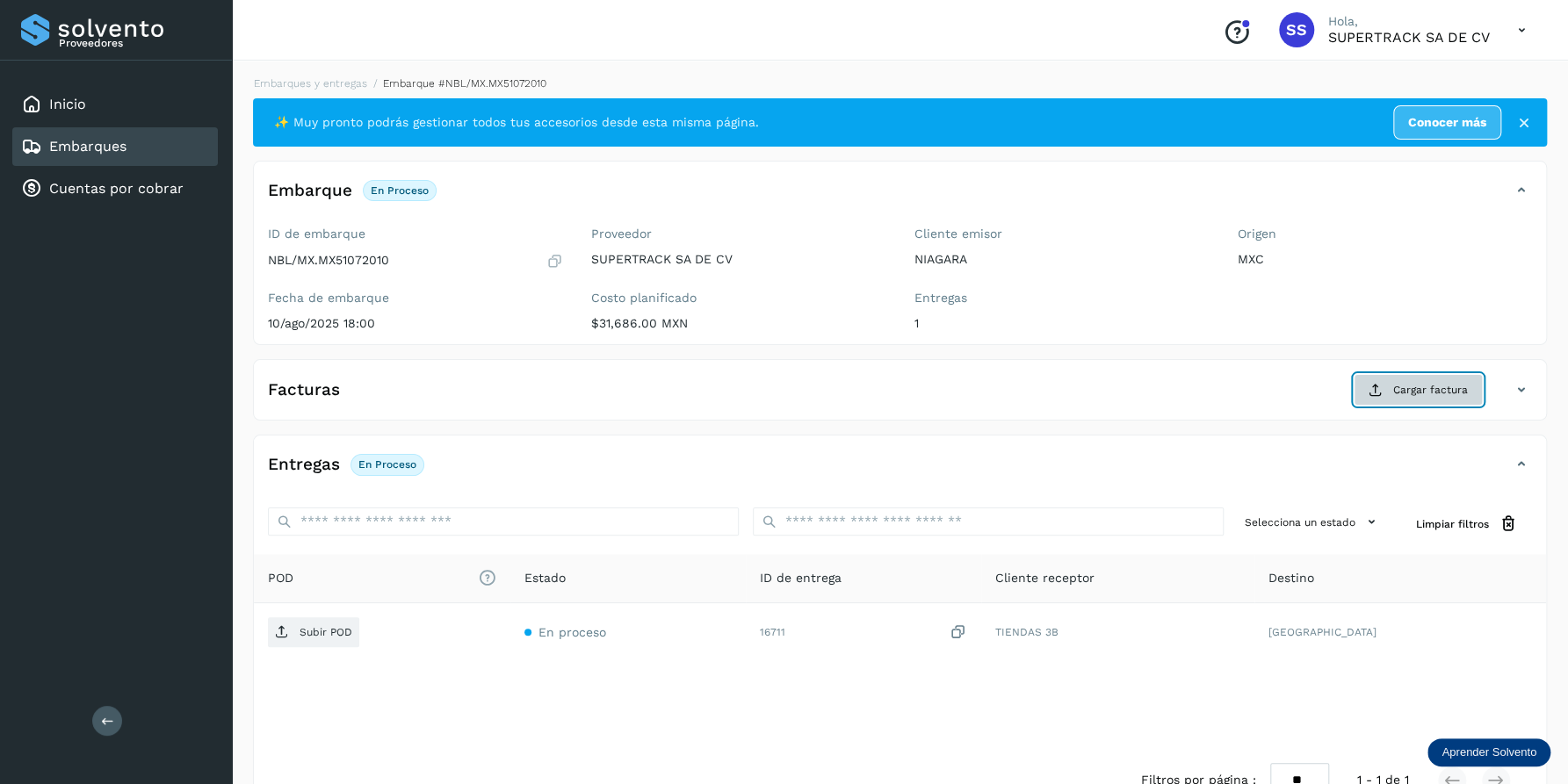
click at [1403, 380] on button "Cargar factura" at bounding box center [1418, 390] width 129 height 32
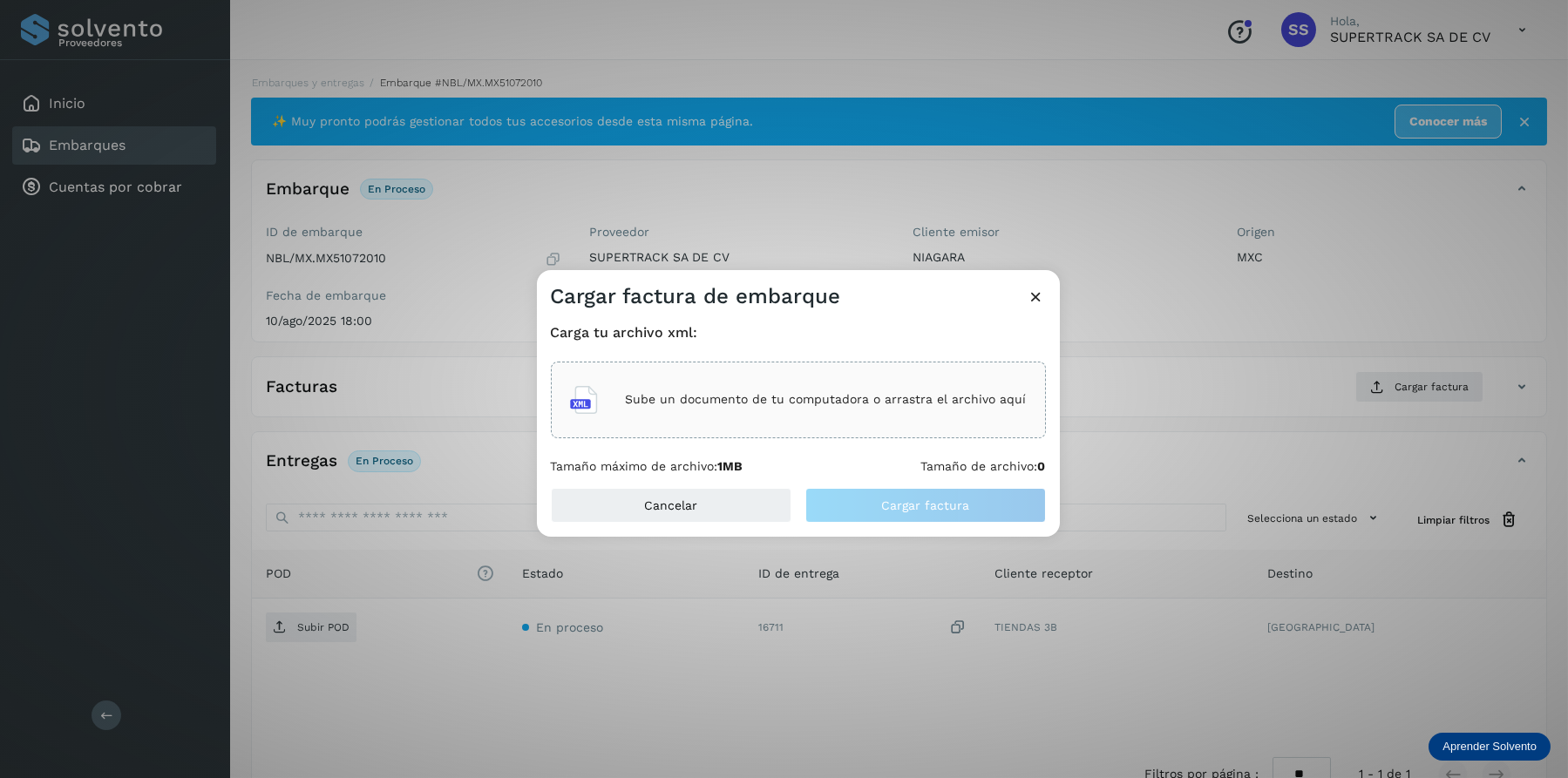
click at [870, 377] on div "Sube un documento de tu computadora o arrastra el archivo aquí" at bounding box center [798, 400] width 456 height 47
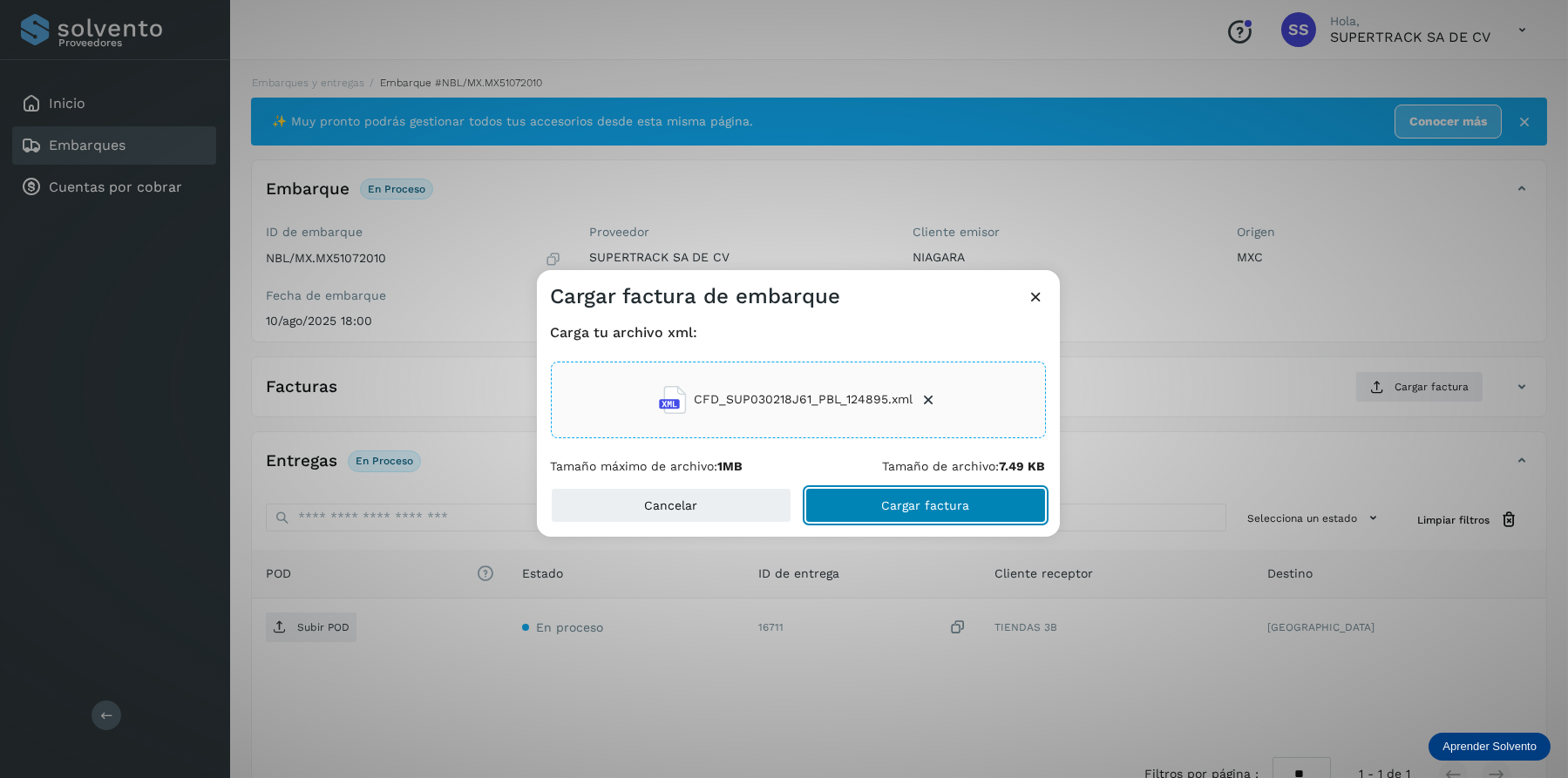
click at [935, 501] on span "Cargar factura" at bounding box center [925, 504] width 88 height 12
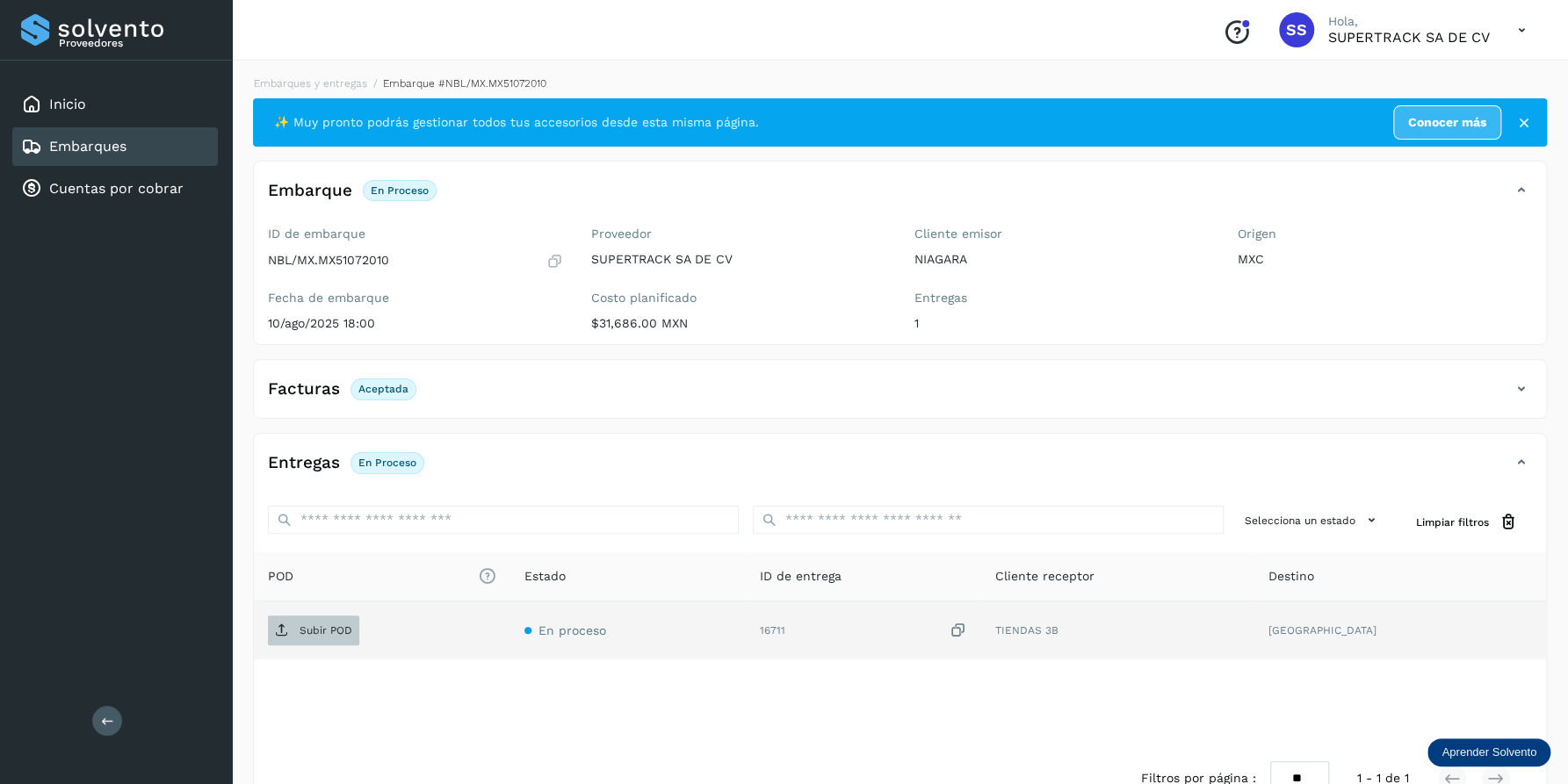
click at [312, 635] on p "Subir POD" at bounding box center [326, 629] width 52 height 12
click at [368, 89] on li "Embarques y entregas" at bounding box center [457, 83] width 179 height 16
click at [340, 79] on link "Embarques y entregas" at bounding box center [310, 83] width 113 height 12
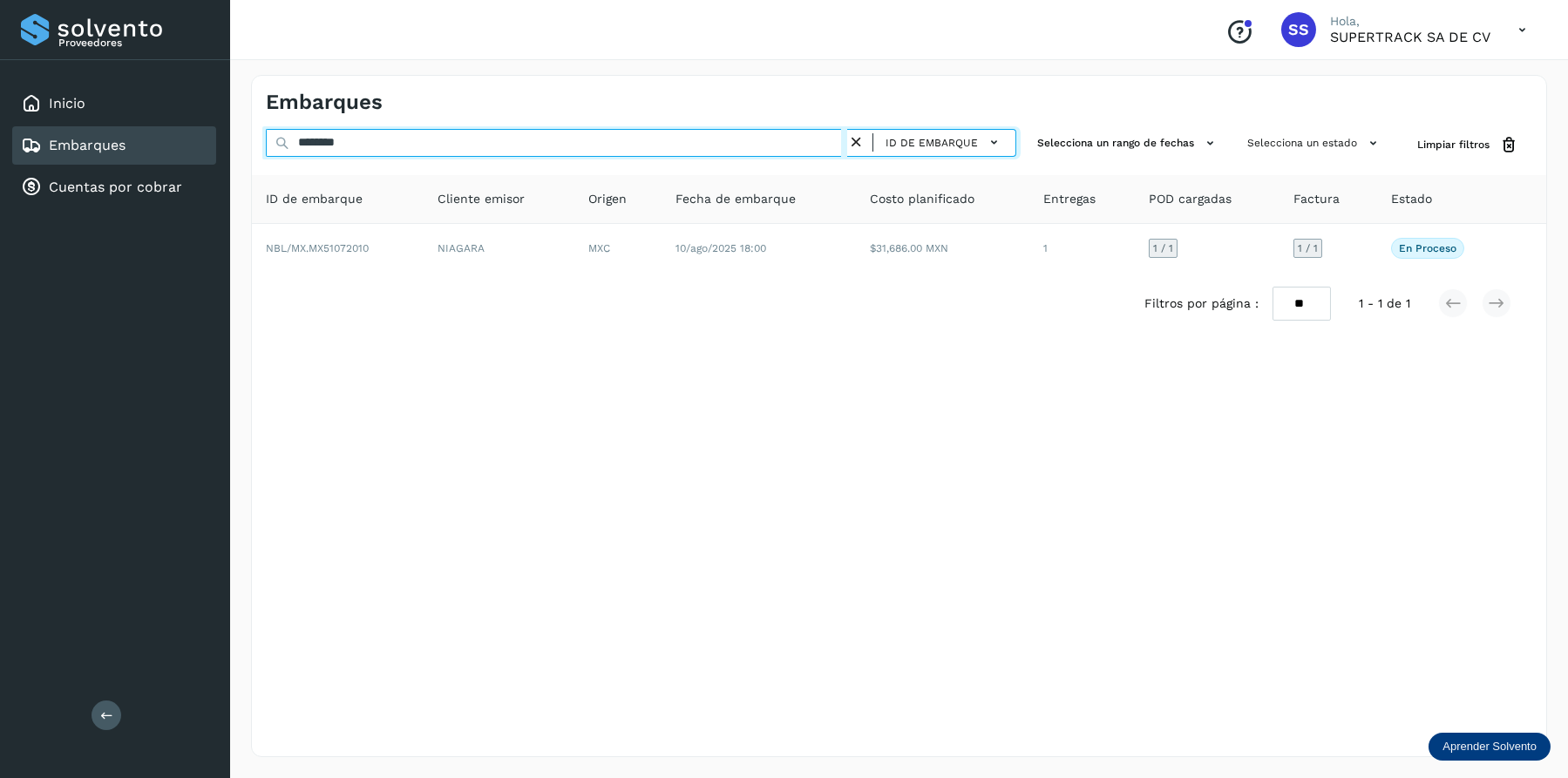
drag, startPoint x: 367, startPoint y: 144, endPoint x: -4, endPoint y: 128, distance: 371.3
click at [0, 128] on html "Proveedores Inicio Embarques Cuentas por cobrar Salir Conoce nuestros beneficio…" at bounding box center [784, 389] width 1568 height 778
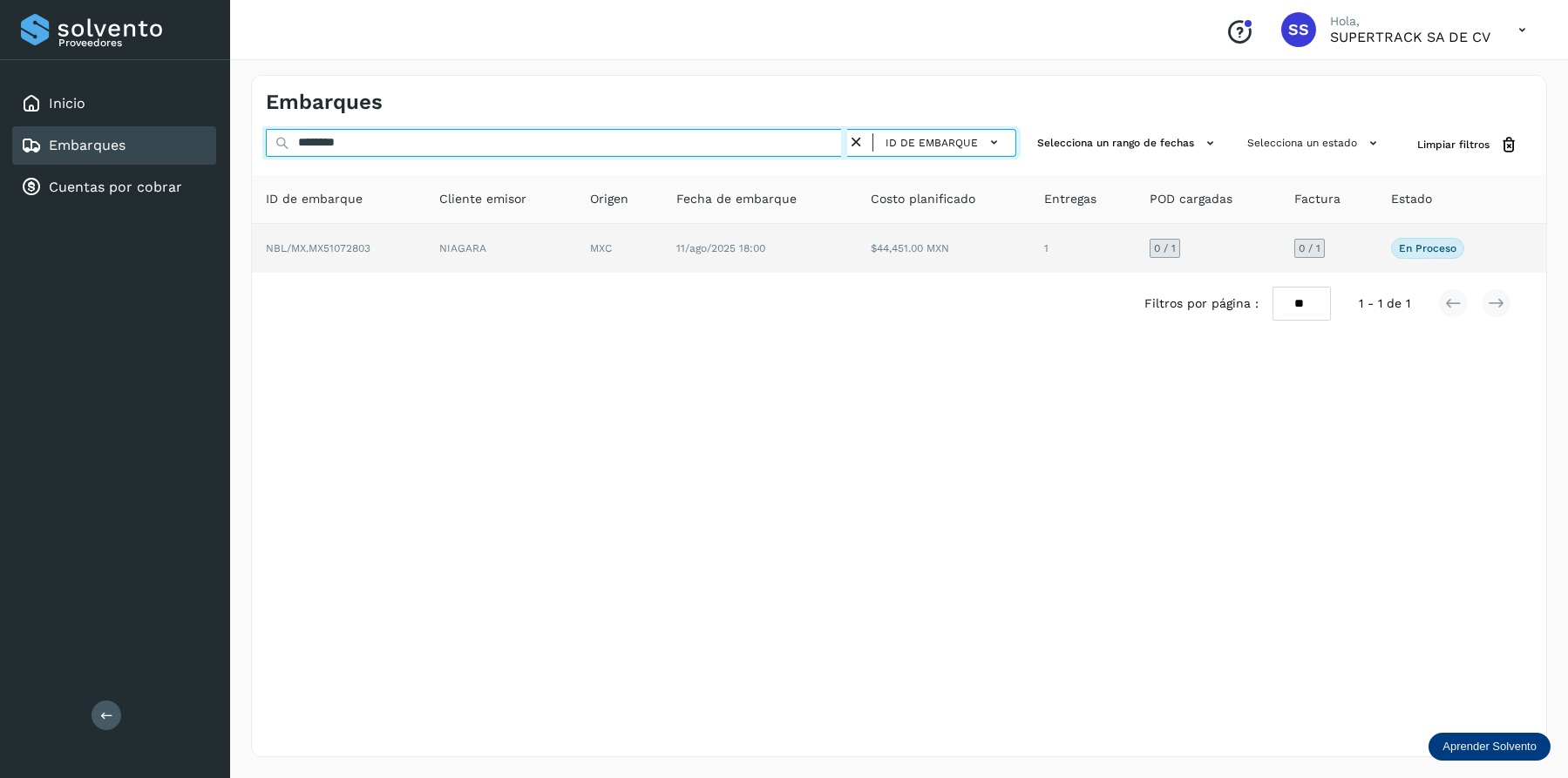
type input "********"
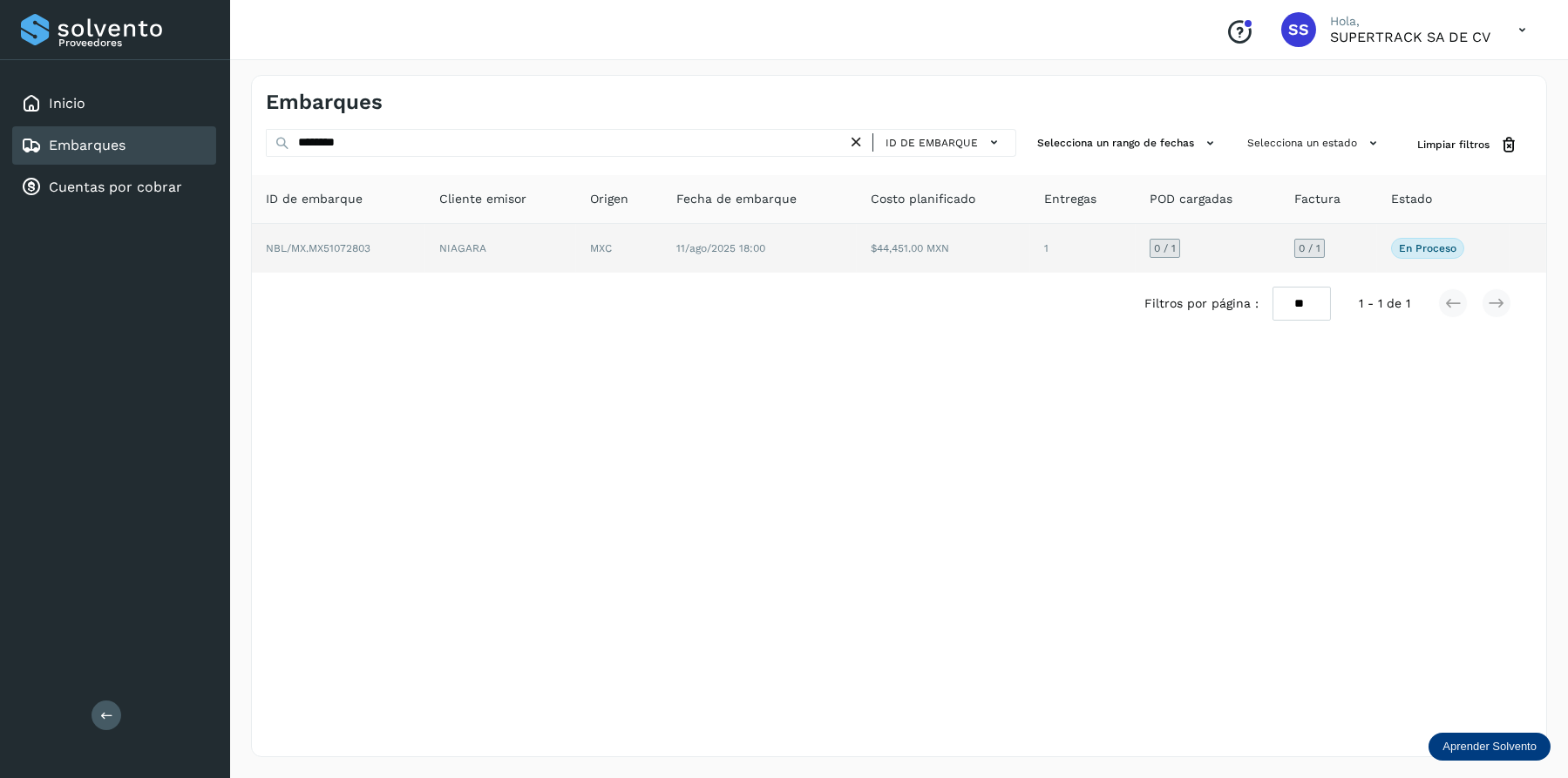
click at [425, 258] on td "NBL/MX.MX51072803" at bounding box center [500, 248] width 151 height 49
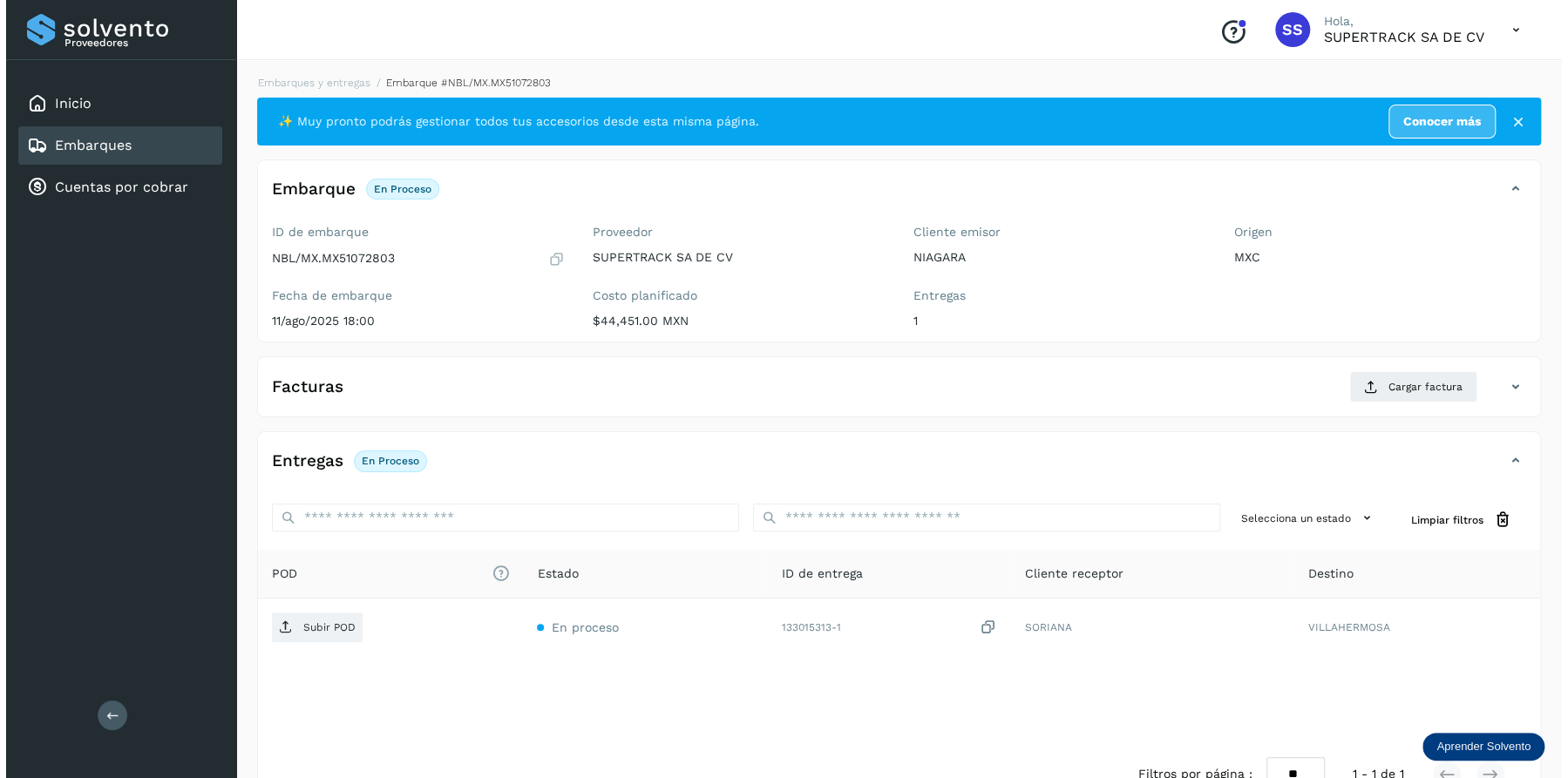
scroll to position [47, 0]
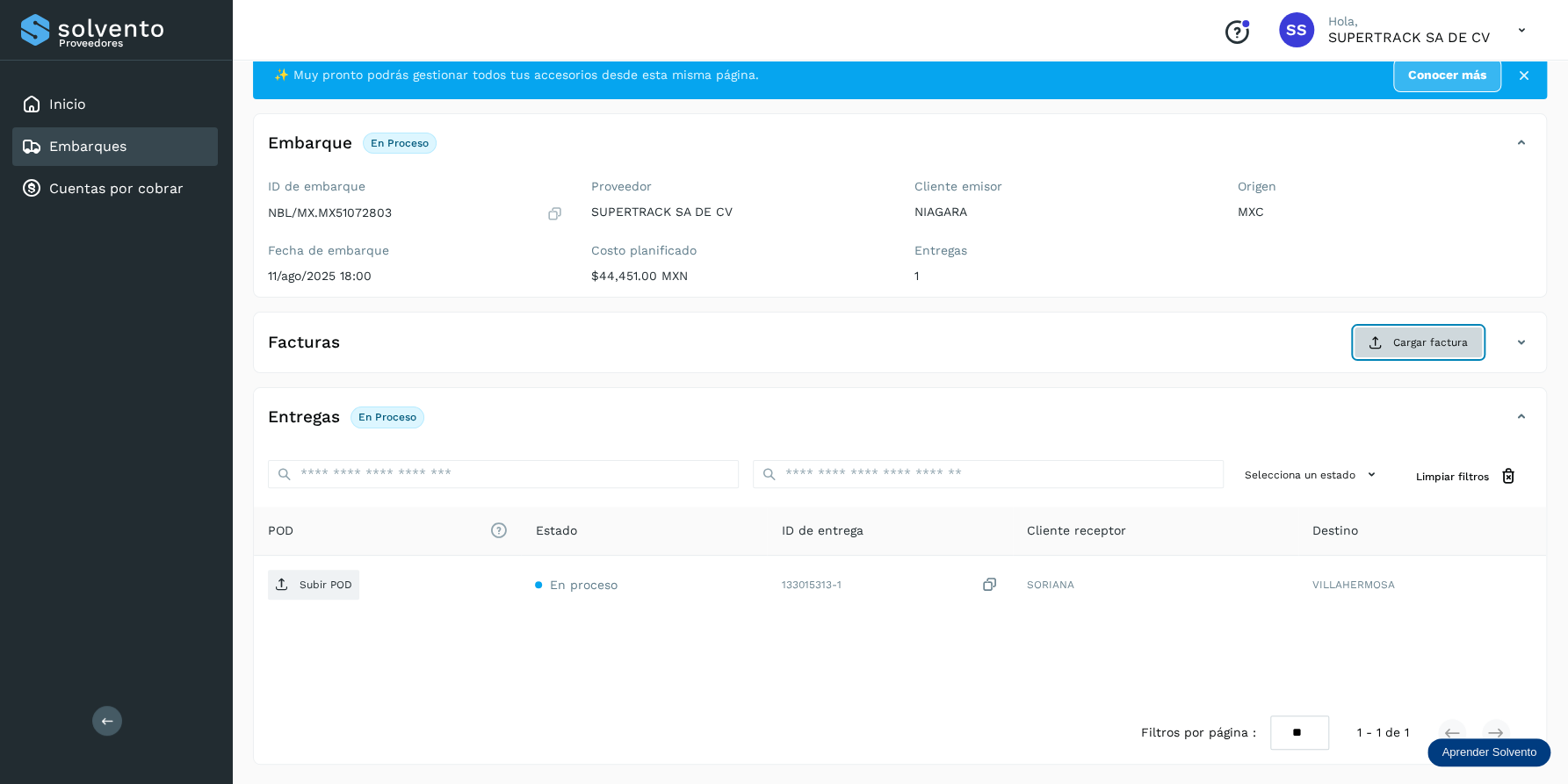
click at [1426, 351] on button "Cargar factura" at bounding box center [1418, 342] width 129 height 32
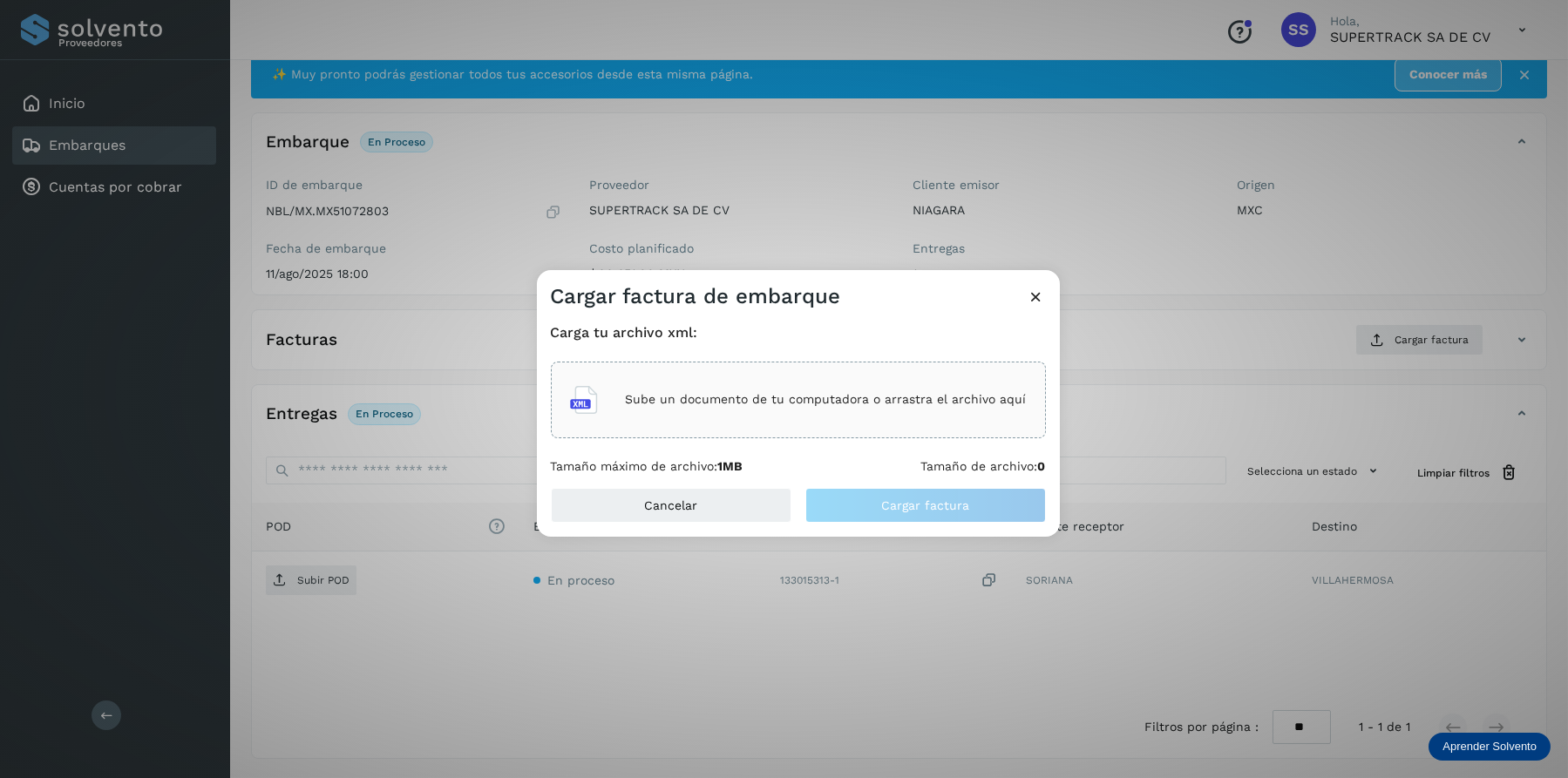
click at [690, 425] on div "Sube un documento de tu computadora o arrastra el archivo aquí" at bounding box center [798, 400] width 495 height 77
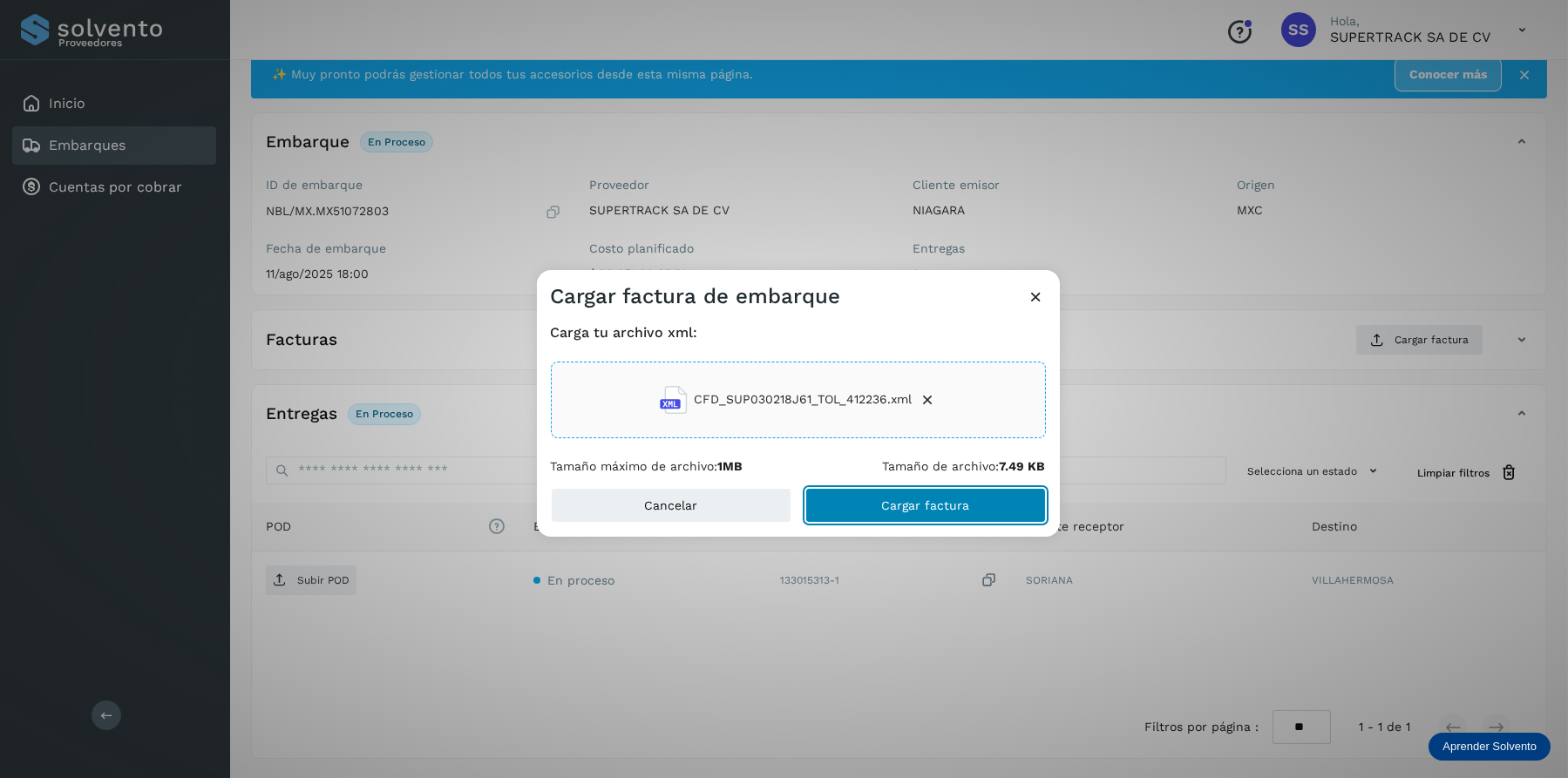
click at [904, 499] on span "Cargar factura" at bounding box center [925, 504] width 88 height 12
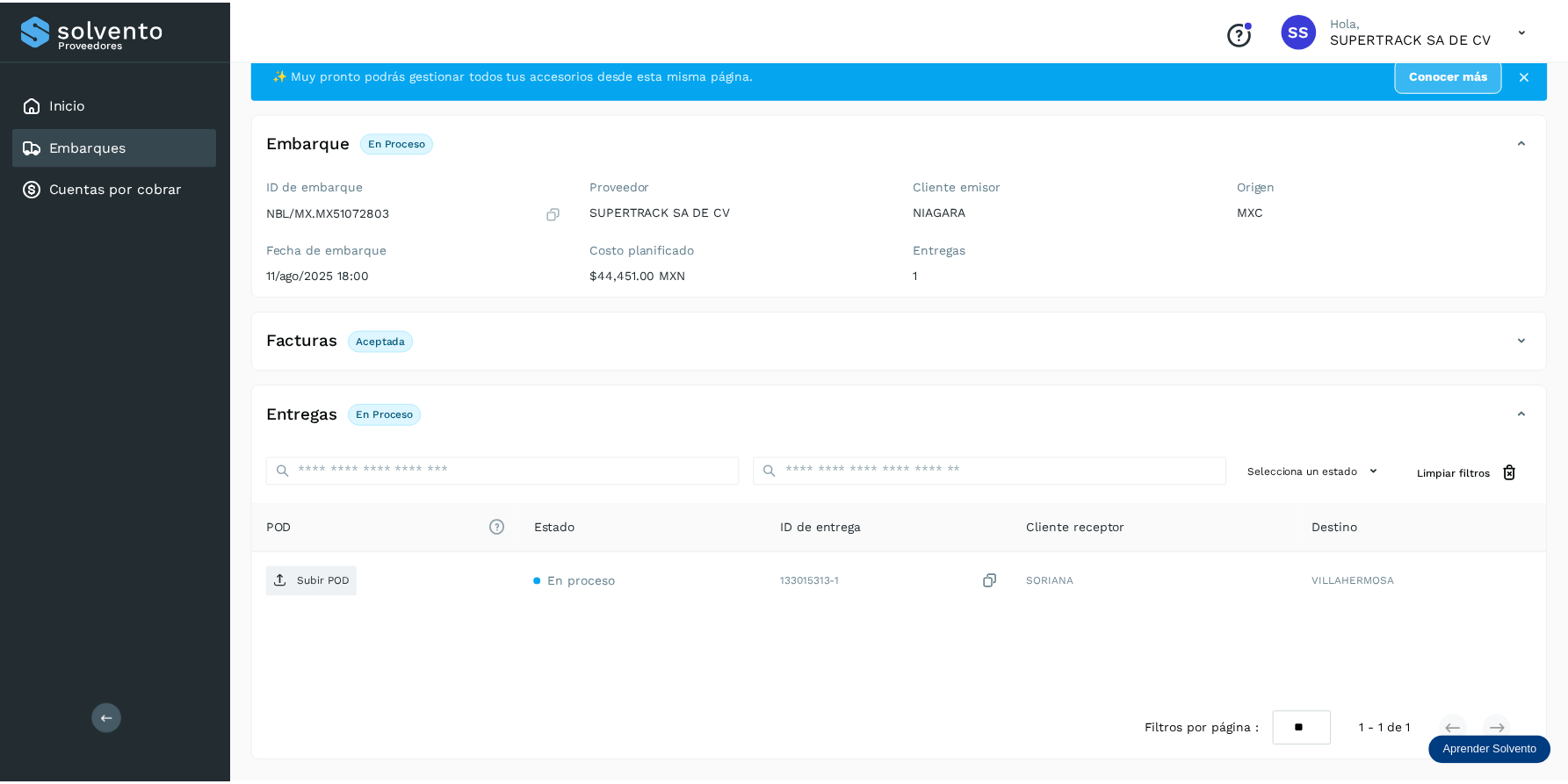
scroll to position [46, 0]
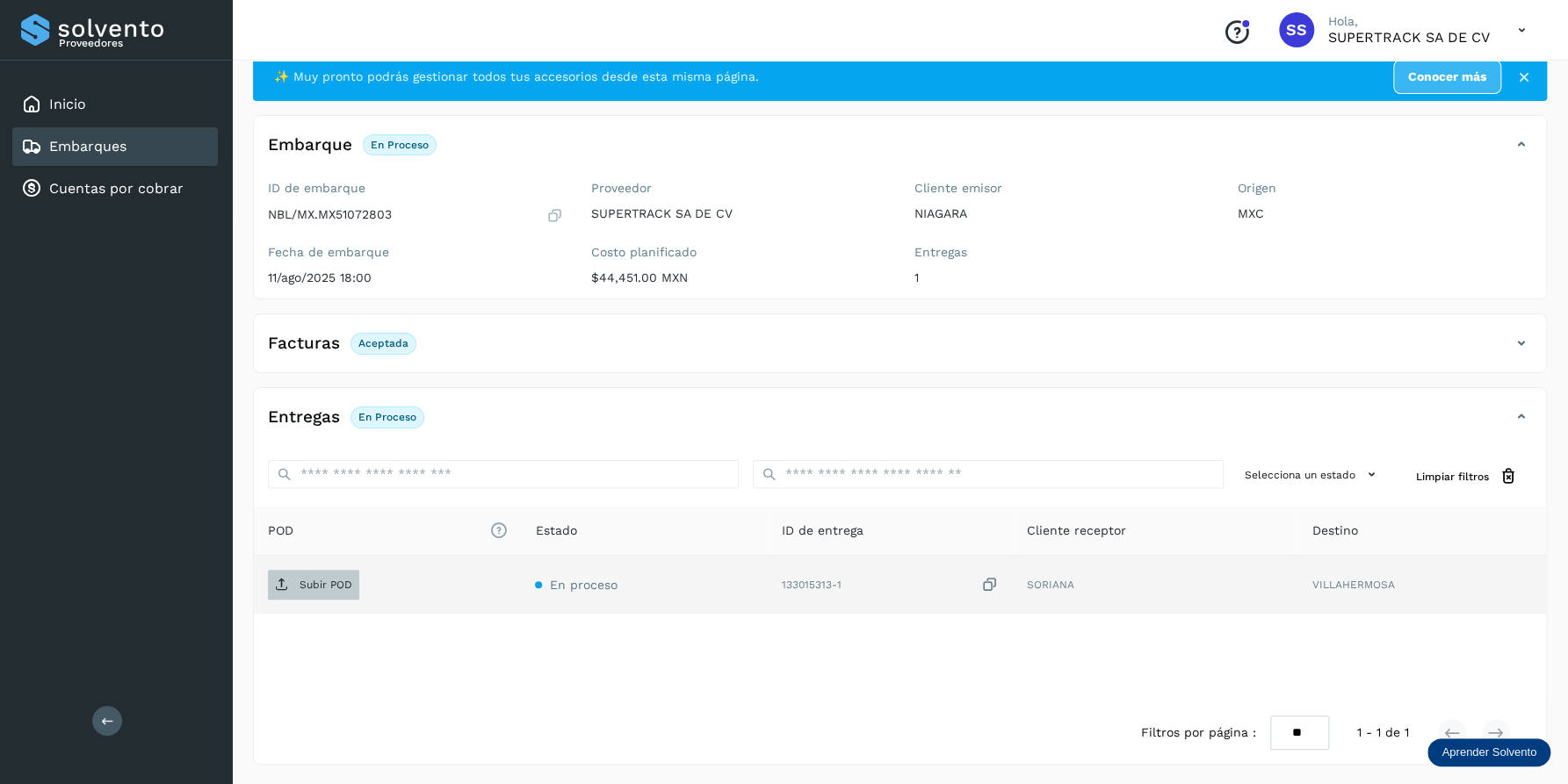
click at [330, 572] on span "Subir POD" at bounding box center [313, 585] width 91 height 28
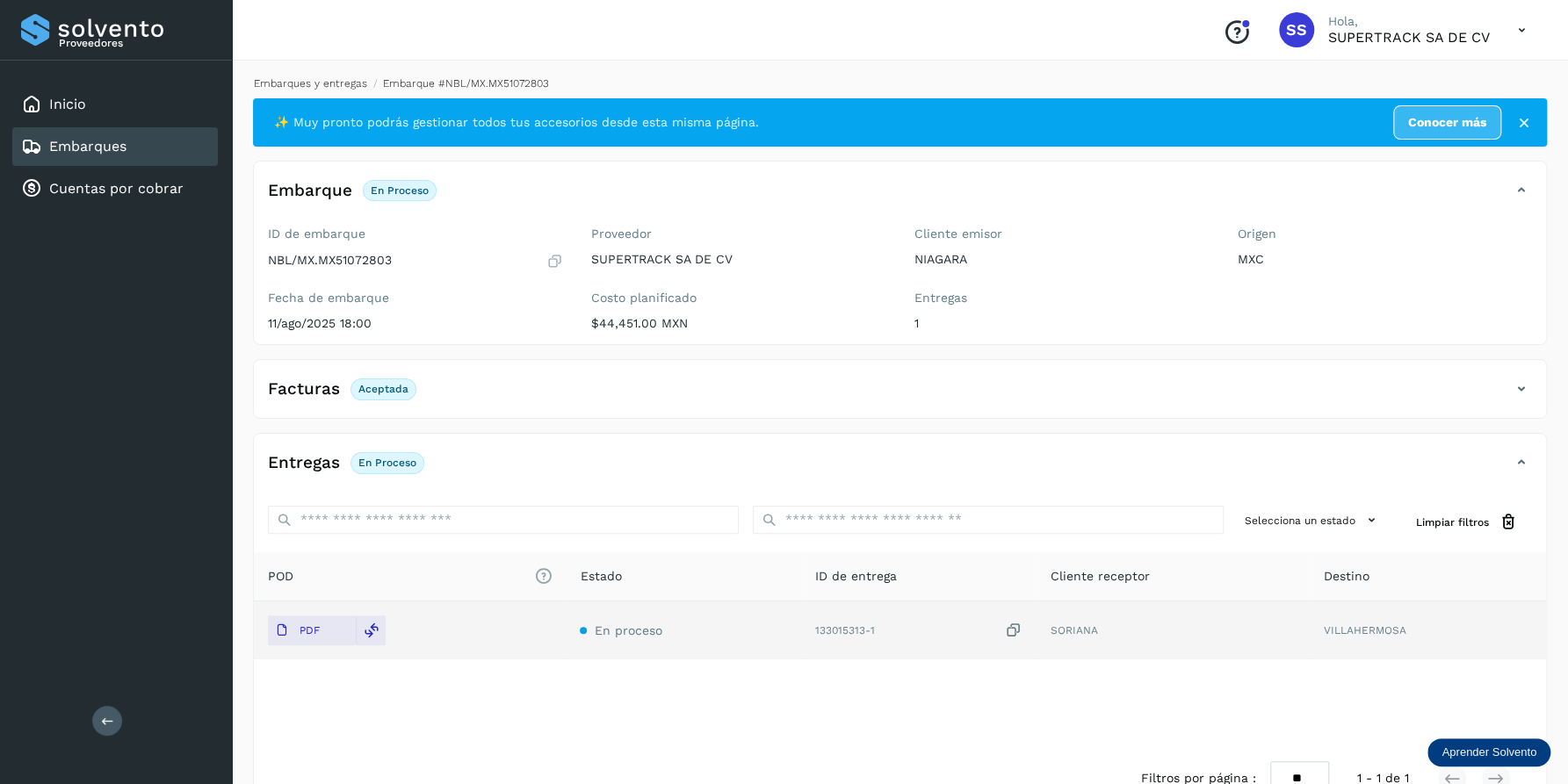
click at [326, 84] on link "Embarques y entregas" at bounding box center [310, 83] width 113 height 12
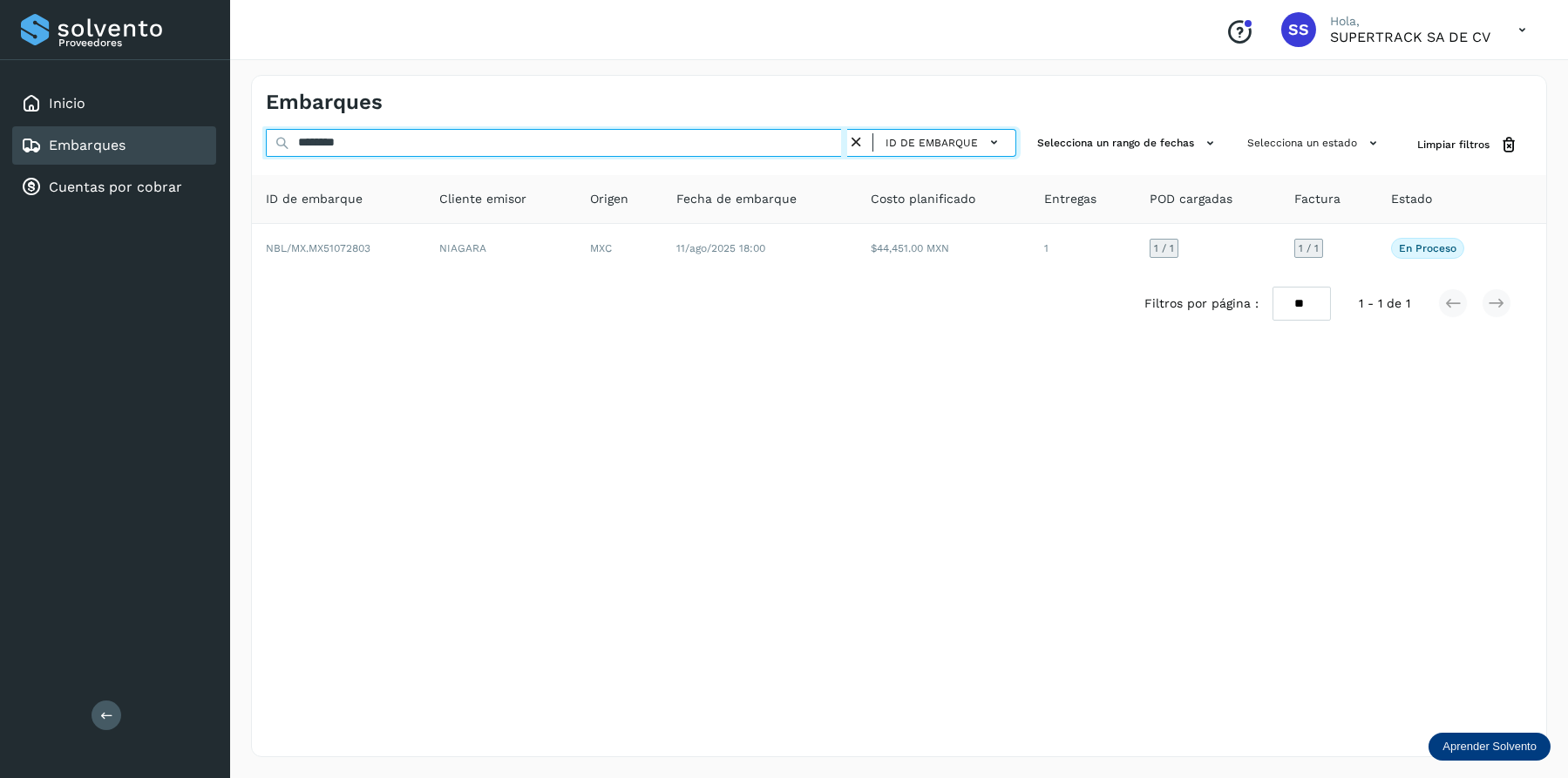
drag, startPoint x: 392, startPoint y: 149, endPoint x: 180, endPoint y: 130, distance: 212.8
click at [182, 142] on div "Proveedores Inicio Embarques Cuentas por cobrar Salir Conoce nuestros beneficio…" at bounding box center [784, 389] width 1568 height 778
drag, startPoint x: 405, startPoint y: 135, endPoint x: 287, endPoint y: 140, distance: 118.1
click at [287, 140] on div "******** ID de embarque" at bounding box center [641, 144] width 751 height 32
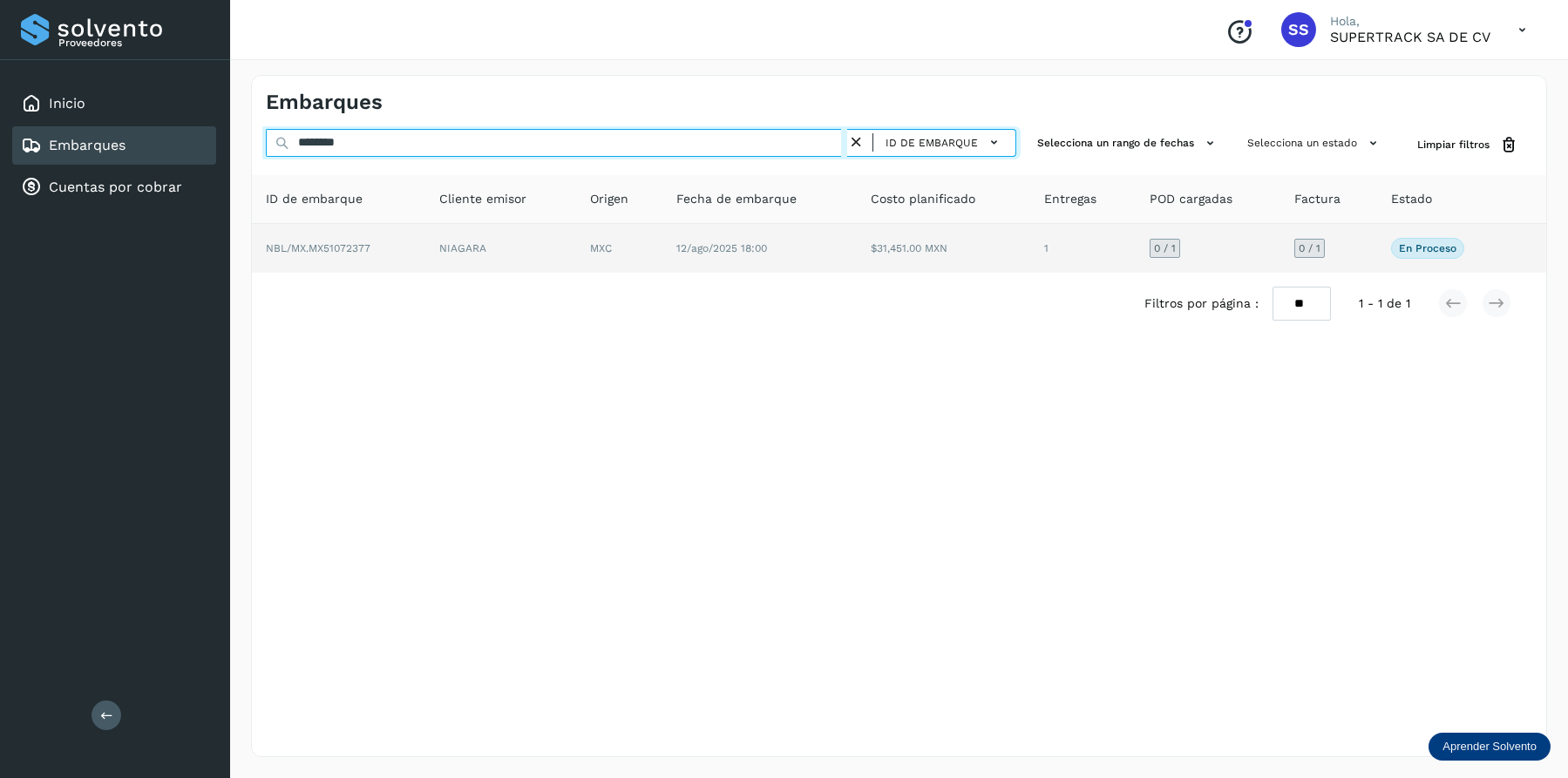
type input "********"
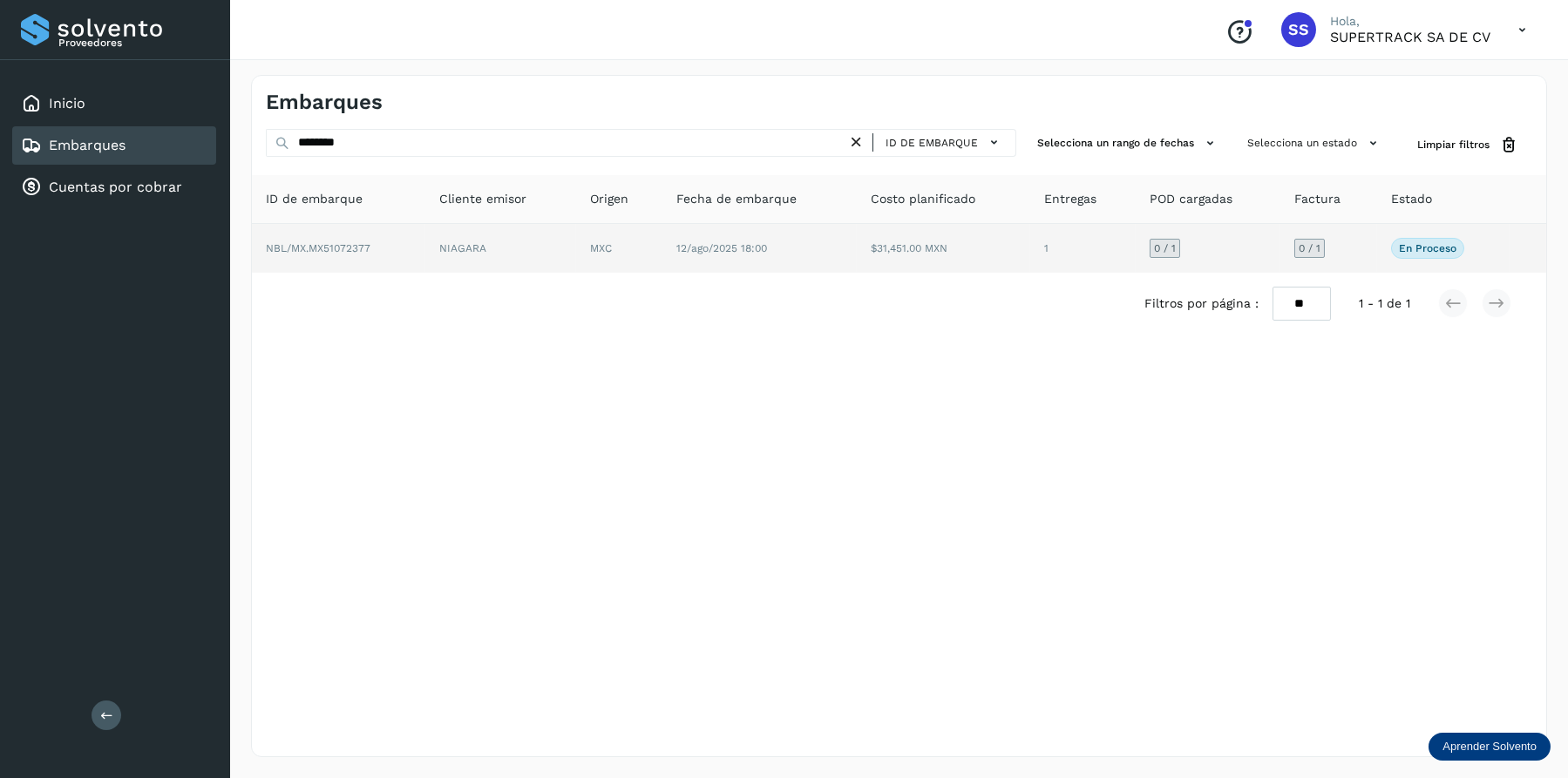
click at [576, 251] on td "NIAGARA" at bounding box center [619, 248] width 87 height 49
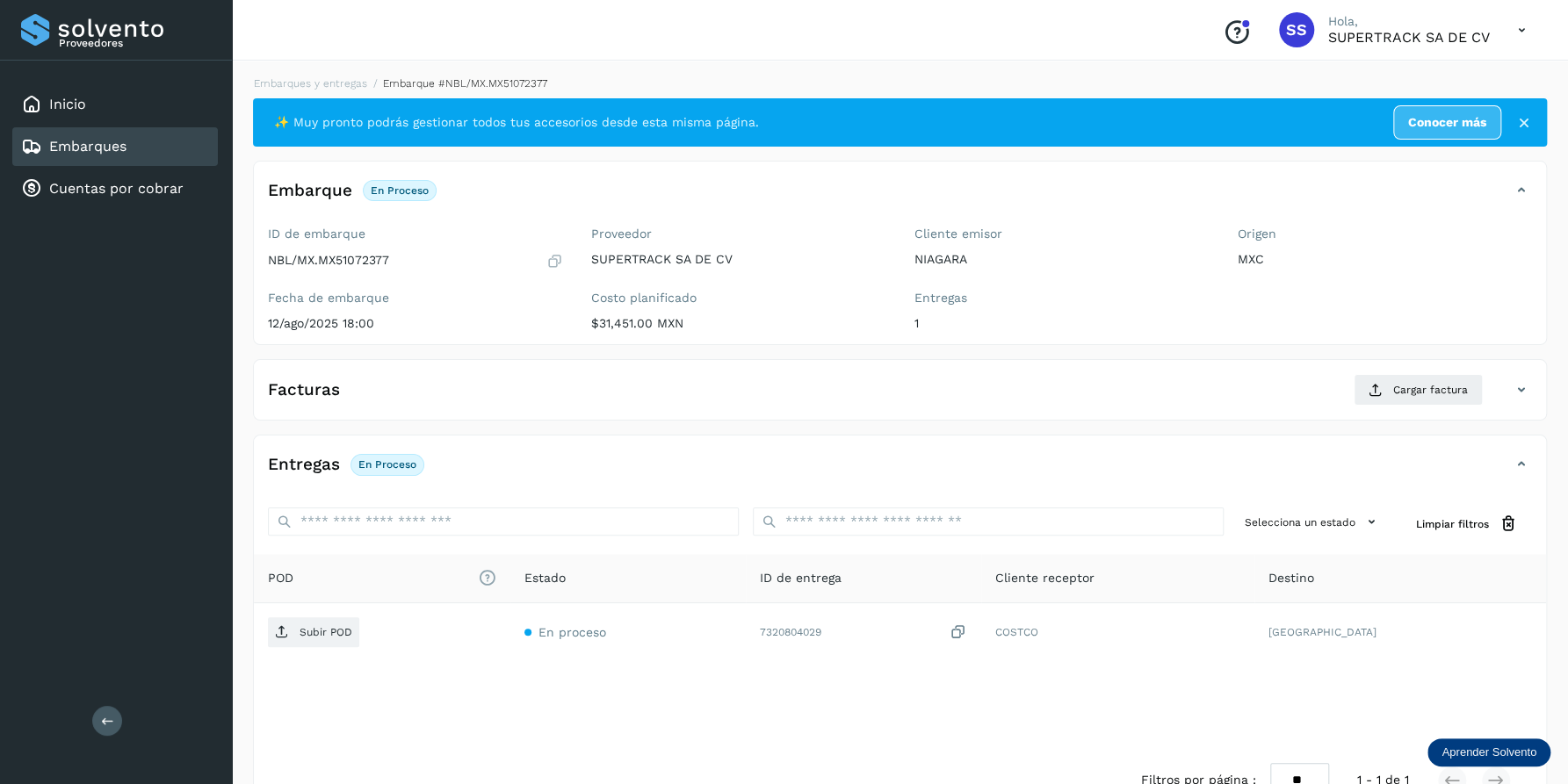
click at [1448, 406] on div "Facturas Cargar factura" at bounding box center [899, 396] width 1292 height 46
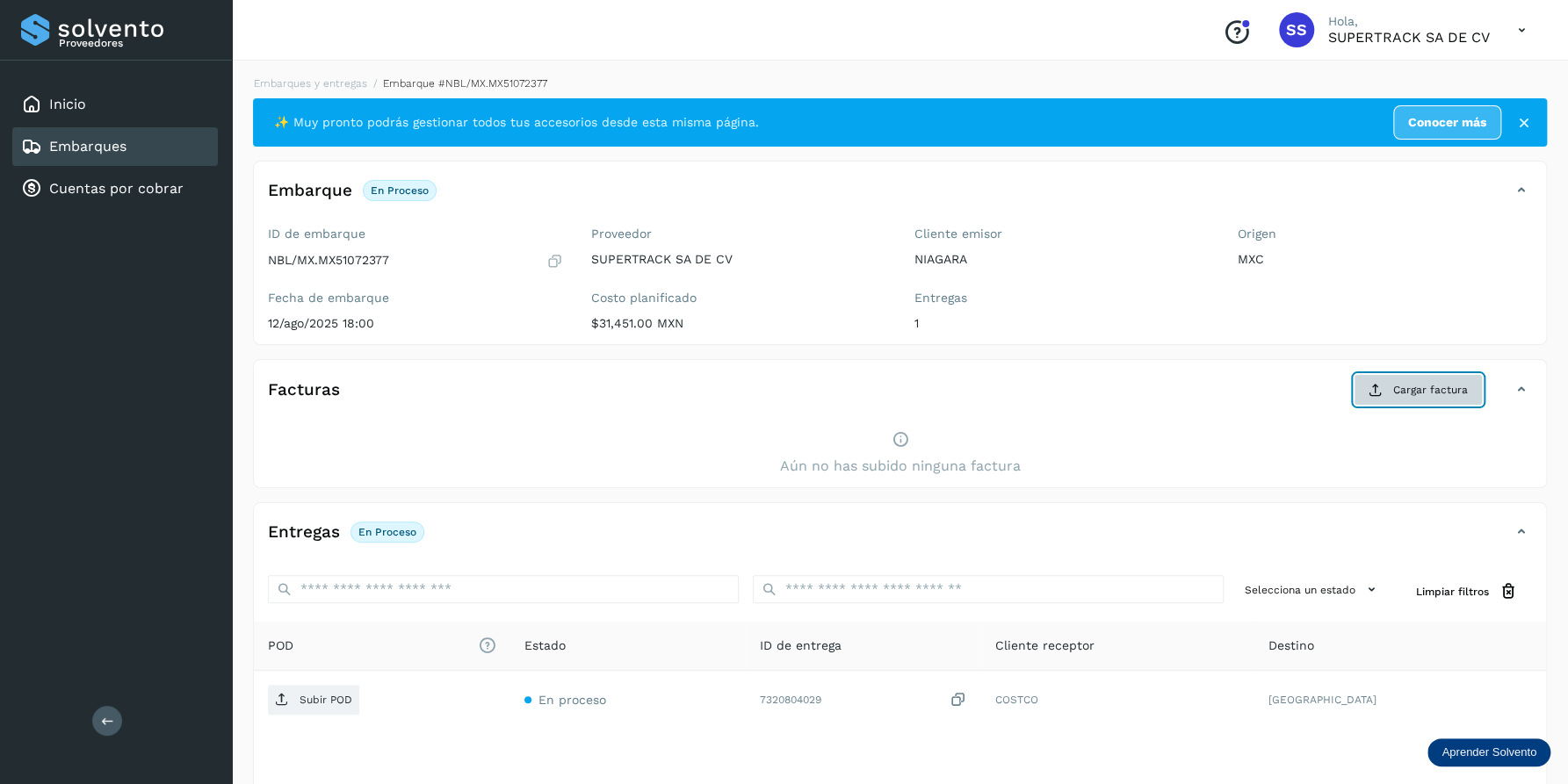
click at [1441, 395] on span "Cargar factura" at bounding box center [1430, 390] width 75 height 16
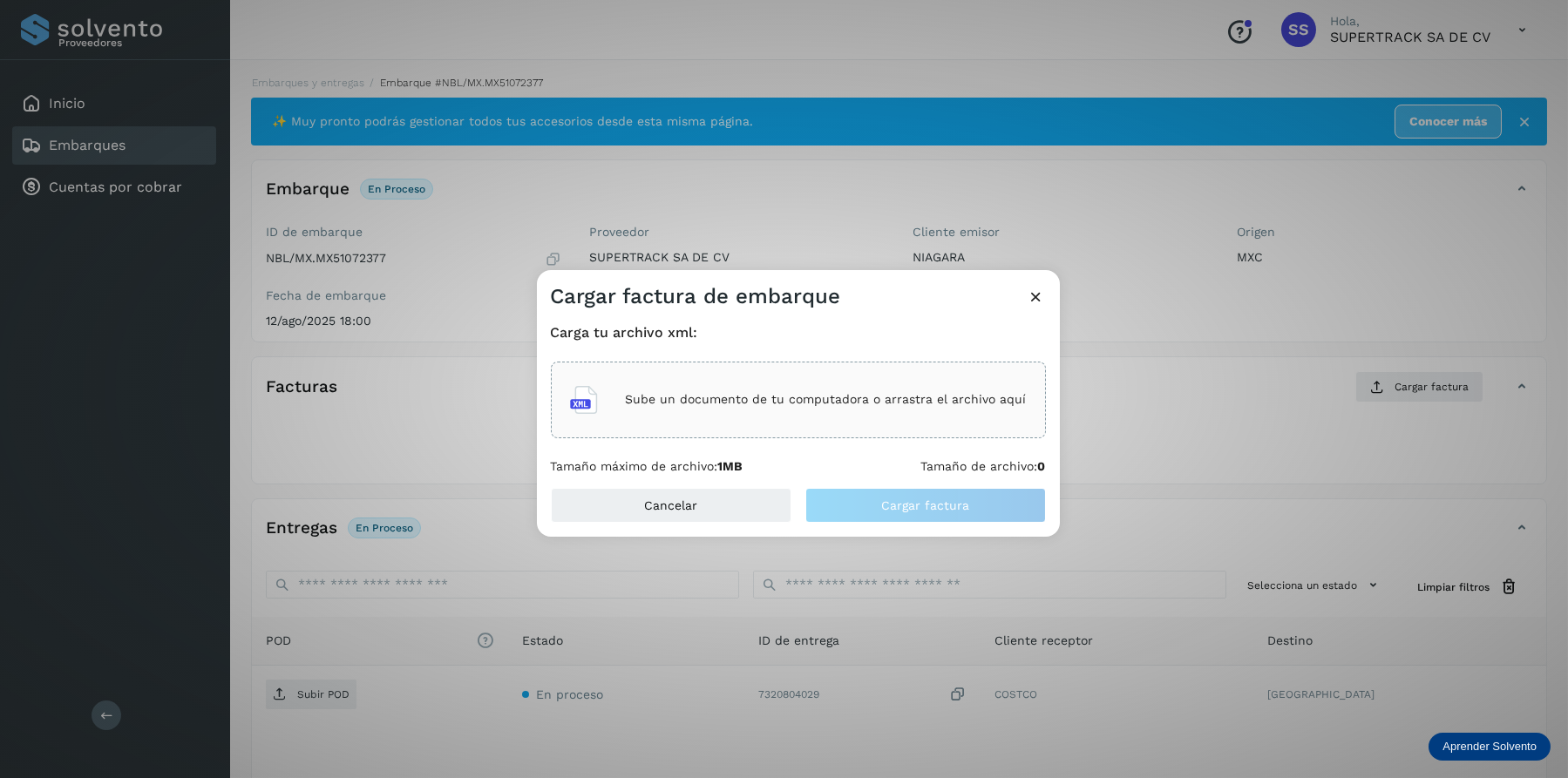
click at [888, 410] on div "Sube un documento de tu computadora o arrastra el archivo aquí" at bounding box center [798, 400] width 456 height 47
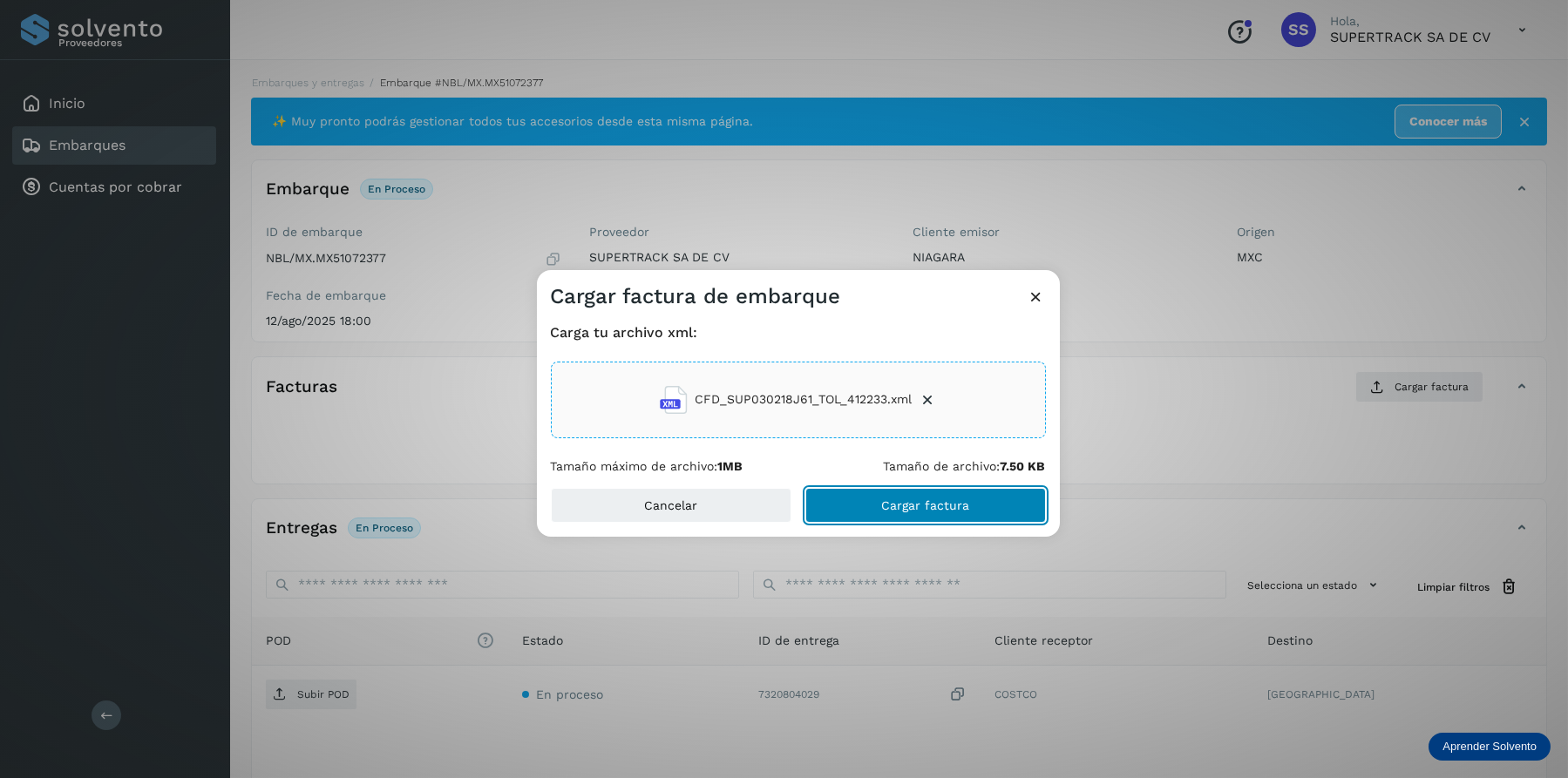
click at [960, 517] on button "Cargar factura" at bounding box center [926, 505] width 241 height 35
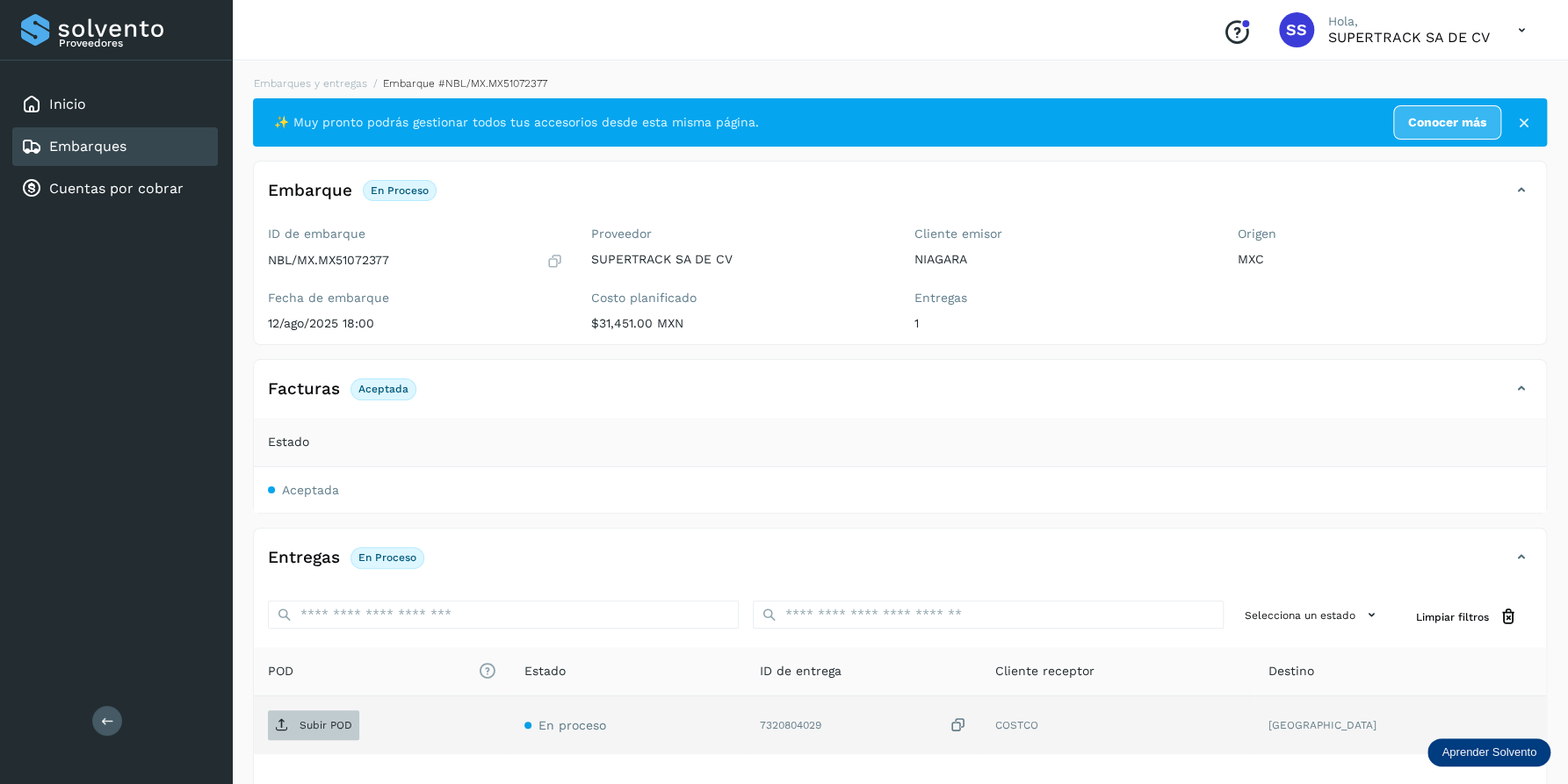
click at [305, 710] on button "Subir POD" at bounding box center [313, 725] width 91 height 30
click at [323, 79] on link "Embarques y entregas" at bounding box center [310, 83] width 113 height 12
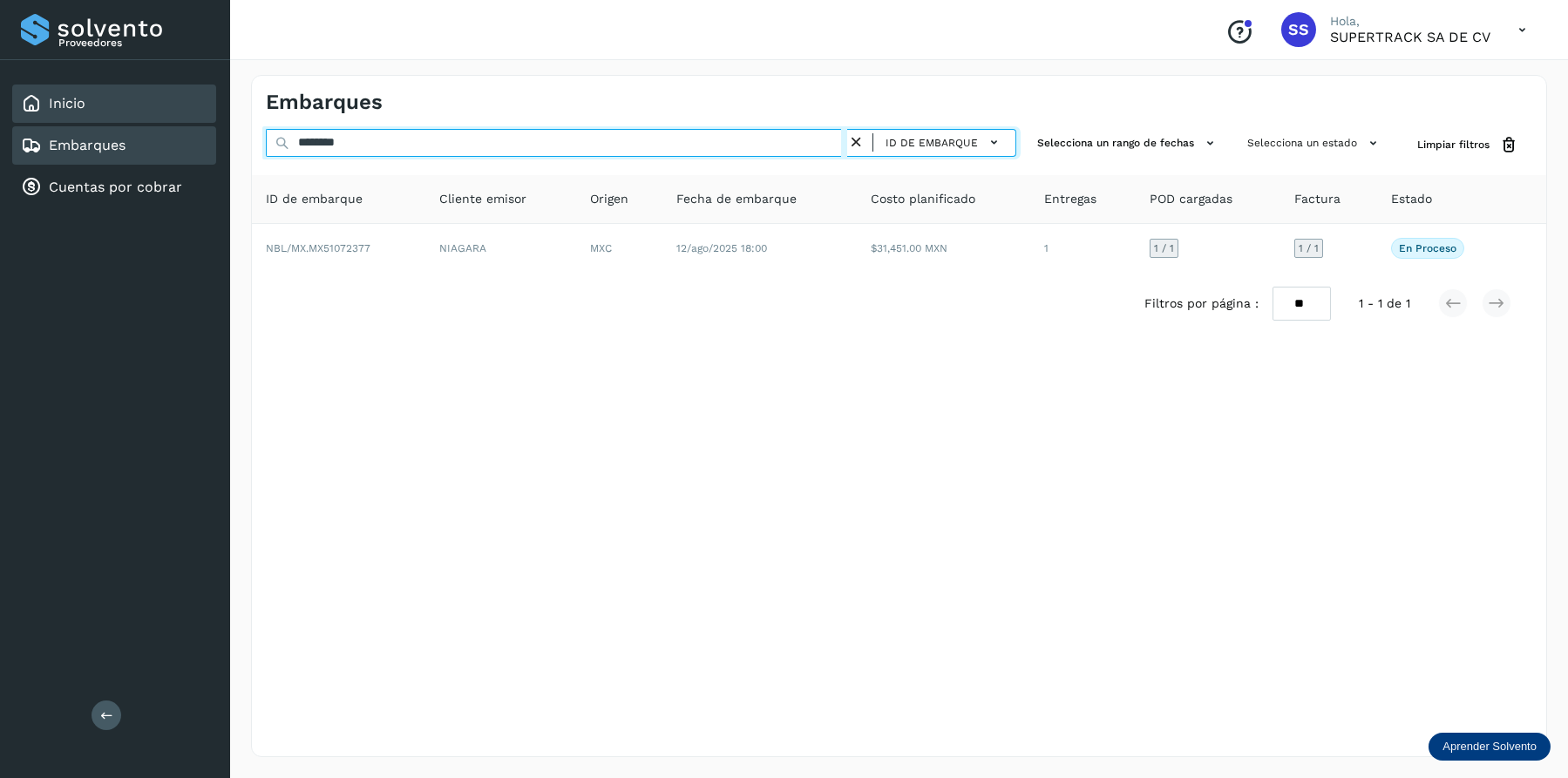
drag, startPoint x: 408, startPoint y: 146, endPoint x: 114, endPoint y: 117, distance: 295.4
click at [117, 117] on div "Proveedores Inicio Embarques Cuentas por cobrar Salir Conoce nuestros beneficio…" at bounding box center [784, 389] width 1568 height 778
drag, startPoint x: 404, startPoint y: 132, endPoint x: 212, endPoint y: 133, distance: 192.0
click at [212, 133] on div "Proveedores Inicio Embarques Cuentas por cobrar Salir Conoce nuestros beneficio…" at bounding box center [784, 389] width 1568 height 778
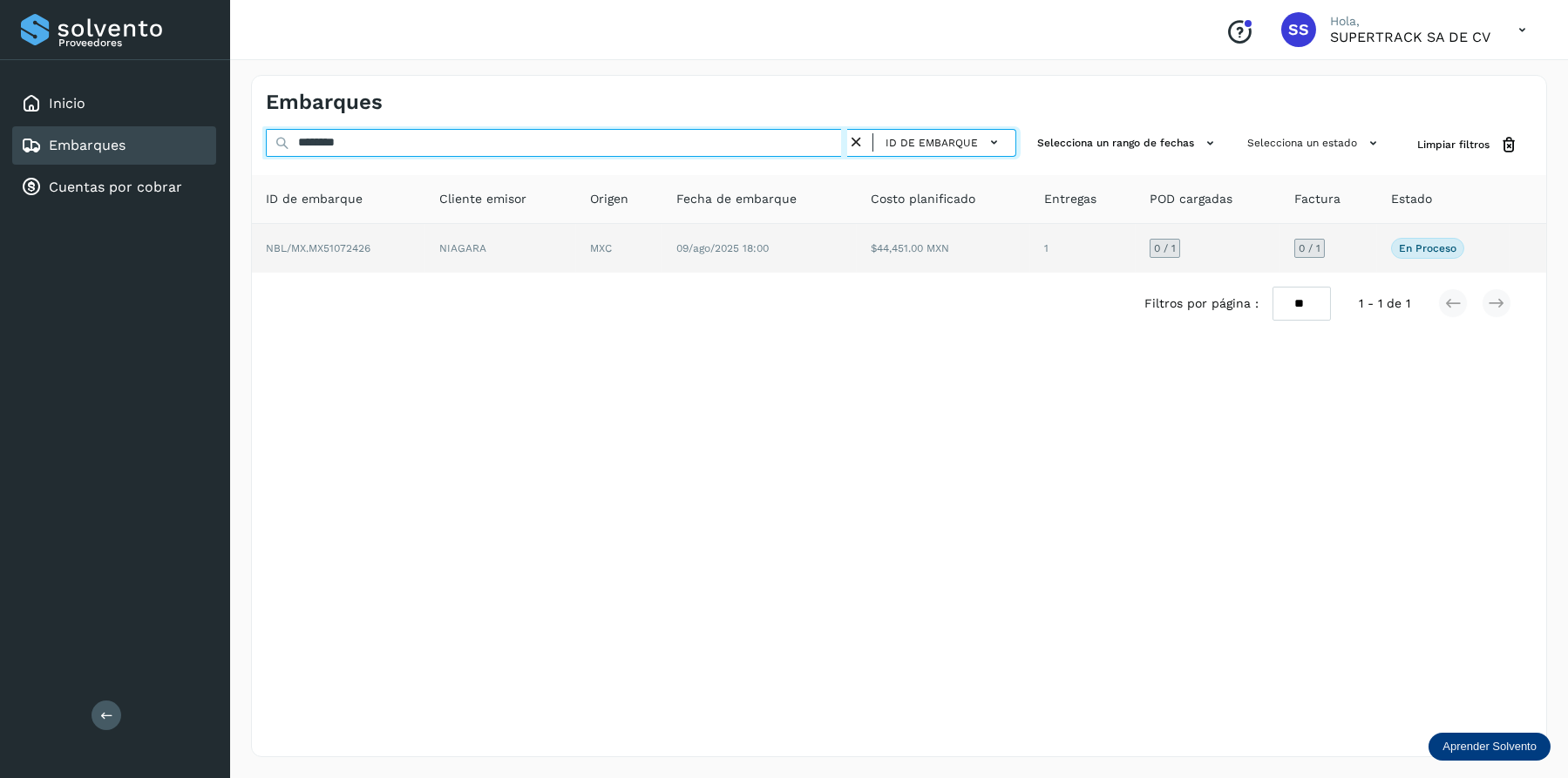
type input "********"
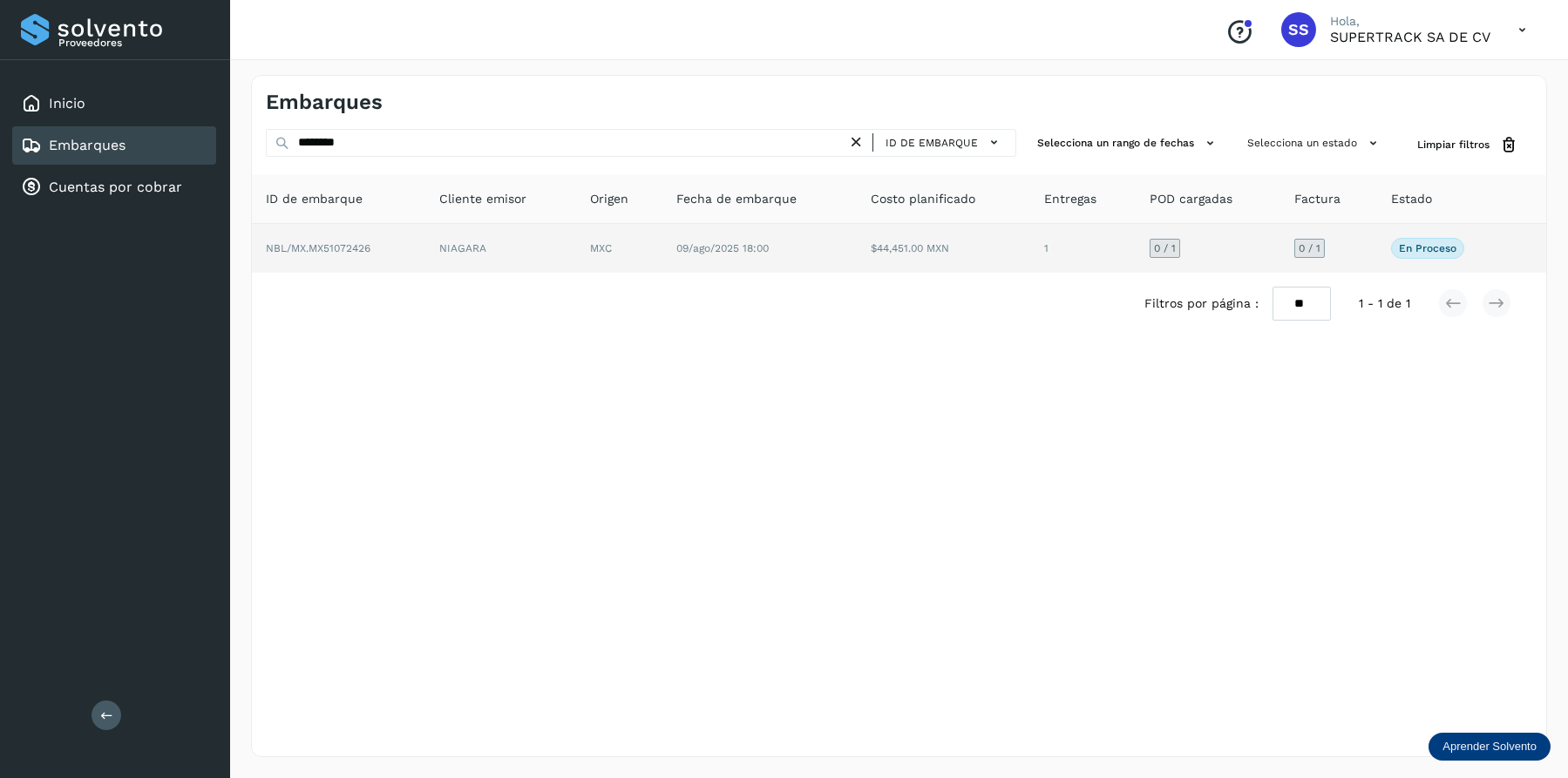
click at [576, 237] on td "NIAGARA" at bounding box center [619, 248] width 87 height 49
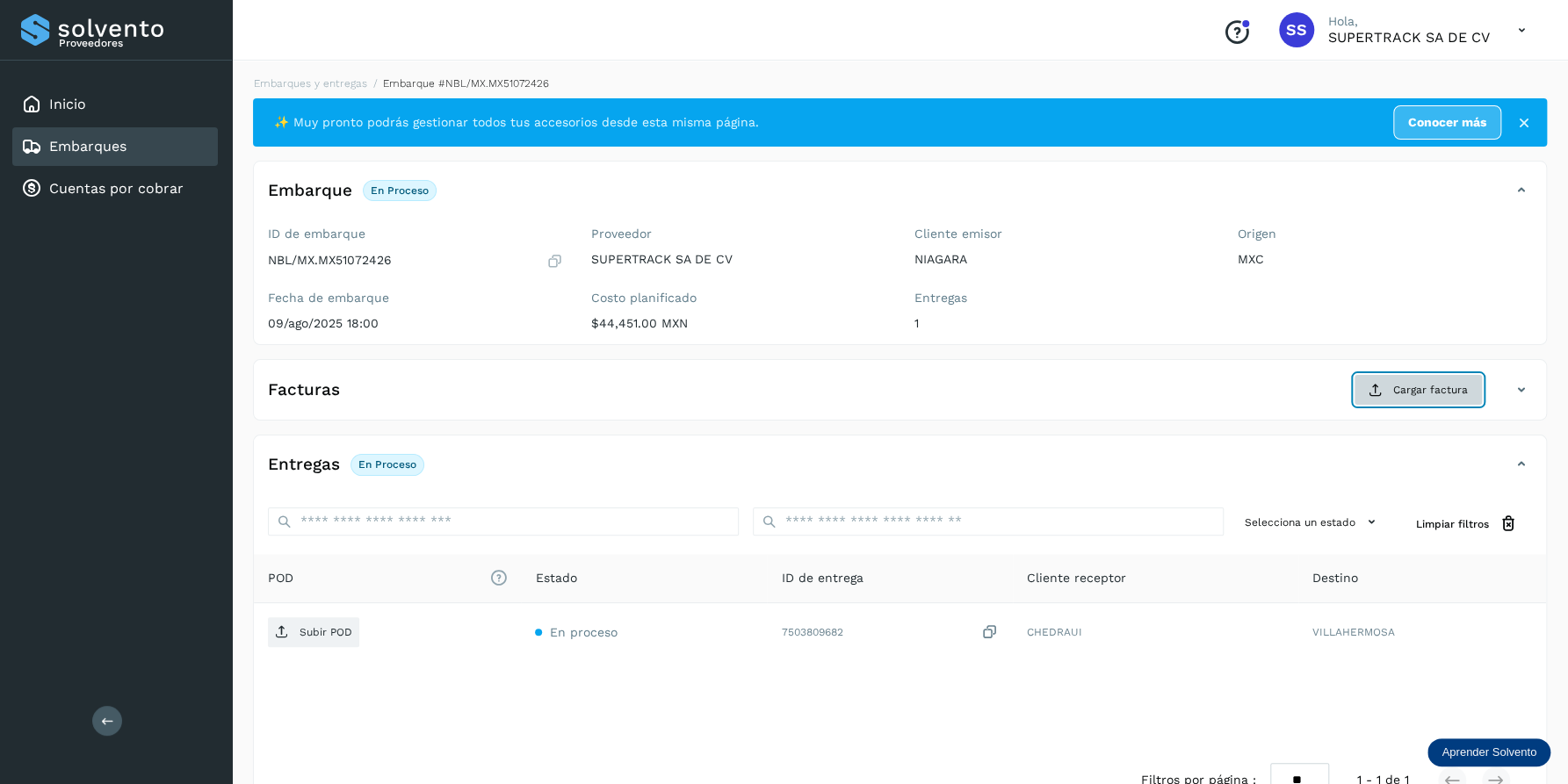
click at [1374, 389] on icon at bounding box center [1375, 389] width 14 height 14
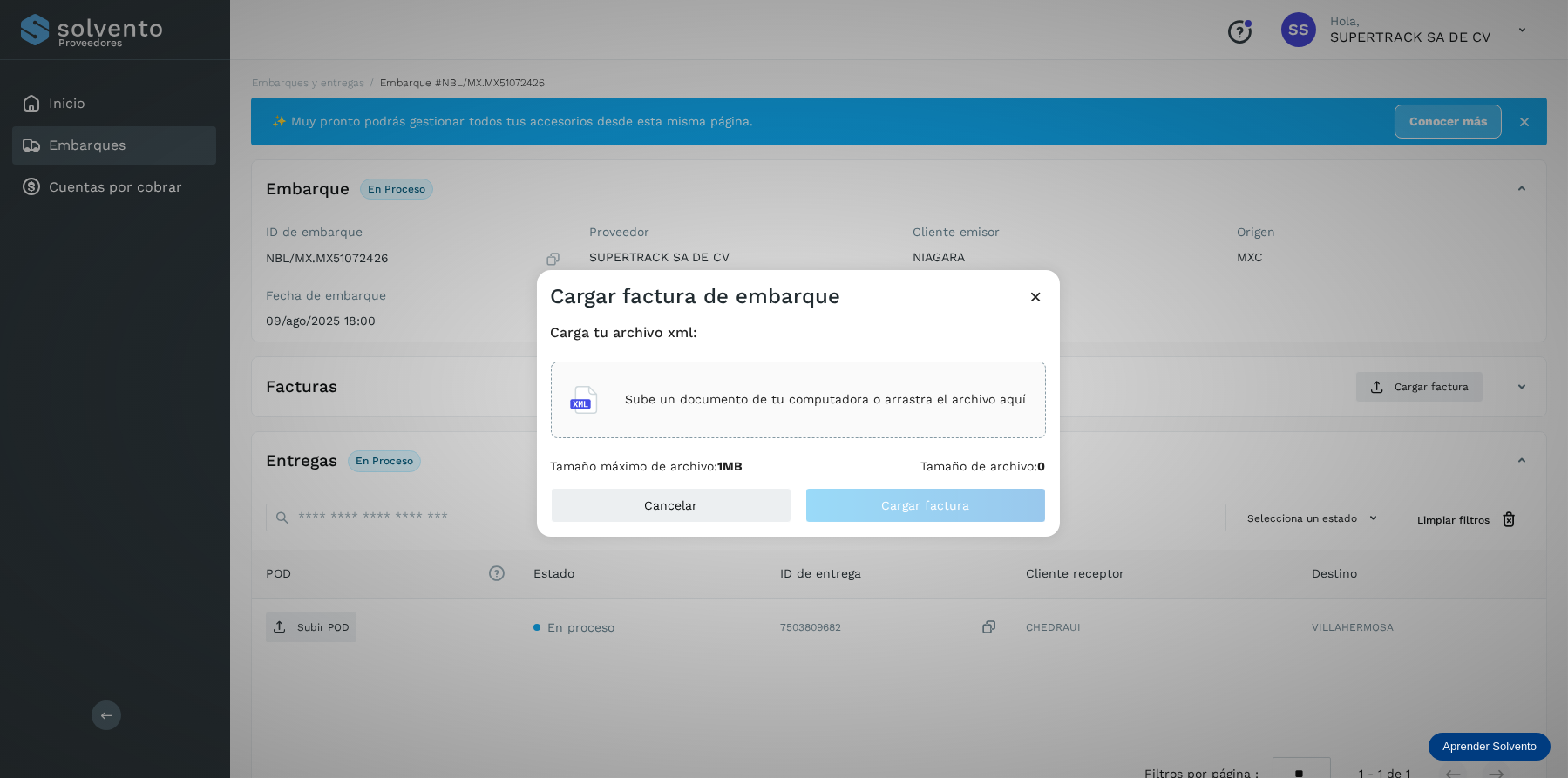
click at [793, 401] on p "Sube un documento de tu computadora o arrastra el archivo aquí" at bounding box center [826, 400] width 401 height 15
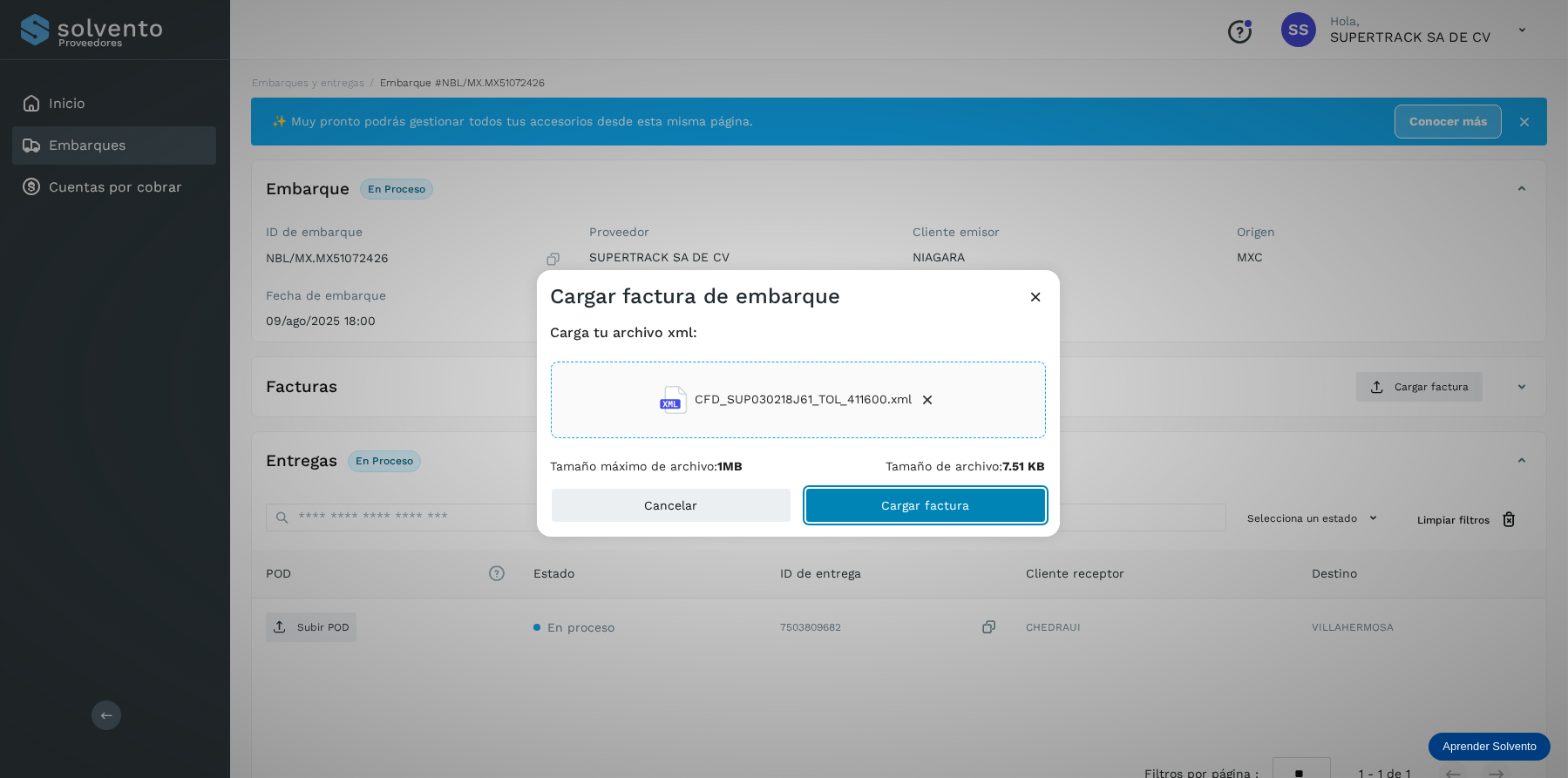
click at [910, 509] on span "Cargar factura" at bounding box center [925, 504] width 88 height 12
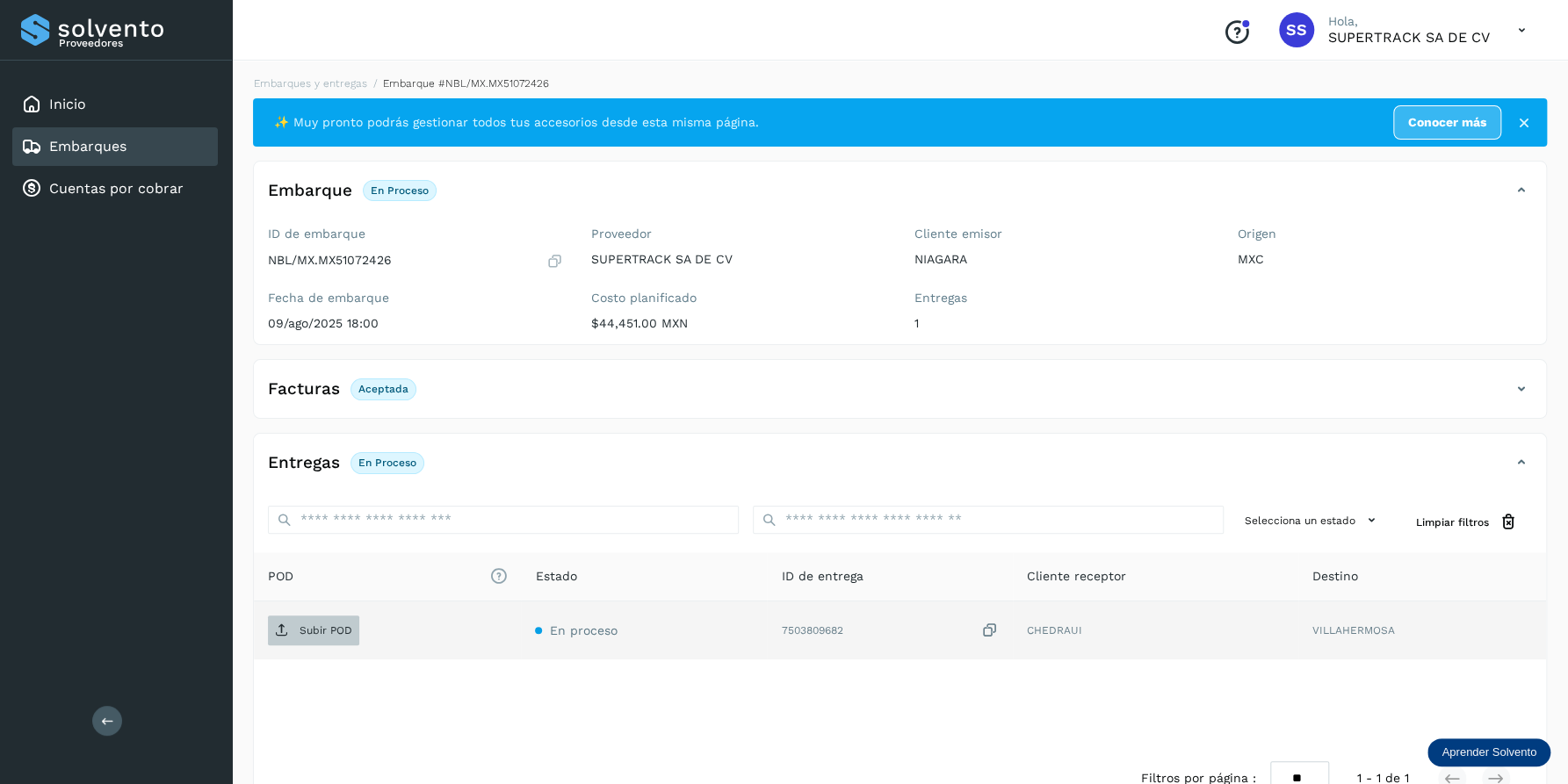
click at [328, 626] on p "Subir POD" at bounding box center [326, 629] width 52 height 12
click at [353, 83] on link "Embarques y entregas" at bounding box center [310, 83] width 113 height 12
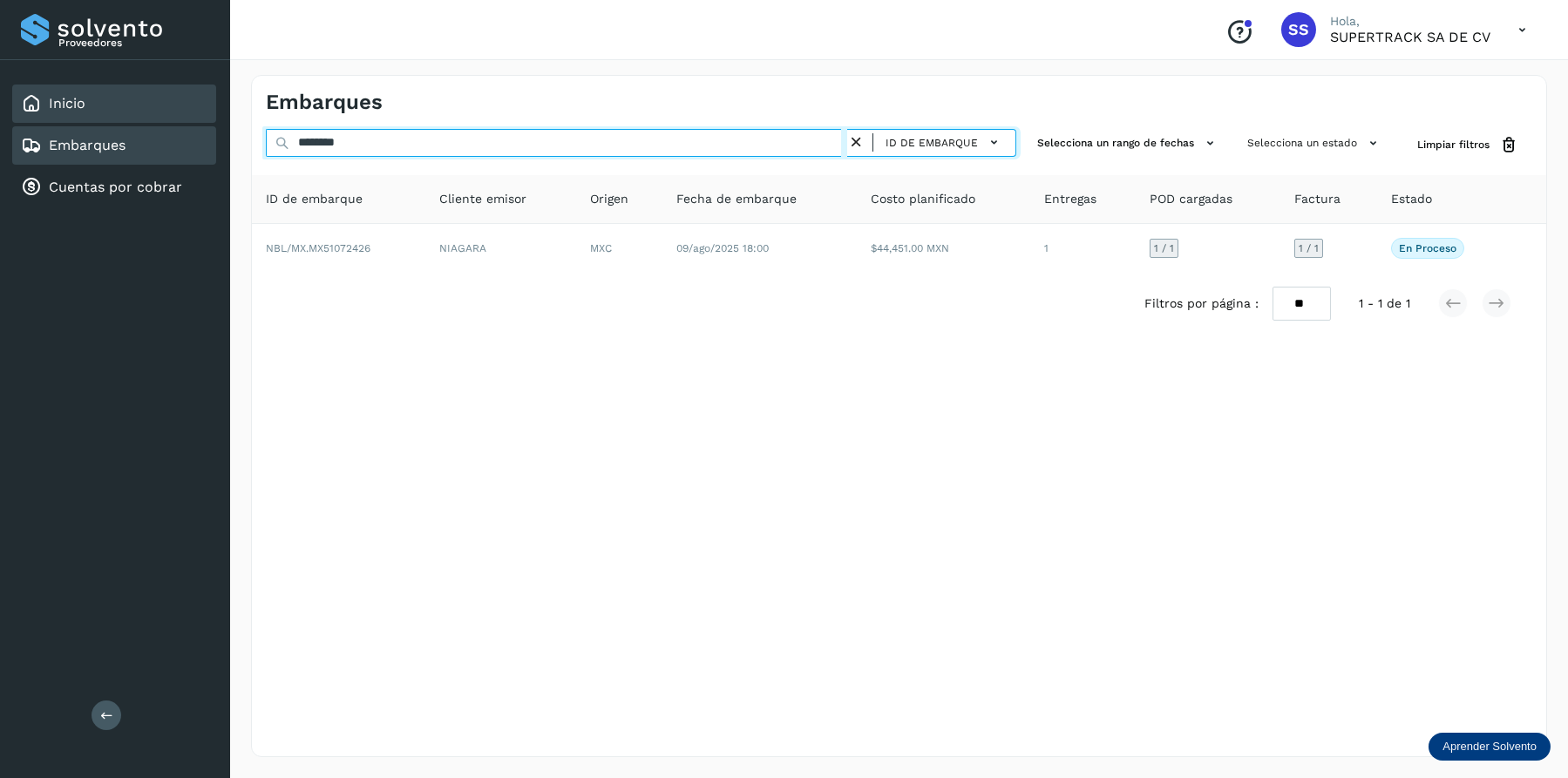
drag, startPoint x: 392, startPoint y: 151, endPoint x: 101, endPoint y: 97, distance: 296.0
click at [101, 97] on div "Proveedores Inicio Embarques Cuentas por cobrar Salir Conoce nuestros beneficio…" at bounding box center [784, 389] width 1568 height 778
drag, startPoint x: 392, startPoint y: 136, endPoint x: 191, endPoint y: 127, distance: 201.2
click at [191, 127] on div "Proveedores Inicio Embarques Cuentas por cobrar Salir Conoce nuestros beneficio…" at bounding box center [784, 389] width 1568 height 778
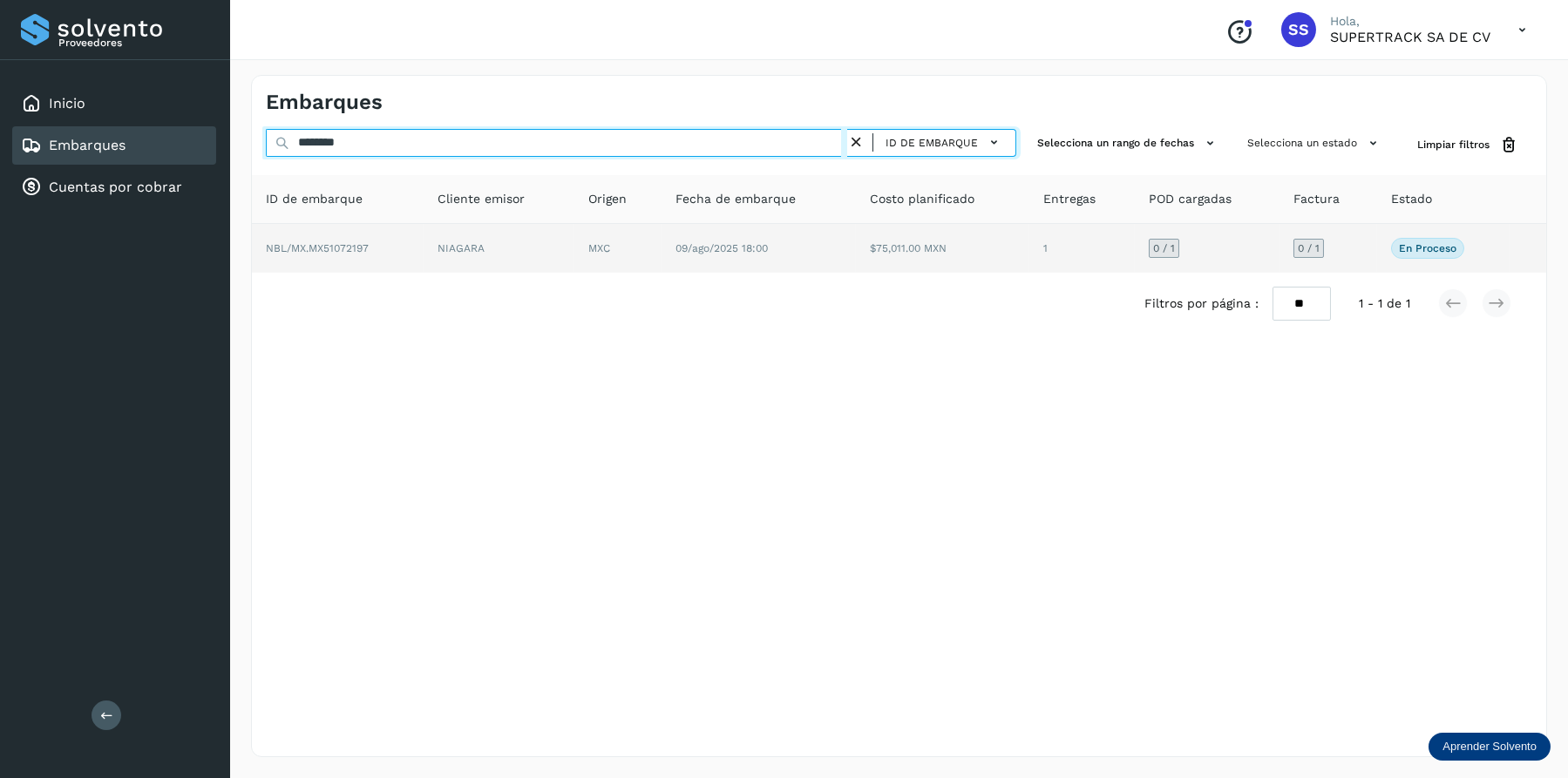
type input "********"
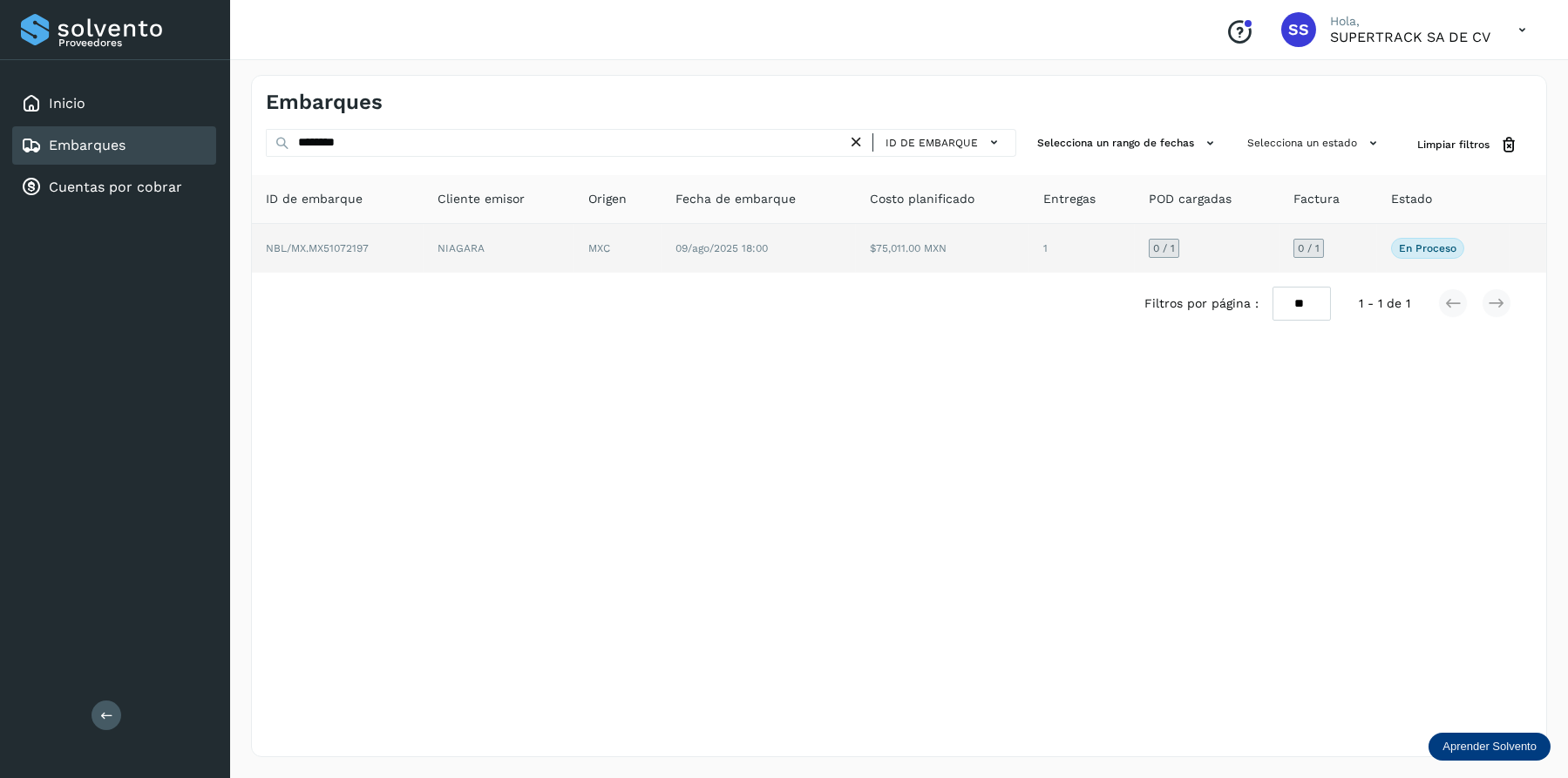
click at [424, 258] on td "NBL/MX.MX51072197" at bounding box center [499, 248] width 151 height 49
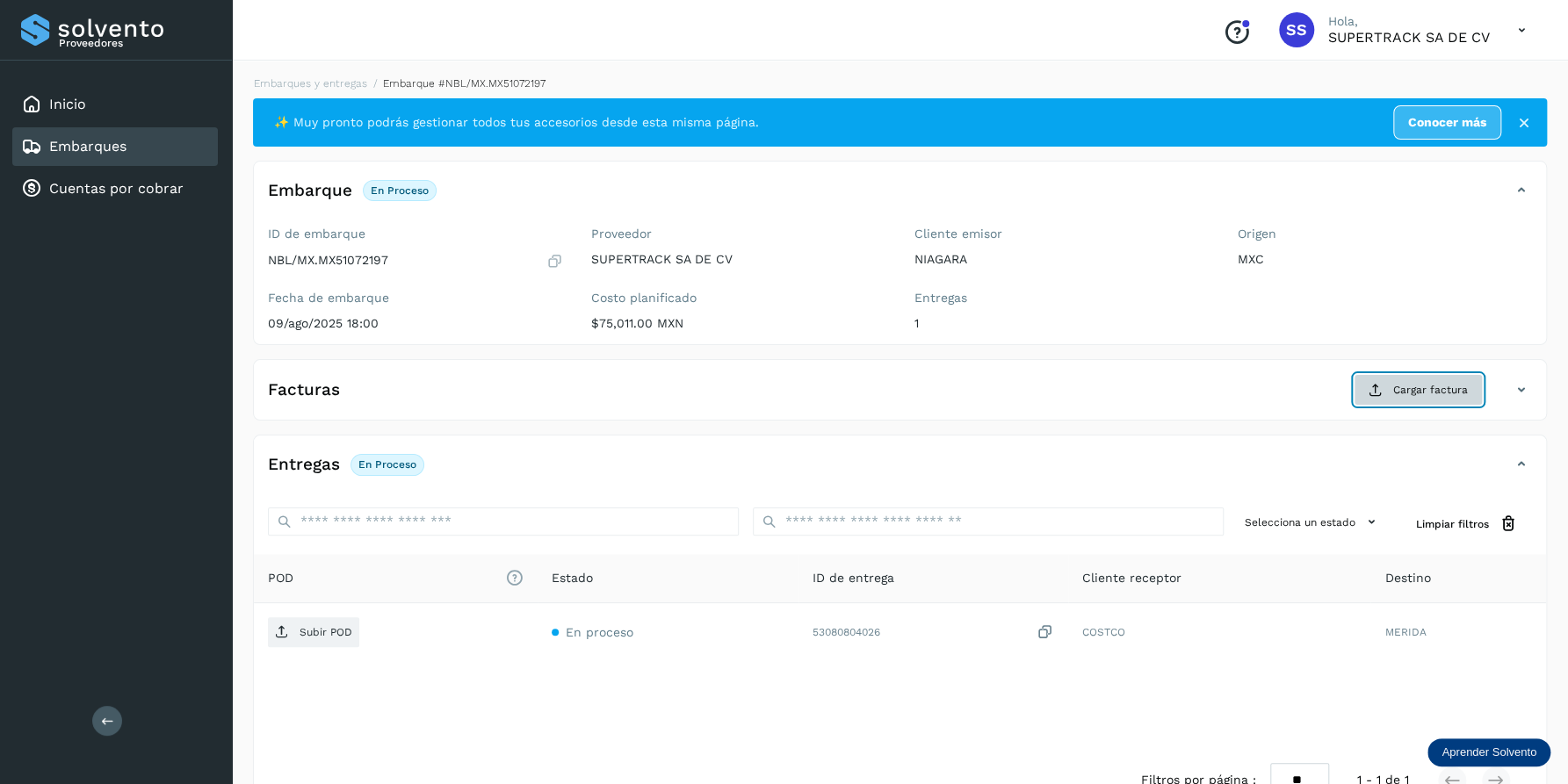
click at [1422, 391] on span "Cargar factura" at bounding box center [1430, 390] width 75 height 16
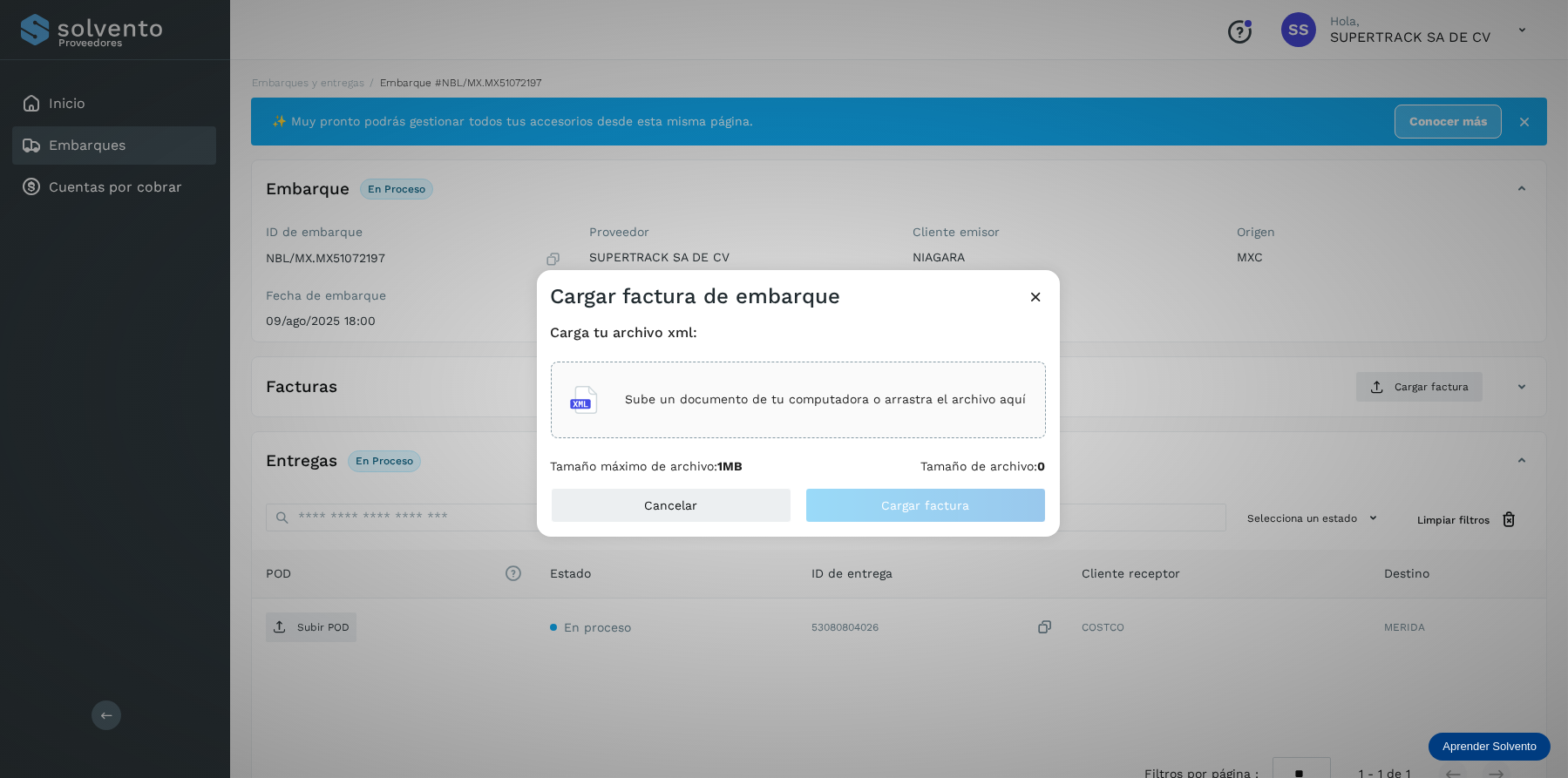
click at [813, 386] on div "Sube un documento de tu computadora o arrastra el archivo aquí" at bounding box center [798, 400] width 456 height 47
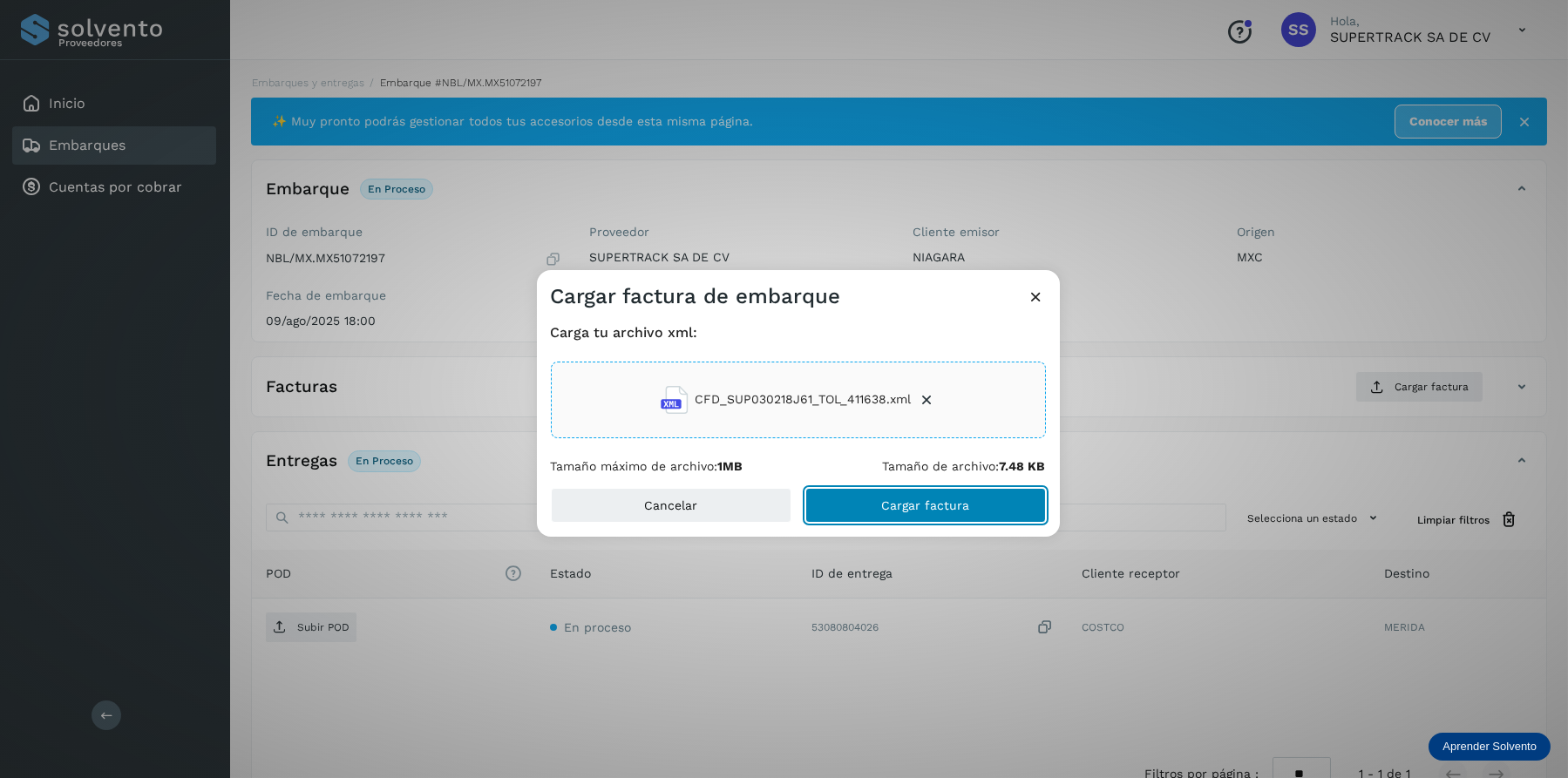
click at [976, 510] on button "Cargar factura" at bounding box center [926, 505] width 241 height 35
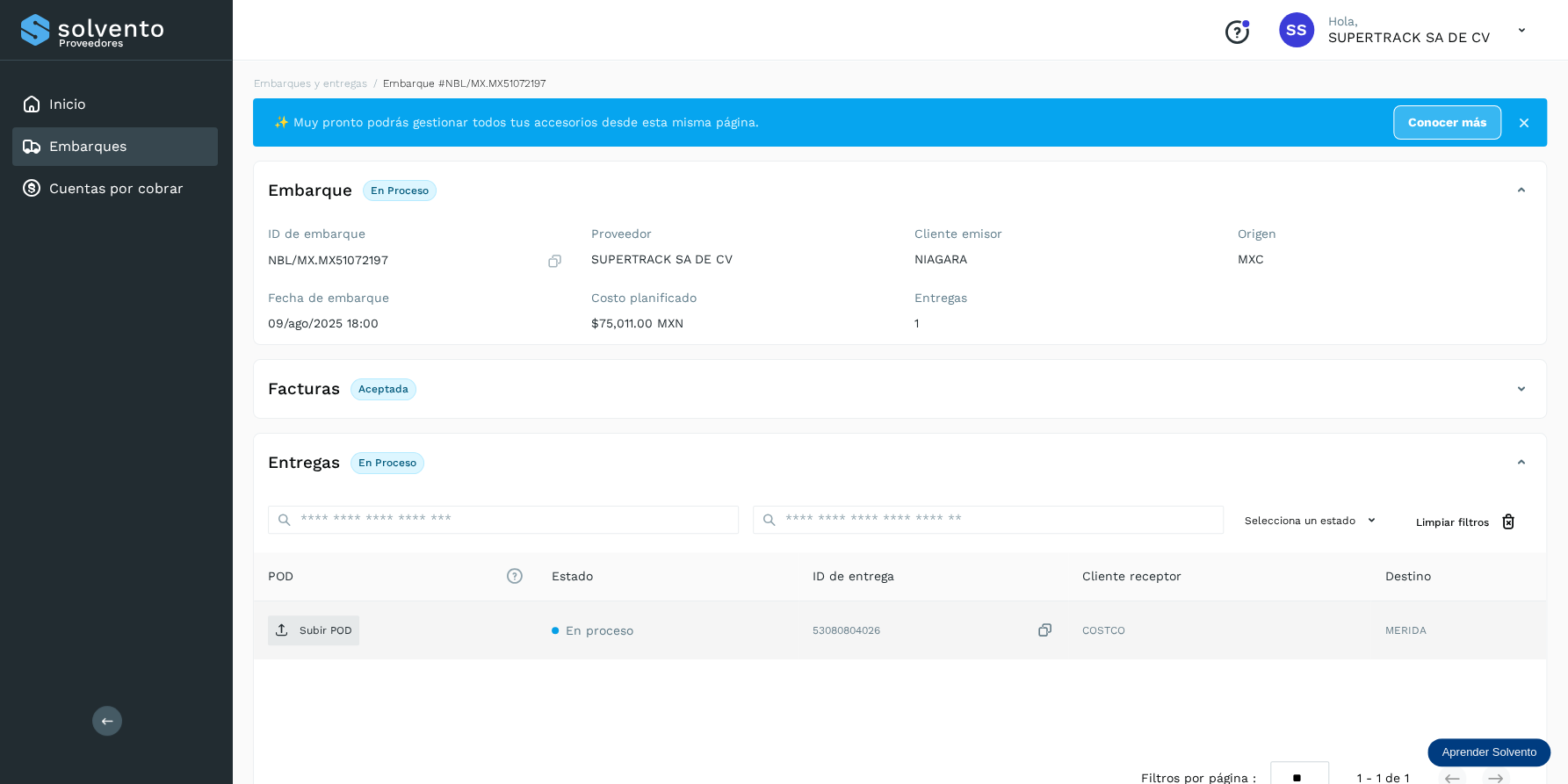
click at [537, 647] on td "Subir POD" at bounding box center [668, 630] width 261 height 58
click at [327, 631] on p "Subir POD" at bounding box center [326, 629] width 52 height 12
click at [325, 82] on link "Embarques y entregas" at bounding box center [310, 83] width 113 height 12
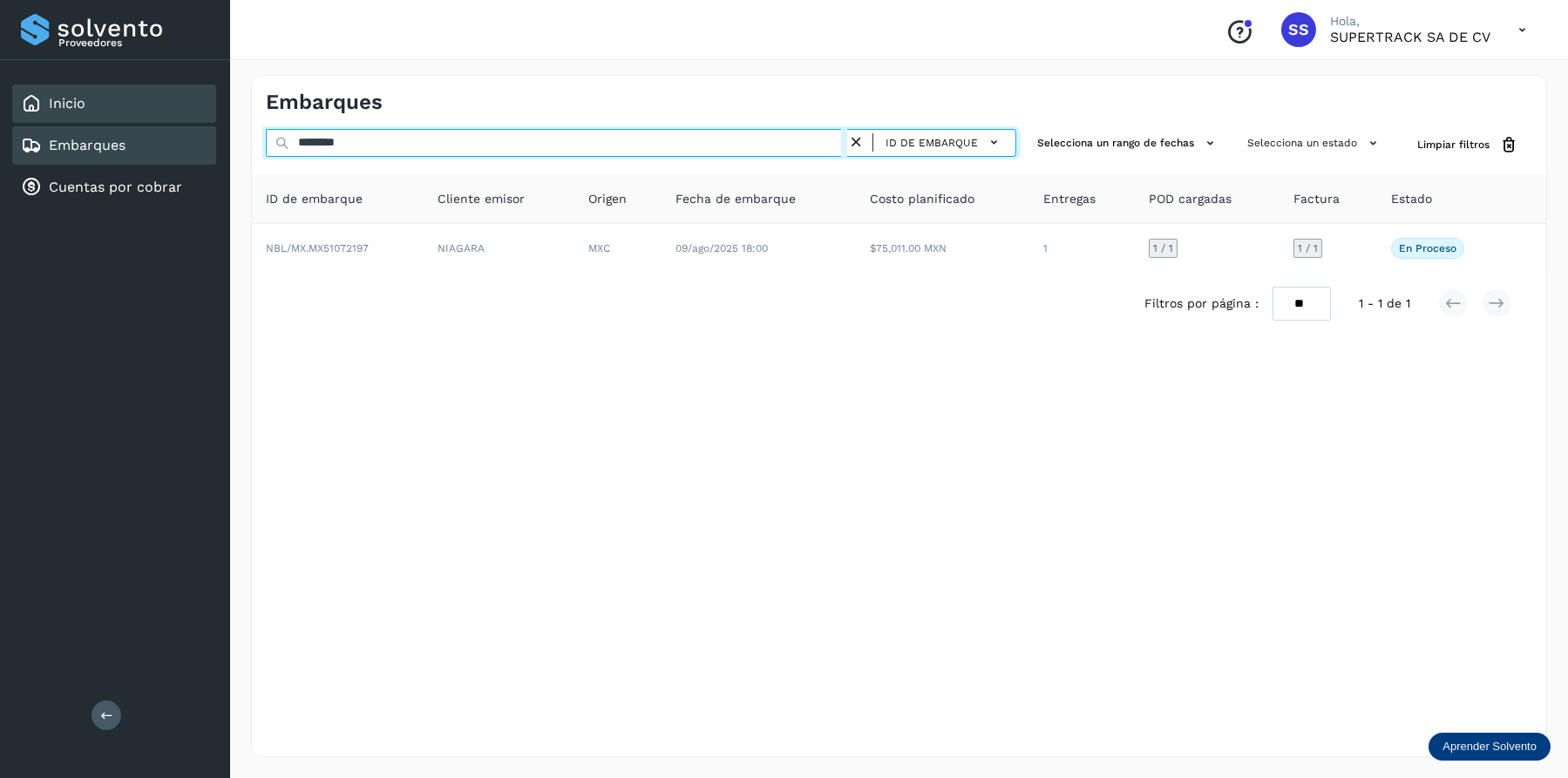
drag, startPoint x: 382, startPoint y: 142, endPoint x: 87, endPoint y: 121, distance: 295.7
click at [87, 121] on div "Proveedores Inicio Embarques Cuentas por cobrar Salir Conoce nuestros beneficio…" at bounding box center [784, 389] width 1568 height 778
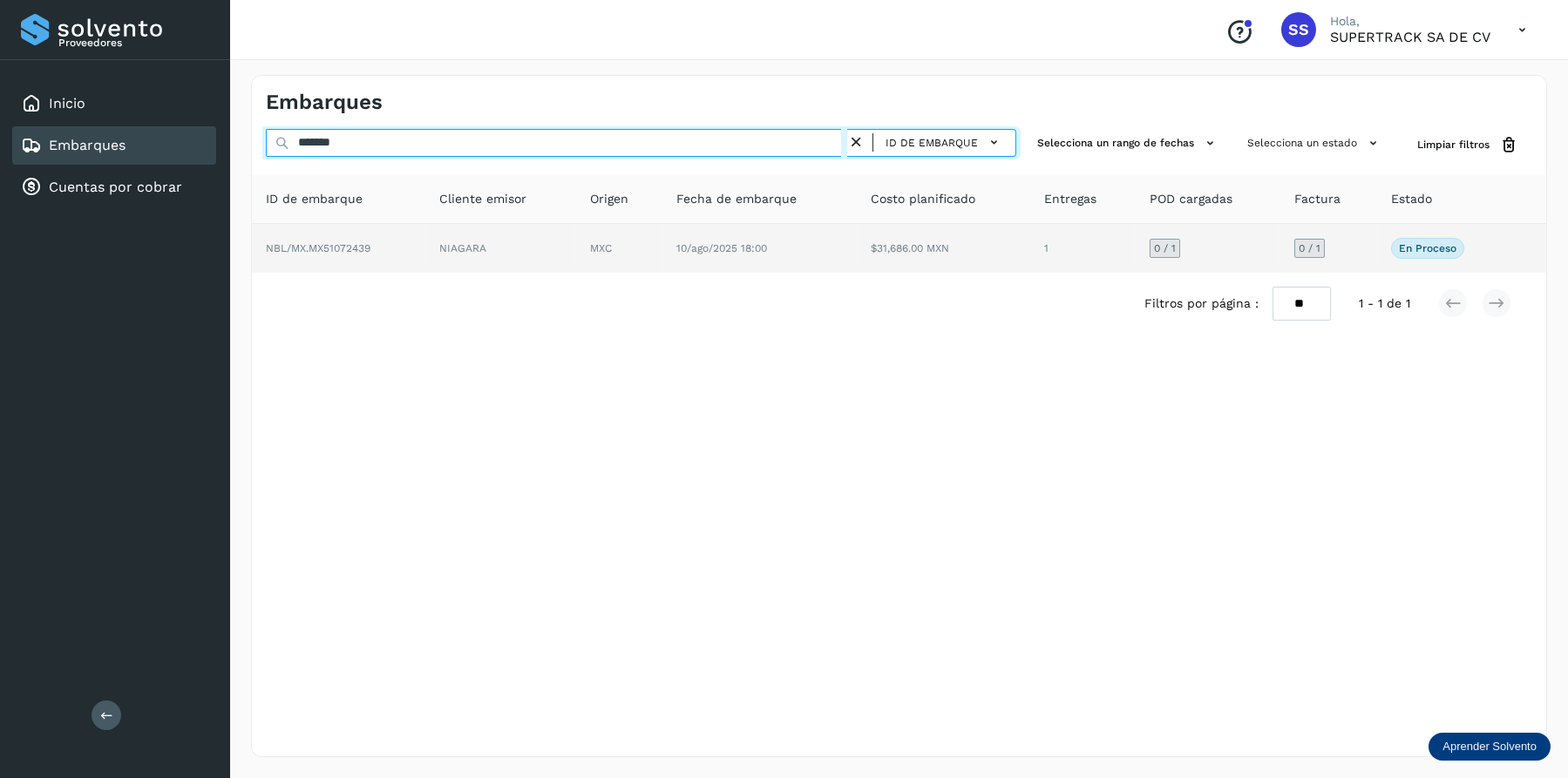
type input "*******"
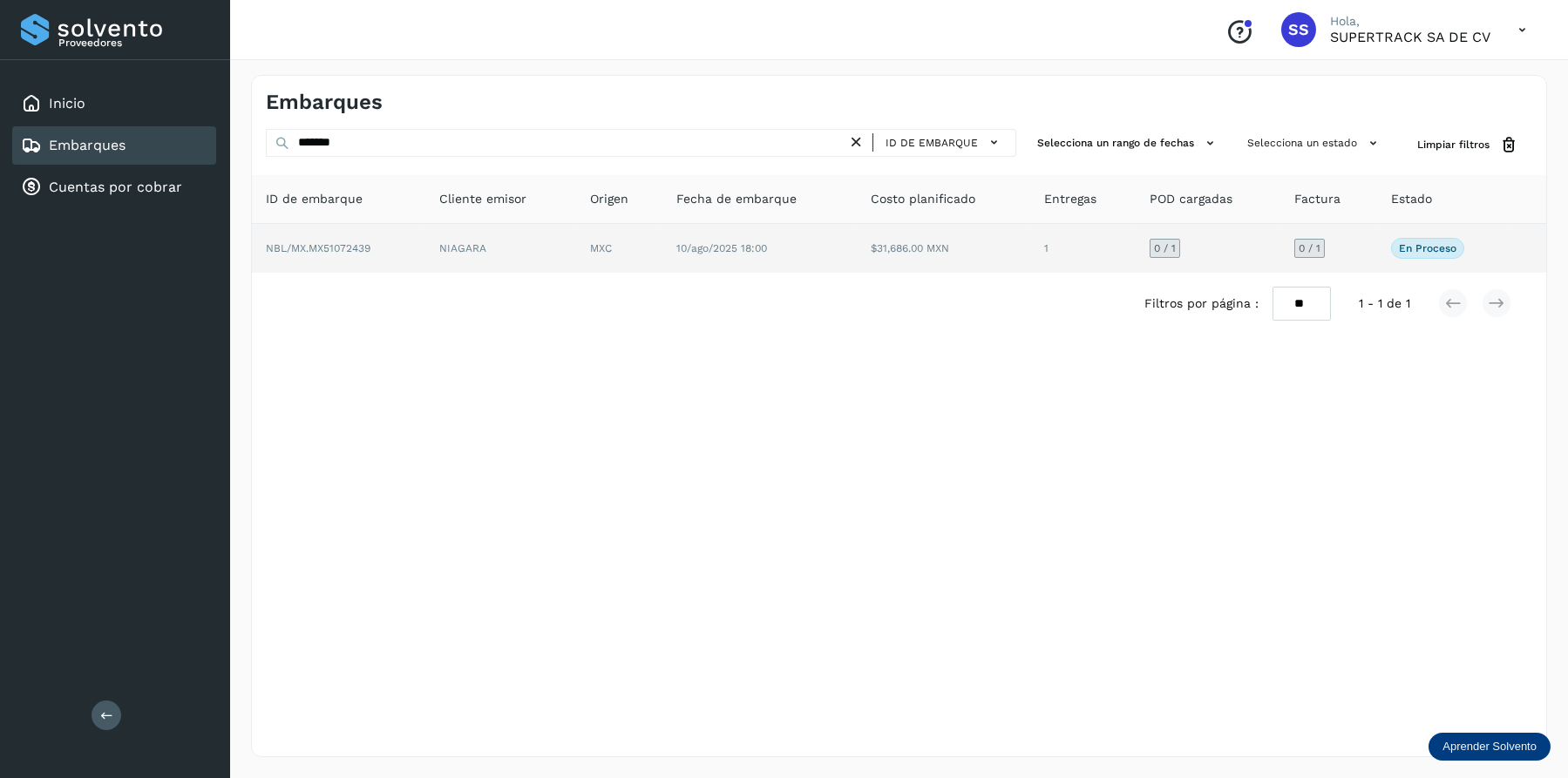
click at [425, 259] on td "NBL/MX.MX51072439" at bounding box center [500, 248] width 151 height 49
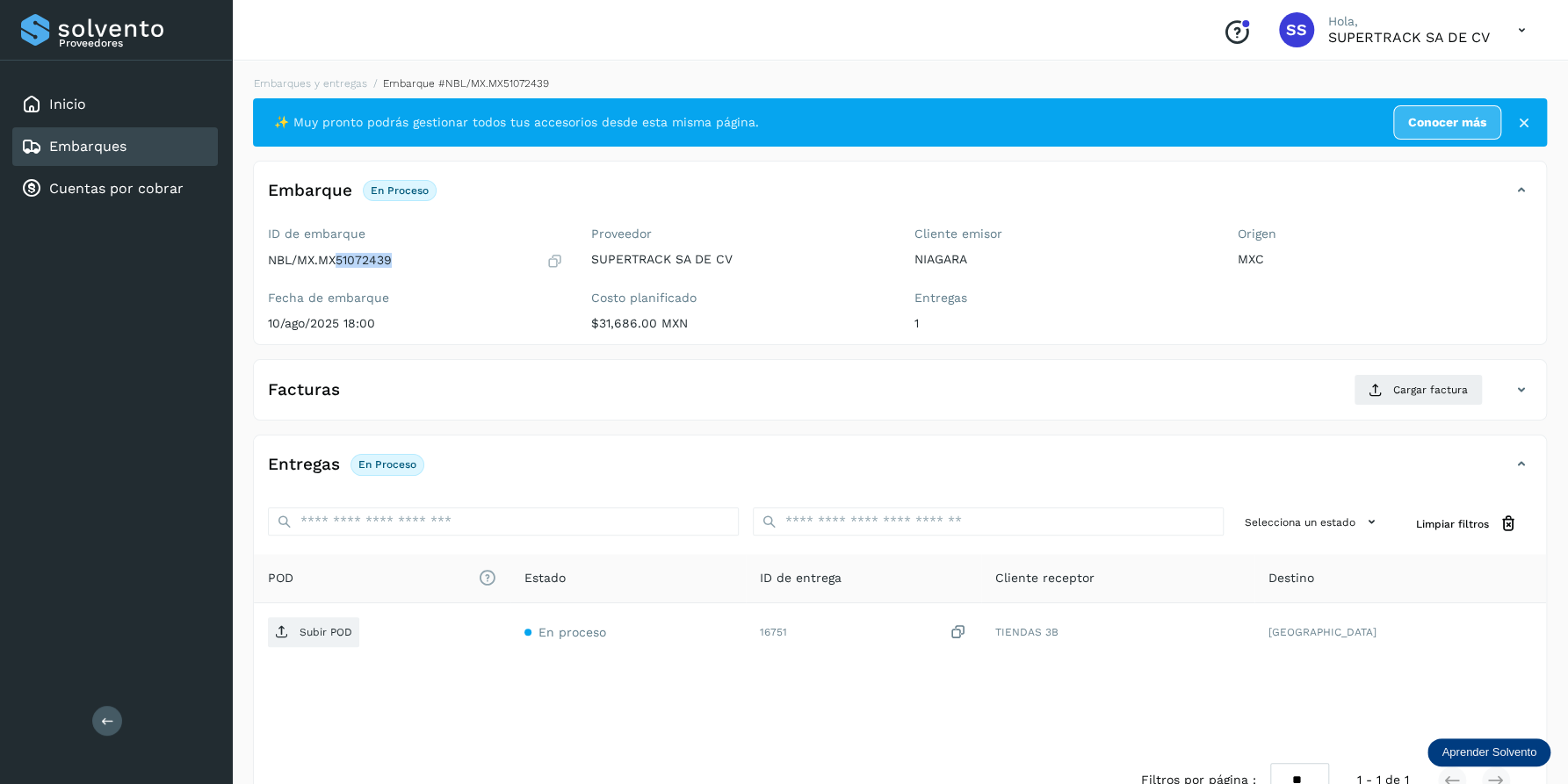
drag, startPoint x: 389, startPoint y: 260, endPoint x: 335, endPoint y: 260, distance: 54.0
click at [335, 260] on p "NBL/MX.MX51072439" at bounding box center [329, 260] width 124 height 15
copy p "51072439"
click at [1423, 397] on button "Cargar factura" at bounding box center [1418, 390] width 129 height 32
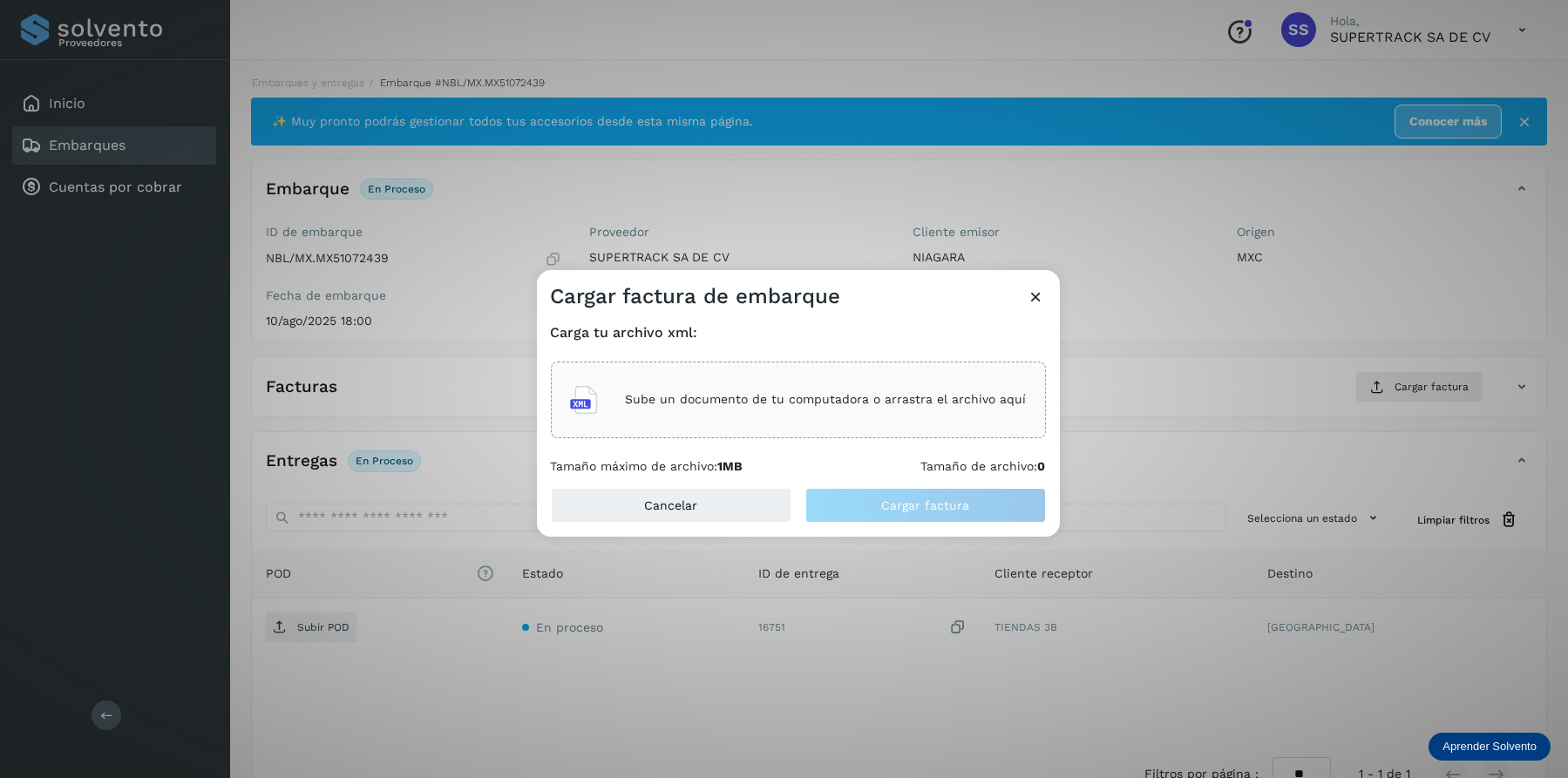
click at [890, 397] on p "Sube un documento de tu computadora o arrastra el archivo aquí" at bounding box center [826, 400] width 401 height 15
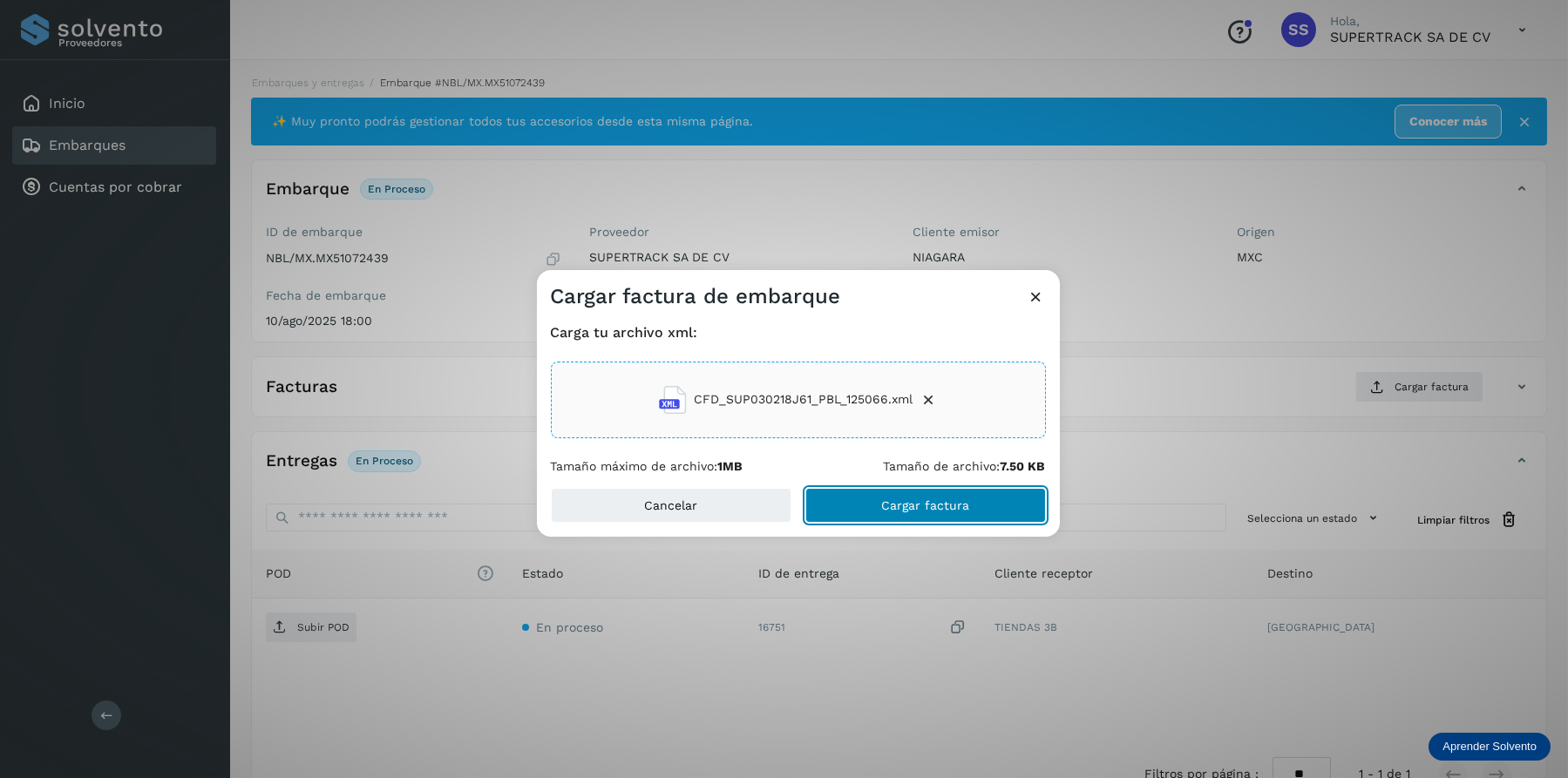
click at [915, 500] on span "Cargar factura" at bounding box center [925, 504] width 88 height 12
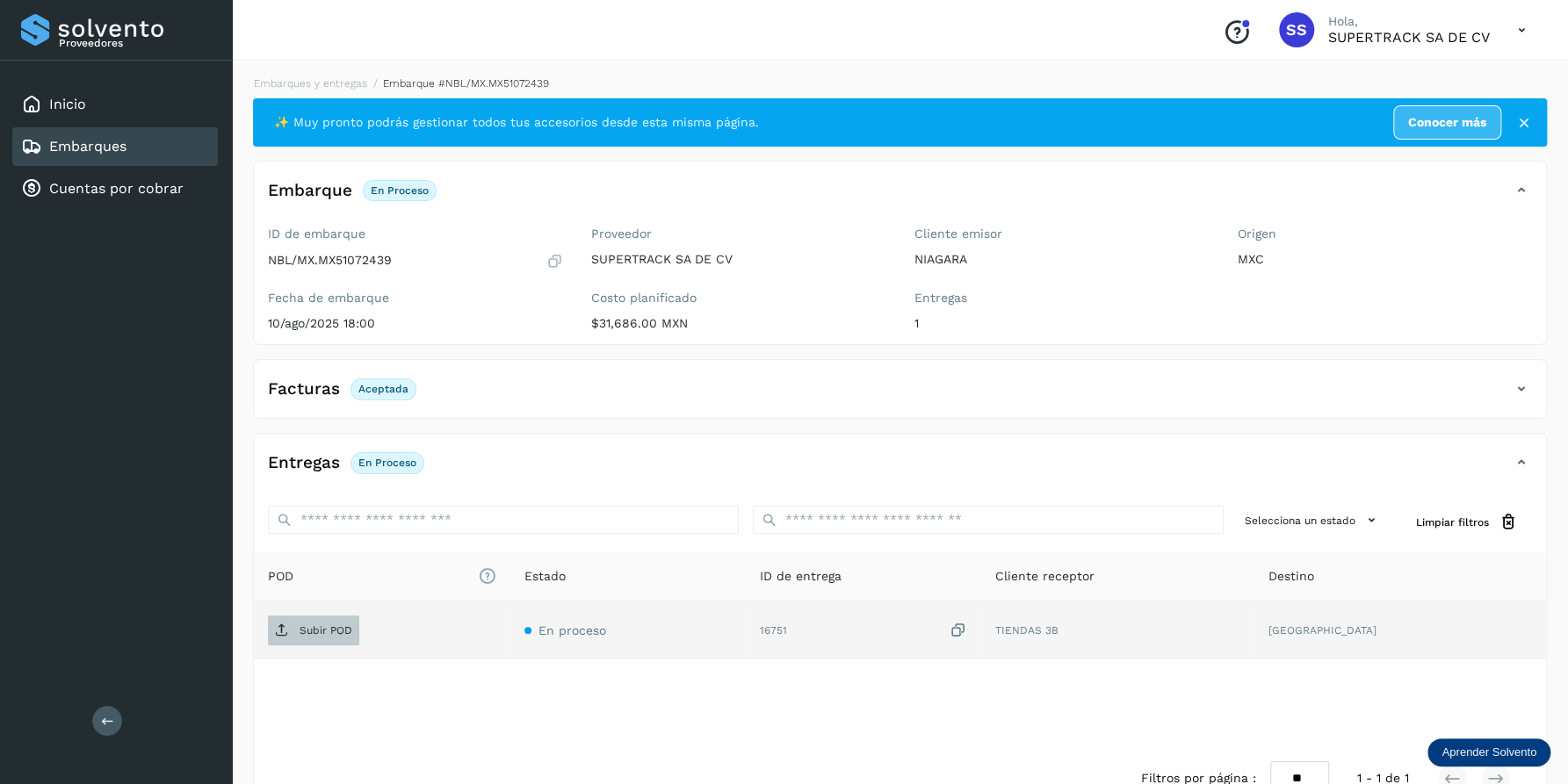
click at [325, 621] on span "Subir POD" at bounding box center [313, 630] width 91 height 28
click at [317, 74] on div "Embarques y entregas Embarque #NBL/MX.MX51072439 ✨ Muy pronto podrás gestionar …" at bounding box center [900, 442] width 1336 height 777
click at [317, 77] on link "Embarques y entregas" at bounding box center [310, 83] width 113 height 12
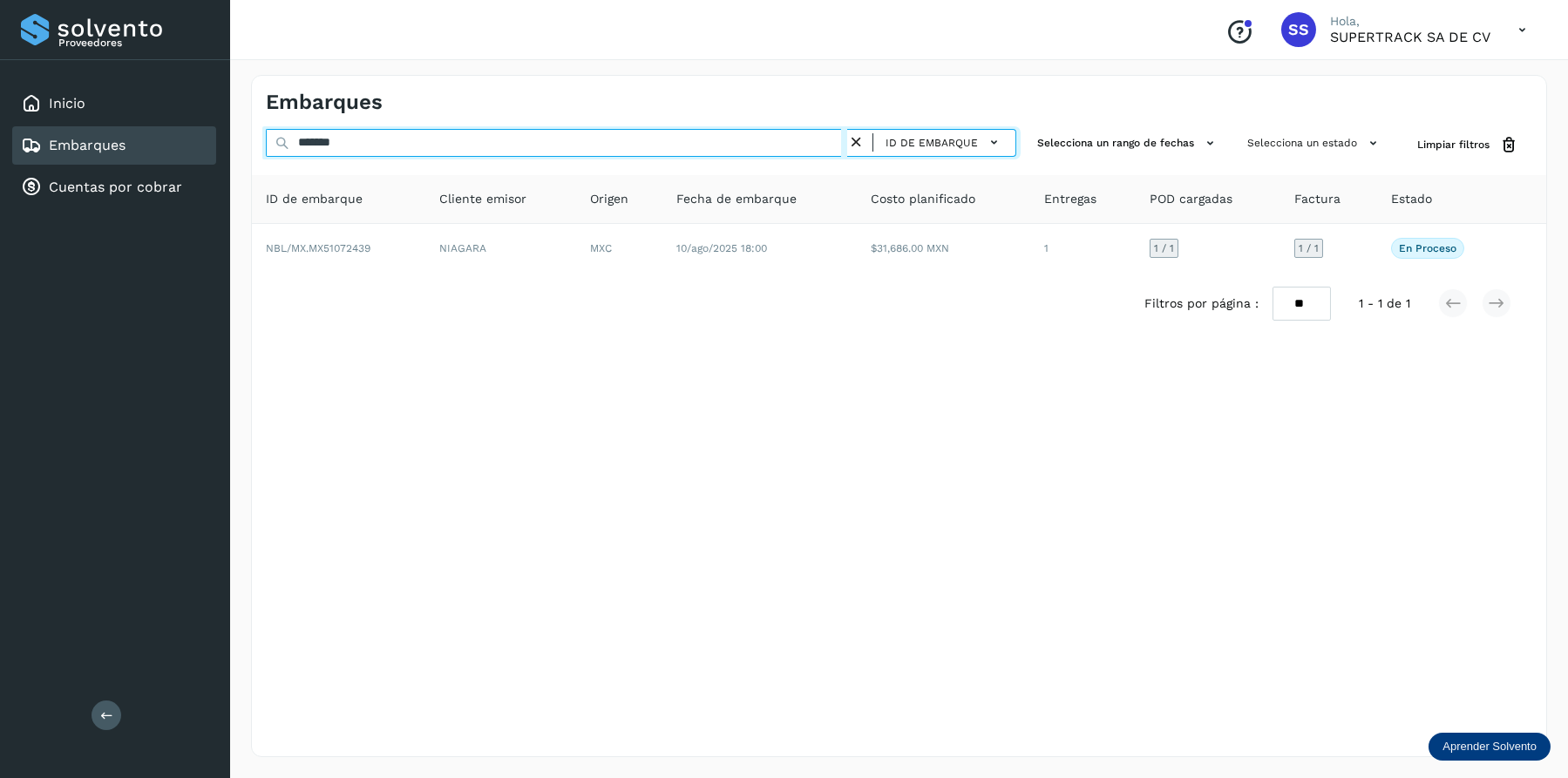
drag, startPoint x: 406, startPoint y: 149, endPoint x: 141, endPoint y: 142, distance: 265.1
click at [141, 142] on div "Proveedores Inicio Embarques Cuentas por cobrar Salir Conoce nuestros beneficio…" at bounding box center [784, 389] width 1568 height 778
drag, startPoint x: 375, startPoint y: 143, endPoint x: 271, endPoint y: 143, distance: 104.0
click at [271, 143] on input "********" at bounding box center [556, 142] width 581 height 28
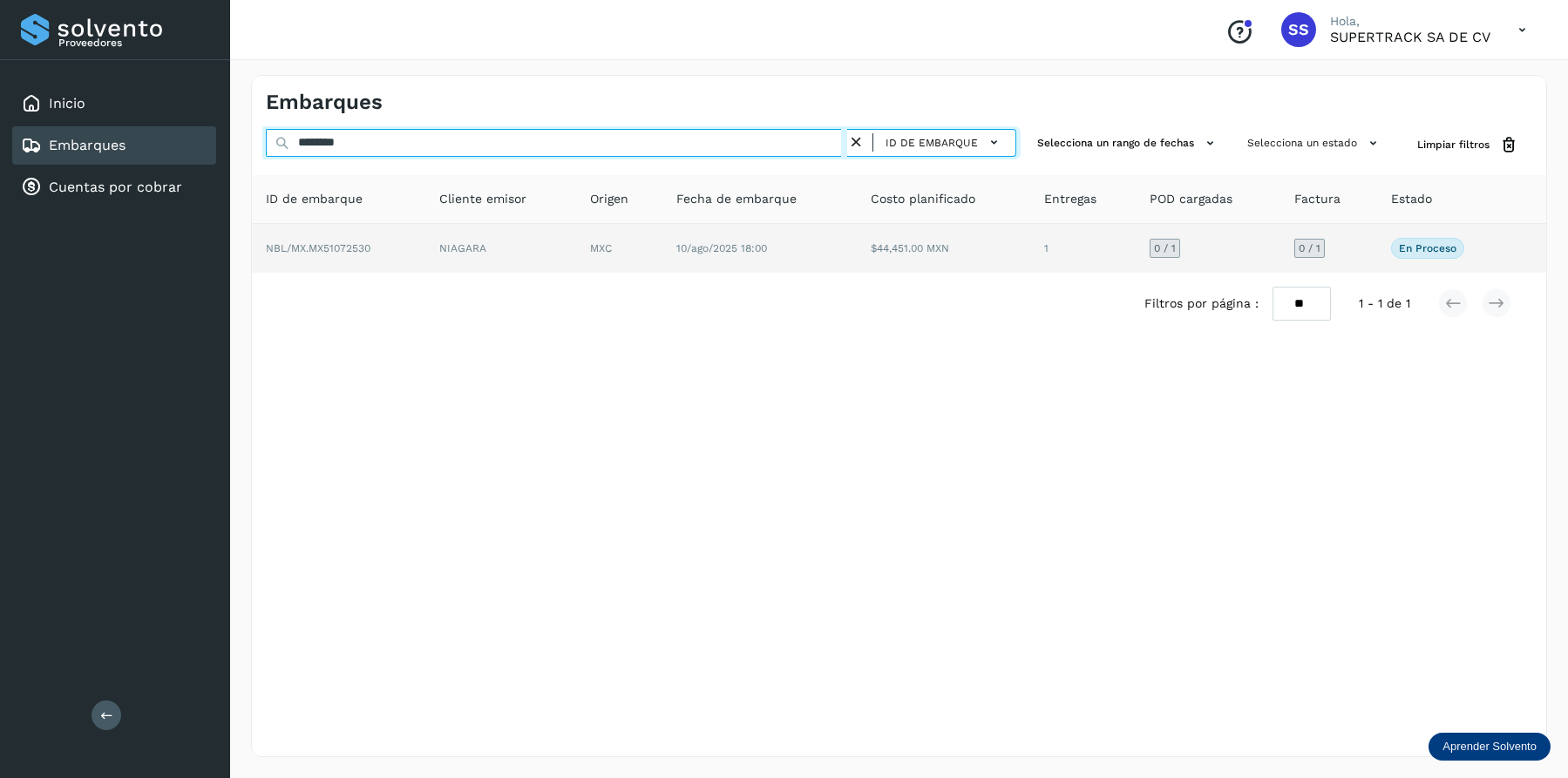
type input "********"
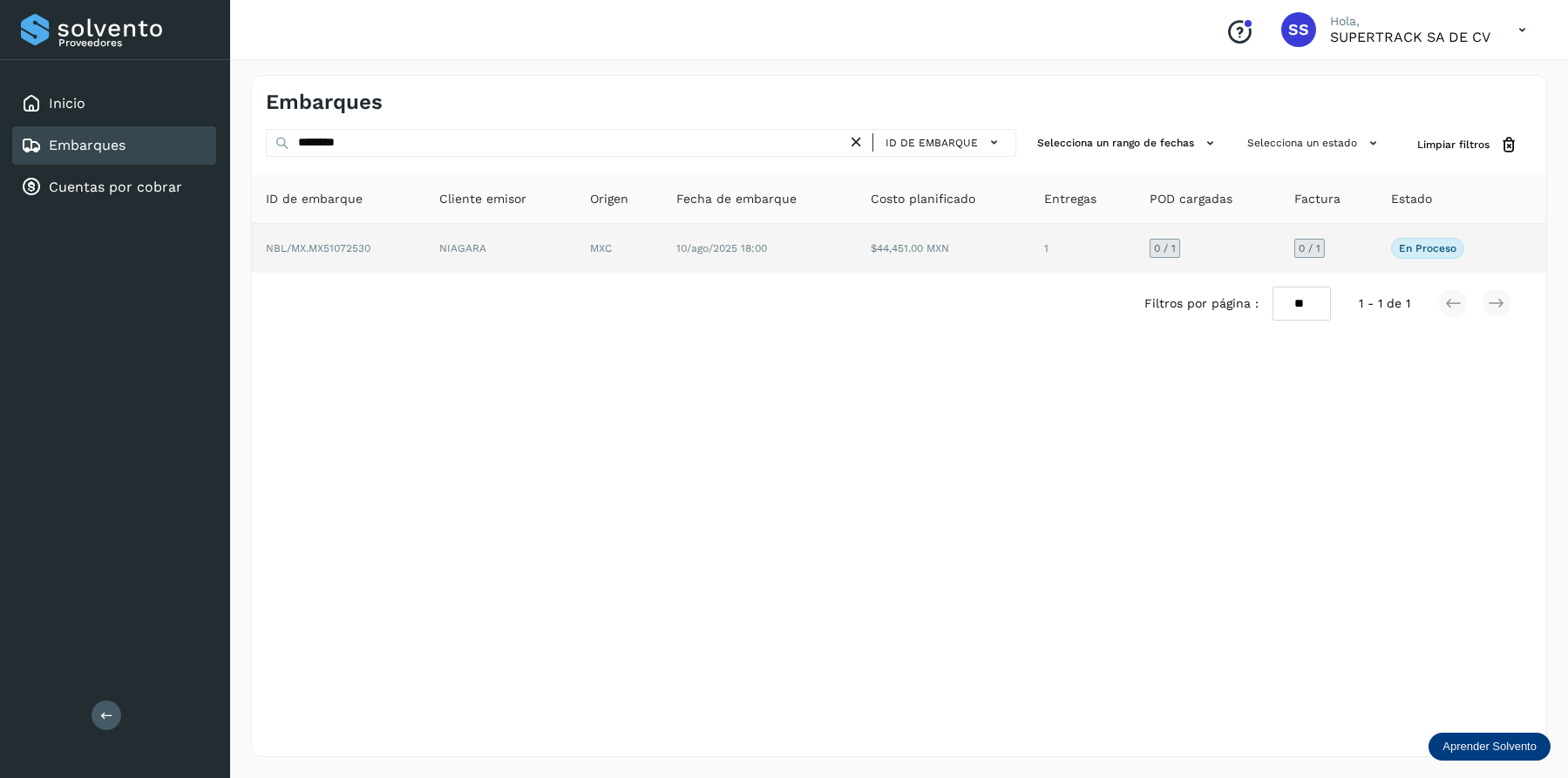
click at [425, 245] on td "NBL/MX.MX51072530" at bounding box center [500, 248] width 151 height 49
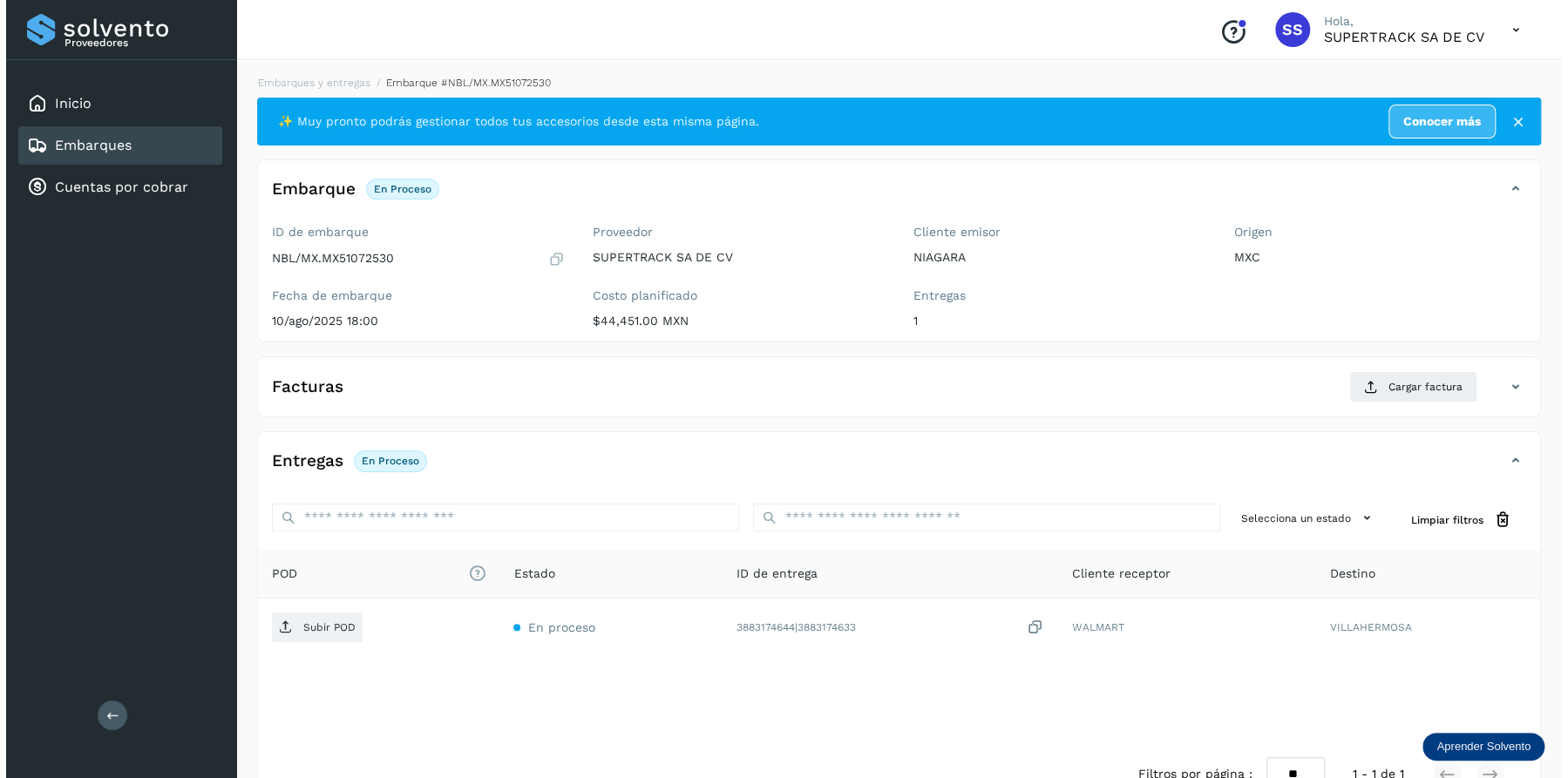
scroll to position [47, 0]
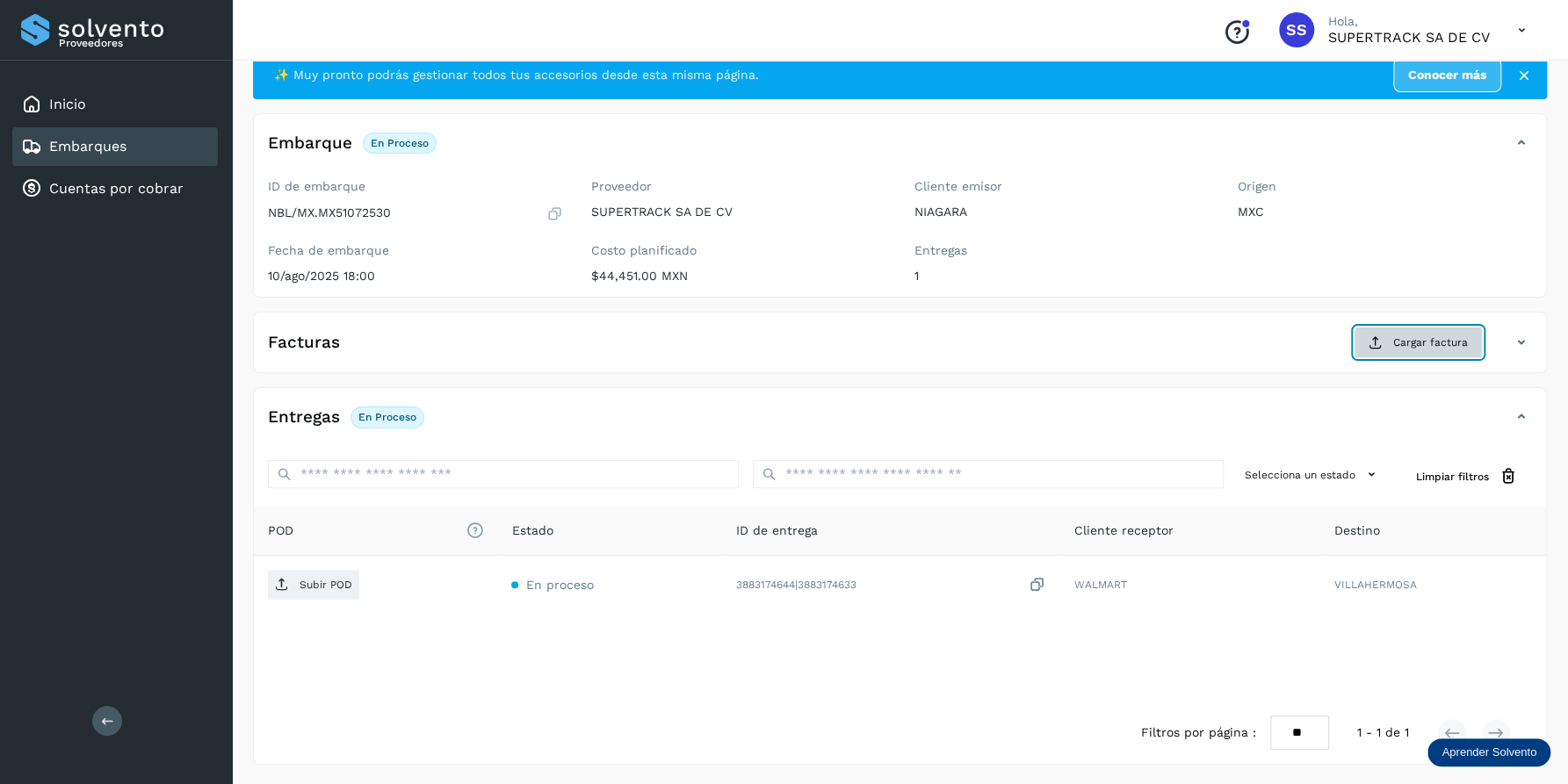
click at [1395, 337] on span "Cargar factura" at bounding box center [1430, 342] width 75 height 16
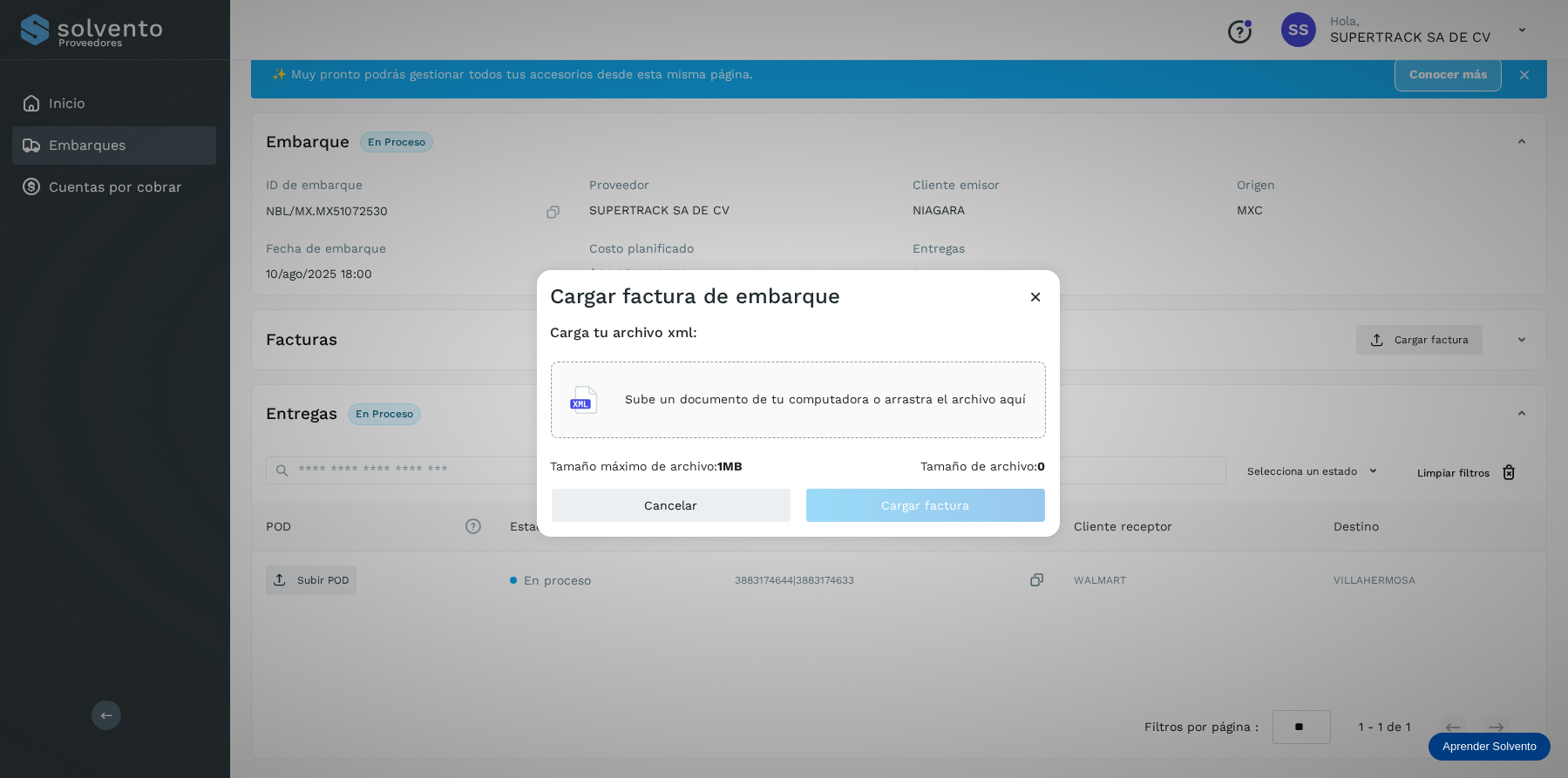
click at [985, 438] on div "Carga tu archivo xml: Sube un documento de tu computadora o arrastra el archivo…" at bounding box center [798, 399] width 495 height 150
click at [977, 419] on div "Sube un documento de tu computadora o arrastra el archivo aquí" at bounding box center [798, 400] width 456 height 47
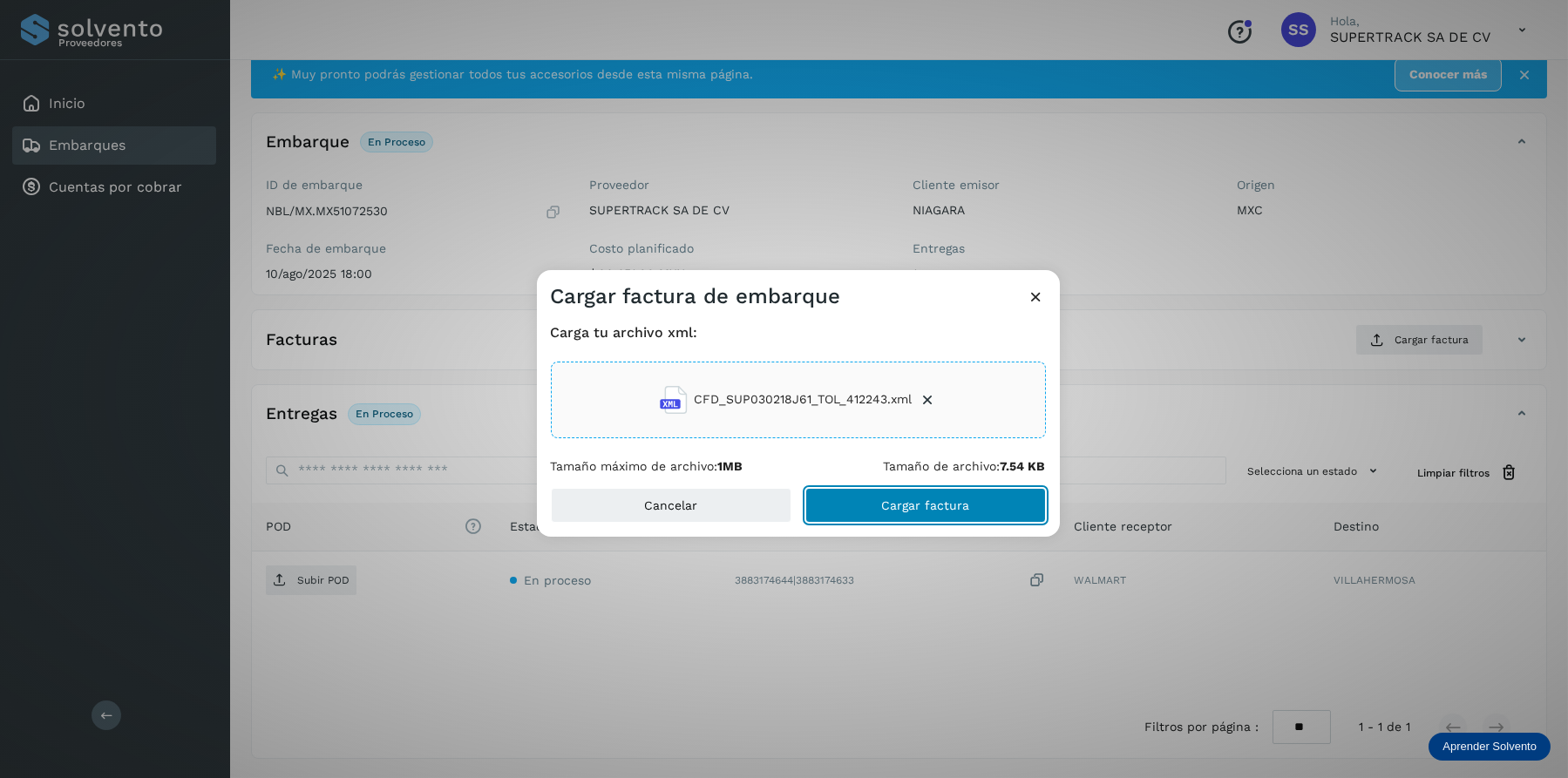
click at [953, 521] on button "Cargar factura" at bounding box center [926, 505] width 241 height 35
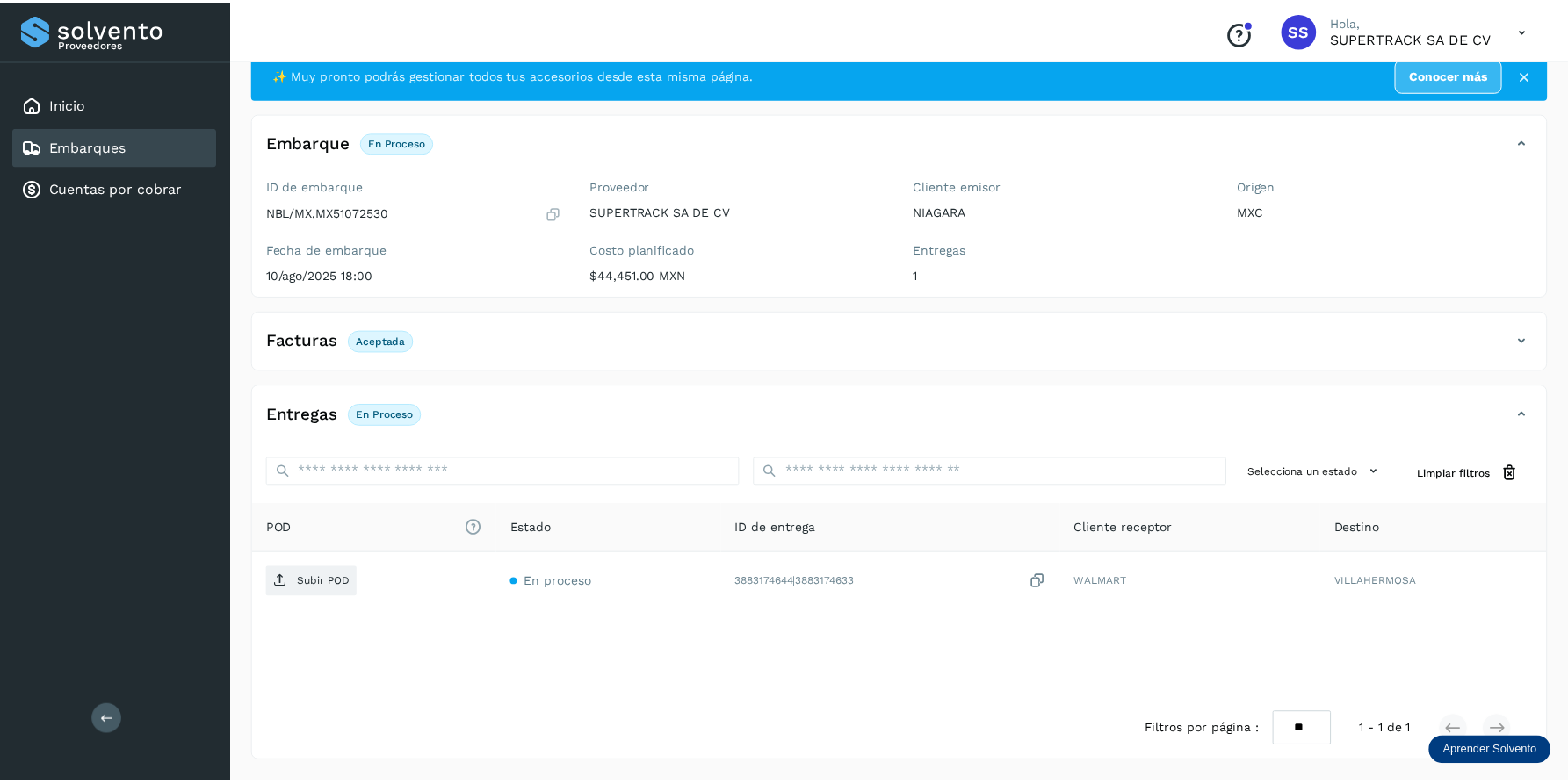
scroll to position [46, 0]
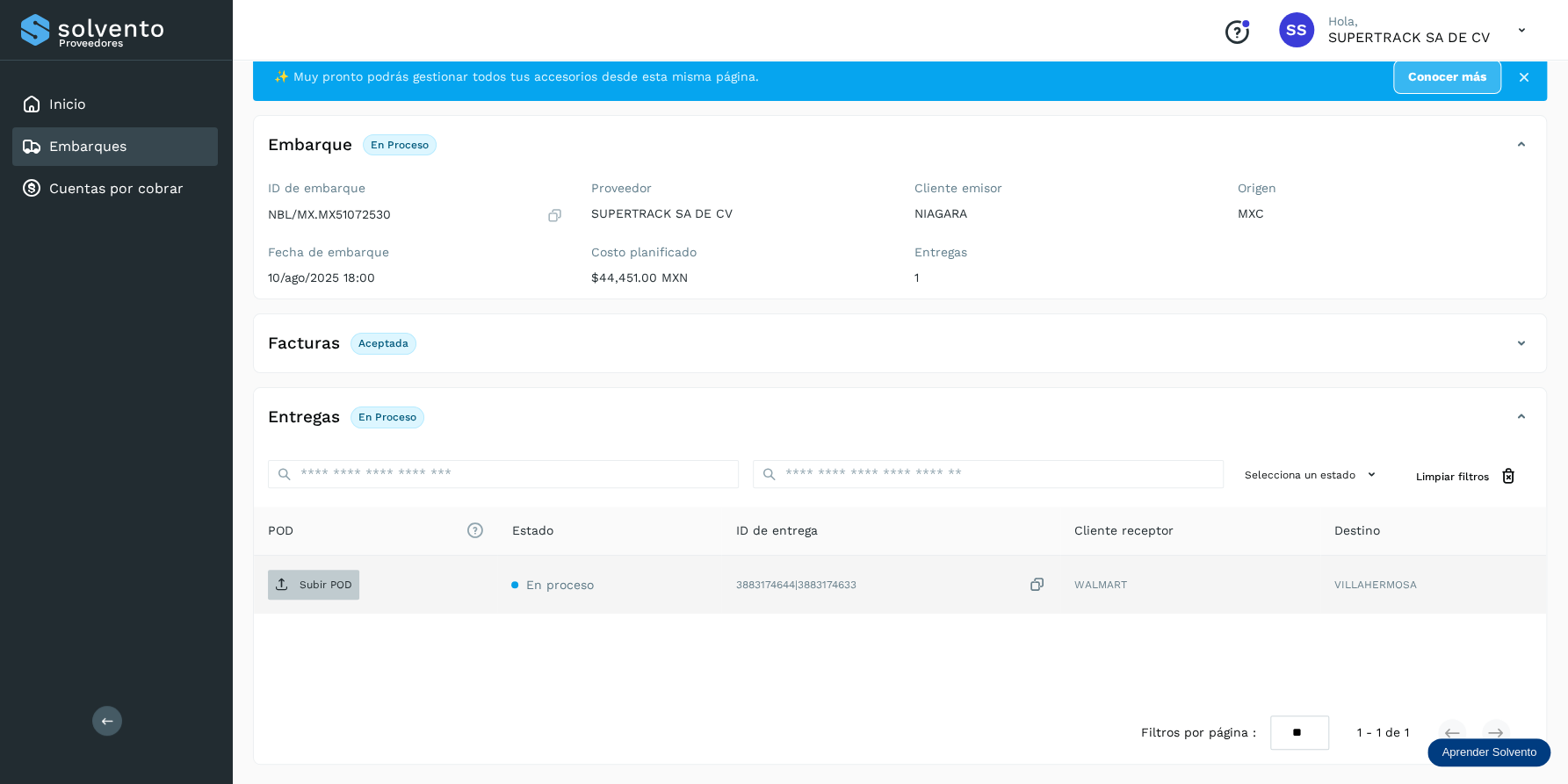
click at [309, 593] on span "Subir POD" at bounding box center [313, 585] width 91 height 28
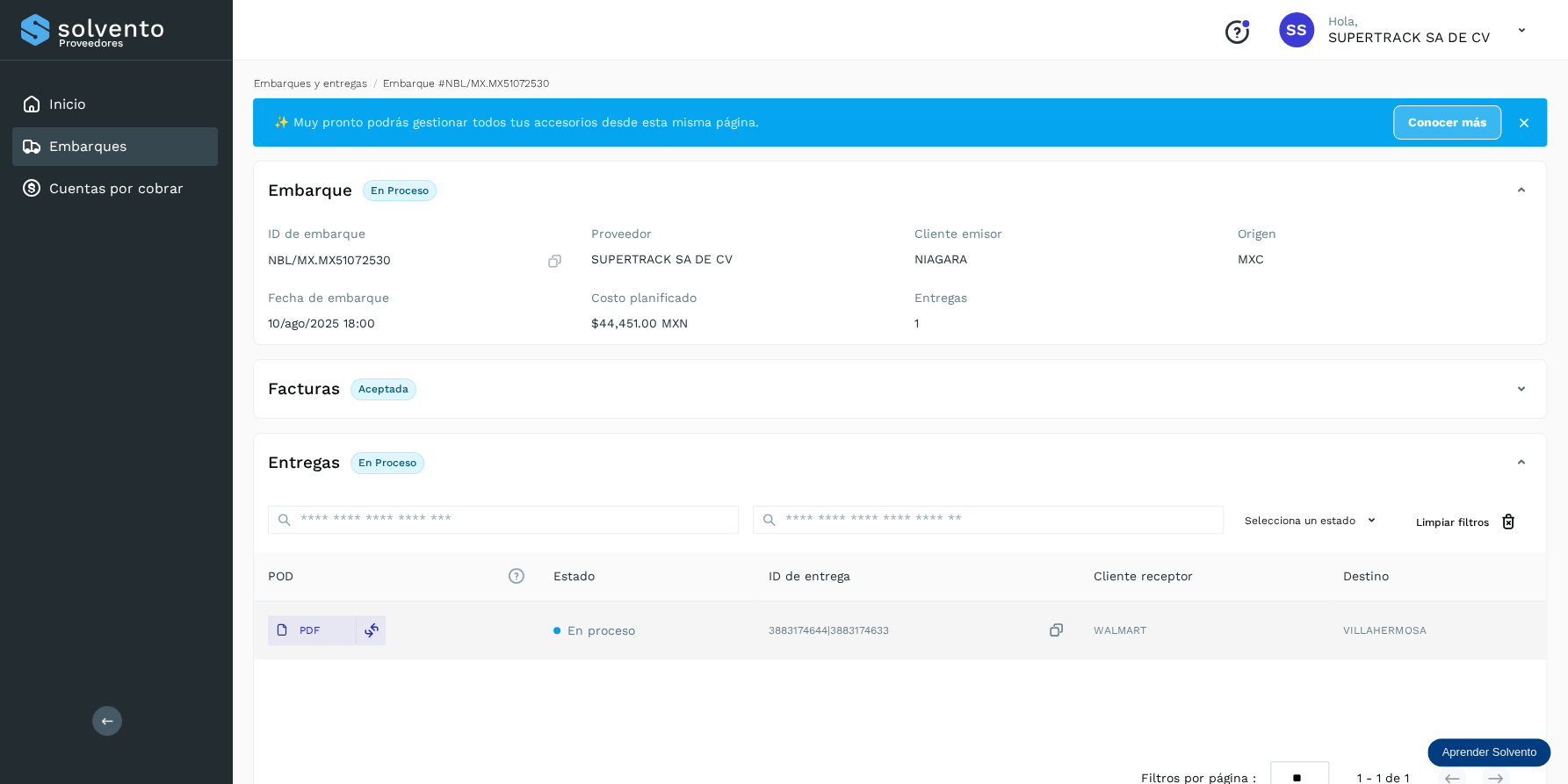
click at [319, 86] on link "Embarques y entregas" at bounding box center [310, 83] width 113 height 12
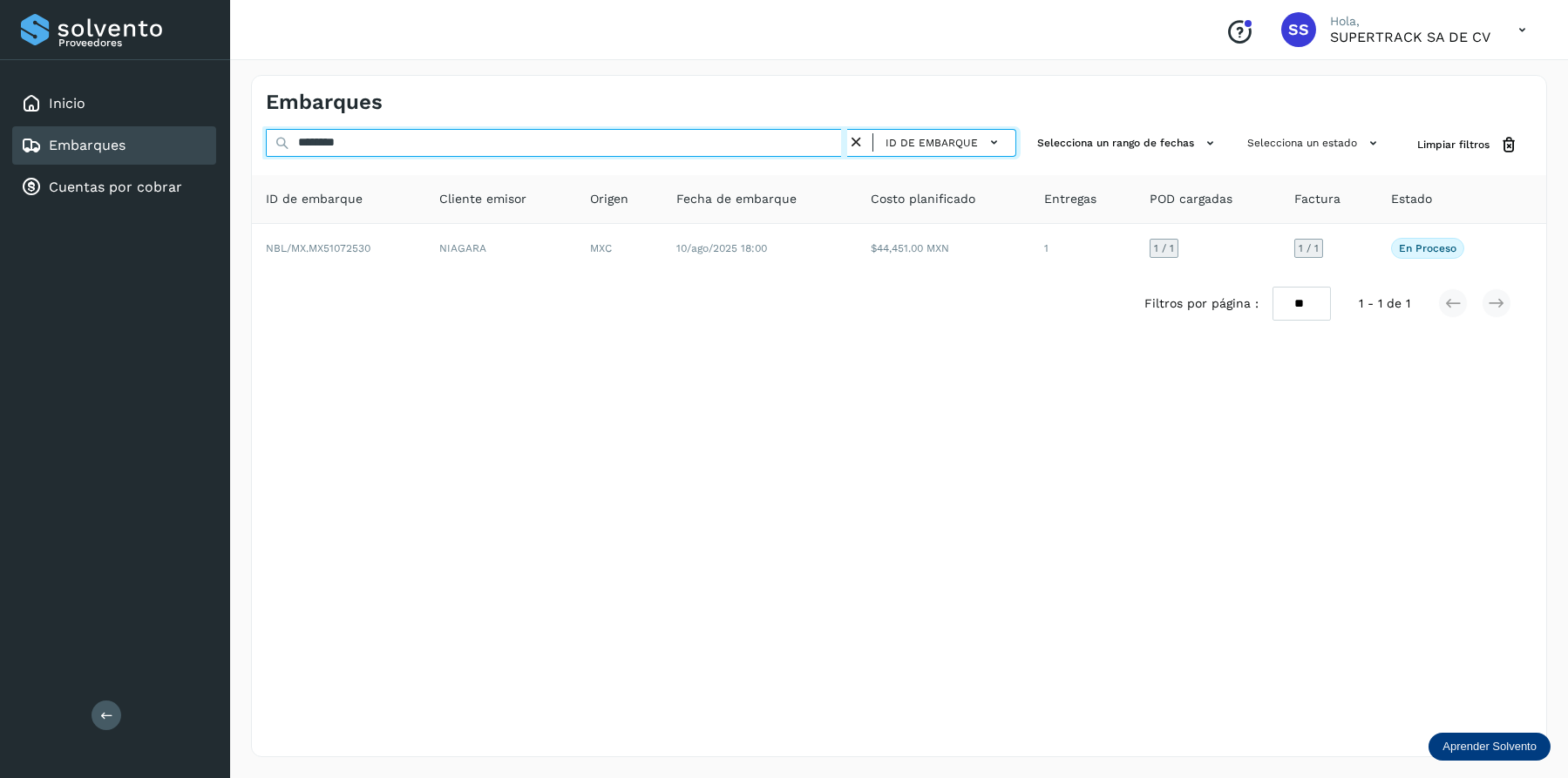
drag, startPoint x: 420, startPoint y: 147, endPoint x: 192, endPoint y: 143, distance: 228.0
click at [192, 143] on div "Proveedores Inicio Embarques Cuentas por cobrar Salir Conoce nuestros beneficio…" at bounding box center [784, 389] width 1568 height 778
drag, startPoint x: 387, startPoint y: 142, endPoint x: 230, endPoint y: 142, distance: 157.0
click at [230, 142] on div "Embarques ******** ID de embarque Selecciona un rango de fechas Selecciona un e…" at bounding box center [899, 415] width 1338 height 723
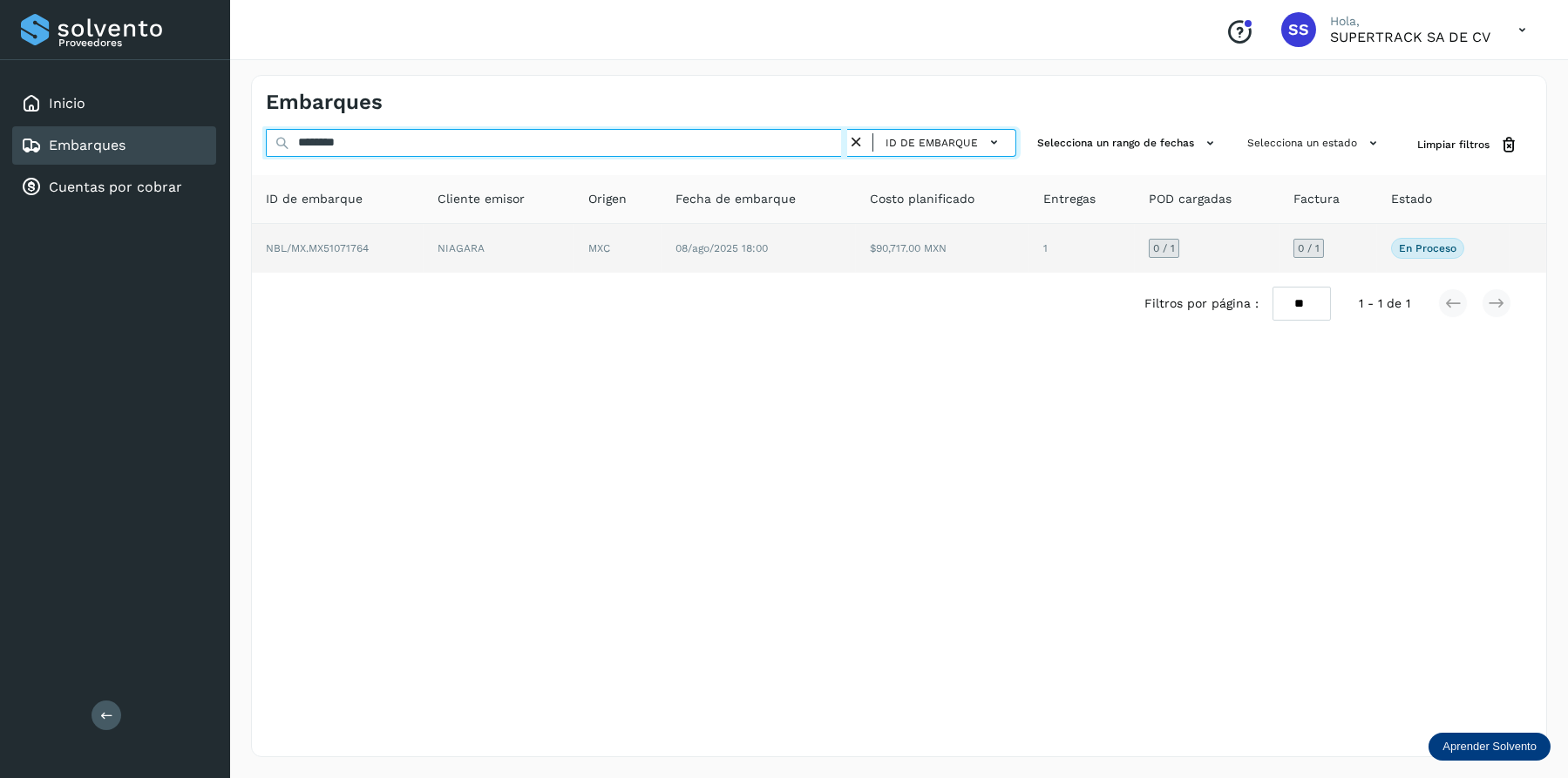
type input "********"
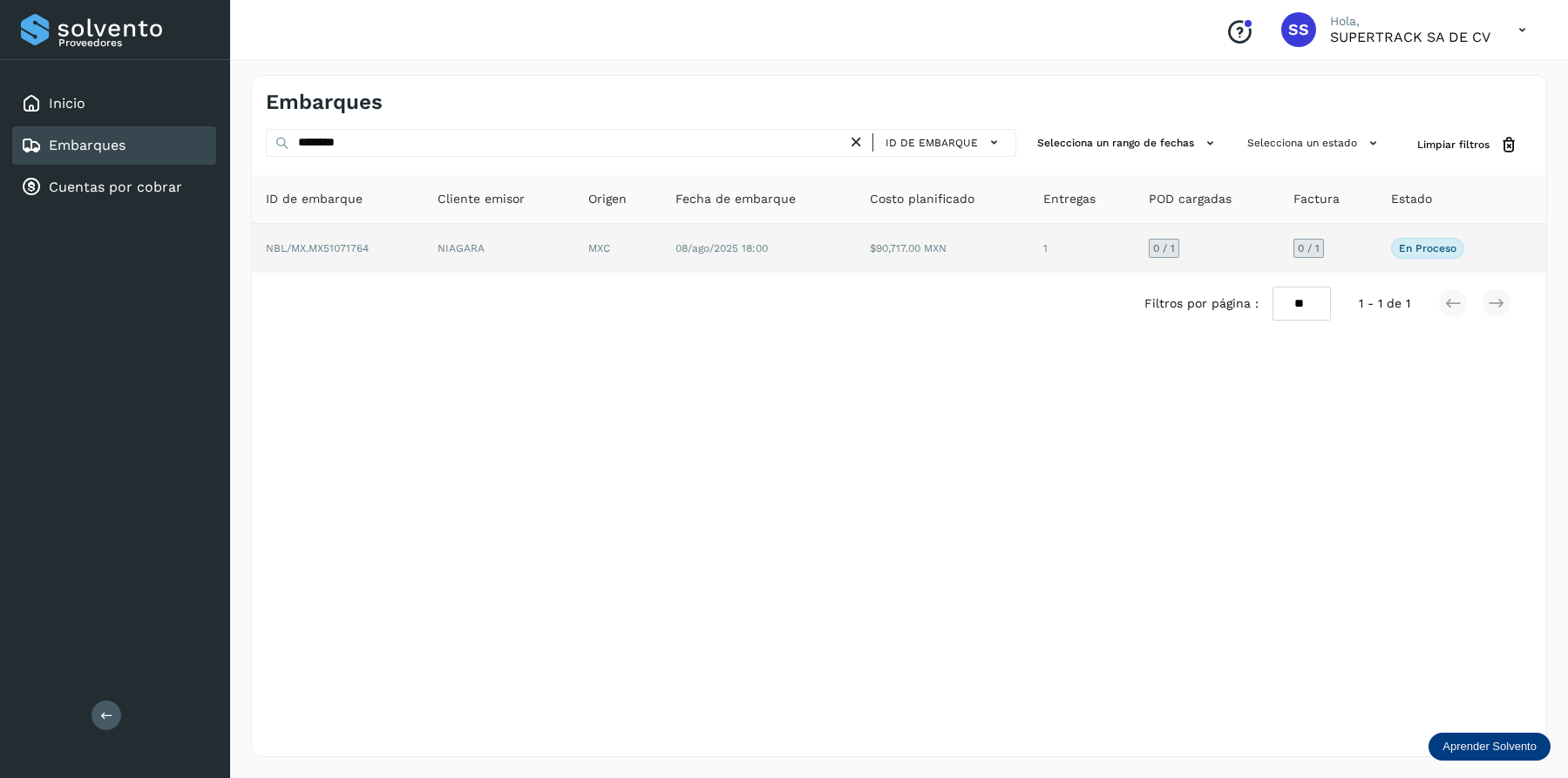
click at [424, 265] on td "NBL/MX.MX51071764" at bounding box center [499, 248] width 151 height 49
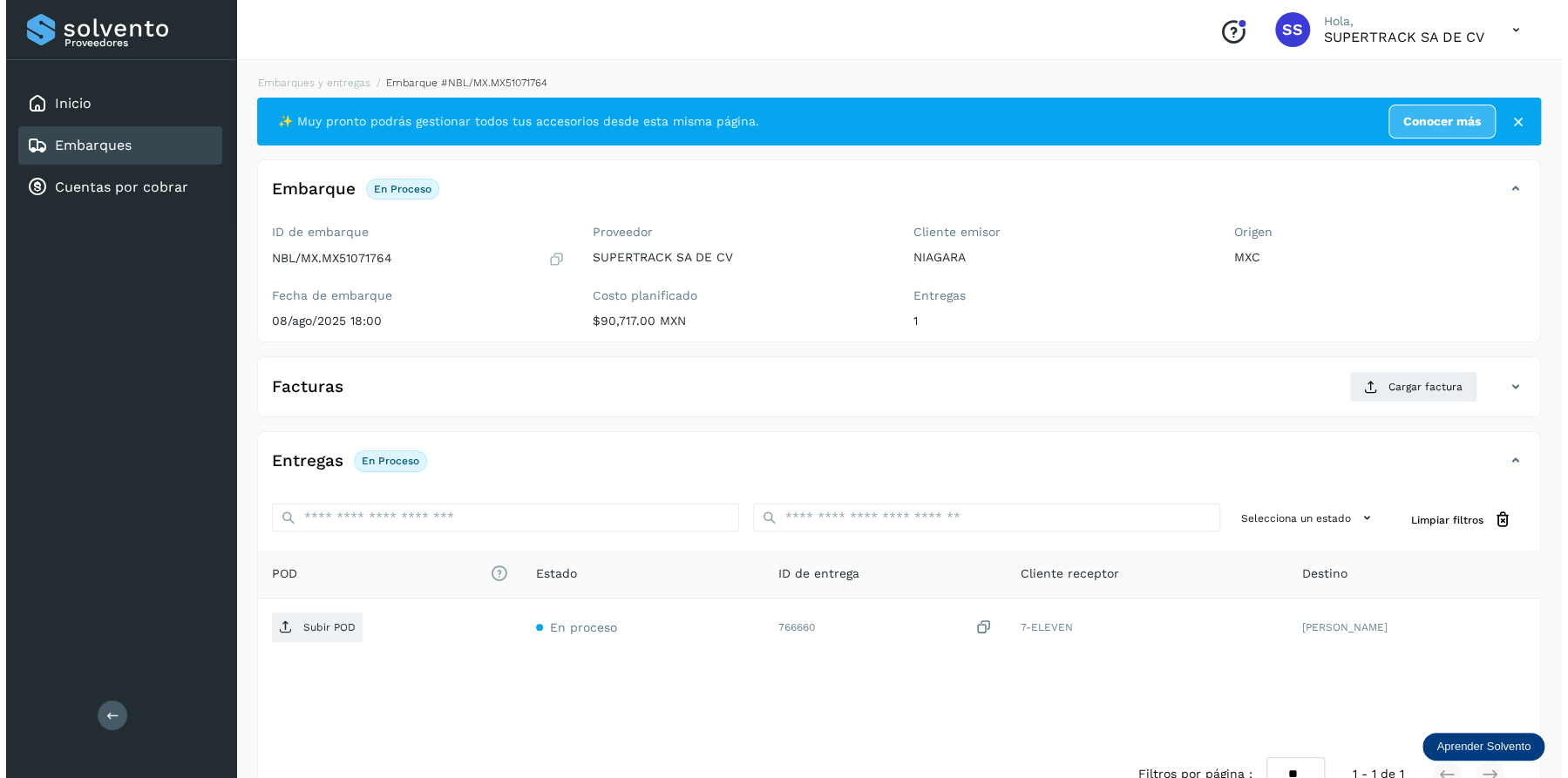
scroll to position [47, 0]
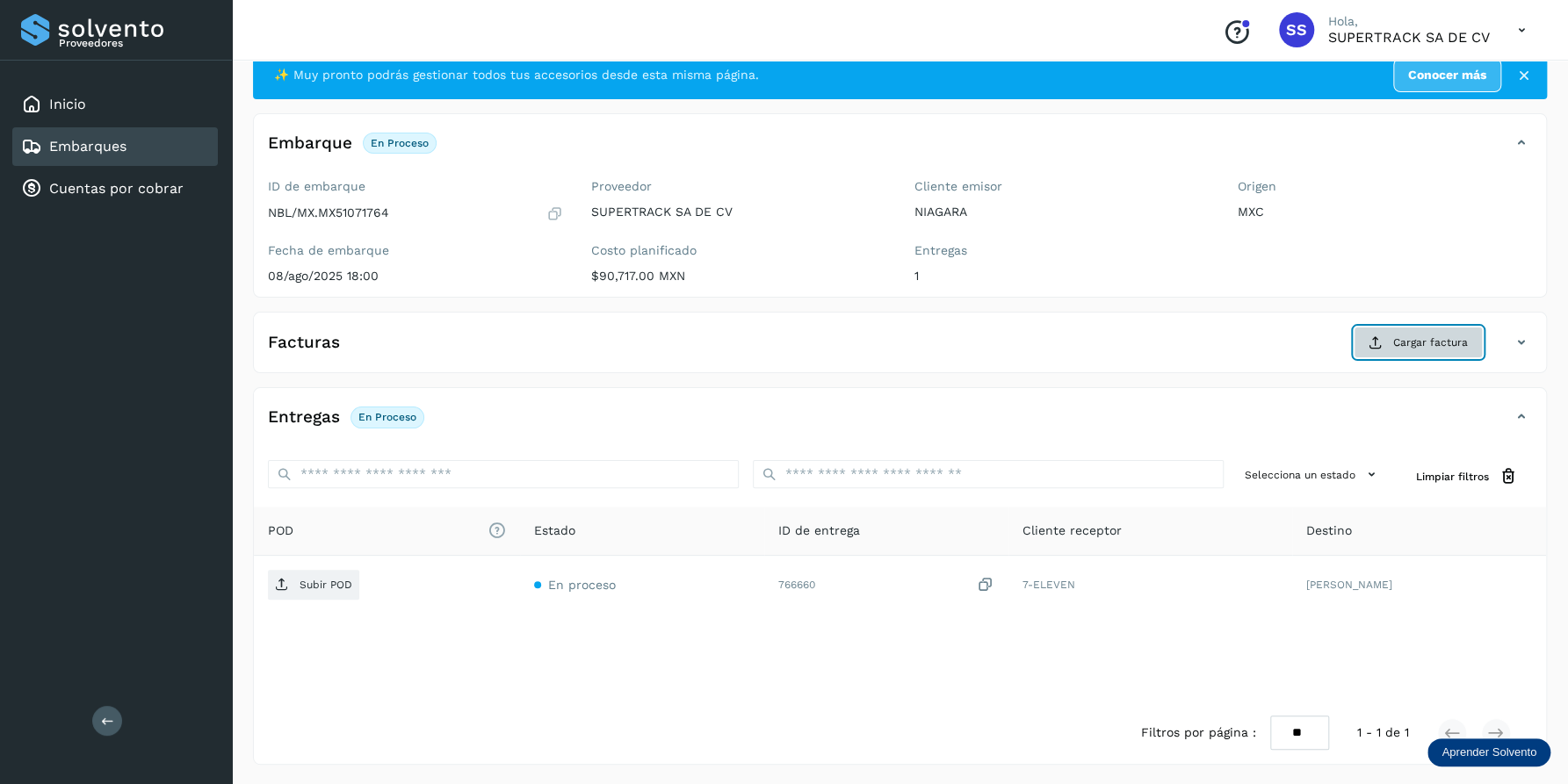
click at [1418, 336] on span "Cargar factura" at bounding box center [1430, 342] width 75 height 16
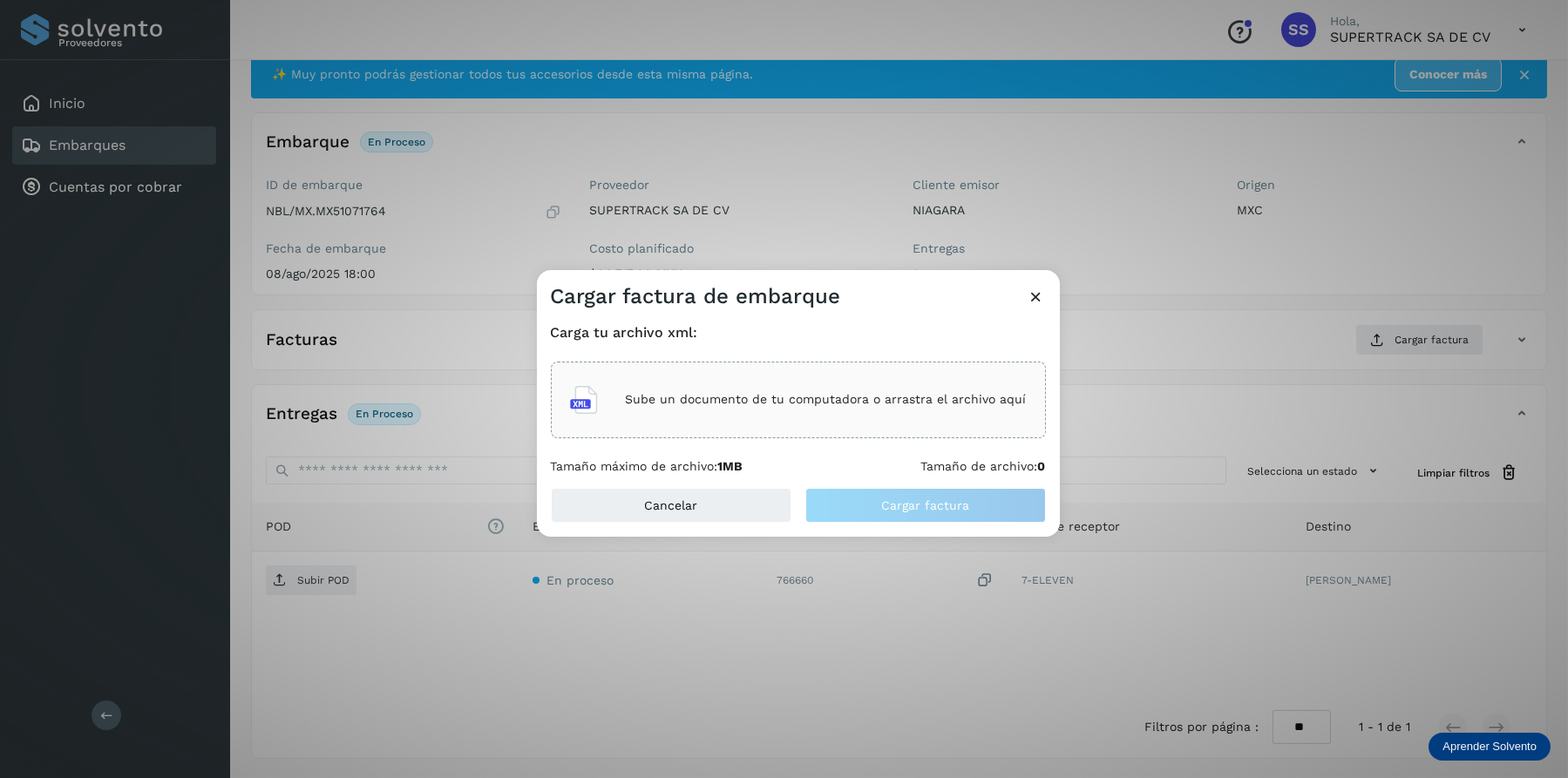
click at [873, 382] on div "Sube un documento de tu computadora o arrastra el archivo aquí" at bounding box center [798, 400] width 456 height 47
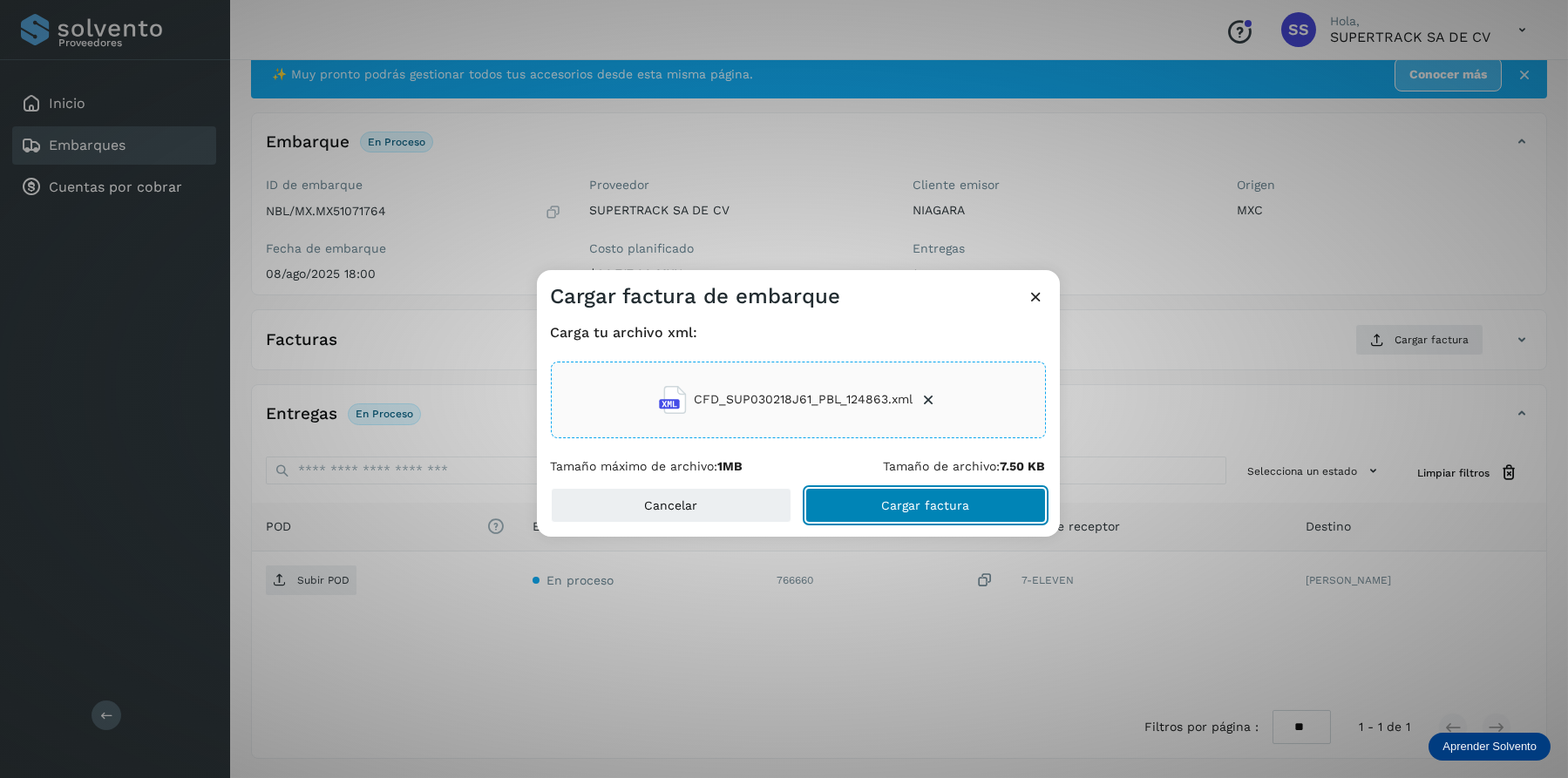
click at [893, 499] on span "Cargar factura" at bounding box center [925, 504] width 88 height 12
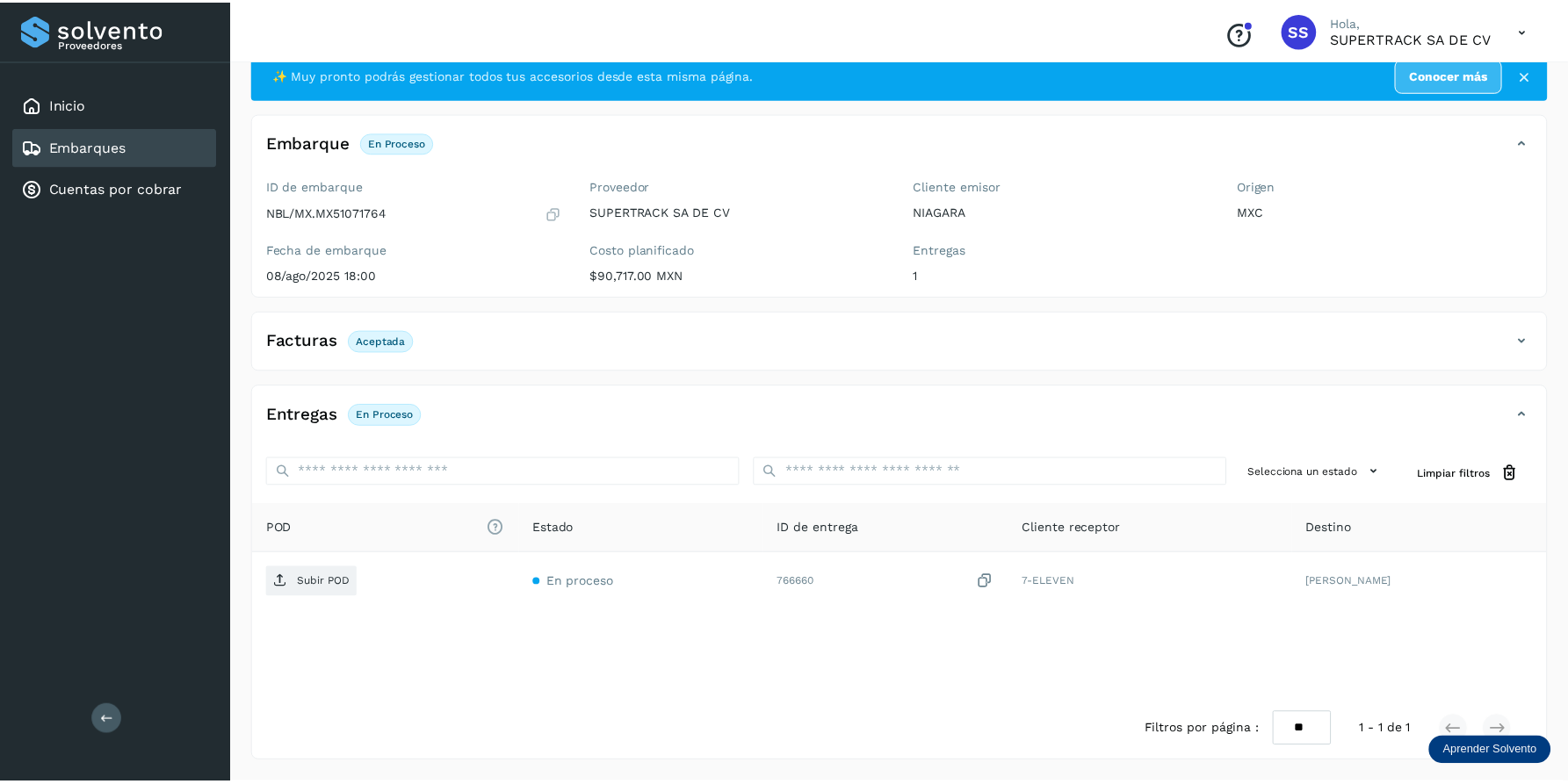
scroll to position [46, 0]
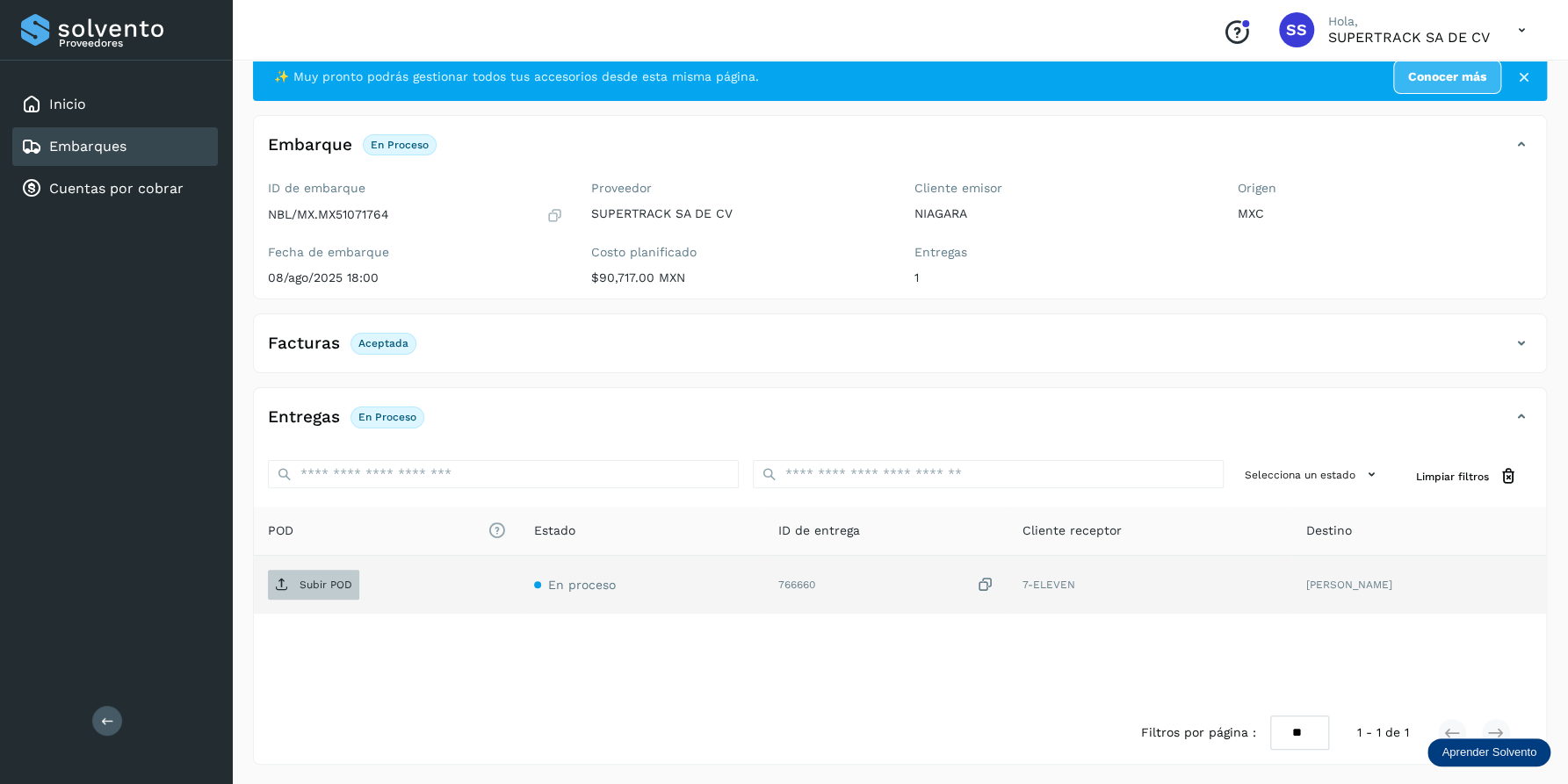
click at [322, 598] on button "Subir POD" at bounding box center [313, 585] width 91 height 30
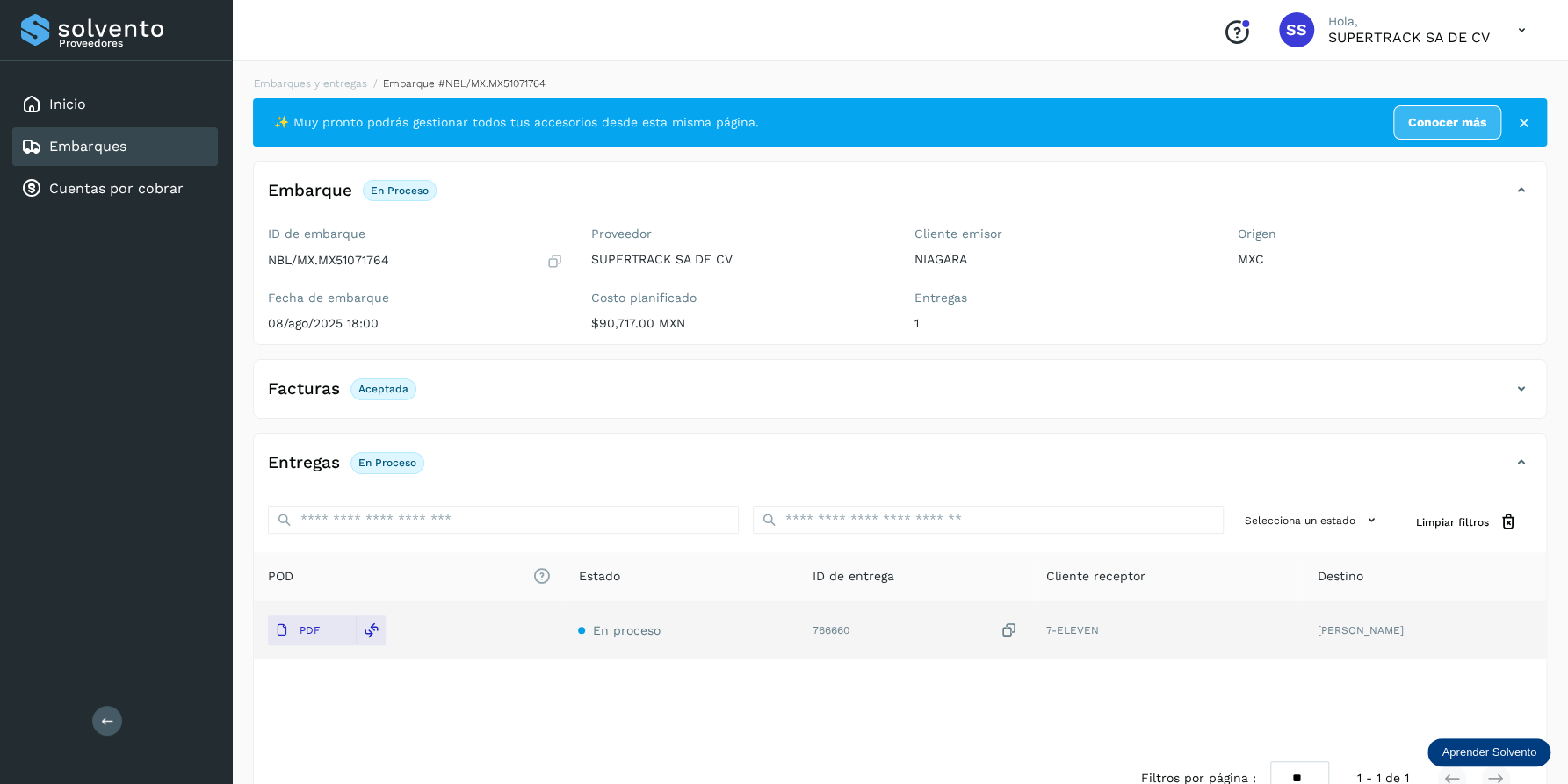
click at [368, 76] on li "Embarques y entregas" at bounding box center [456, 83] width 178 height 16
click at [332, 85] on link "Embarques y entregas" at bounding box center [310, 83] width 113 height 12
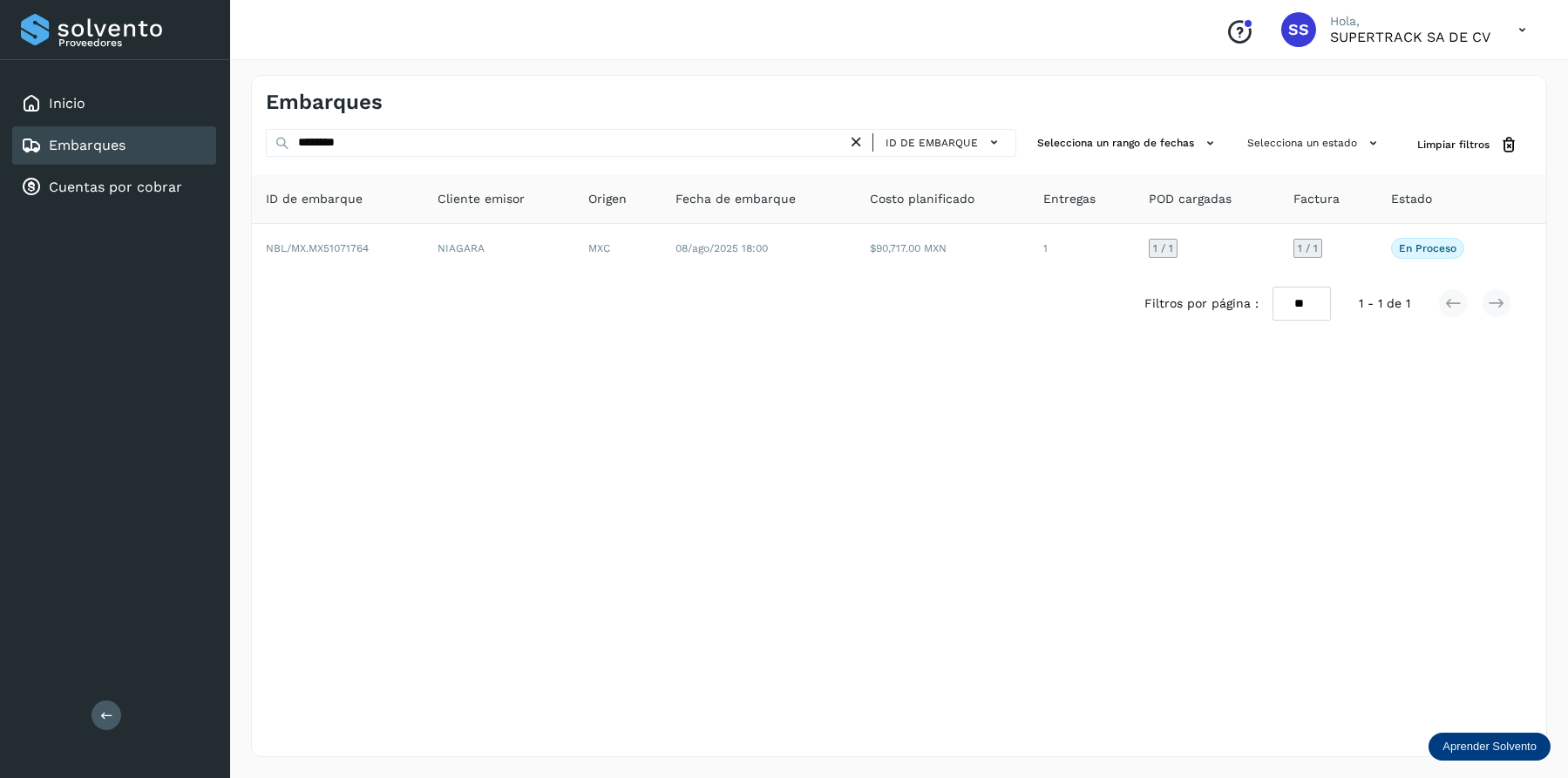
drag, startPoint x: 363, startPoint y: 127, endPoint x: 310, endPoint y: 136, distance: 53.8
click at [310, 135] on div "Embarques ******** ID de embarque Selecciona un rango de fechas Selecciona un e…" at bounding box center [899, 415] width 1296 height 682
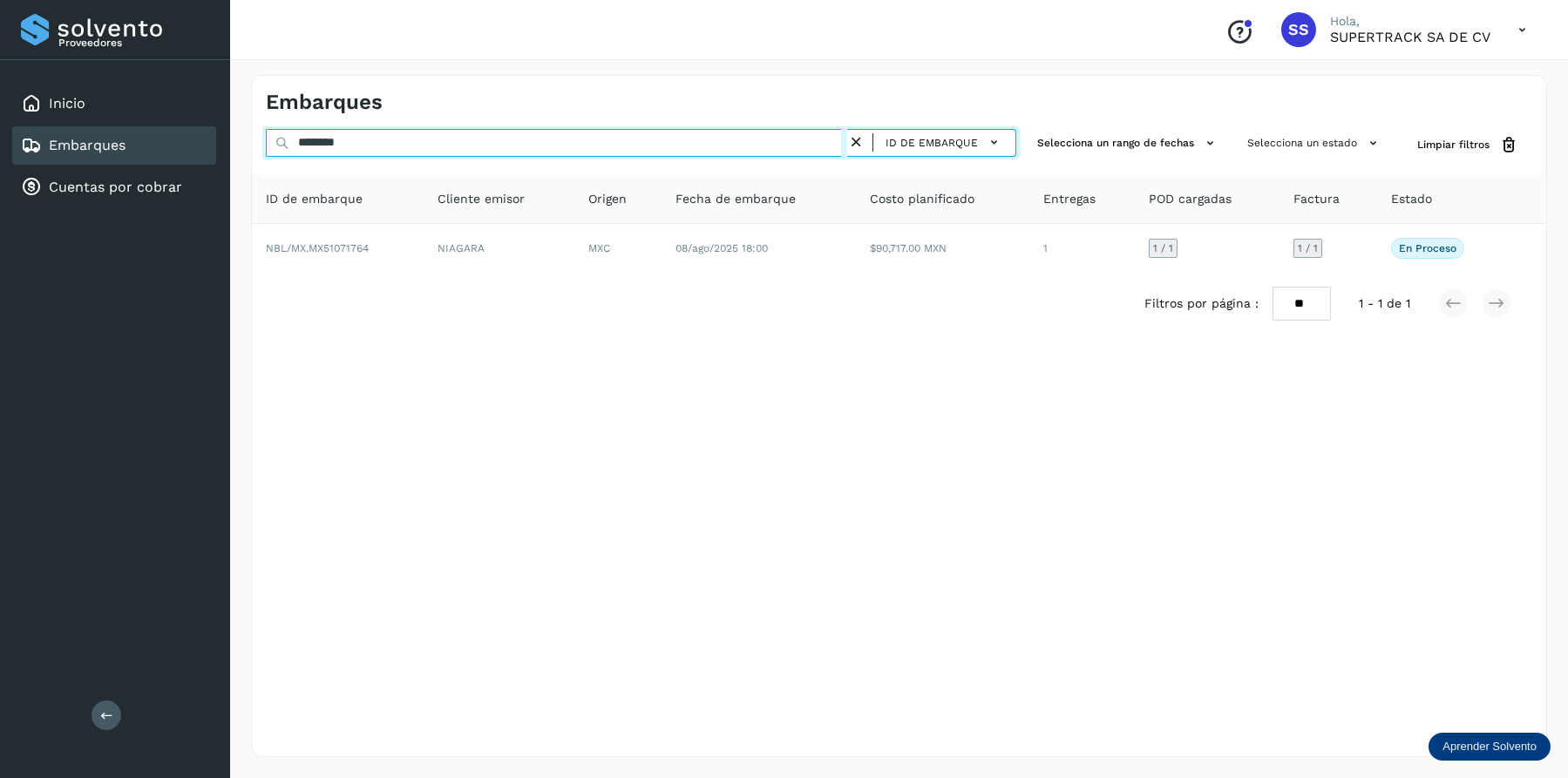
drag, startPoint x: 351, startPoint y: 144, endPoint x: 185, endPoint y: 149, distance: 166.1
click at [185, 149] on div "Proveedores Inicio Embarques Cuentas por cobrar Salir Conoce nuestros beneficio…" at bounding box center [784, 389] width 1568 height 778
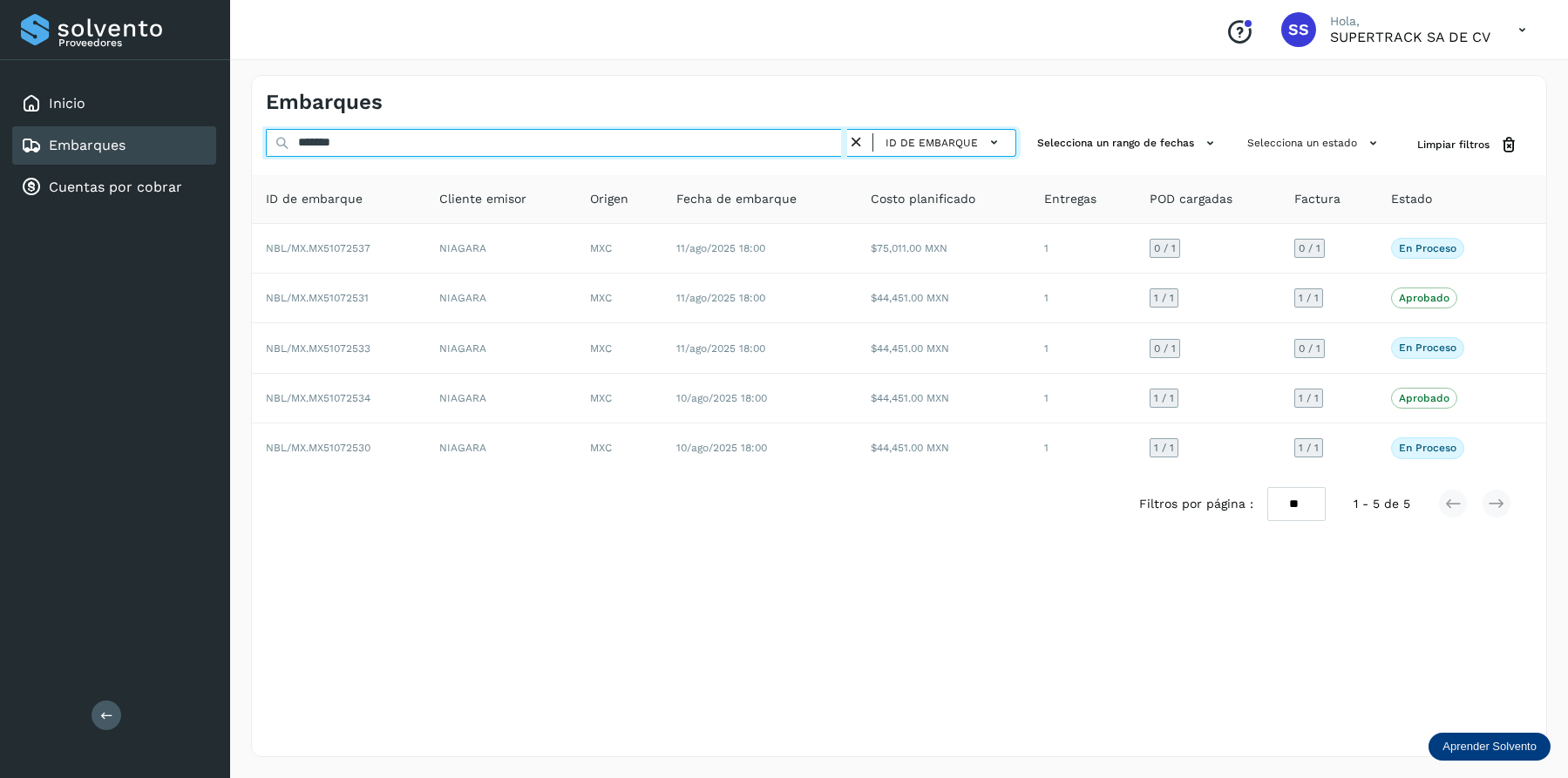
type input "*******"
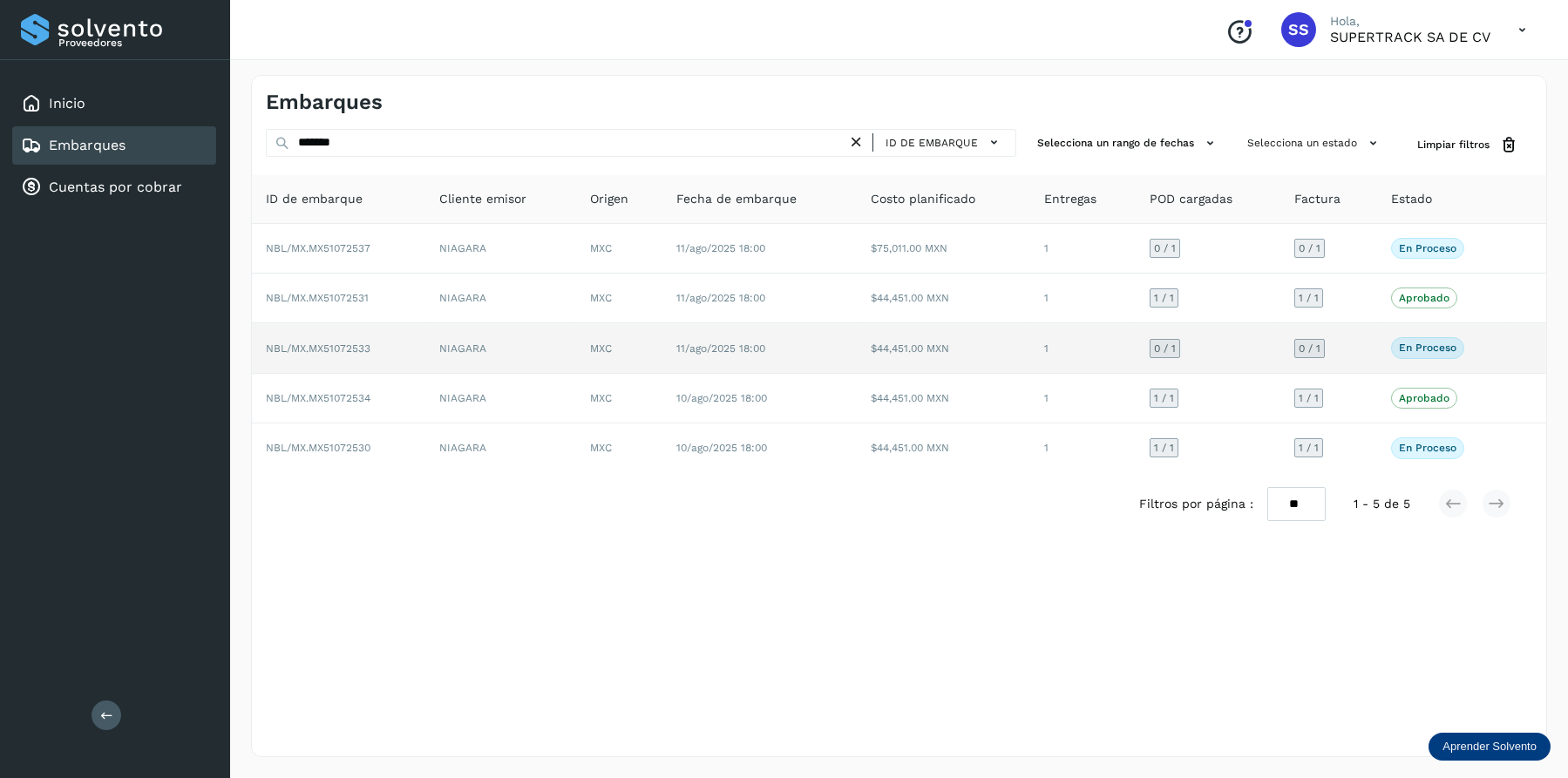
click at [429, 352] on td "NIAGARA" at bounding box center [500, 348] width 151 height 50
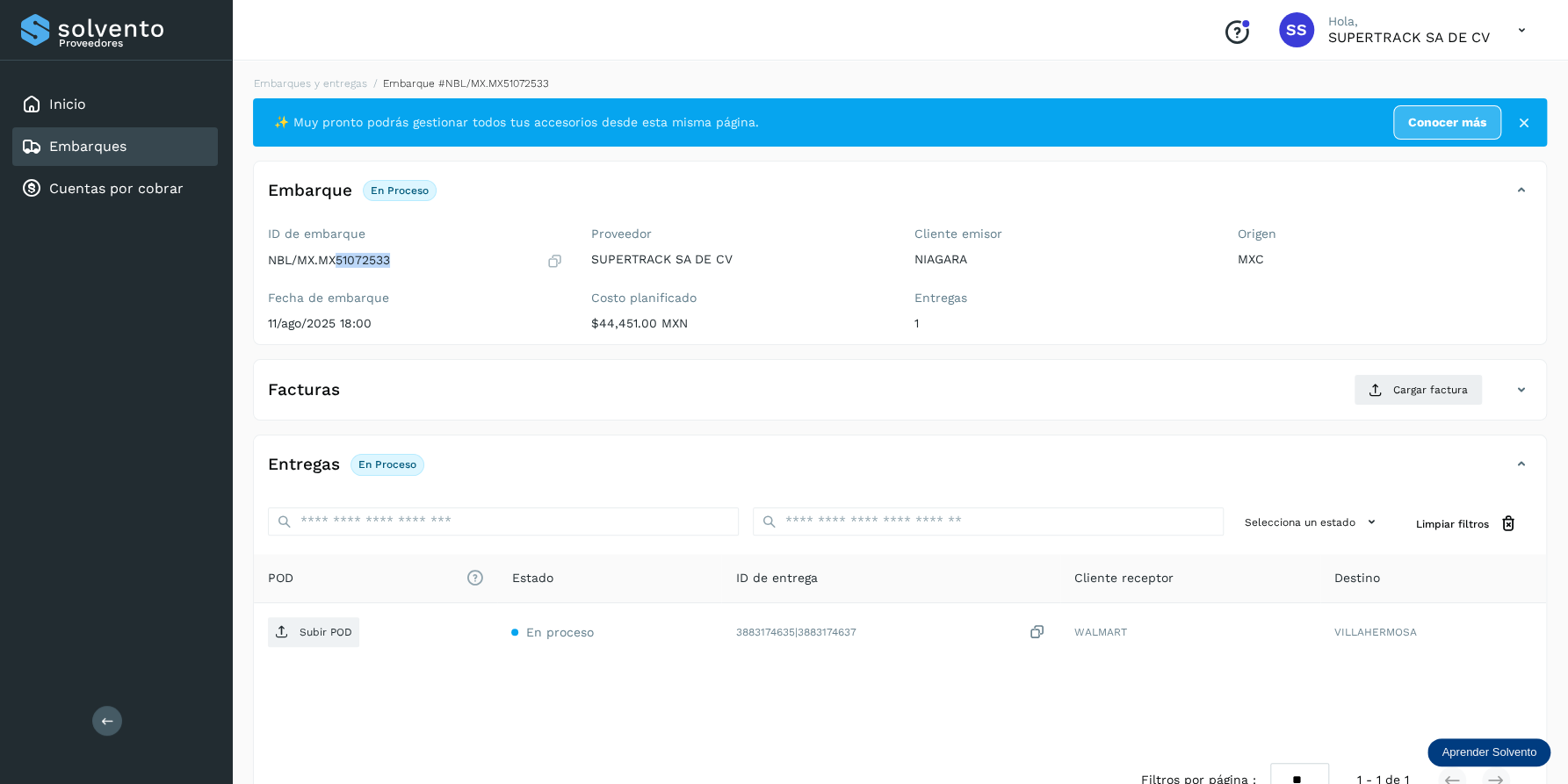
drag, startPoint x: 391, startPoint y: 260, endPoint x: 339, endPoint y: 259, distance: 52.0
click at [339, 259] on p "NBL/MX.MX51072533" at bounding box center [328, 260] width 122 height 15
drag, startPoint x: 339, startPoint y: 259, endPoint x: 353, endPoint y: 260, distance: 14.0
copy p "51072533"
click at [1420, 392] on span "Cargar factura" at bounding box center [1430, 390] width 75 height 16
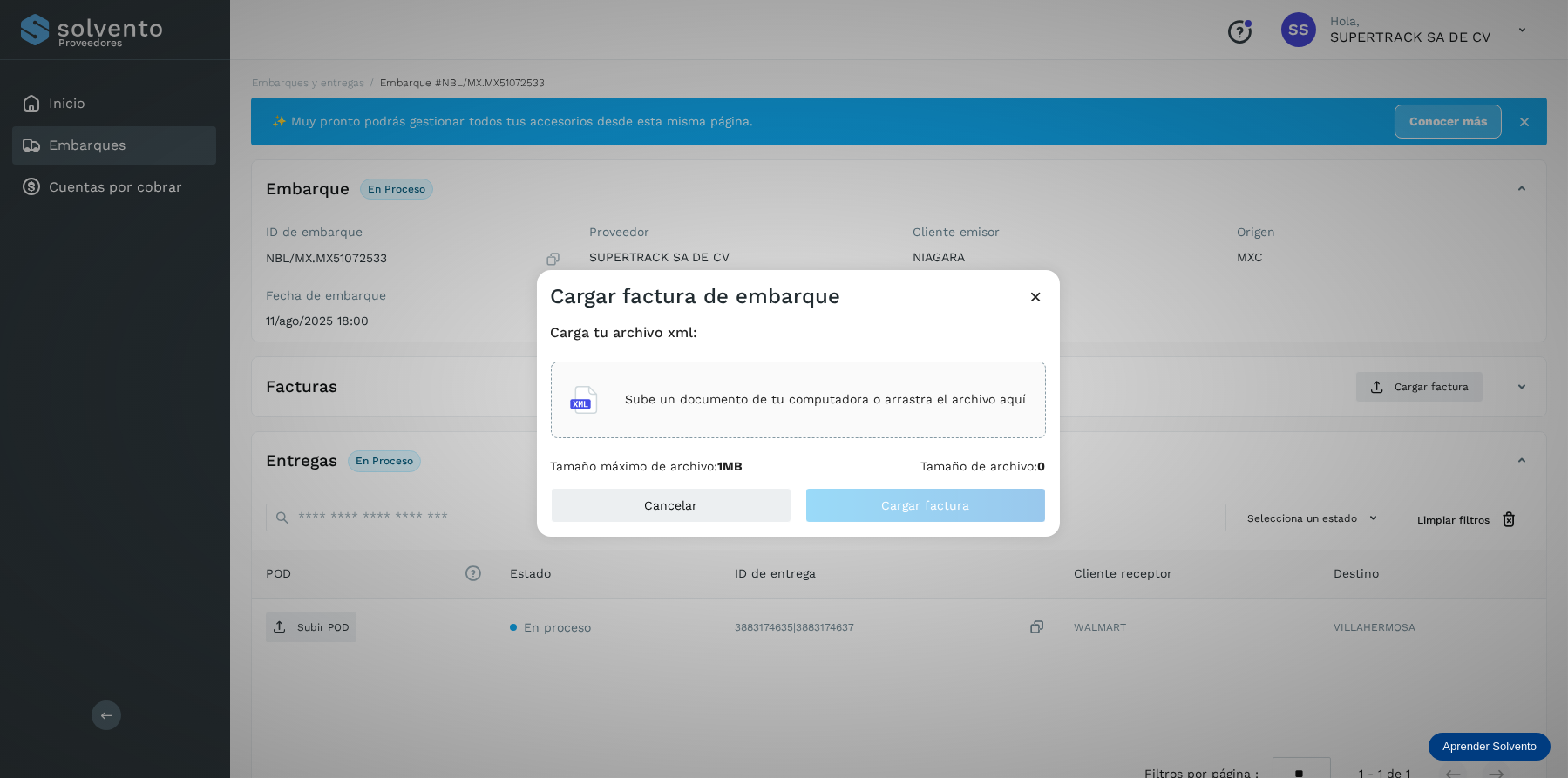
click at [777, 386] on div "Sube un documento de tu computadora o arrastra el archivo aquí" at bounding box center [798, 400] width 456 height 47
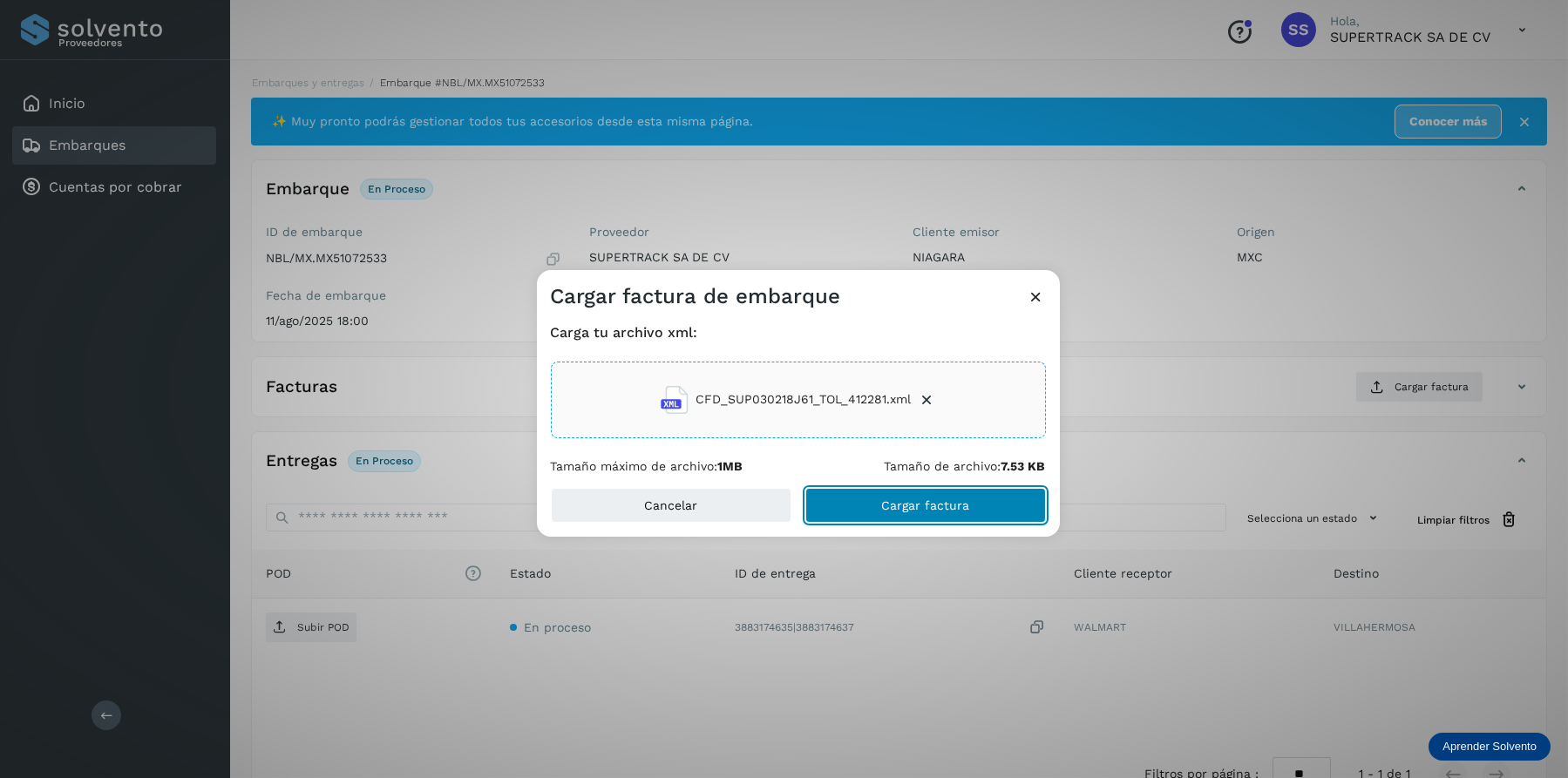
click at [900, 498] on button "Cargar factura" at bounding box center [926, 505] width 241 height 35
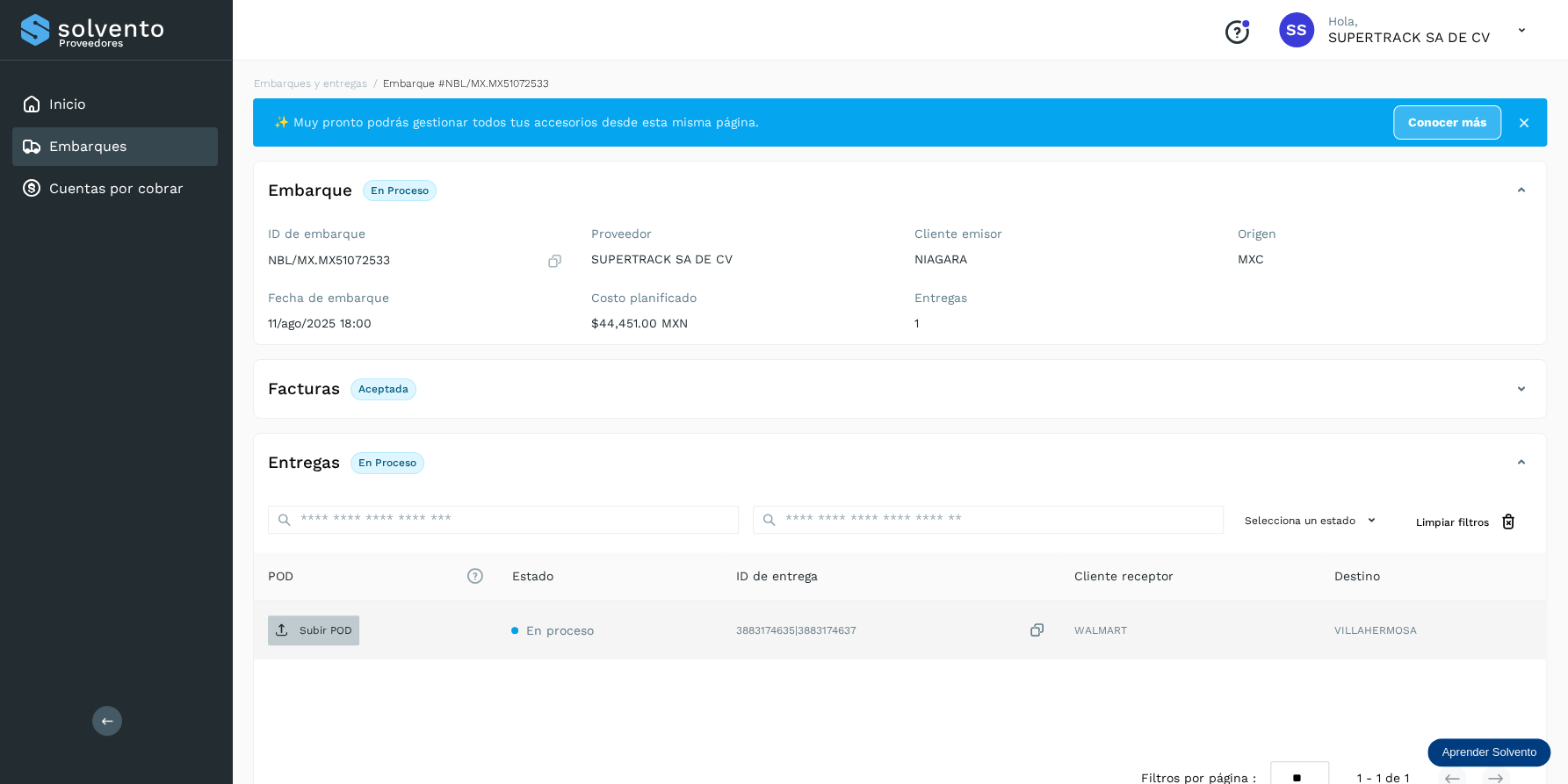
click at [327, 638] on span "Subir POD" at bounding box center [313, 630] width 91 height 28
click at [343, 83] on link "Embarques y entregas" at bounding box center [310, 83] width 113 height 12
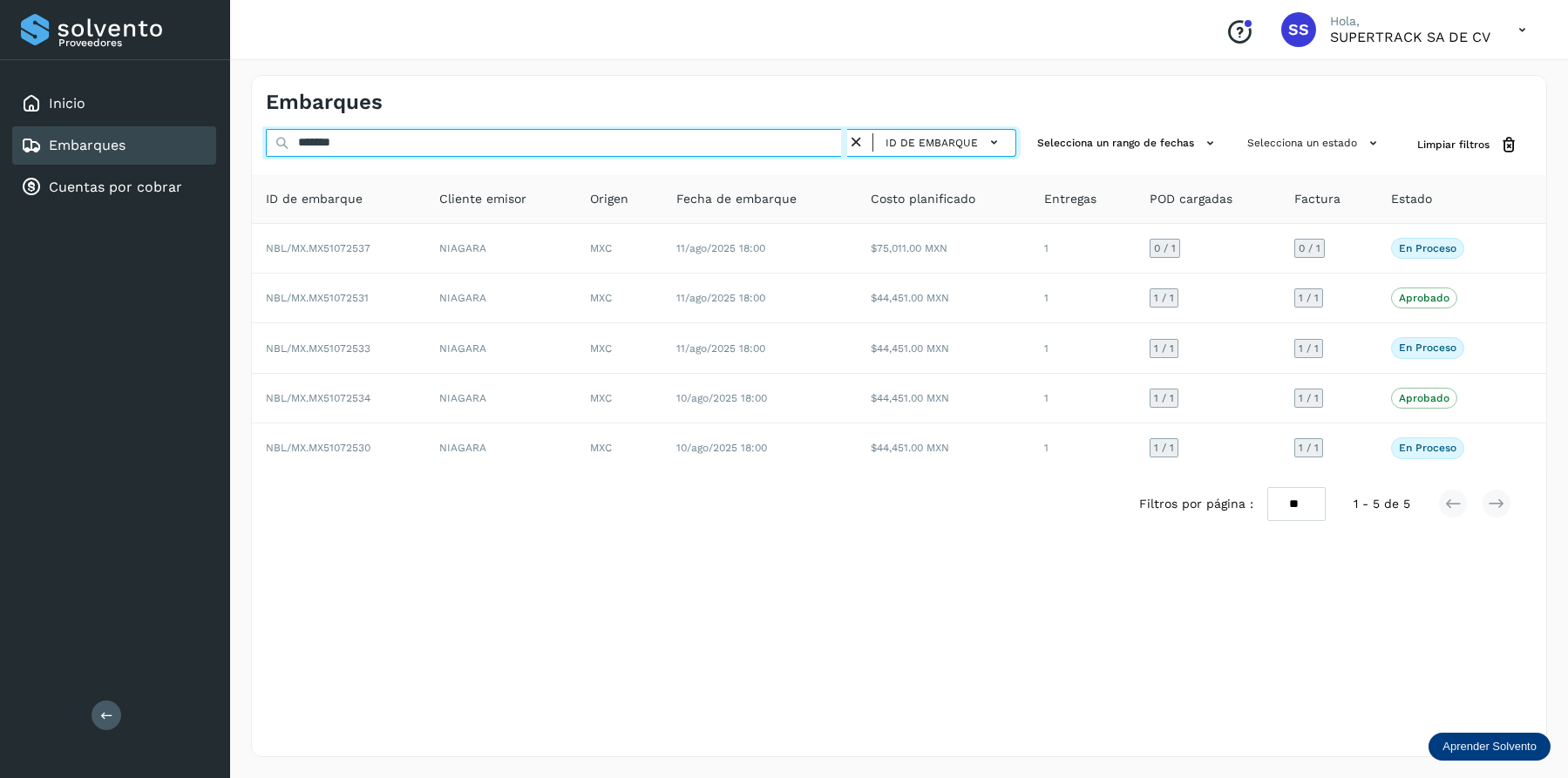
drag, startPoint x: 380, startPoint y: 144, endPoint x: 193, endPoint y: 146, distance: 187.0
click at [186, 160] on div "Proveedores Inicio Embarques Cuentas por cobrar Salir Conoce nuestros beneficio…" at bounding box center [784, 389] width 1568 height 778
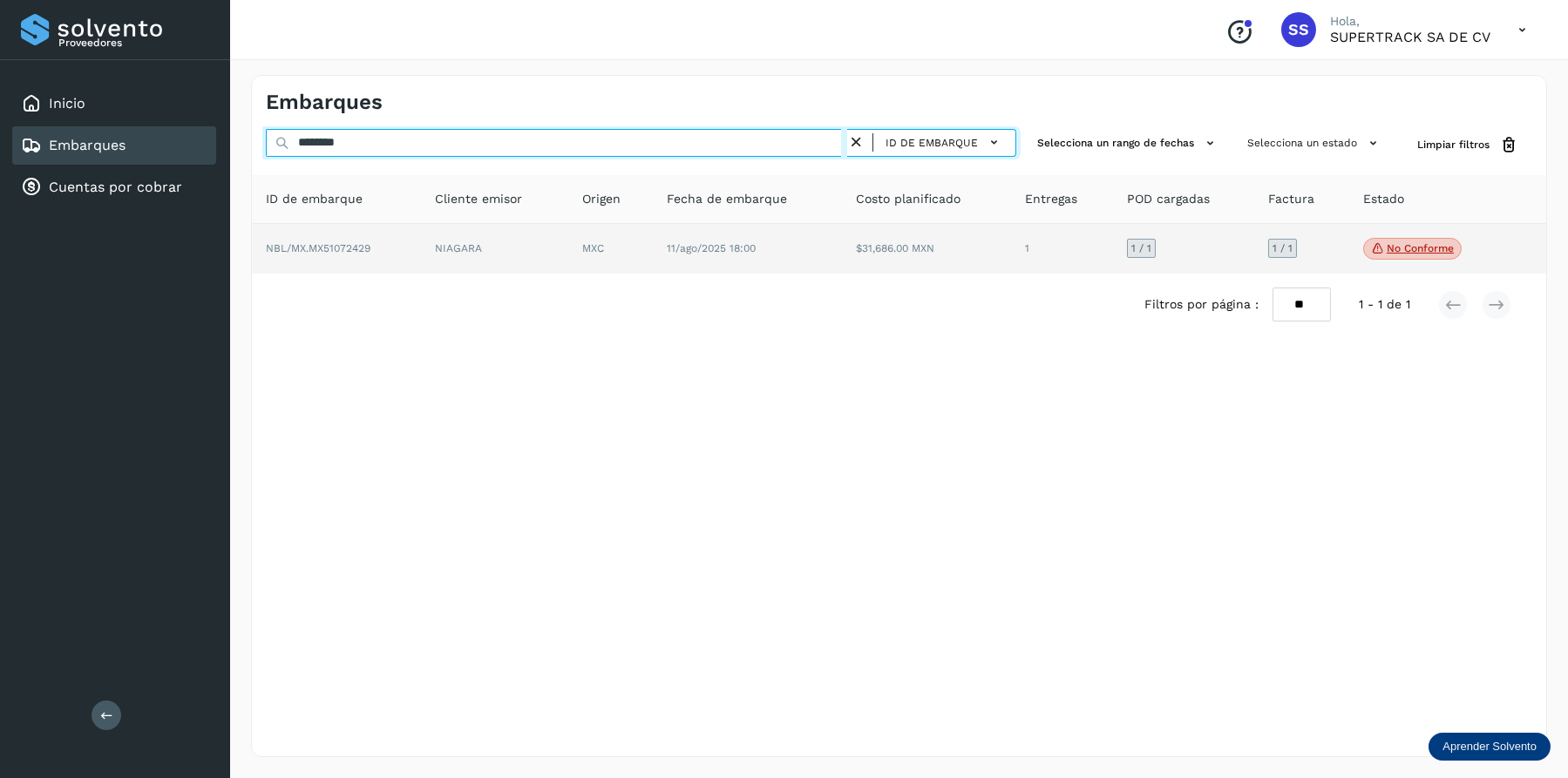
type input "********"
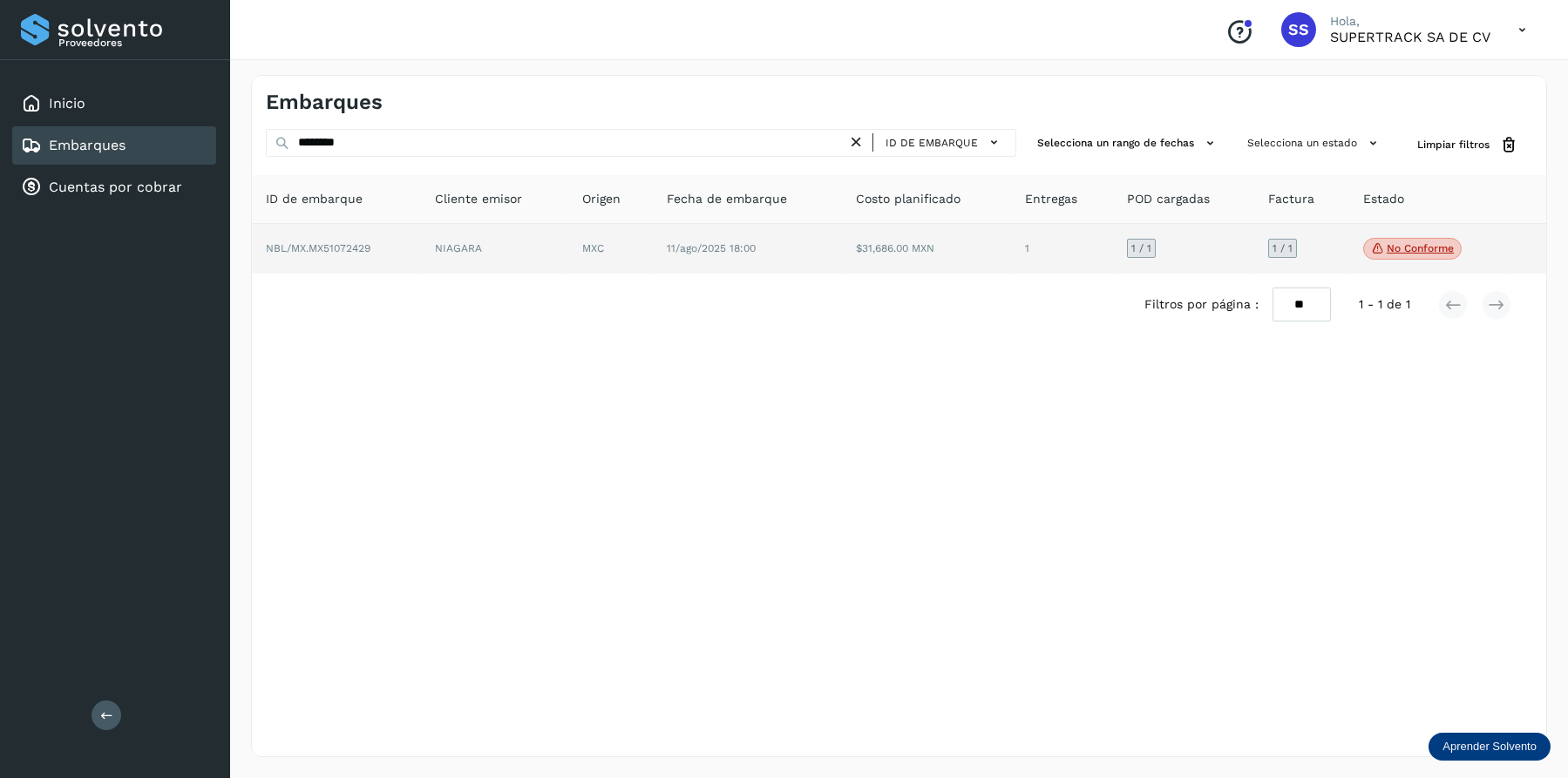
click at [568, 226] on td "NIAGARA" at bounding box center [610, 249] width 84 height 51
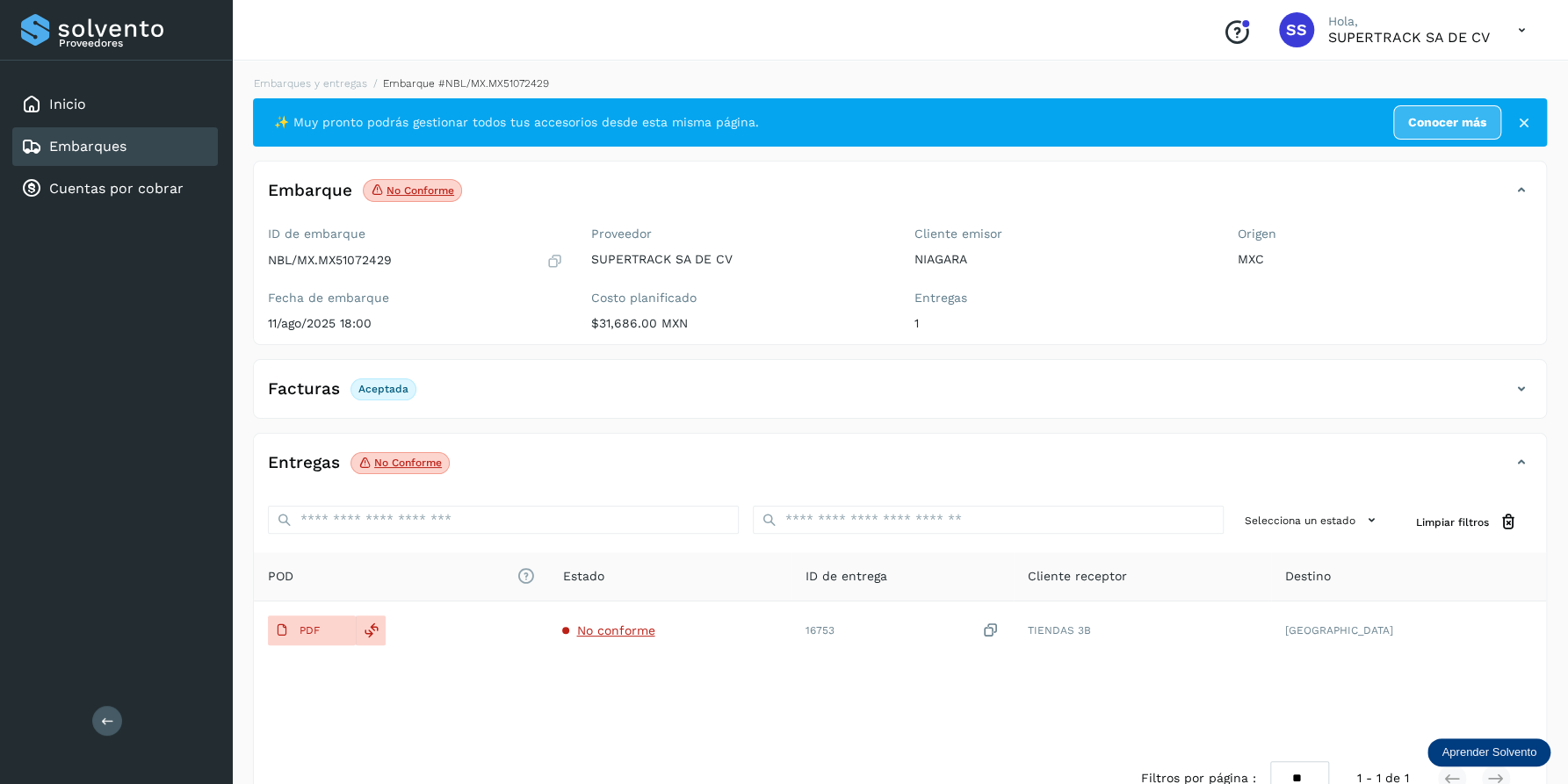
scroll to position [46, 0]
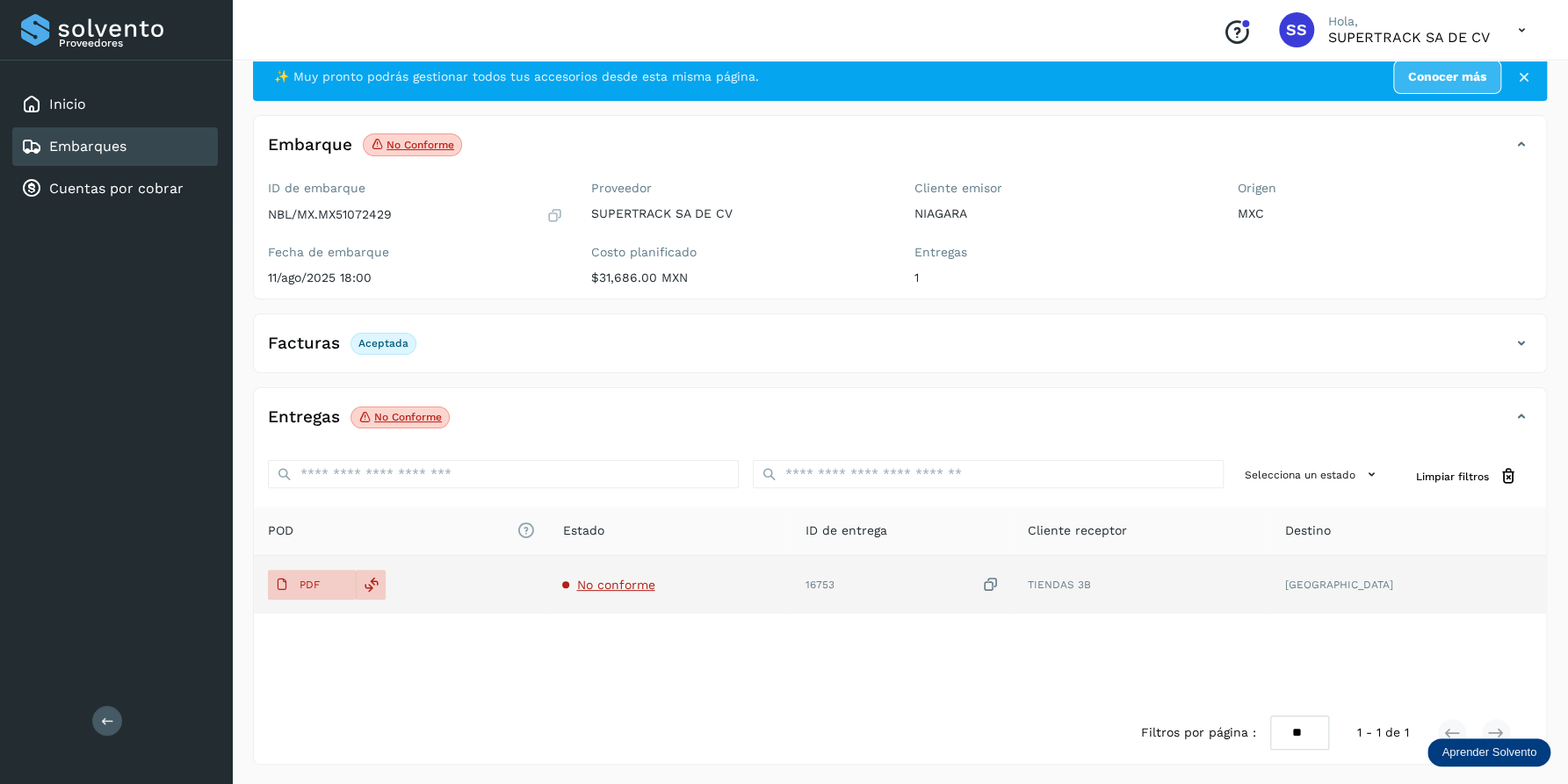
click at [631, 582] on span "No conforme" at bounding box center [616, 584] width 78 height 14
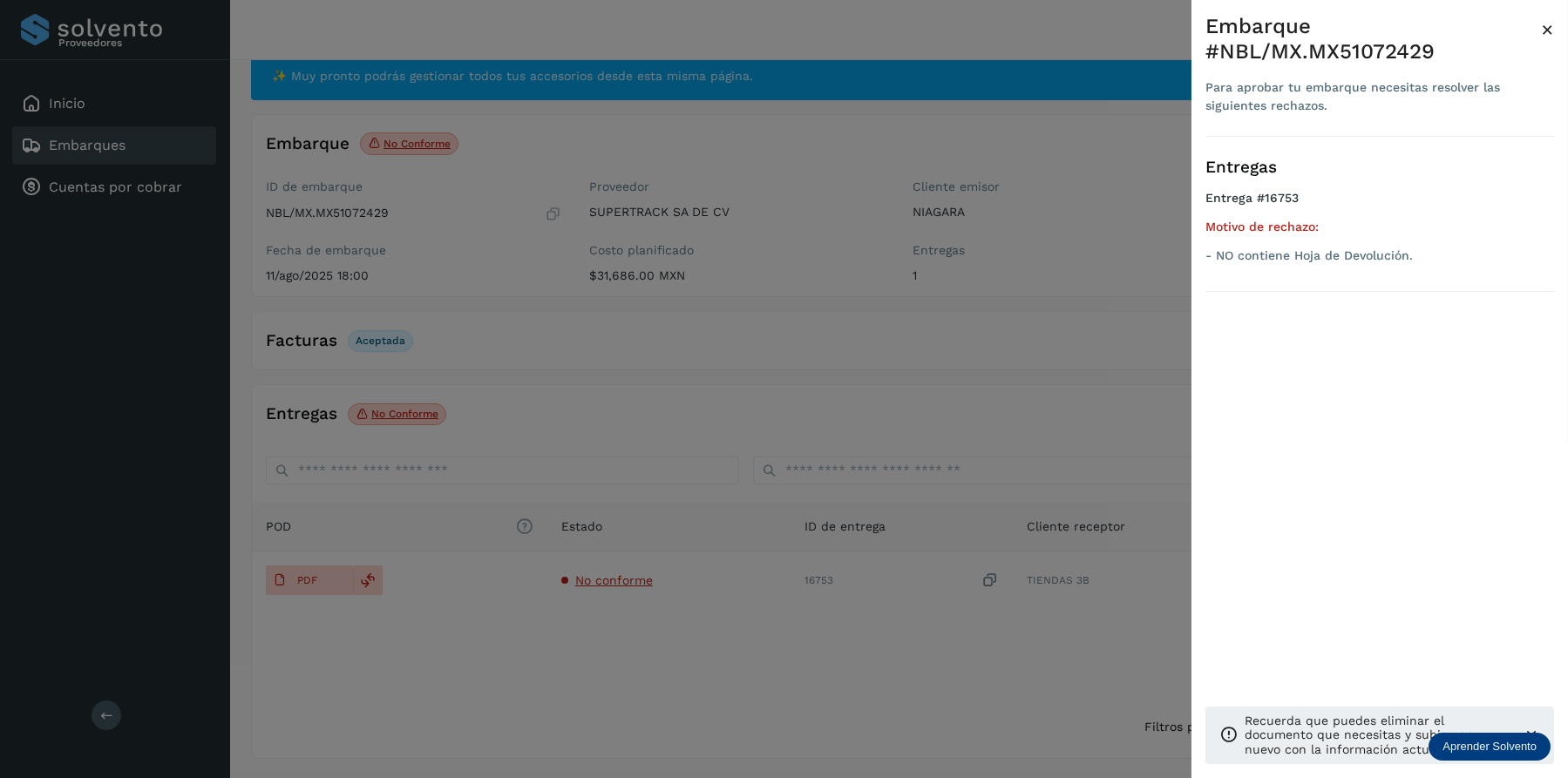
click at [686, 412] on div at bounding box center [784, 389] width 1568 height 778
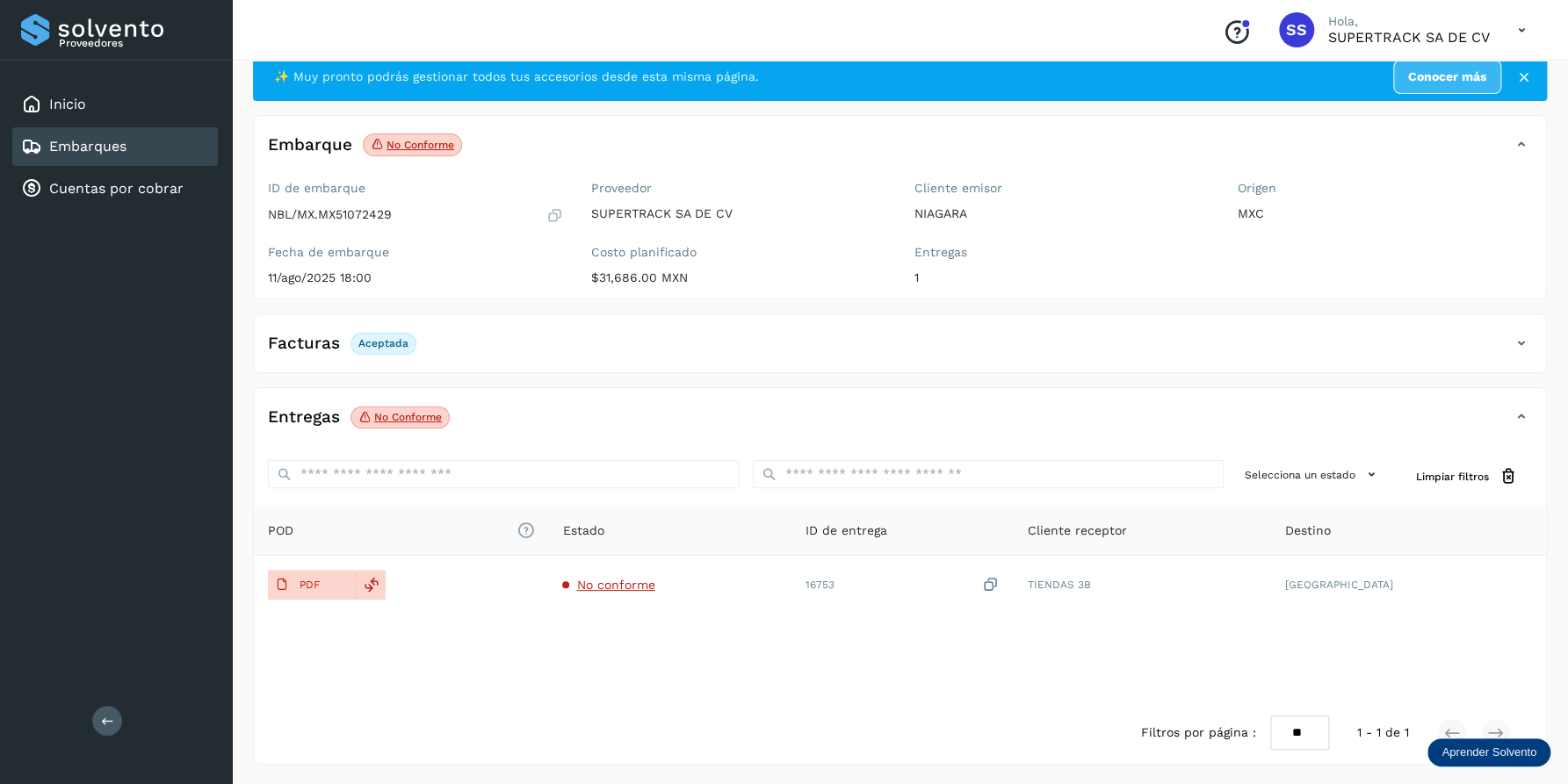
scroll to position [0, 0]
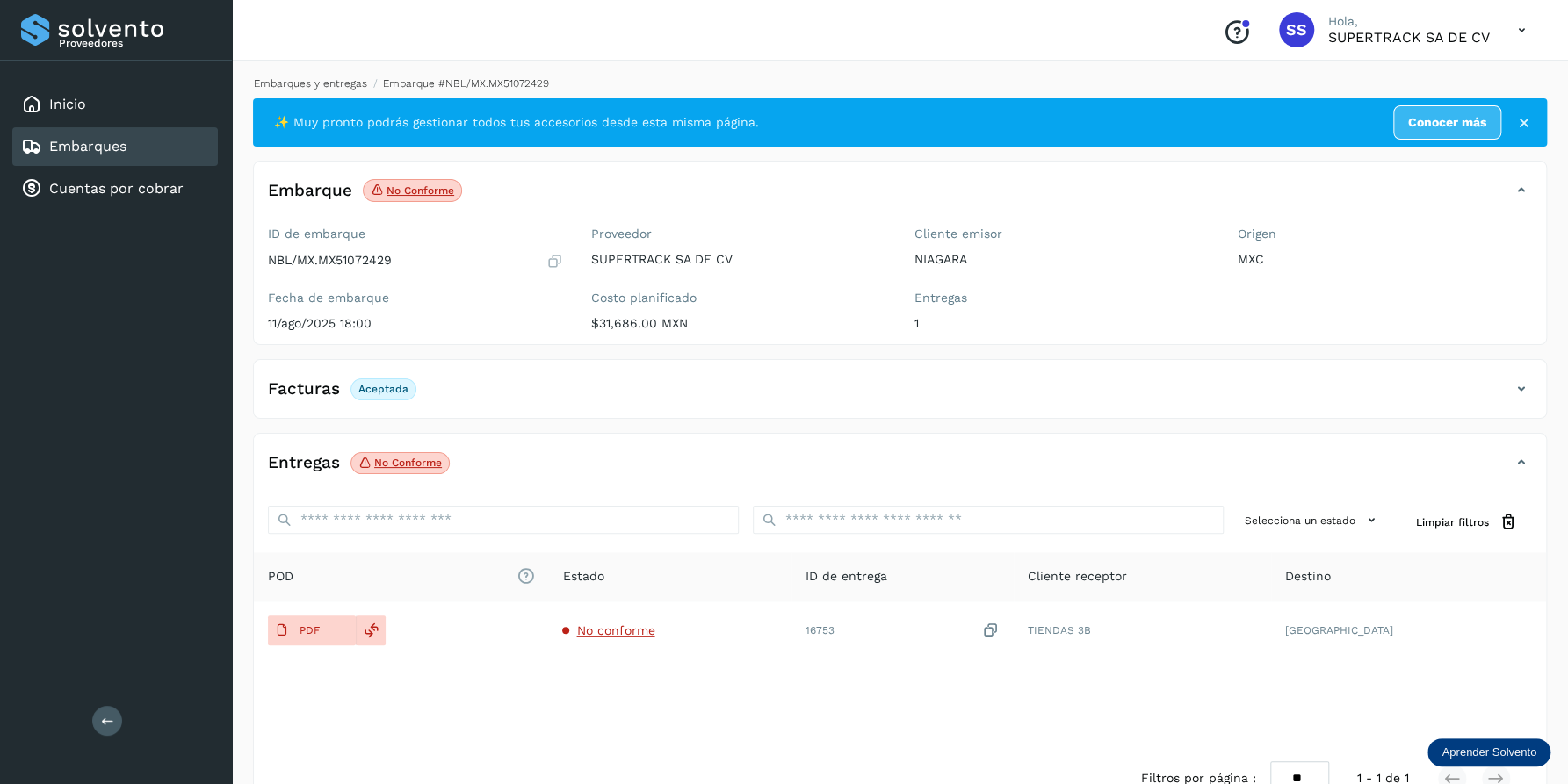
click at [307, 82] on link "Embarques y entregas" at bounding box center [310, 83] width 113 height 12
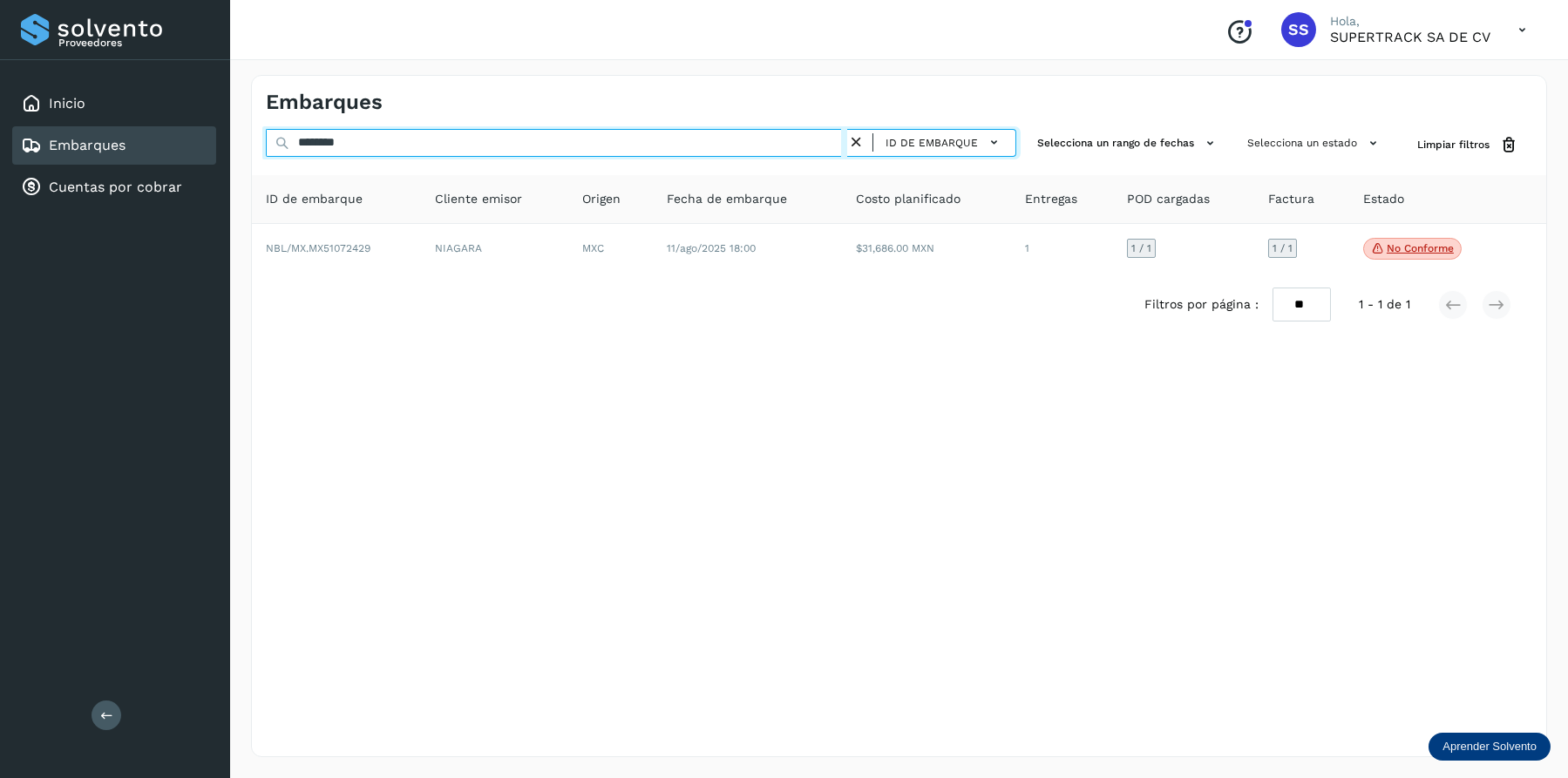
drag, startPoint x: 420, startPoint y: 144, endPoint x: 161, endPoint y: 142, distance: 259.0
click at [171, 144] on div "Proveedores Inicio Embarques Cuentas por cobrar Salir Conoce nuestros beneficio…" at bounding box center [784, 389] width 1568 height 778
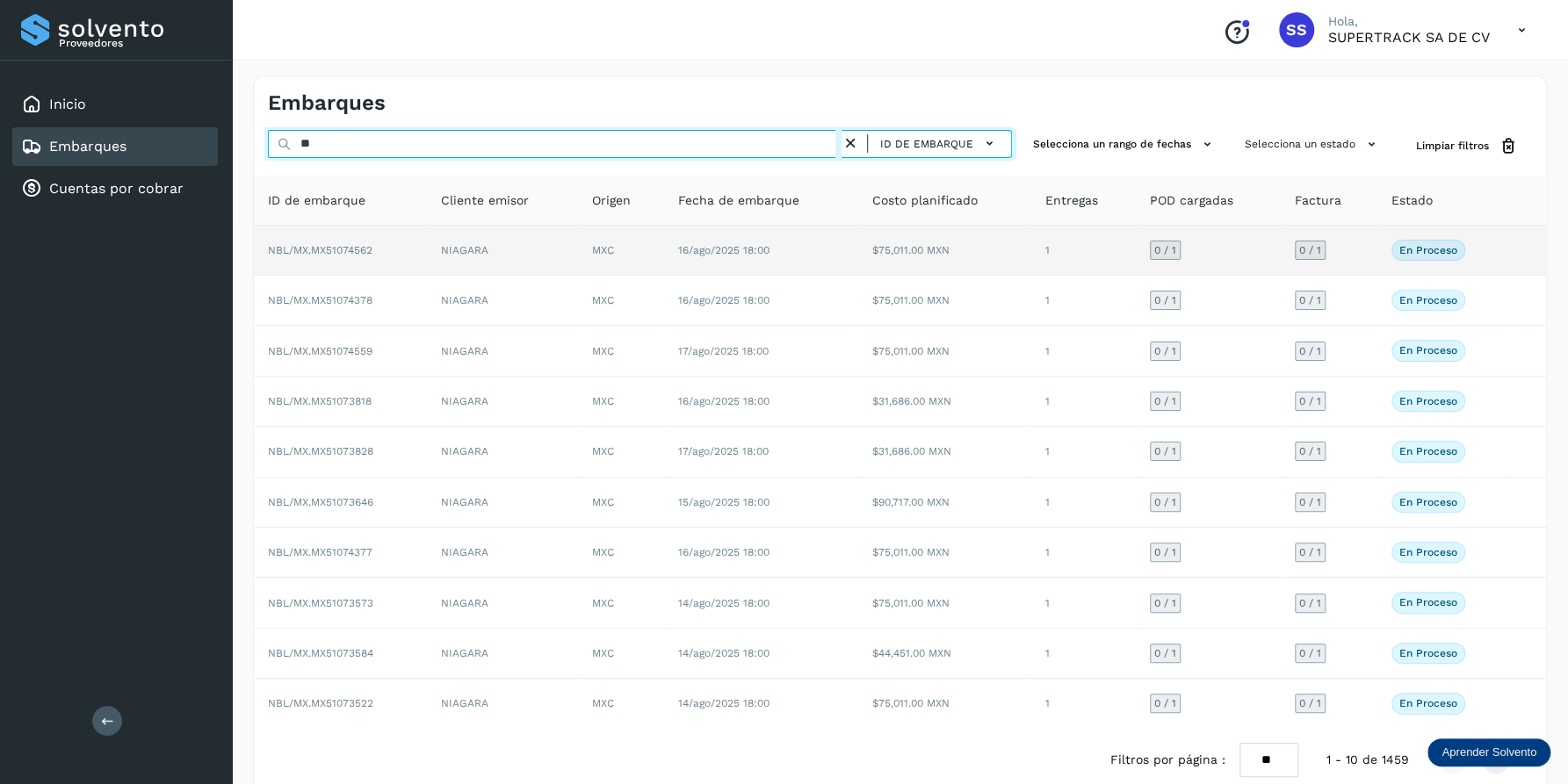
type input "*"
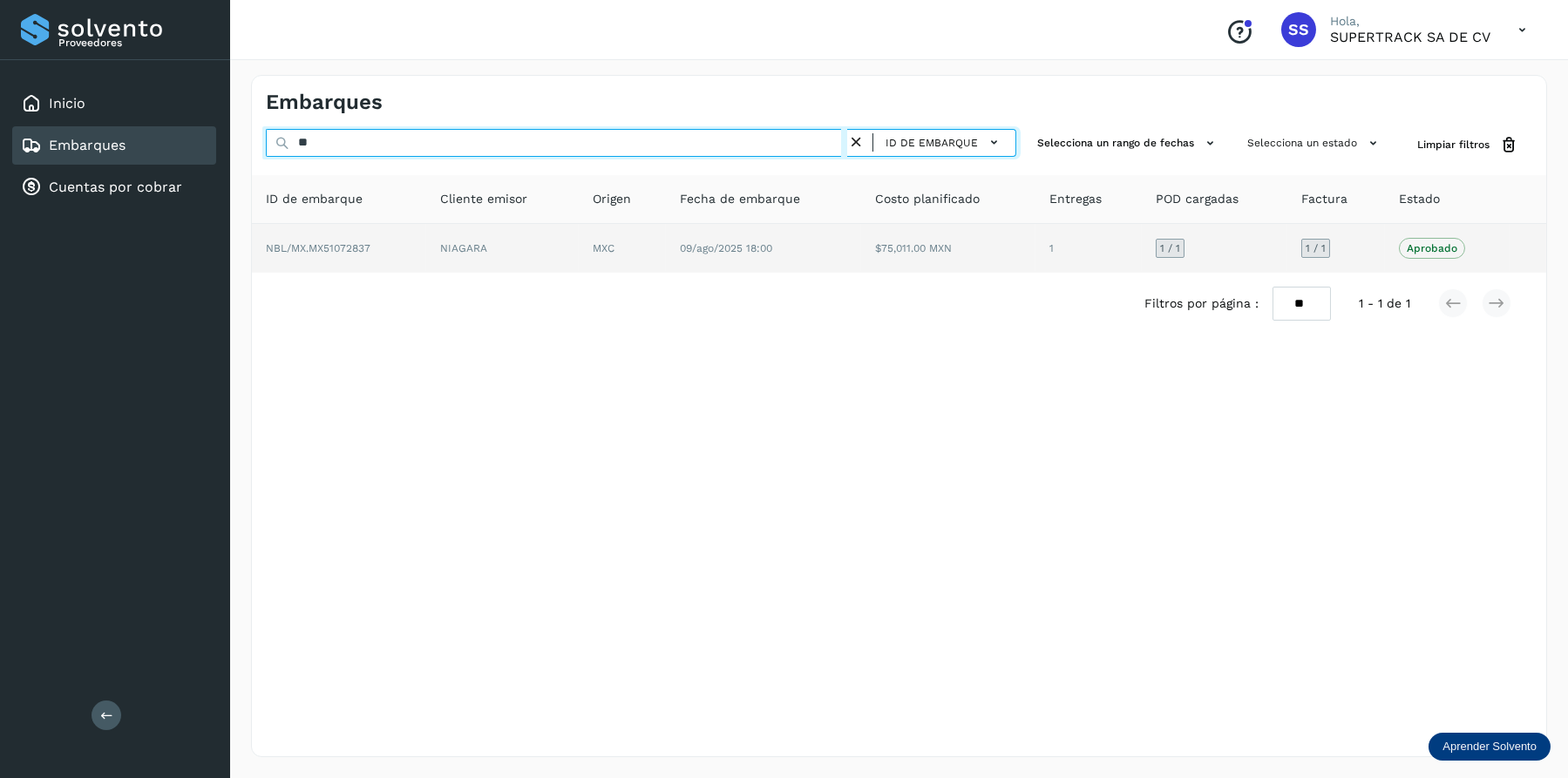
type input "*"
type input "********"
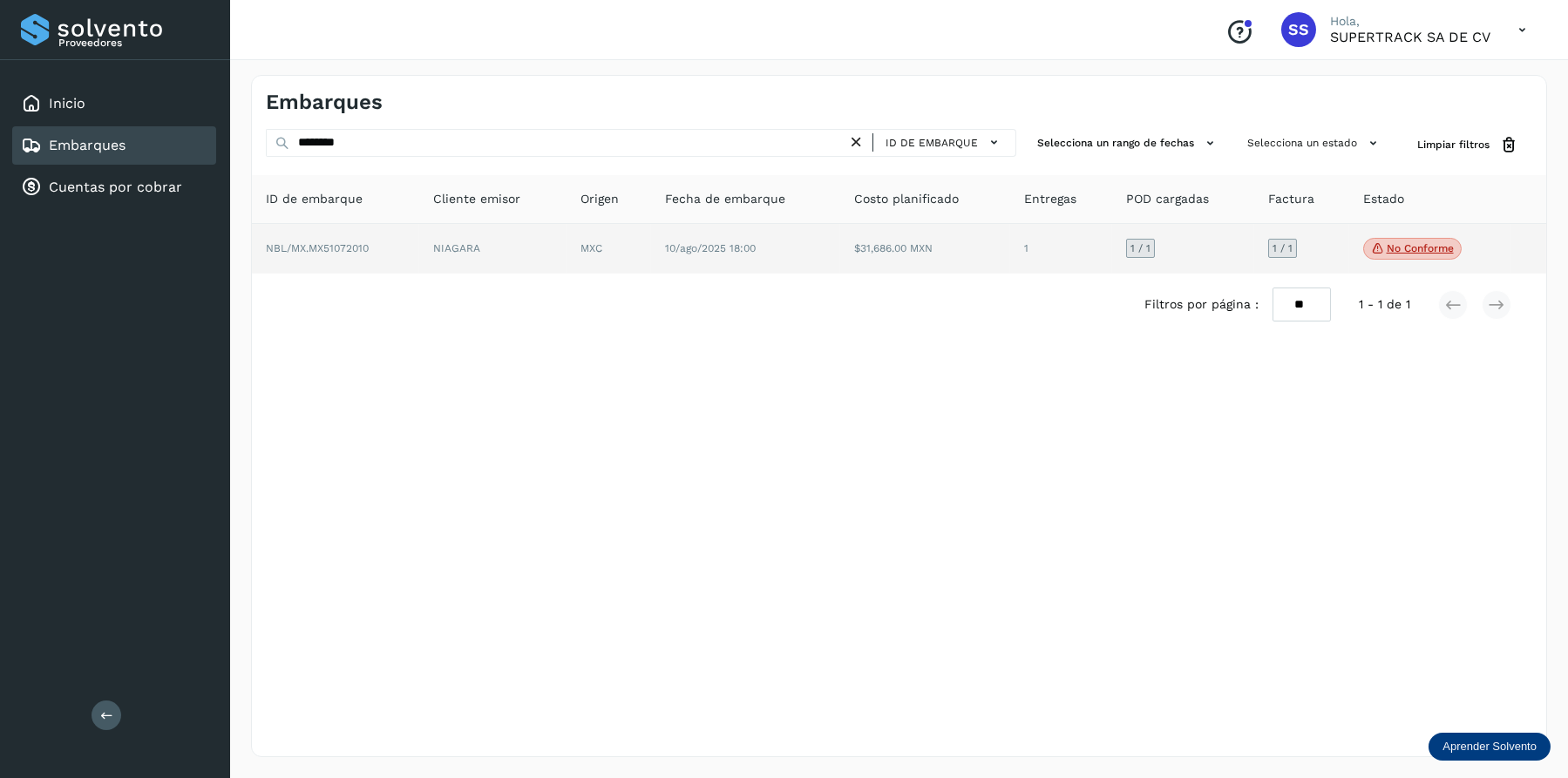
click at [651, 240] on td "MXC" at bounding box center [745, 249] width 189 height 51
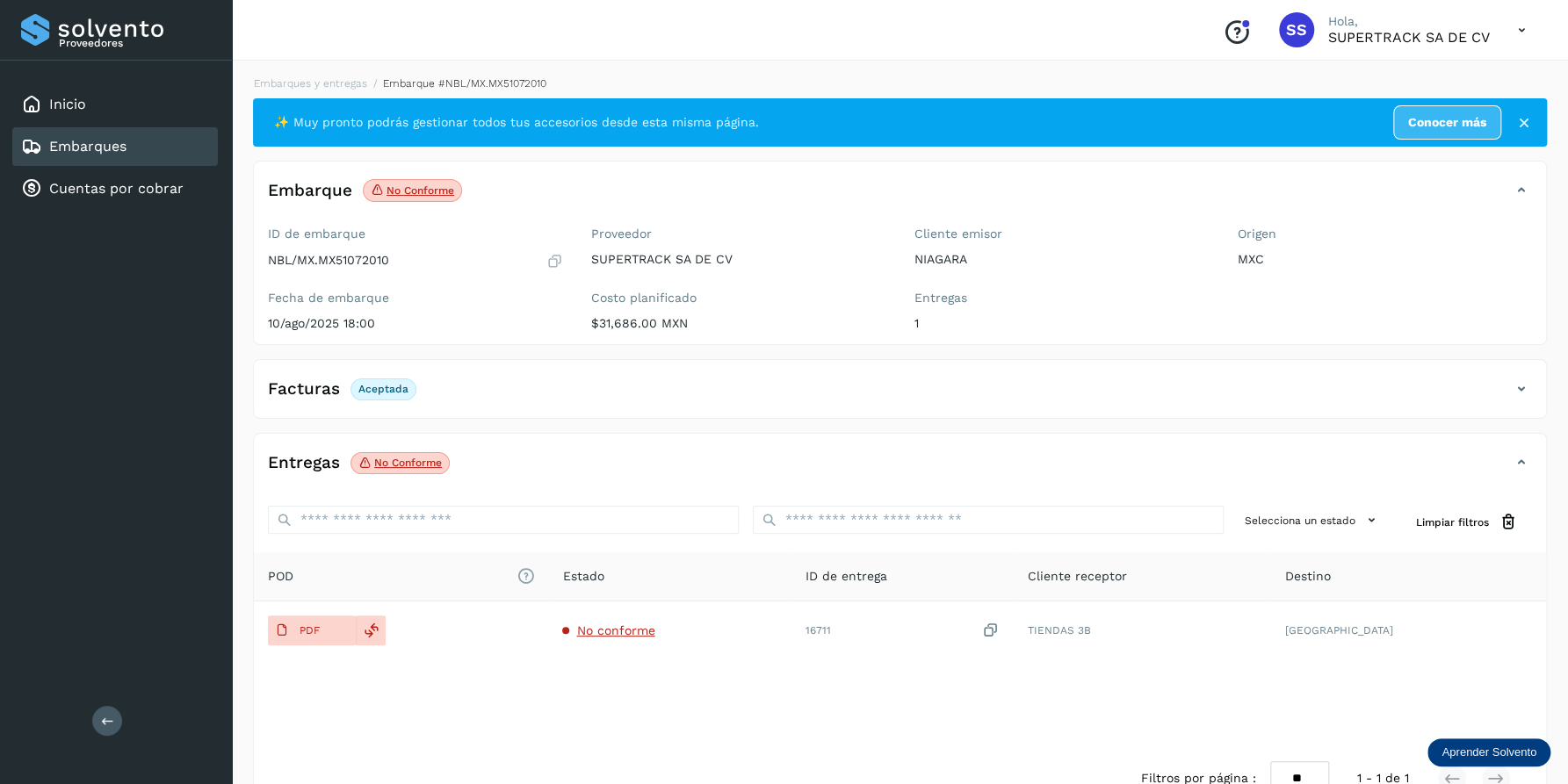
click at [407, 469] on span "No conforme" at bounding box center [400, 463] width 99 height 22
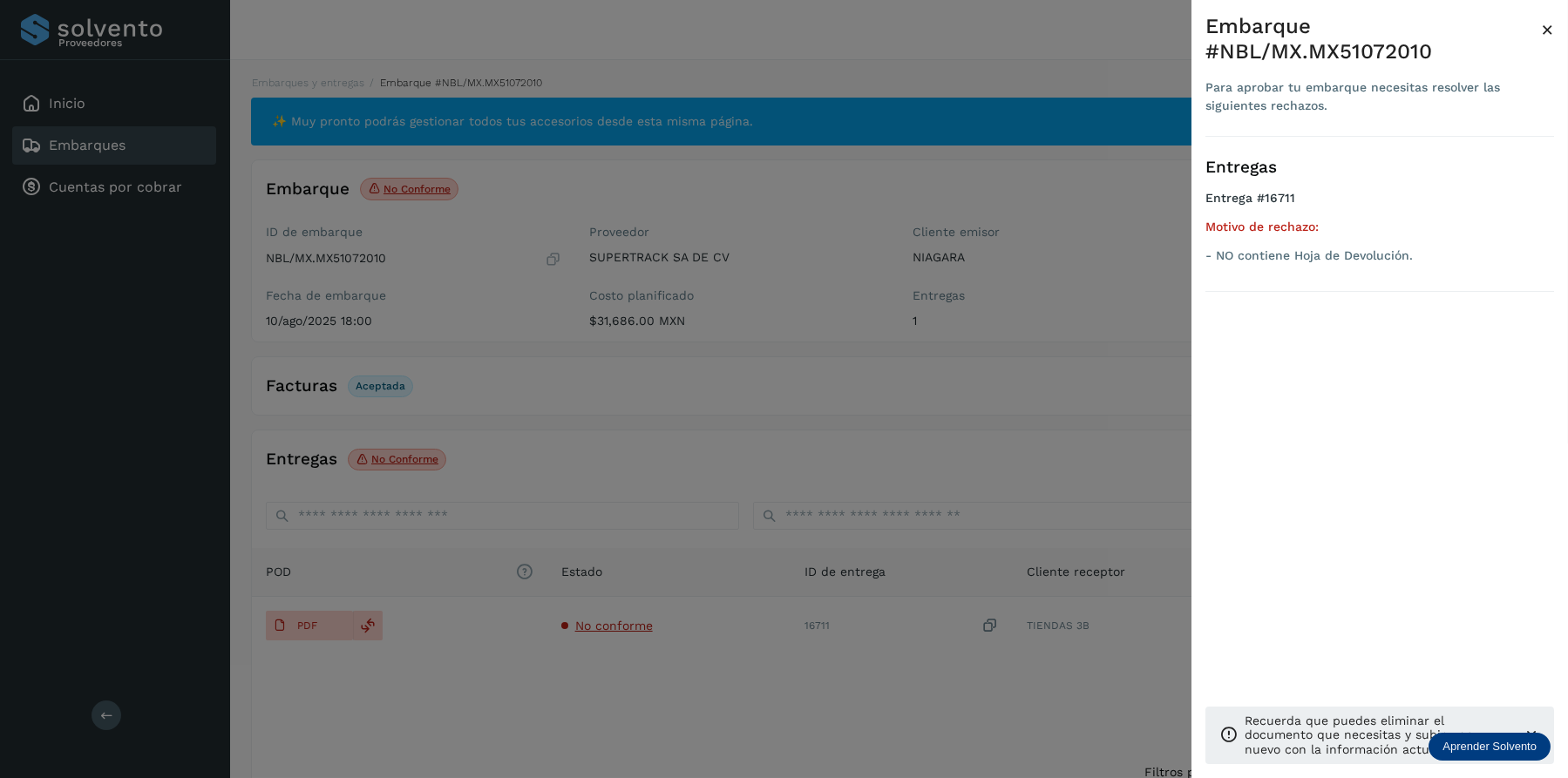
click at [664, 432] on div at bounding box center [784, 389] width 1568 height 778
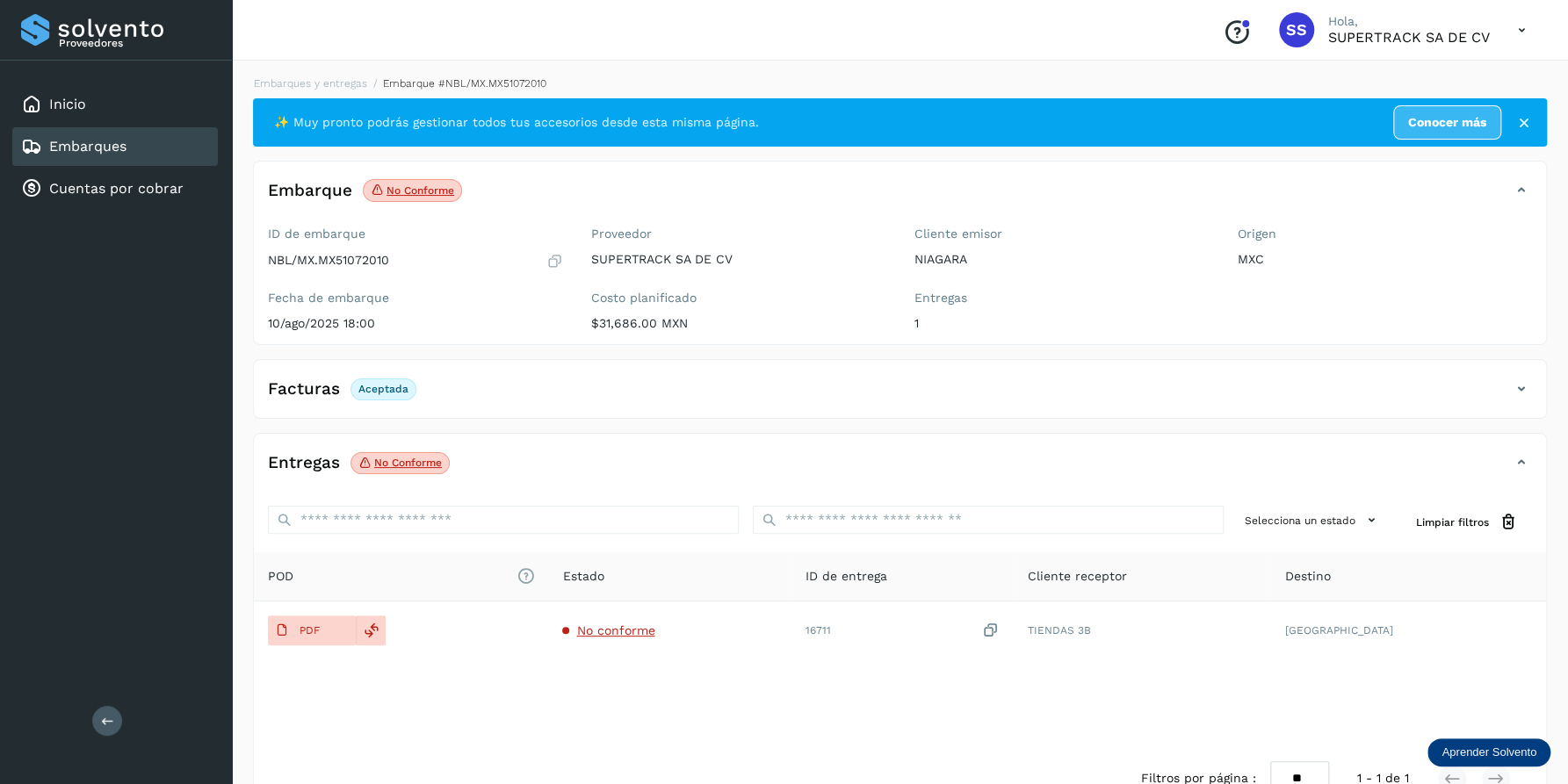
drag, startPoint x: 802, startPoint y: 469, endPoint x: 831, endPoint y: 463, distance: 29.6
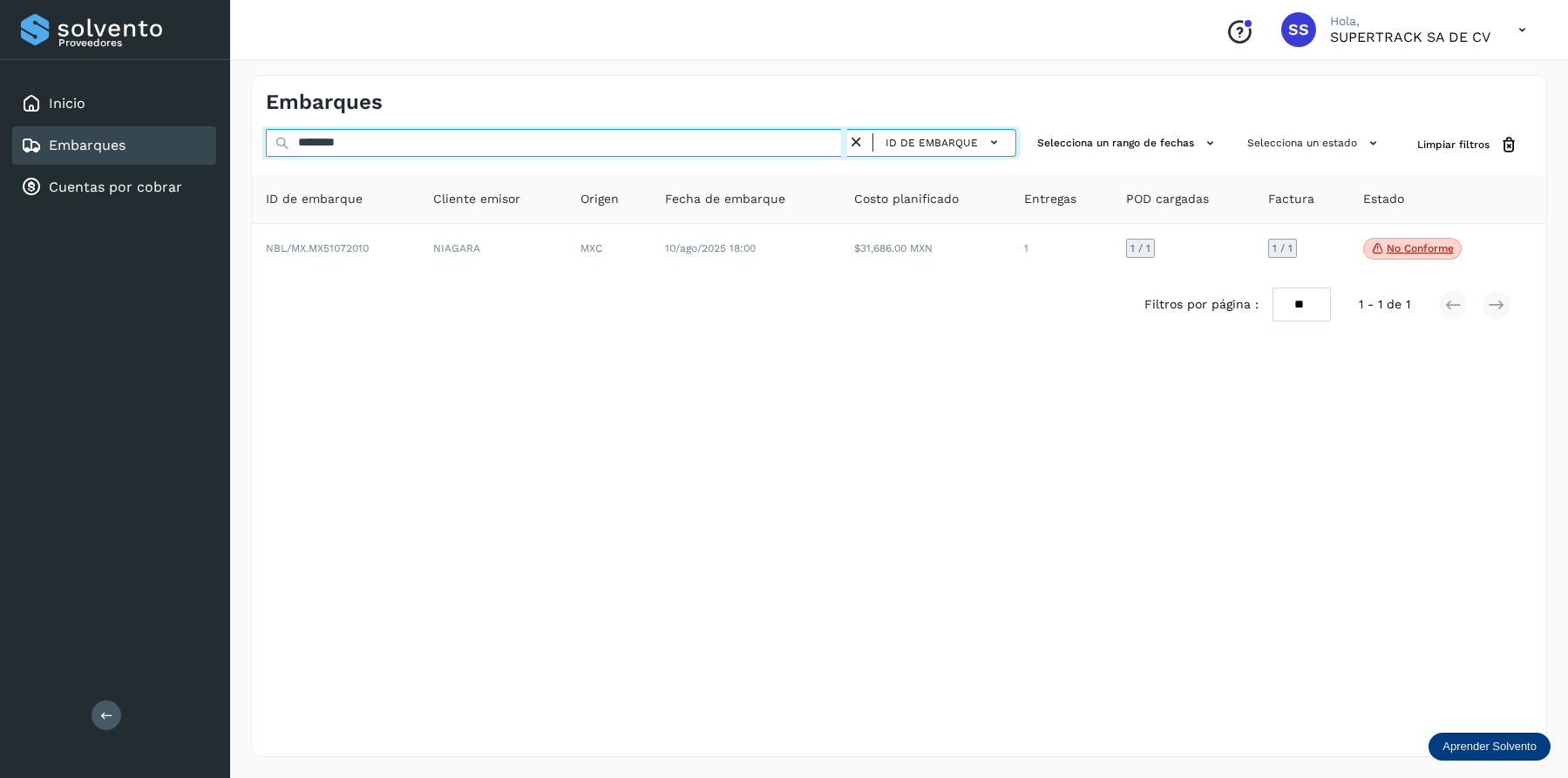
drag, startPoint x: 260, startPoint y: 142, endPoint x: 32, endPoint y: 135, distance: 228.1
click at [37, 137] on div "Proveedores Inicio Embarques Cuentas por cobrar Salir Conoce nuestros beneficio…" at bounding box center [784, 389] width 1568 height 778
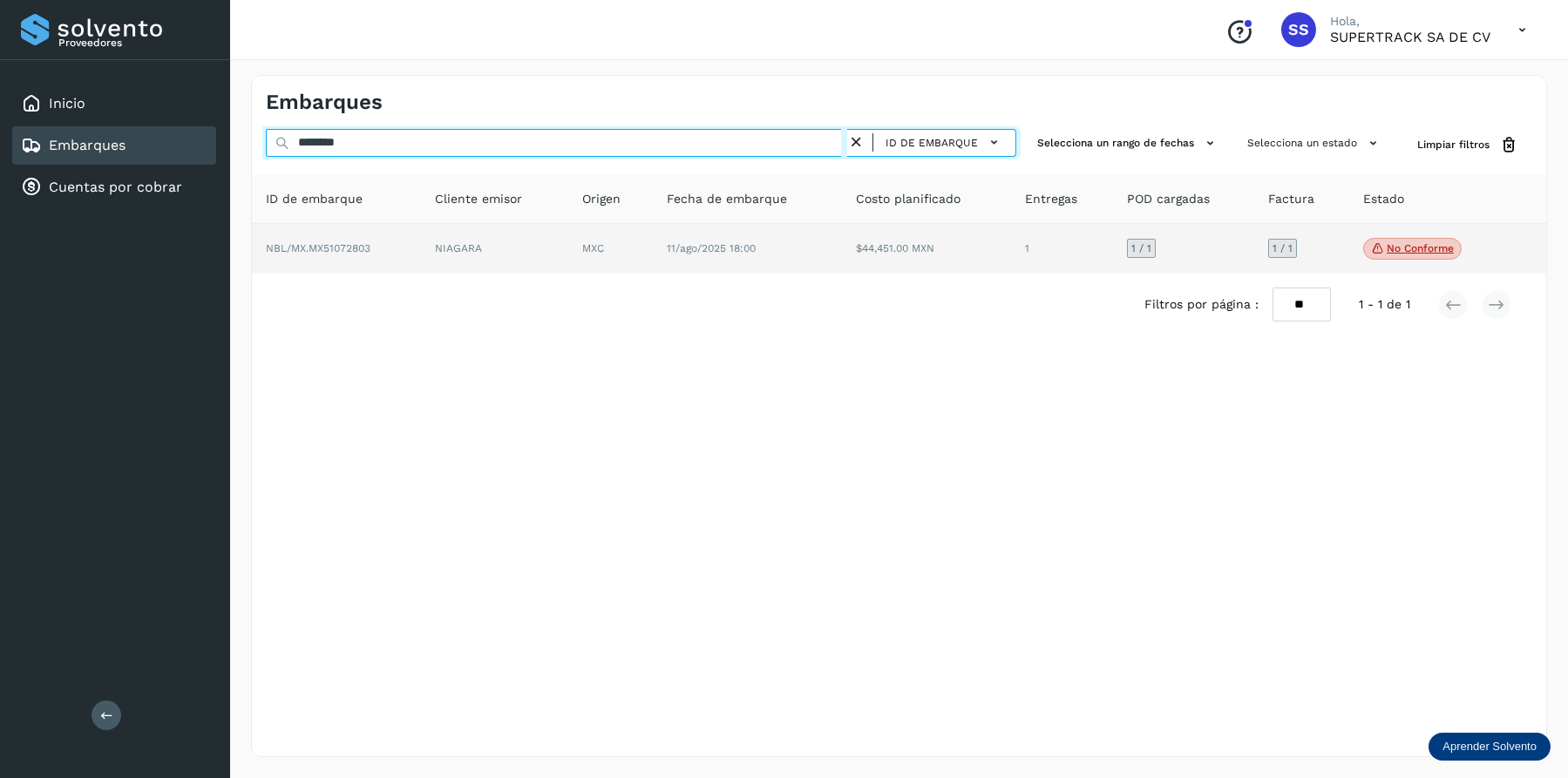
type input "********"
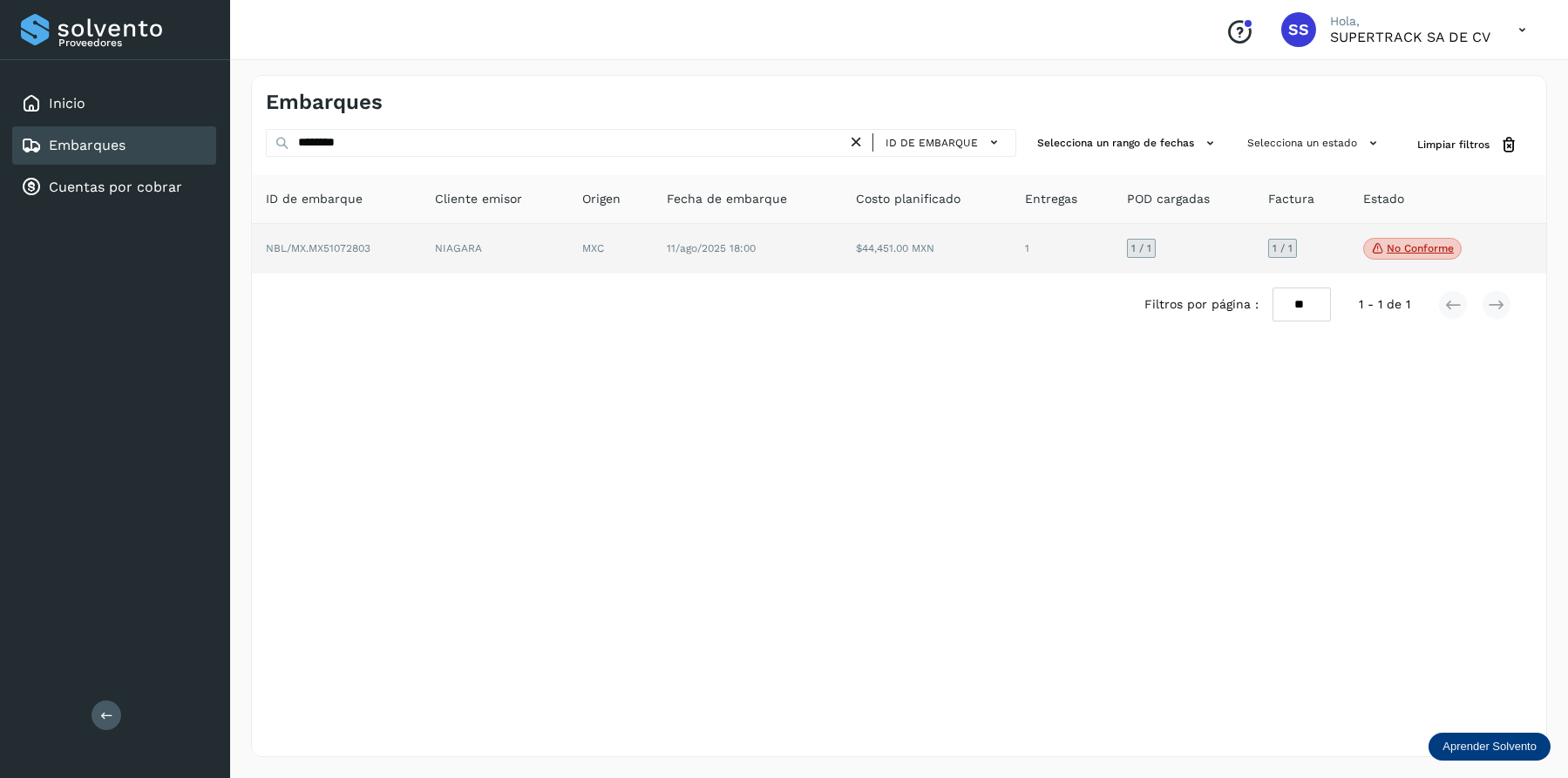
click at [568, 258] on td "NIAGARA" at bounding box center [610, 249] width 84 height 51
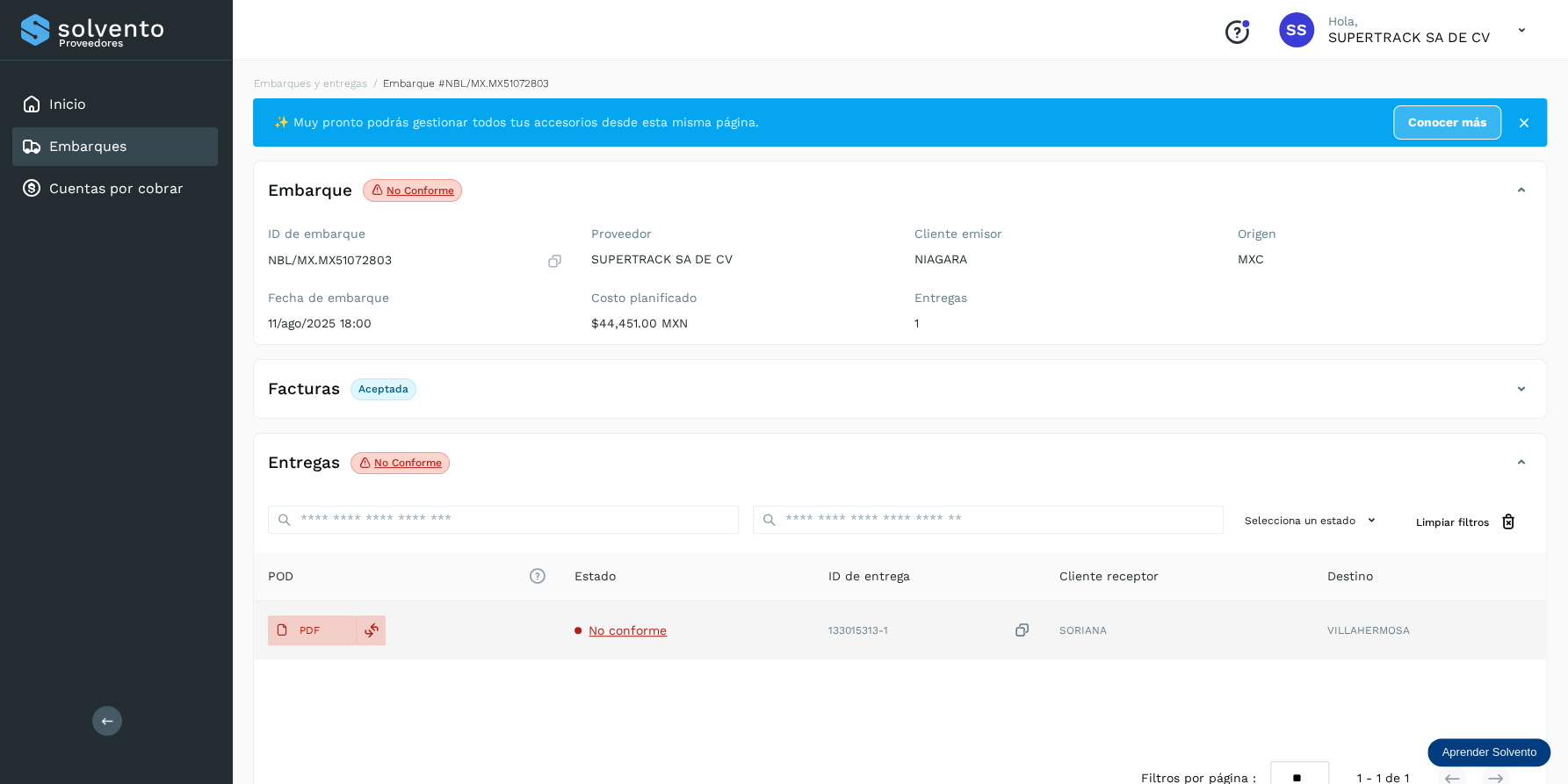
click at [608, 637] on span "No conforme" at bounding box center [628, 629] width 78 height 14
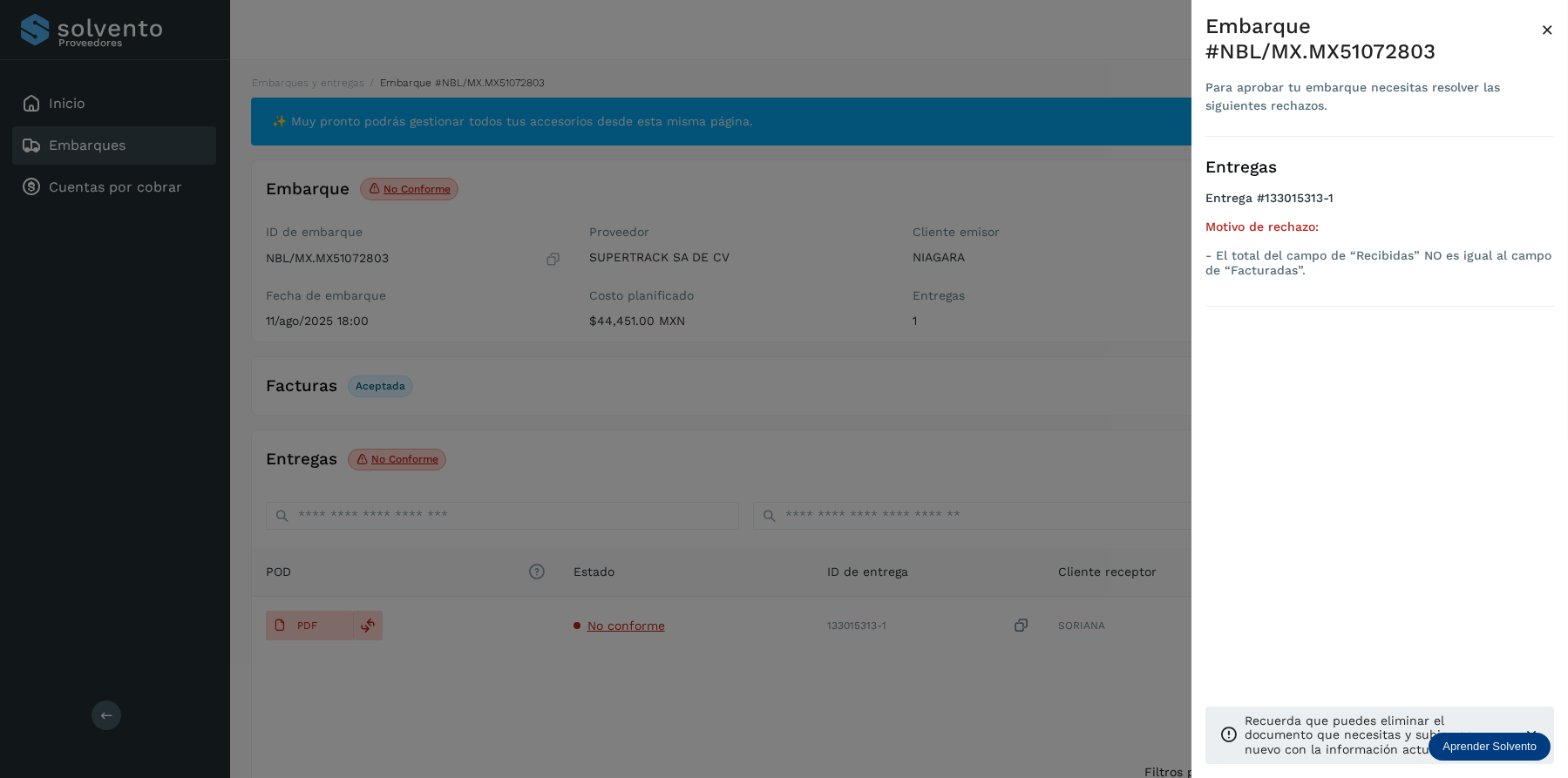
click at [675, 648] on div at bounding box center [784, 389] width 1568 height 778
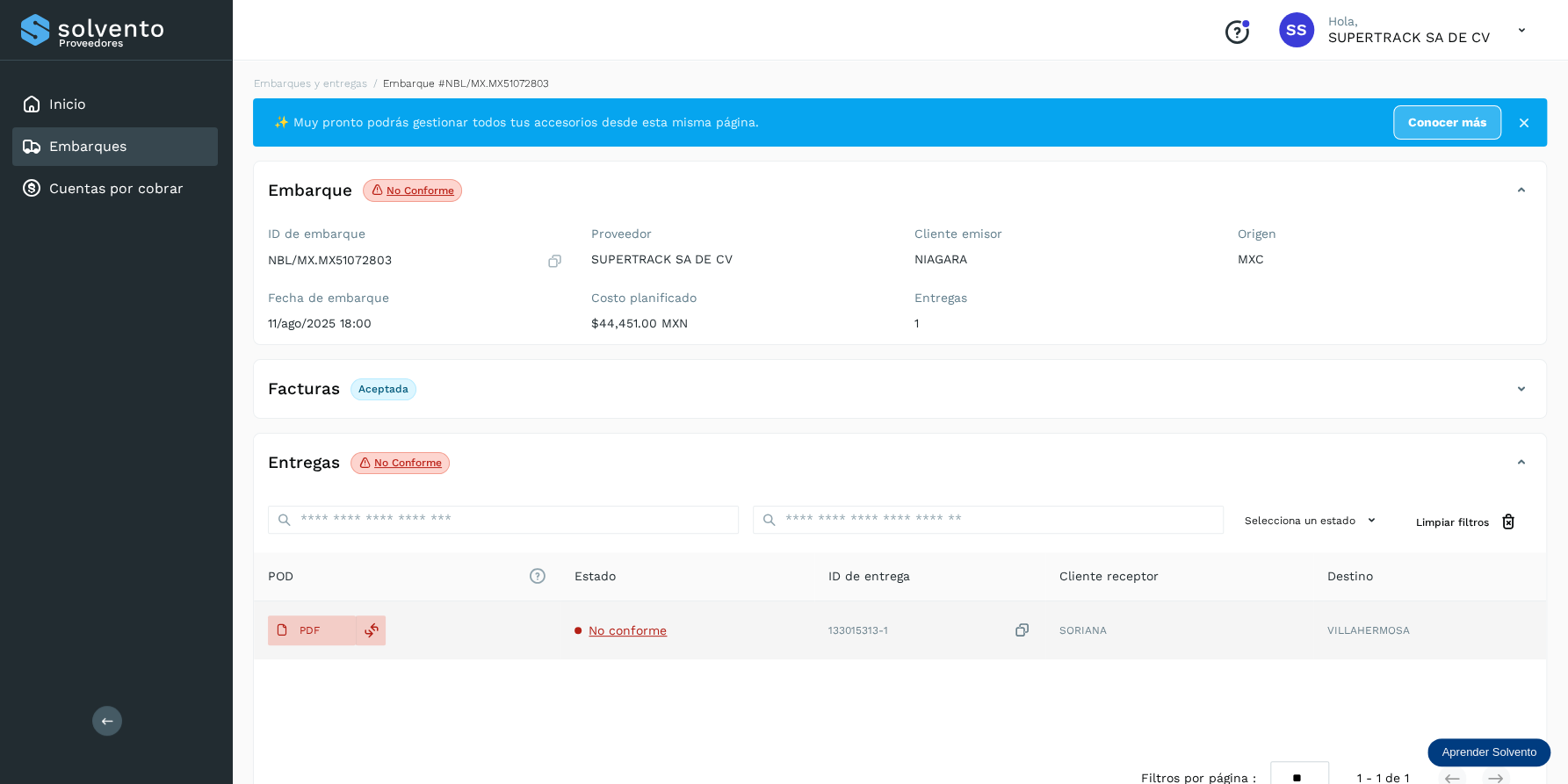
click at [627, 626] on span "No conforme" at bounding box center [628, 629] width 78 height 14
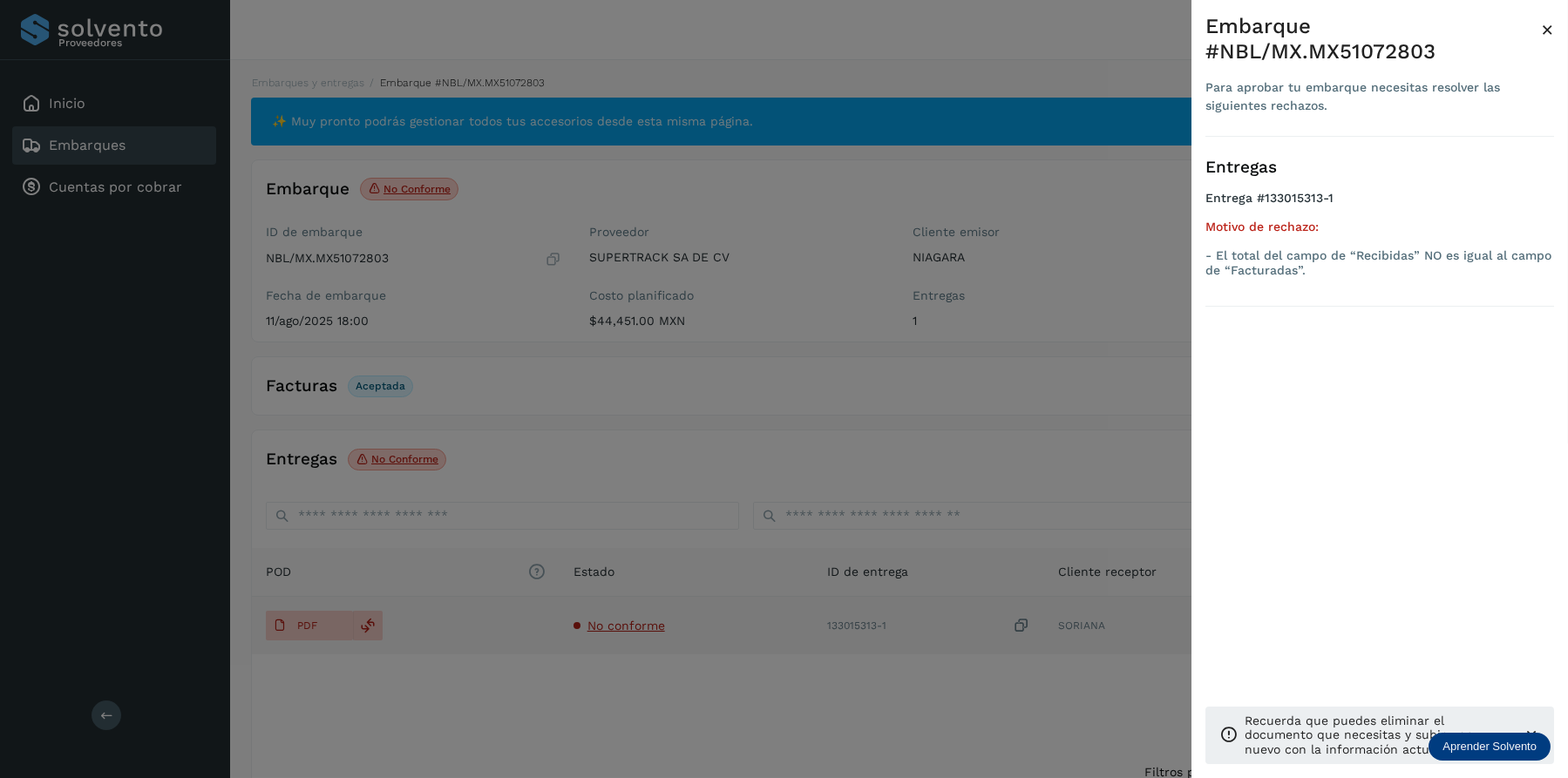
click at [632, 612] on div at bounding box center [784, 389] width 1568 height 778
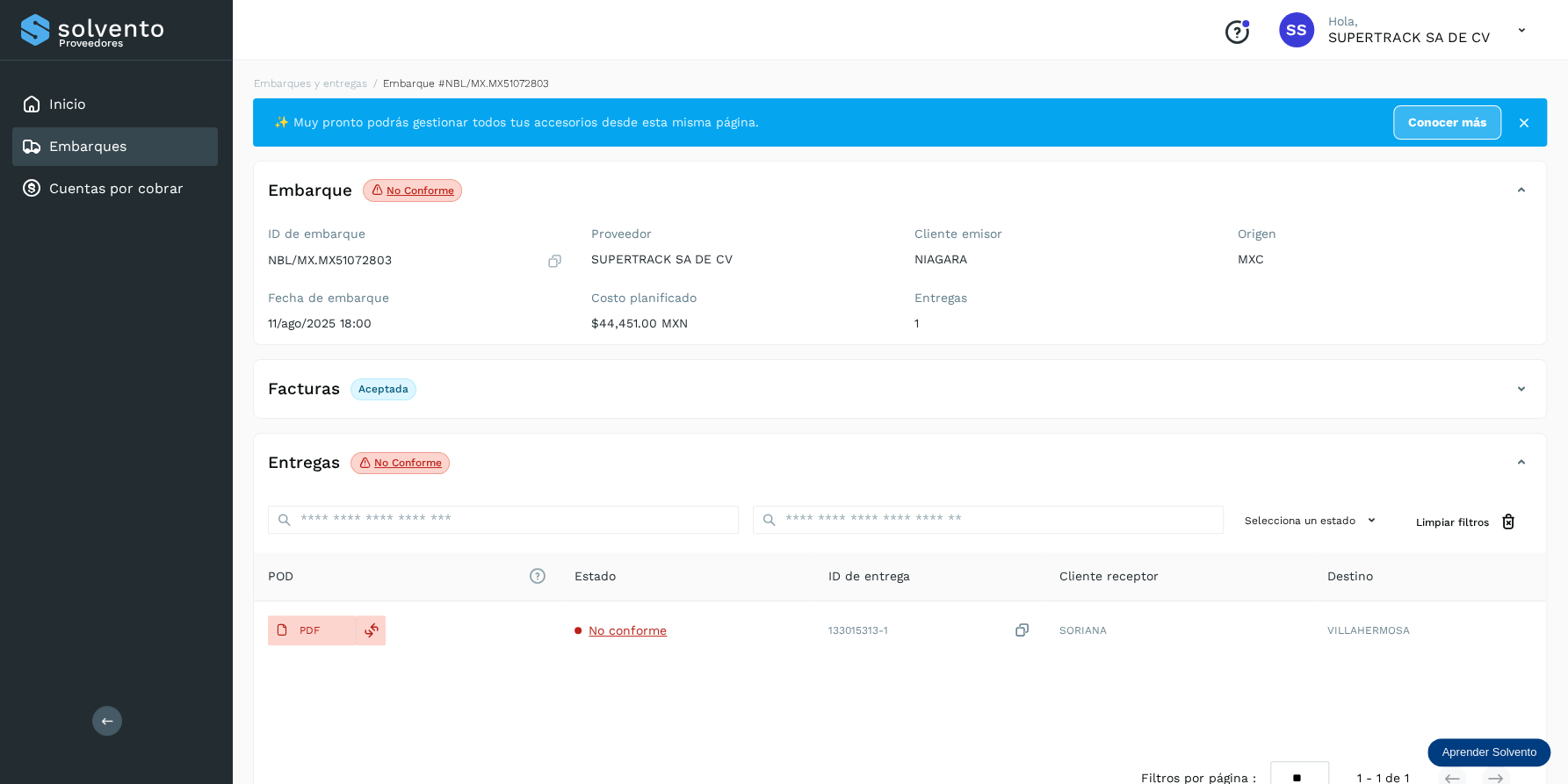
drag, startPoint x: 684, startPoint y: 611, endPoint x: 814, endPoint y: 594, distance: 131.1
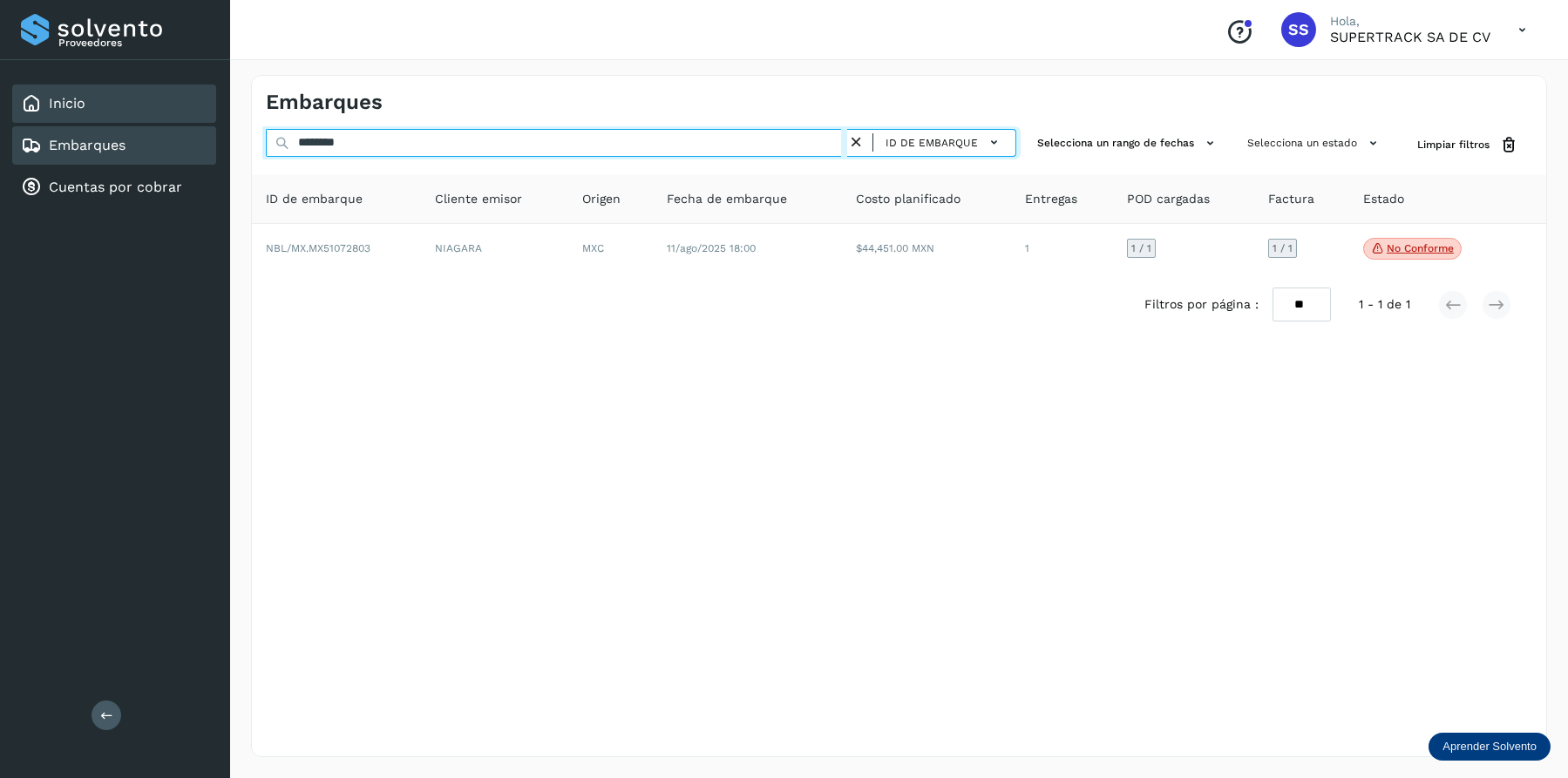
drag, startPoint x: 391, startPoint y: 143, endPoint x: 193, endPoint y: 112, distance: 200.4
click at [215, 143] on div "Proveedores Inicio Embarques Cuentas por cobrar Salir Conoce nuestros beneficio…" at bounding box center [784, 389] width 1568 height 778
type input "*"
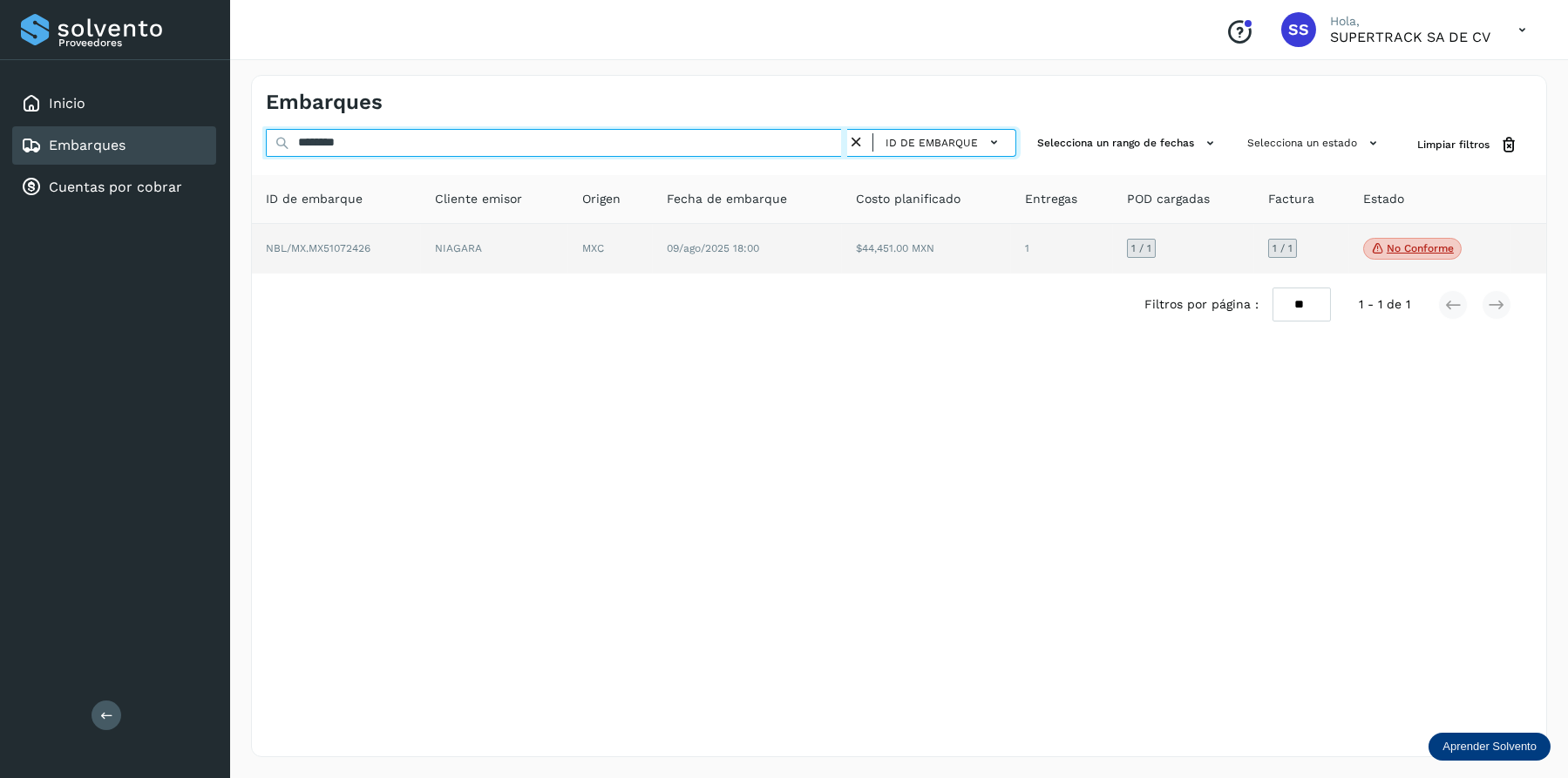
type input "********"
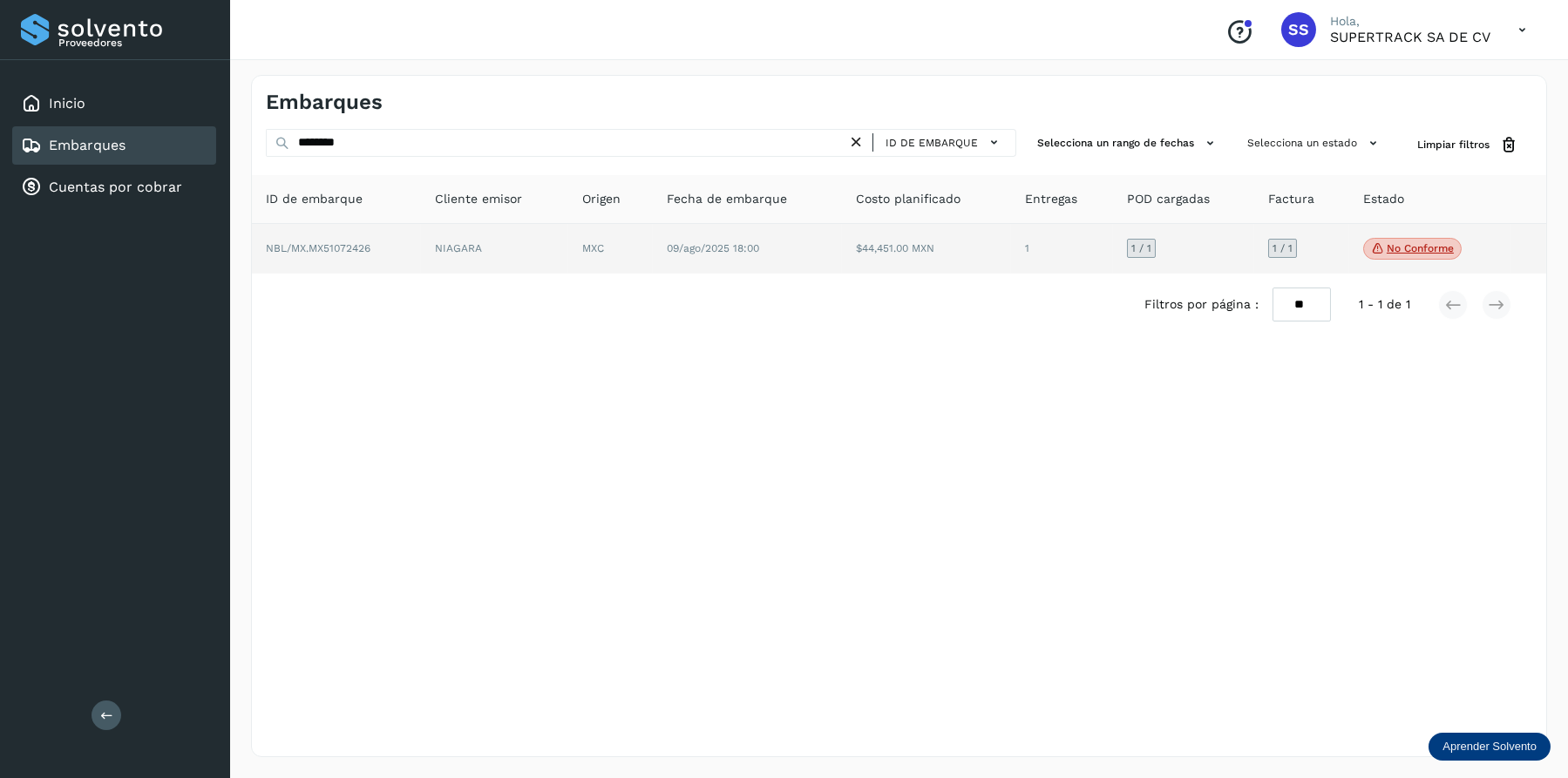
click at [1011, 262] on td "$44,451.00 MXN" at bounding box center [1062, 249] width 102 height 51
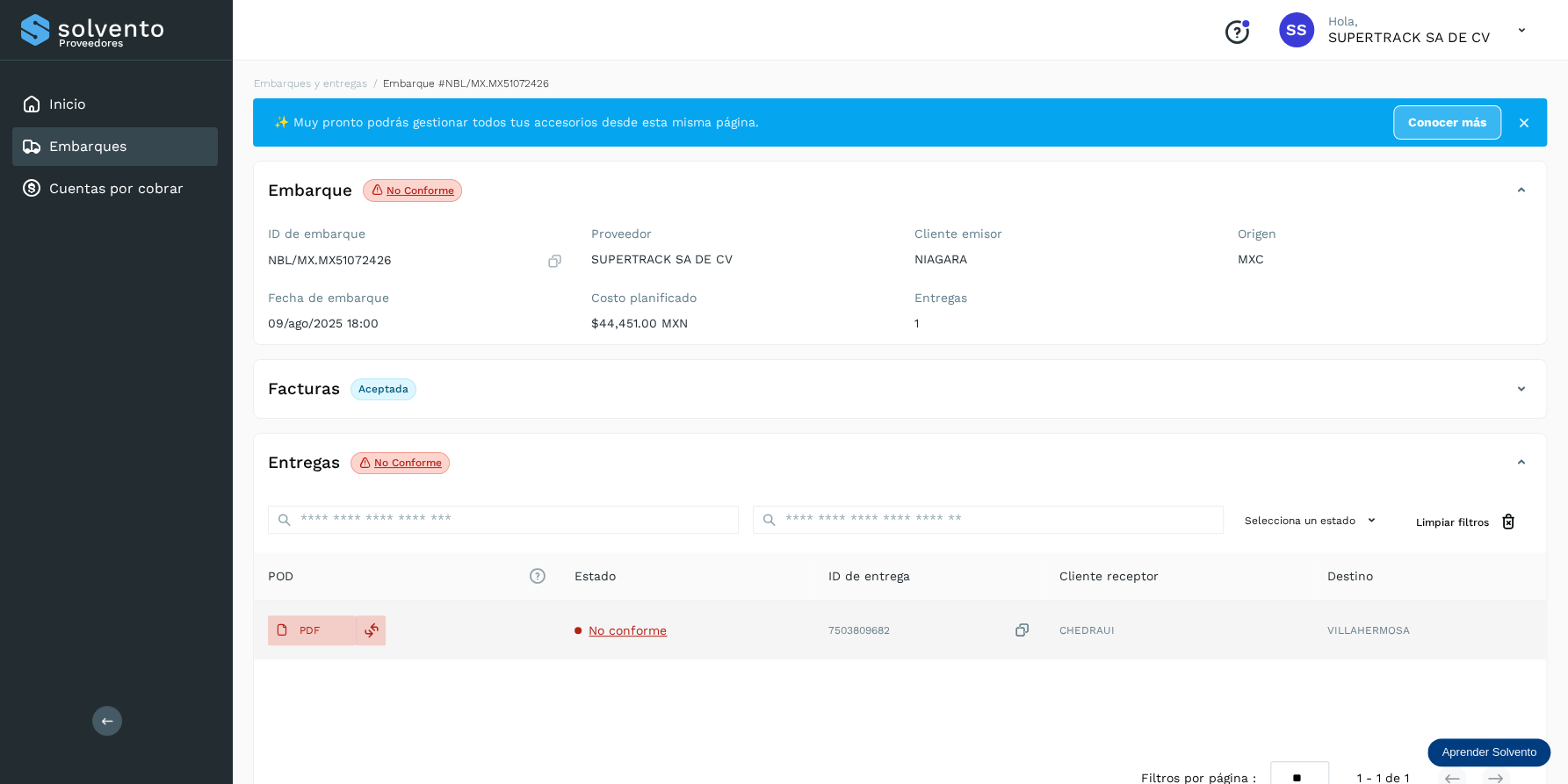
click at [814, 638] on td "No conforme" at bounding box center [930, 630] width 231 height 58
click at [627, 623] on span "No conforme" at bounding box center [628, 629] width 78 height 14
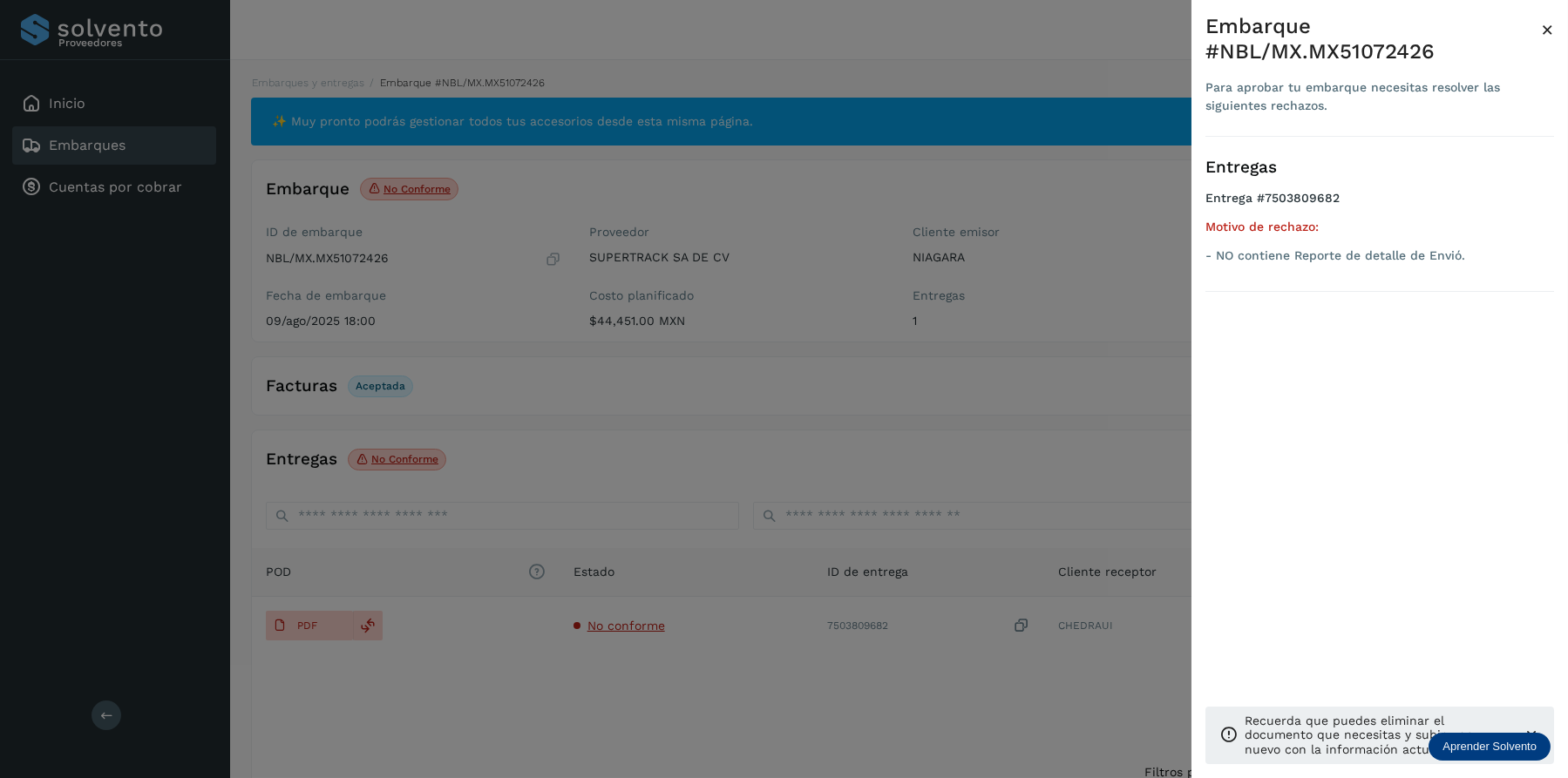
click at [890, 530] on div at bounding box center [784, 389] width 1568 height 778
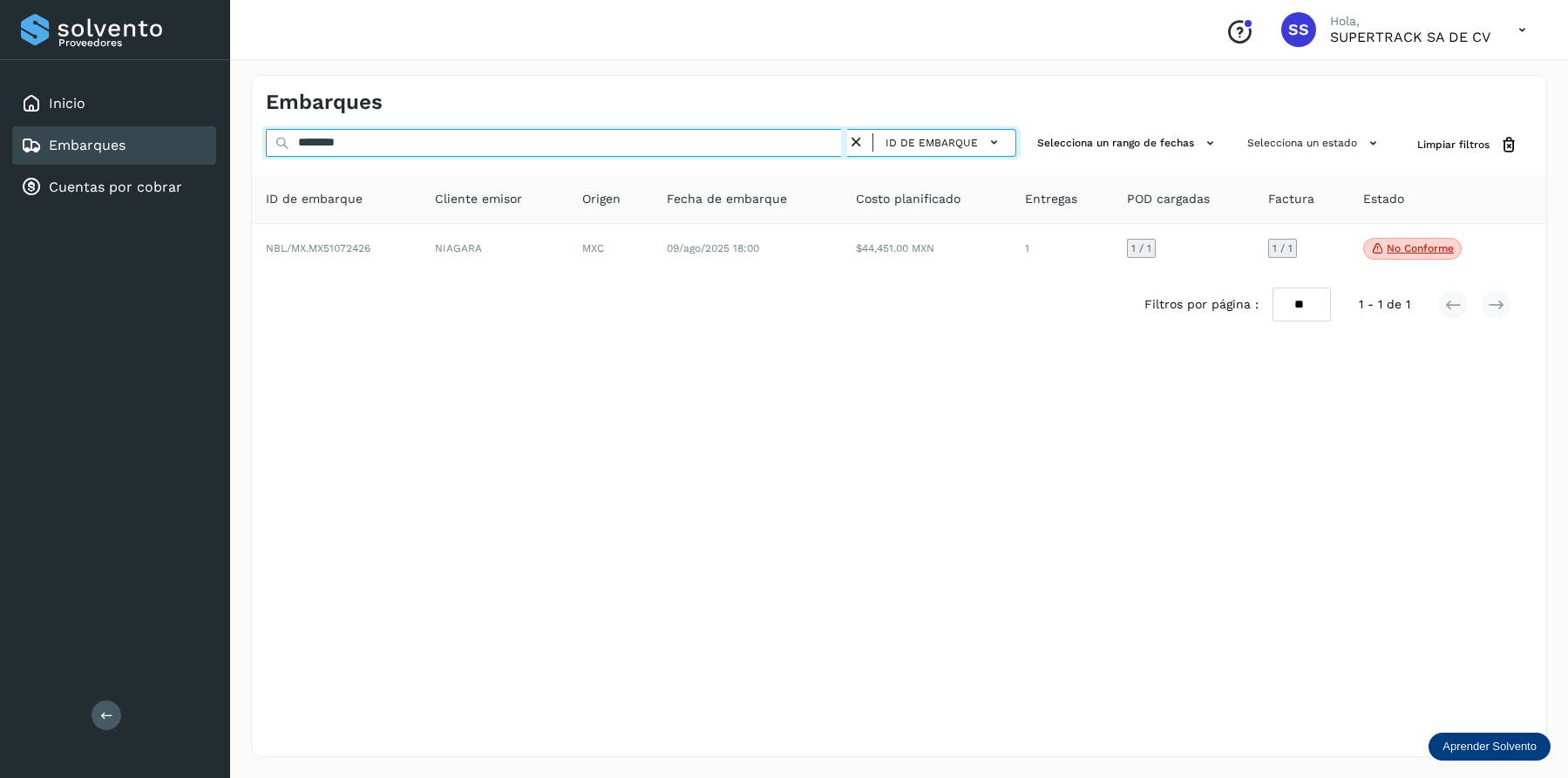
drag, startPoint x: 367, startPoint y: 143, endPoint x: -4, endPoint y: 78, distance: 376.7
click at [0, 78] on html "Proveedores Inicio Embarques Cuentas por cobrar Salir Conoce nuestros beneficio…" at bounding box center [784, 389] width 1568 height 778
drag, startPoint x: 365, startPoint y: 152, endPoint x: 127, endPoint y: 129, distance: 239.1
click at [125, 146] on div "Proveedores Inicio Embarques Cuentas por cobrar Salir Conoce nuestros beneficio…" at bounding box center [784, 389] width 1568 height 778
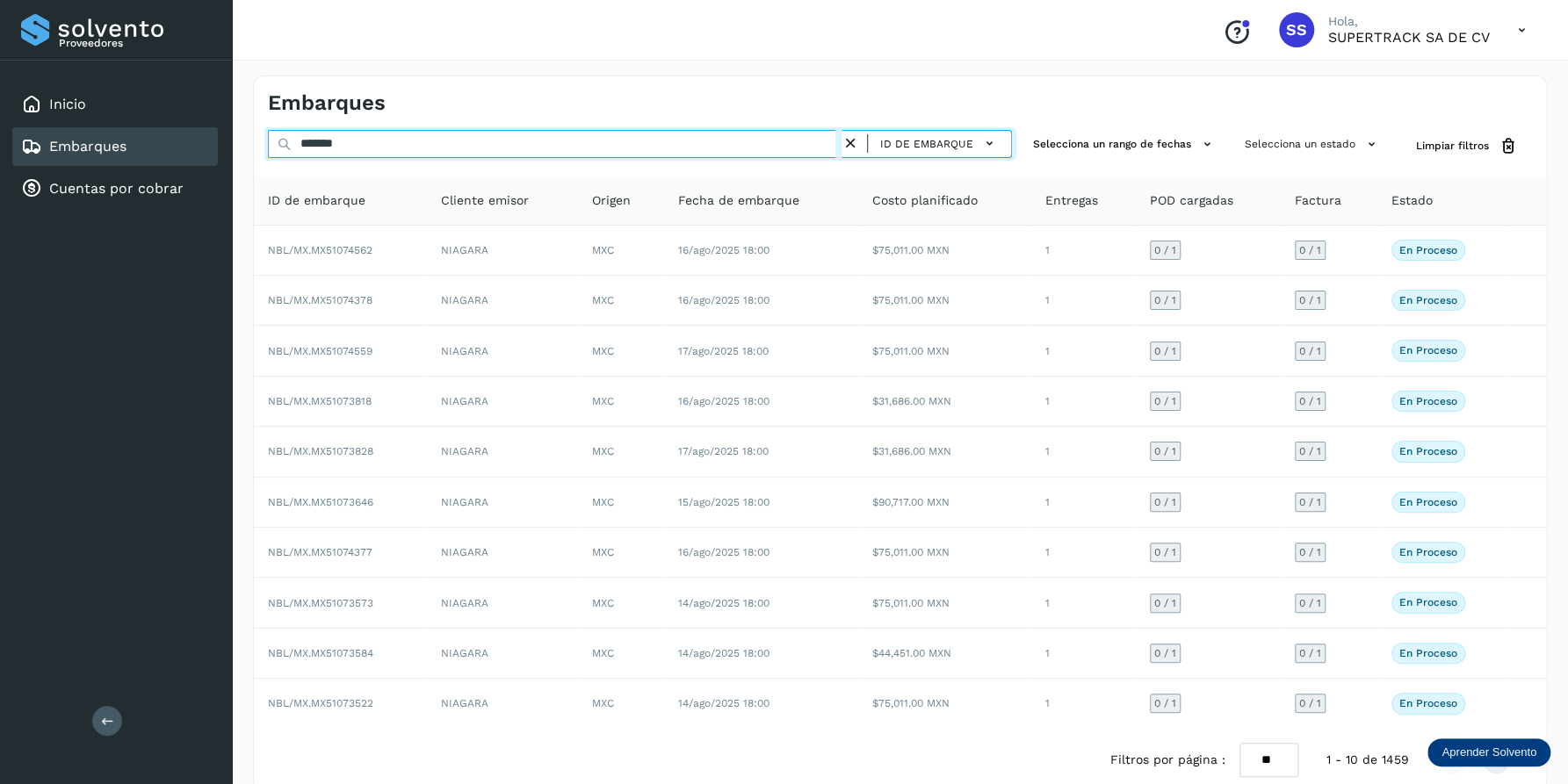
type input "********"
